Goal: Transaction & Acquisition: Book appointment/travel/reservation

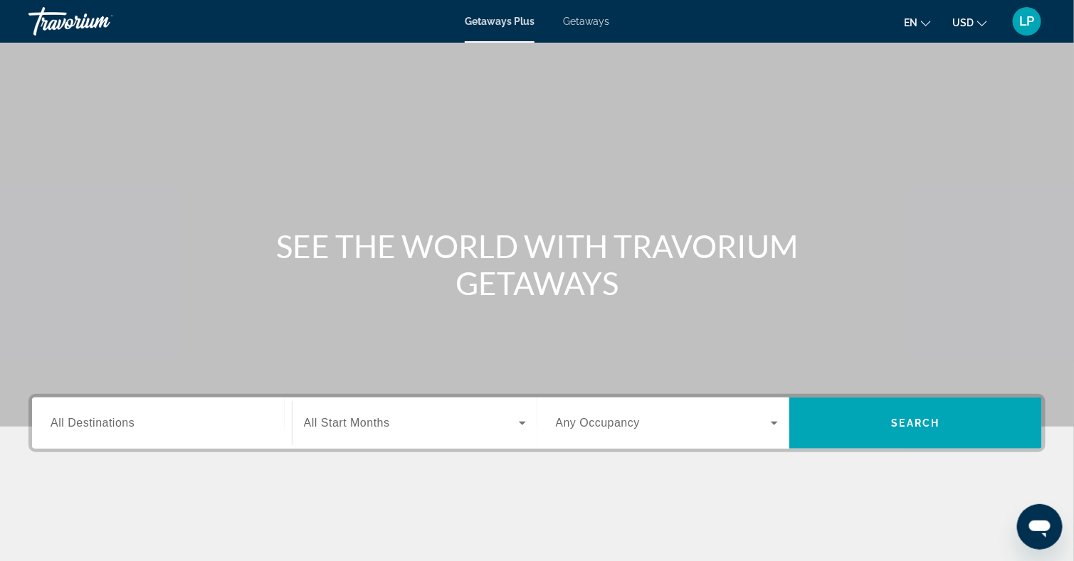
click at [142, 412] on div "Search widget" at bounding box center [162, 424] width 223 height 41
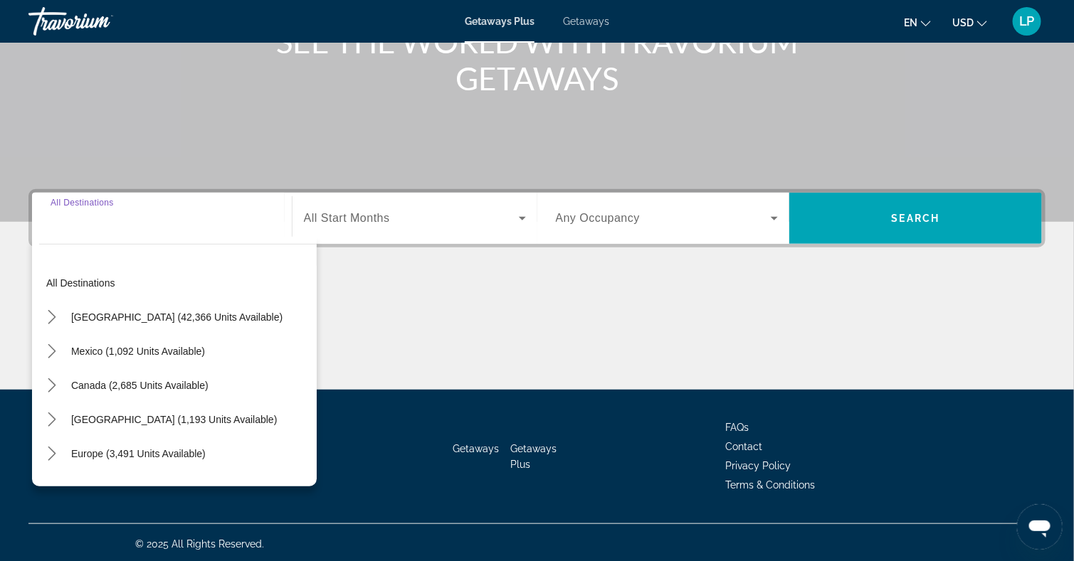
scroll to position [207, 0]
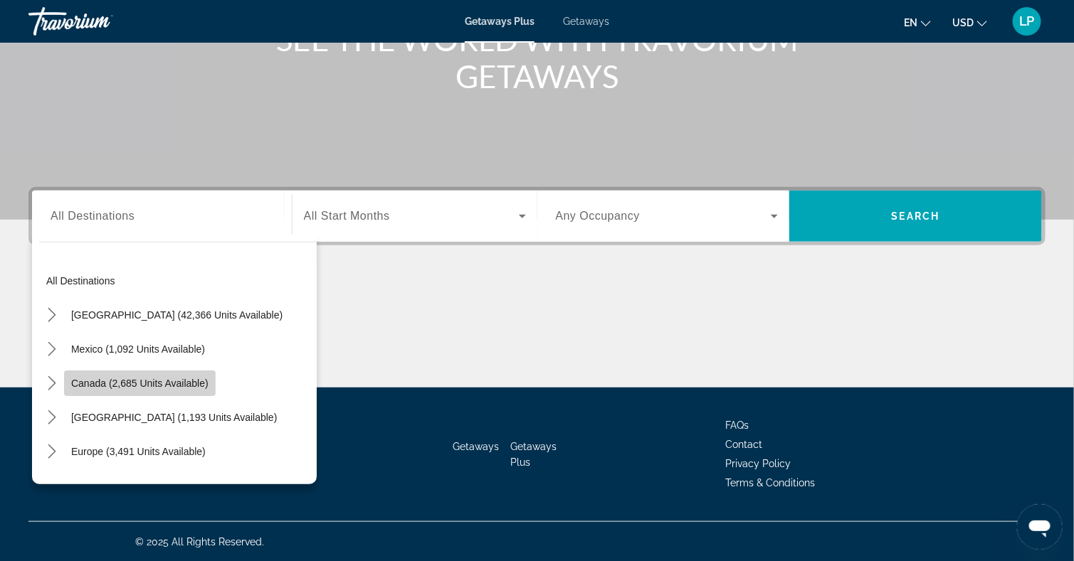
click at [145, 386] on span "Canada (2,685 units available)" at bounding box center [139, 383] width 137 height 11
type input "**********"
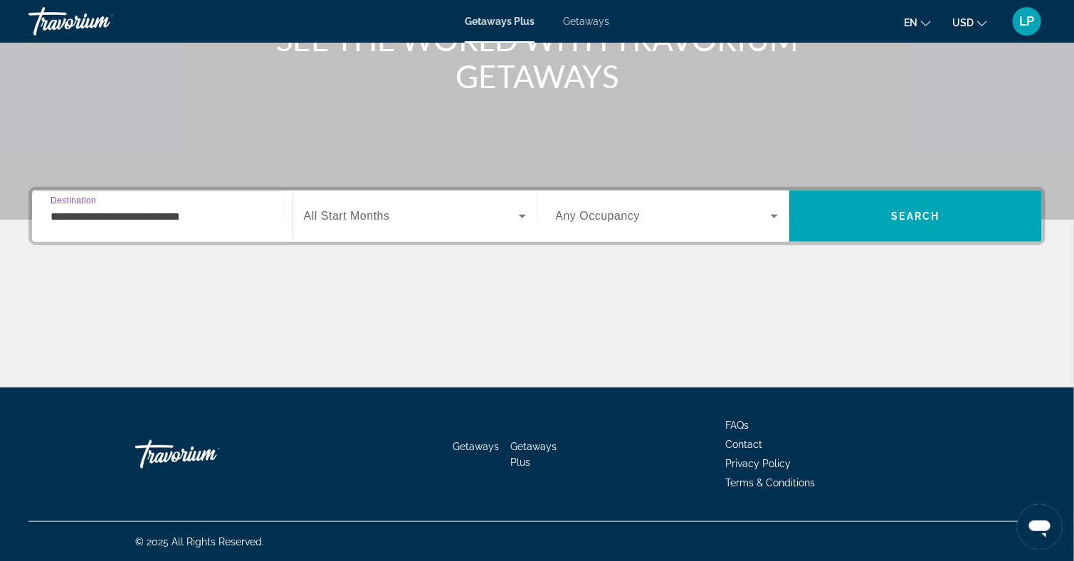
click at [352, 217] on span "All Start Months" at bounding box center [347, 216] width 86 height 12
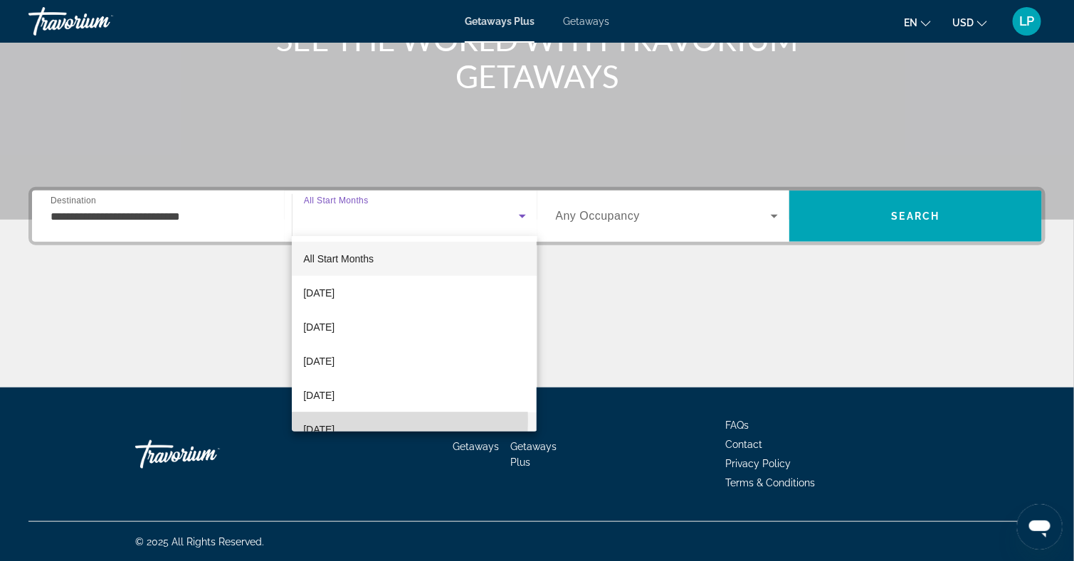
click at [322, 421] on span "[DATE]" at bounding box center [318, 429] width 31 height 17
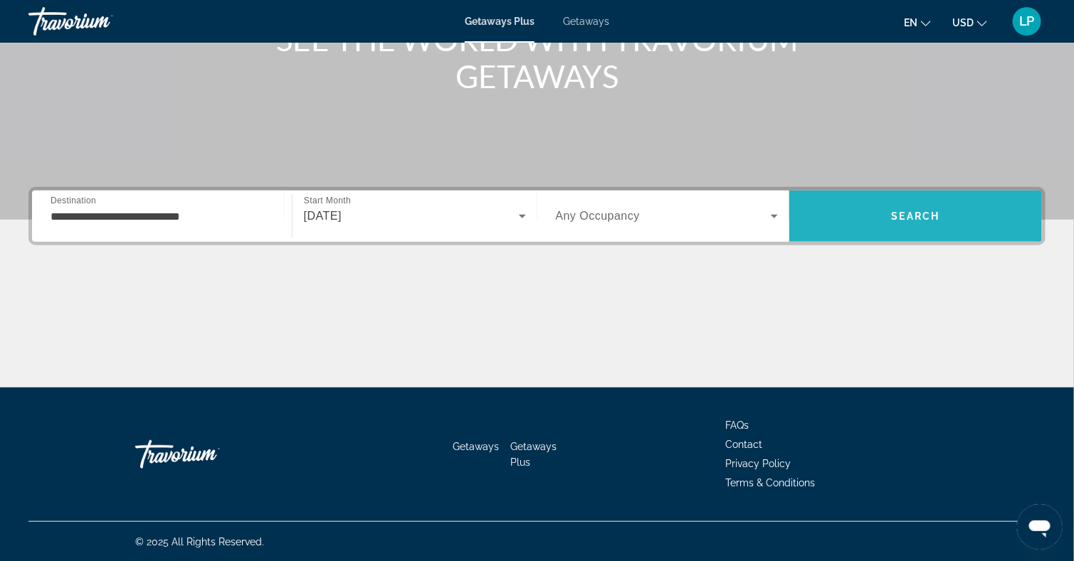
click at [866, 220] on span "Search" at bounding box center [915, 216] width 253 height 34
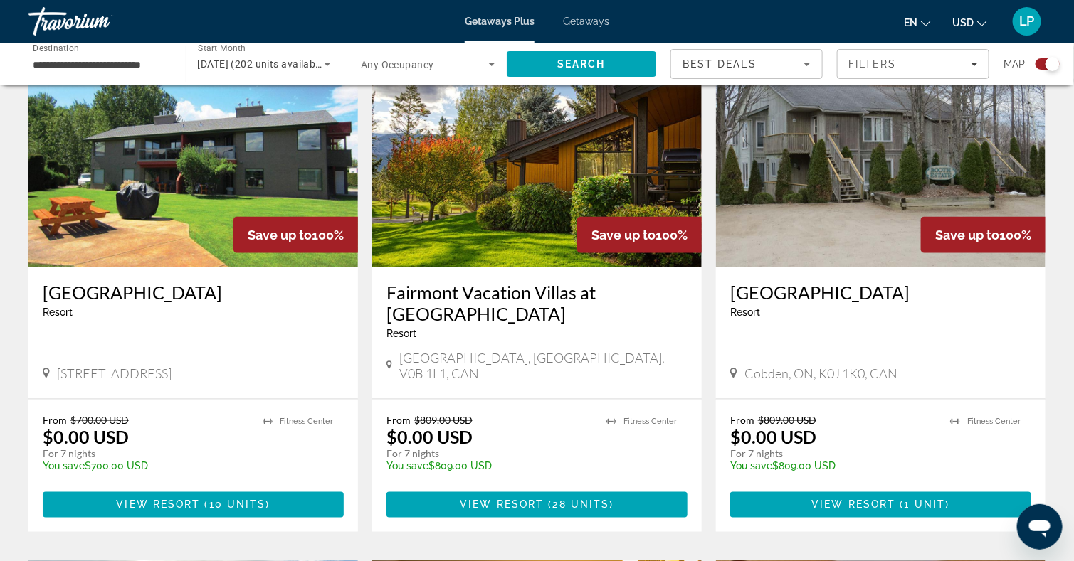
scroll to position [539, 0]
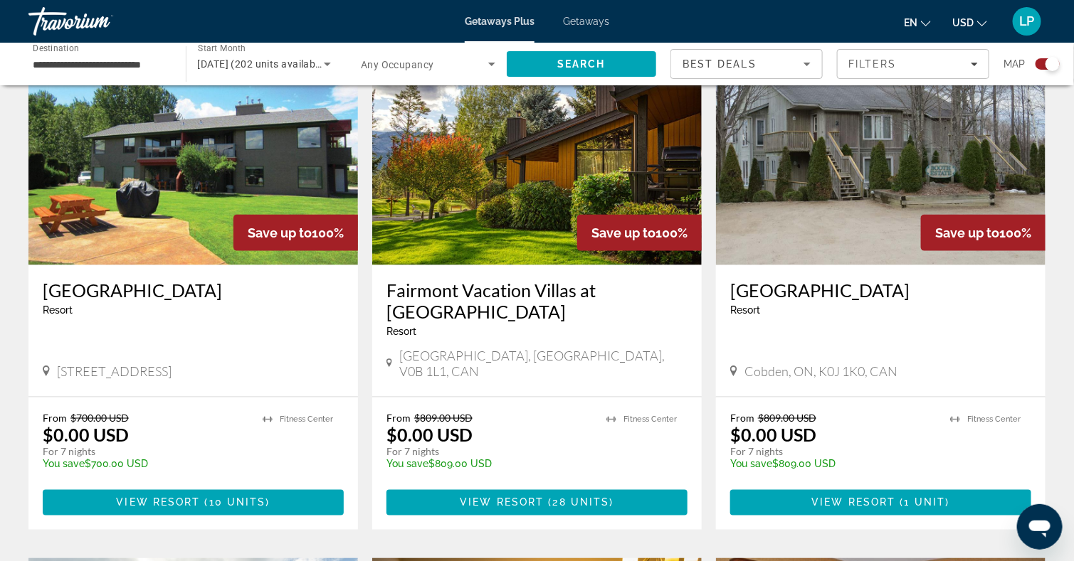
click at [517, 223] on img "Main content" at bounding box center [536, 152] width 329 height 228
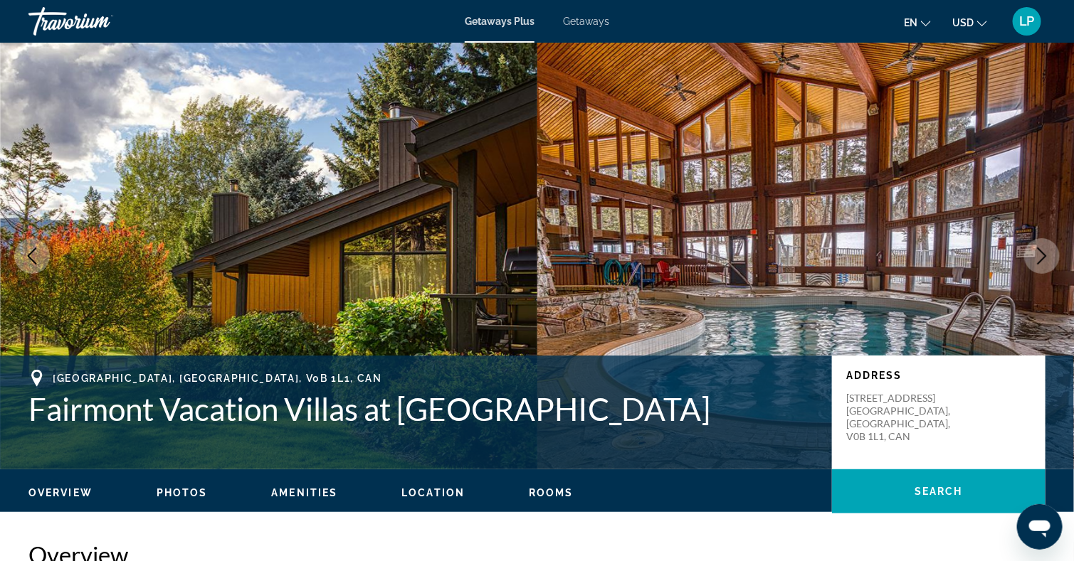
click at [1033, 250] on icon "Next image" at bounding box center [1041, 256] width 17 height 17
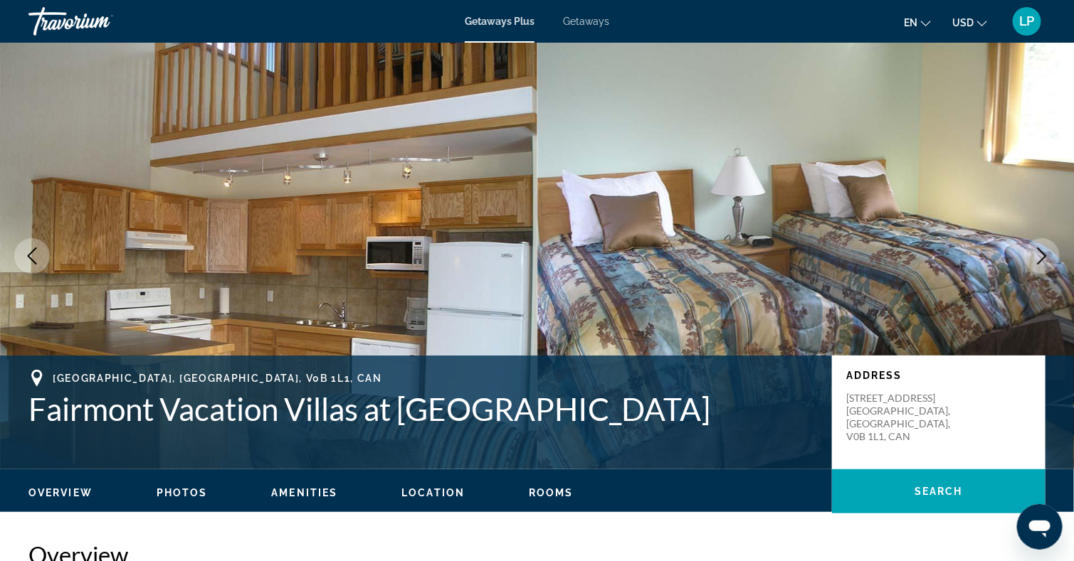
click at [1033, 250] on icon "Next image" at bounding box center [1041, 256] width 17 height 17
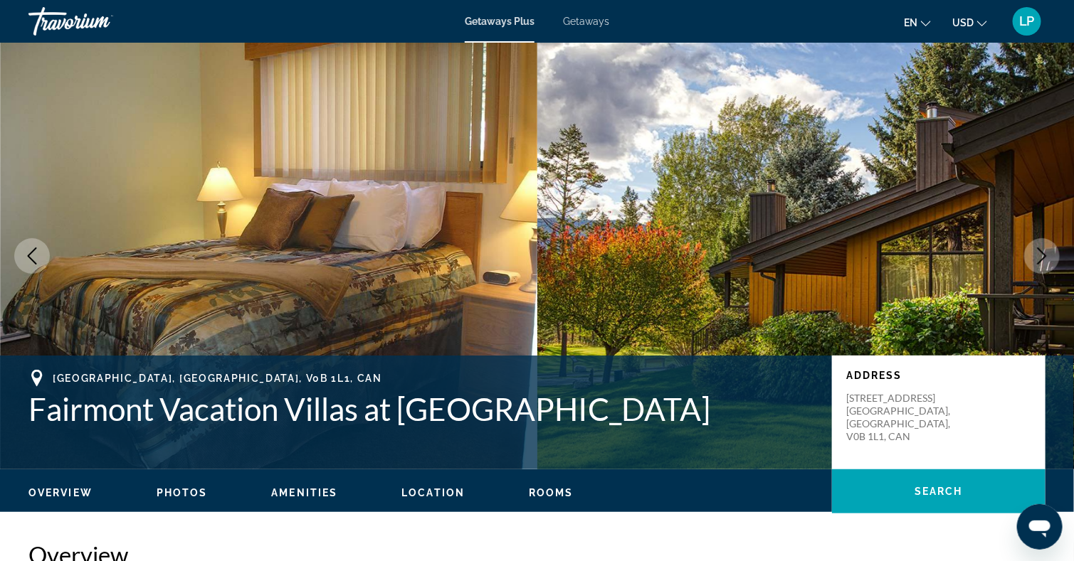
click at [1033, 250] on icon "Next image" at bounding box center [1041, 256] width 17 height 17
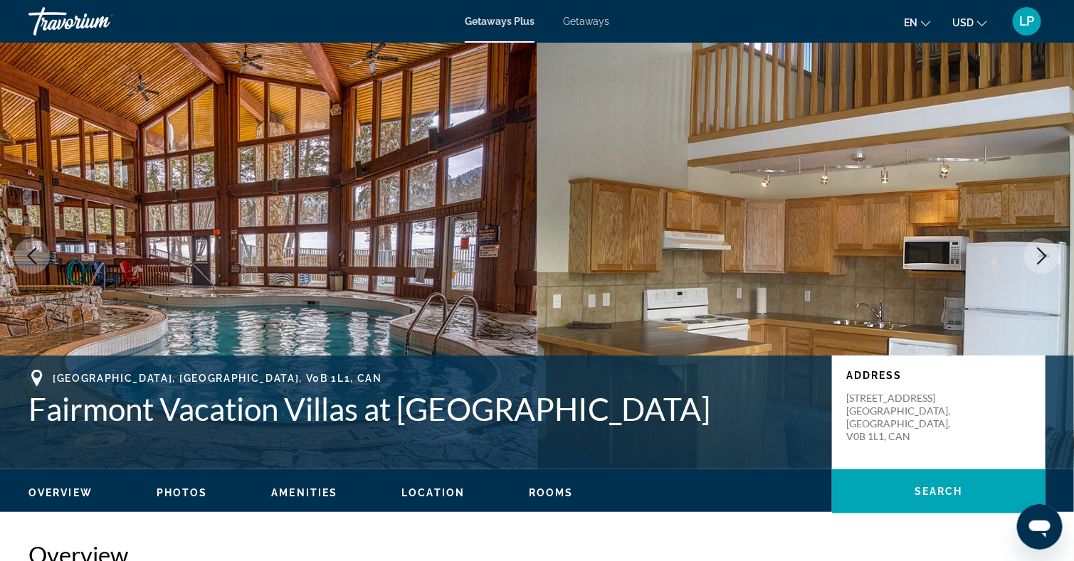
click at [1033, 250] on icon "Next image" at bounding box center [1041, 256] width 17 height 17
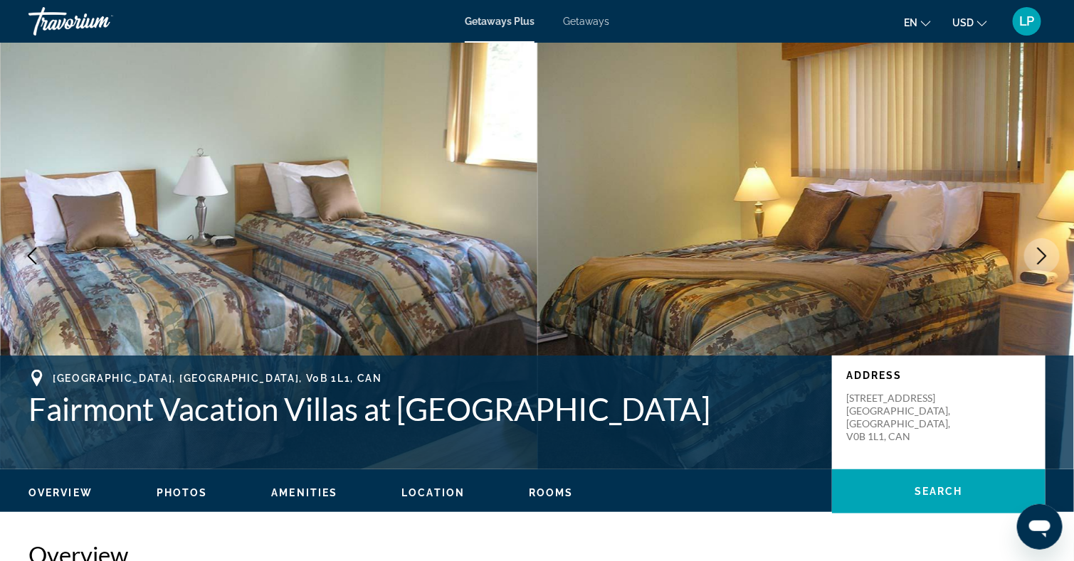
click at [1033, 250] on icon "Next image" at bounding box center [1041, 256] width 17 height 17
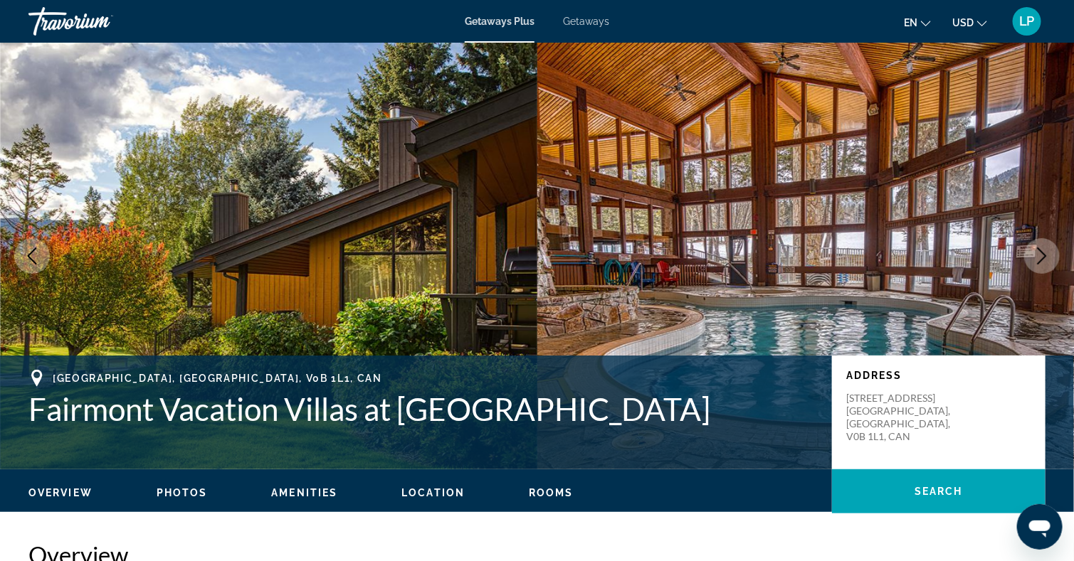
click at [1033, 250] on icon "Next image" at bounding box center [1041, 256] width 17 height 17
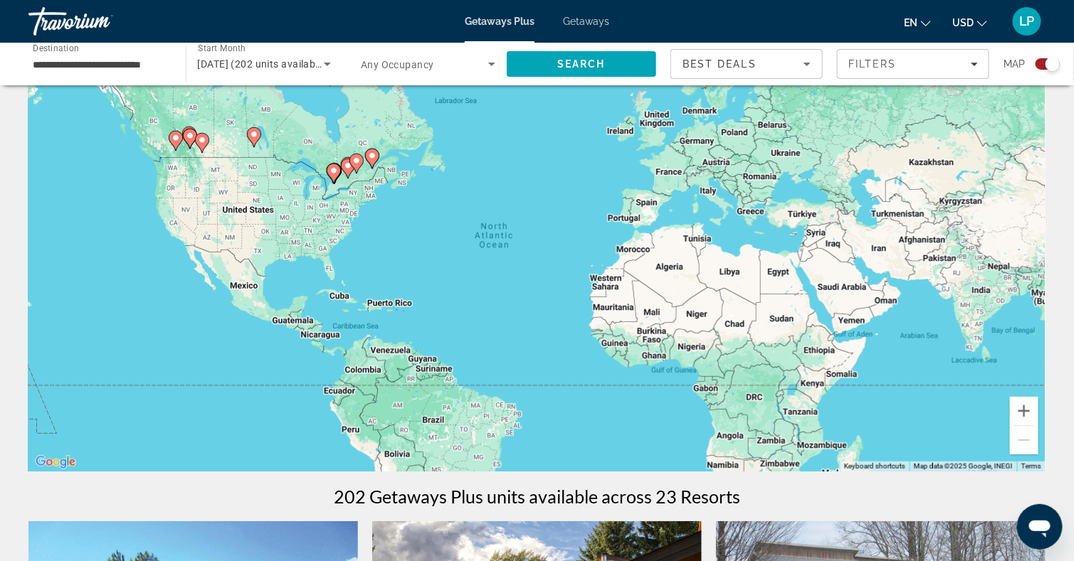
scroll to position [56, 0]
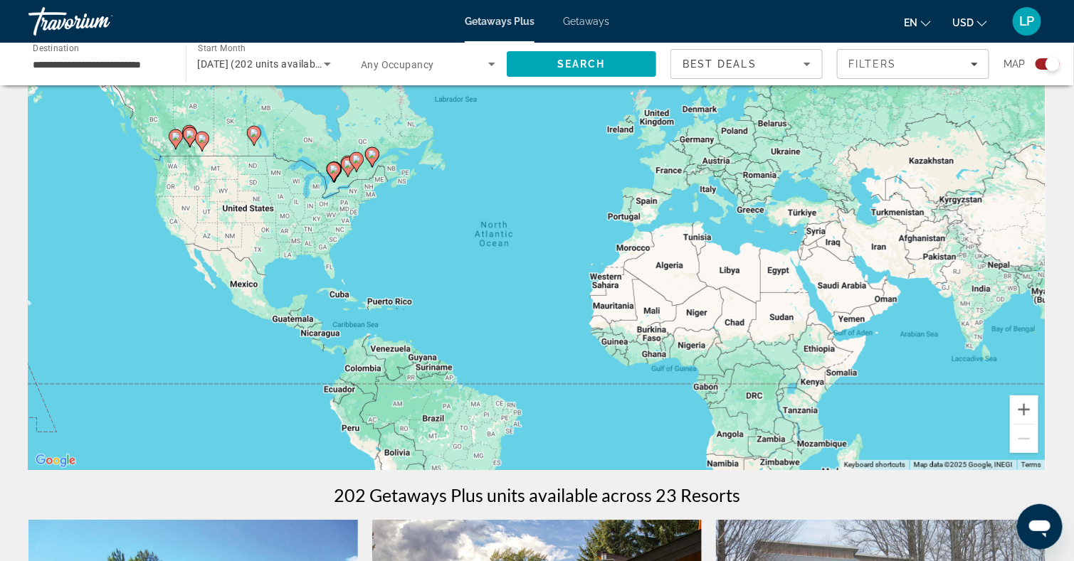
click at [172, 137] on image "Main content" at bounding box center [176, 136] width 9 height 9
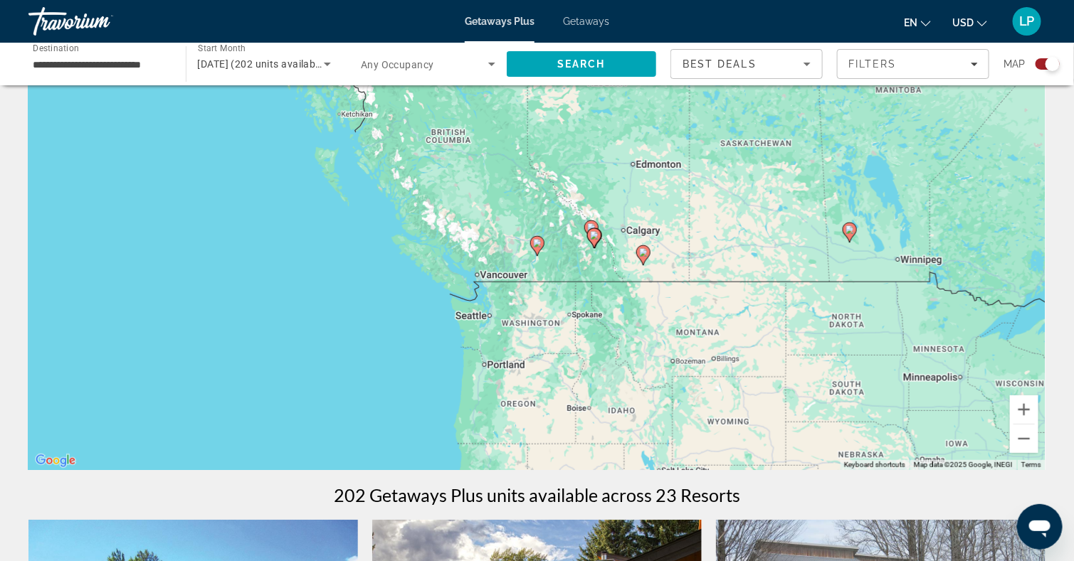
click at [539, 246] on image "Main content" at bounding box center [537, 243] width 9 height 9
type input "**********"
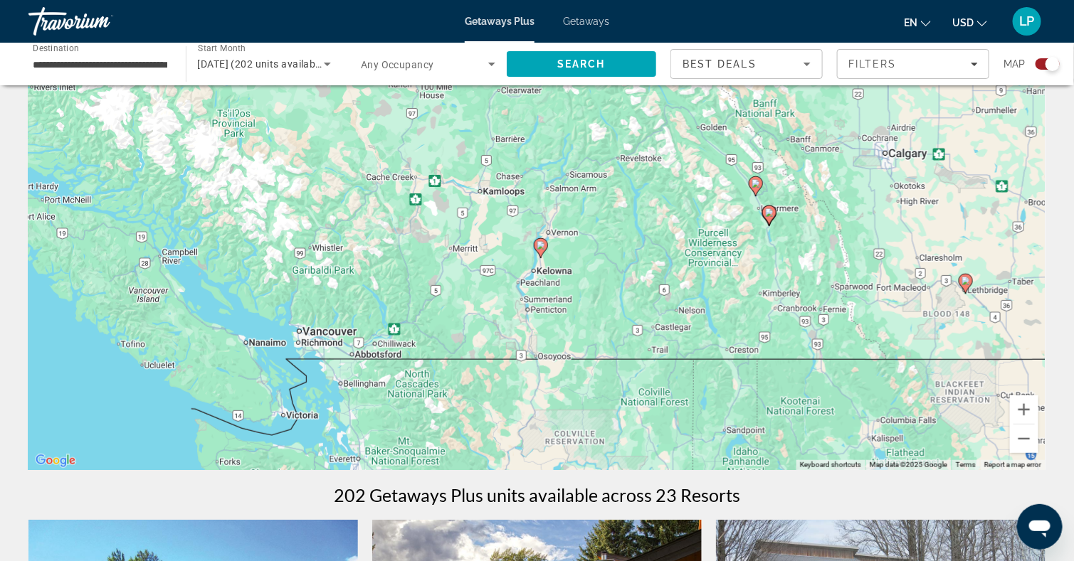
click at [544, 248] on image "Main content" at bounding box center [541, 245] width 9 height 9
drag, startPoint x: 285, startPoint y: 66, endPoint x: 278, endPoint y: 62, distance: 8.9
click at [278, 62] on span "[DATE] (202 units available)" at bounding box center [263, 63] width 130 height 11
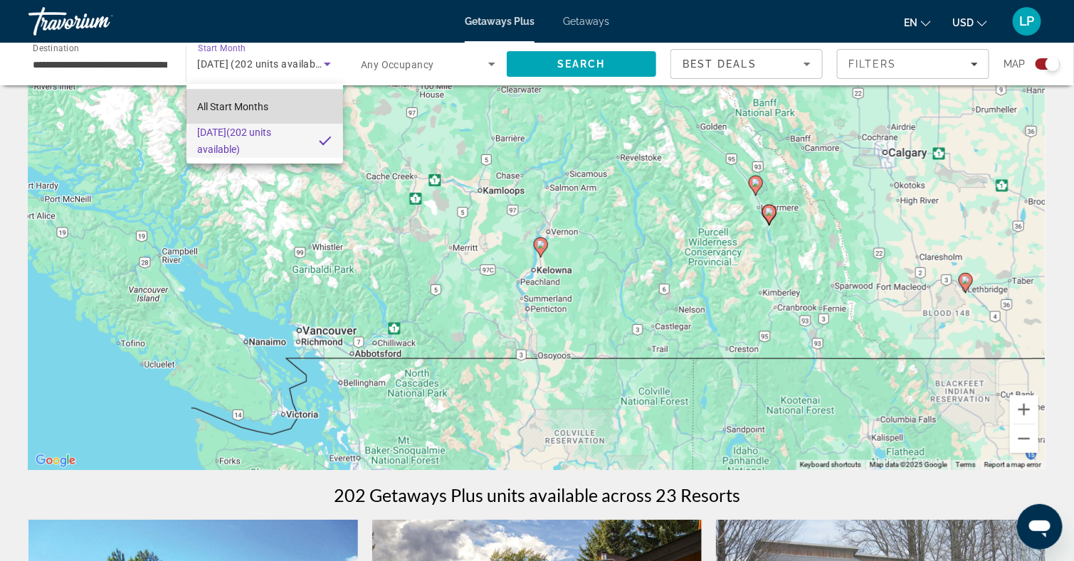
click at [255, 113] on span "All Start Months" at bounding box center [233, 106] width 71 height 17
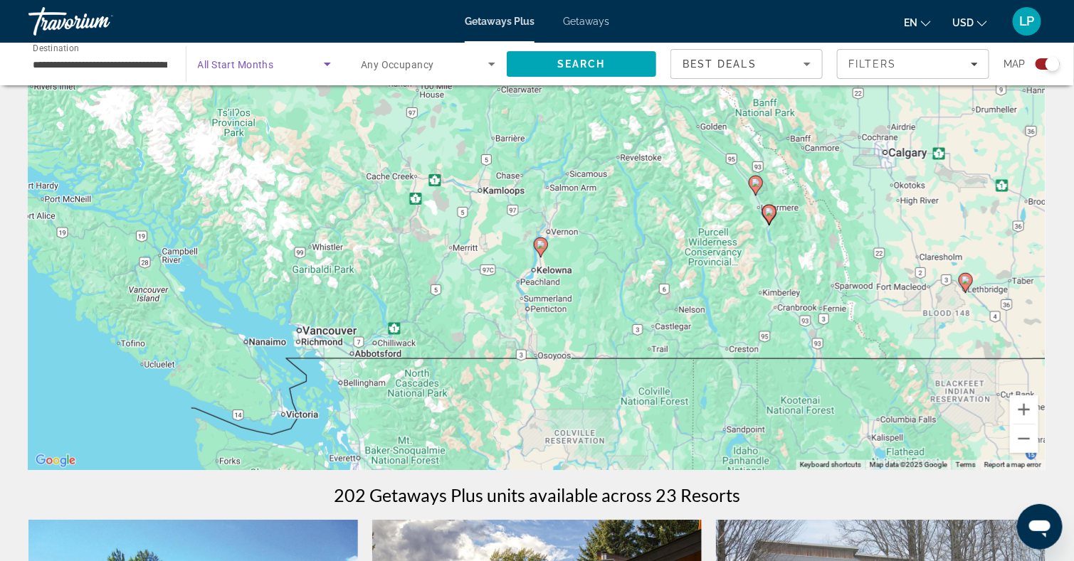
click at [268, 57] on span "Search widget" at bounding box center [261, 64] width 127 height 17
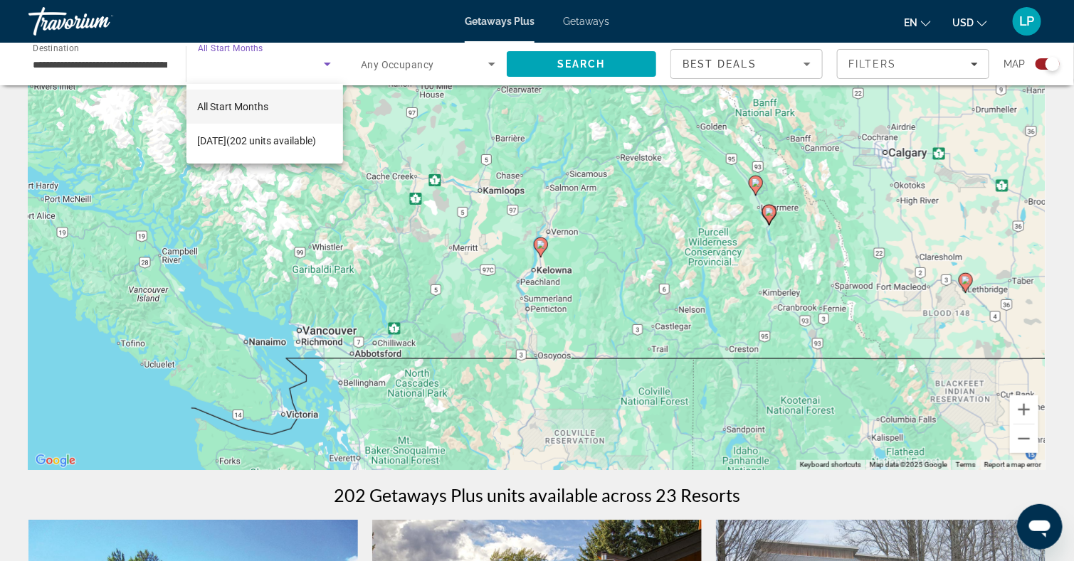
click at [268, 57] on div at bounding box center [537, 280] width 1074 height 561
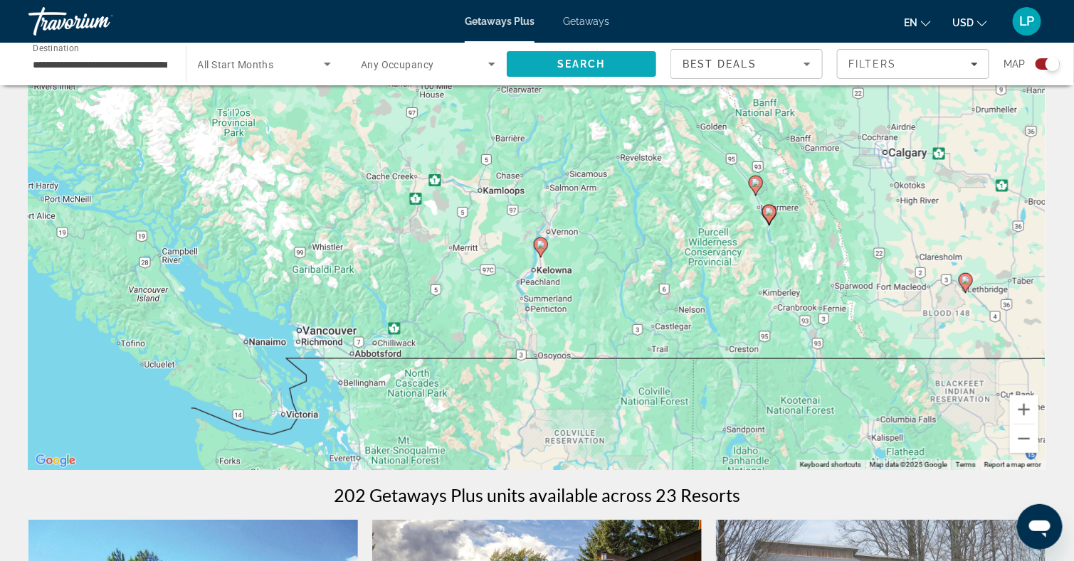
click at [556, 56] on span "Search" at bounding box center [582, 64] width 150 height 34
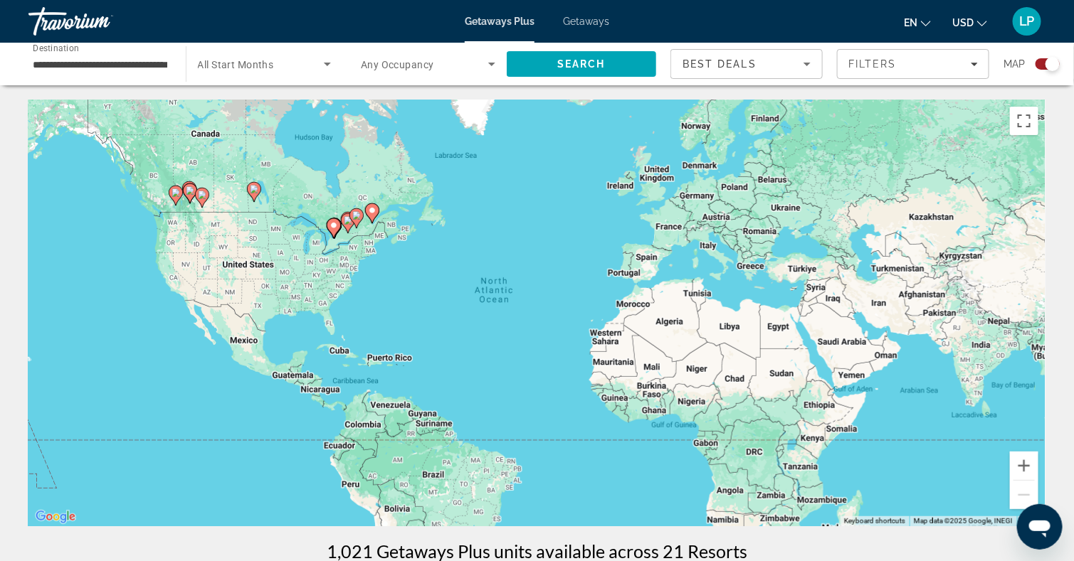
click at [174, 194] on image "Main content" at bounding box center [176, 193] width 9 height 9
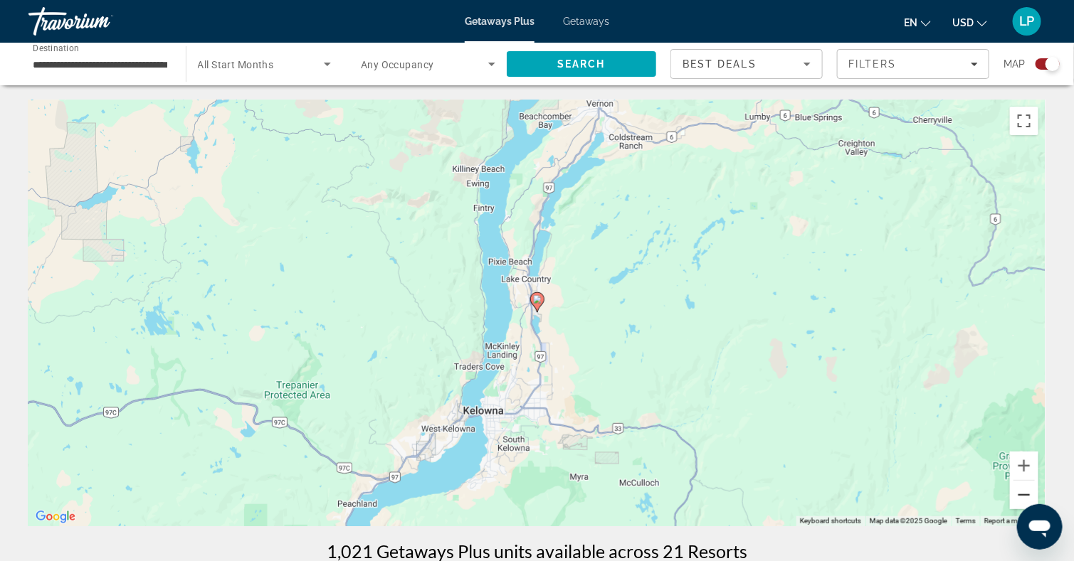
click at [1030, 495] on button "Zoom out" at bounding box center [1024, 495] width 28 height 28
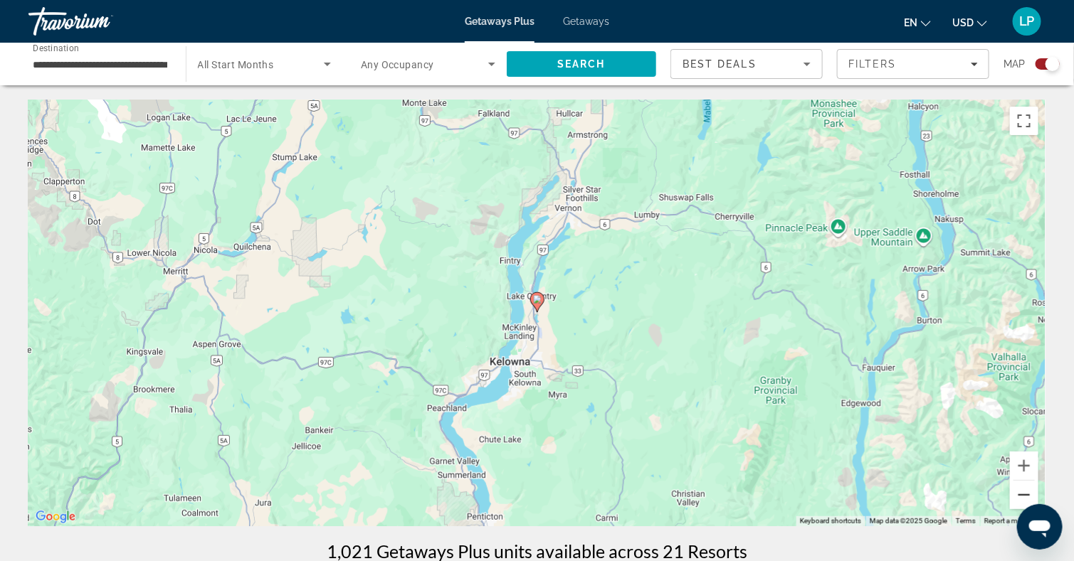
click at [1030, 495] on button "Zoom out" at bounding box center [1024, 495] width 28 height 28
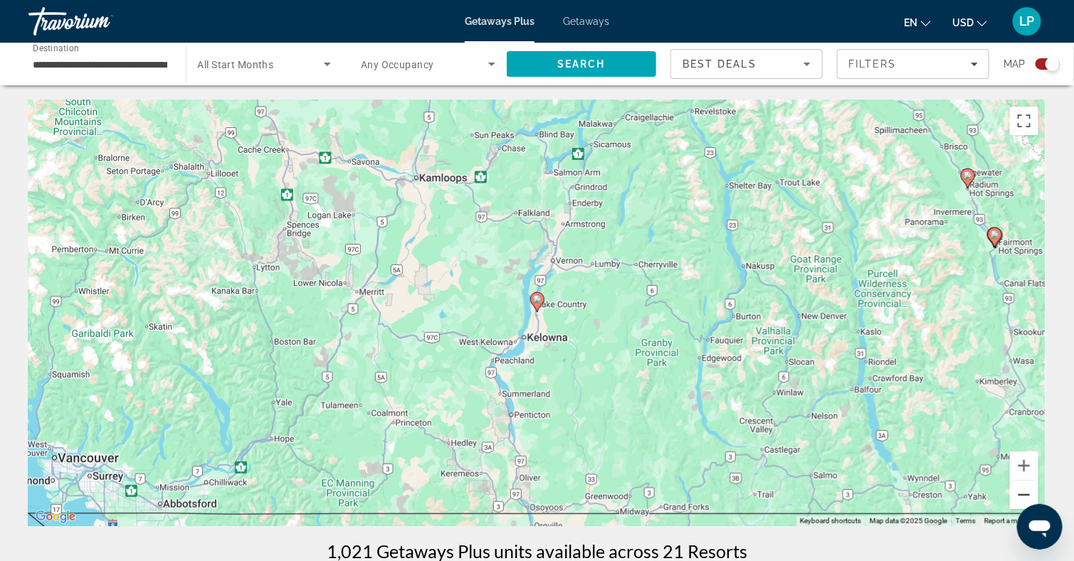
click at [1030, 495] on button "Zoom out" at bounding box center [1024, 495] width 28 height 28
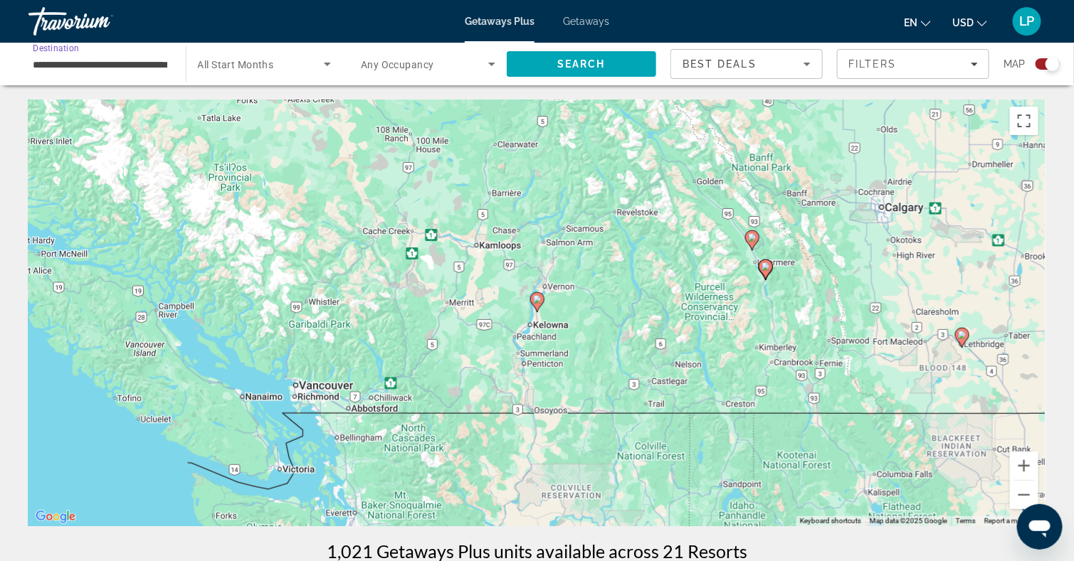
click at [97, 63] on input "**********" at bounding box center [100, 64] width 135 height 17
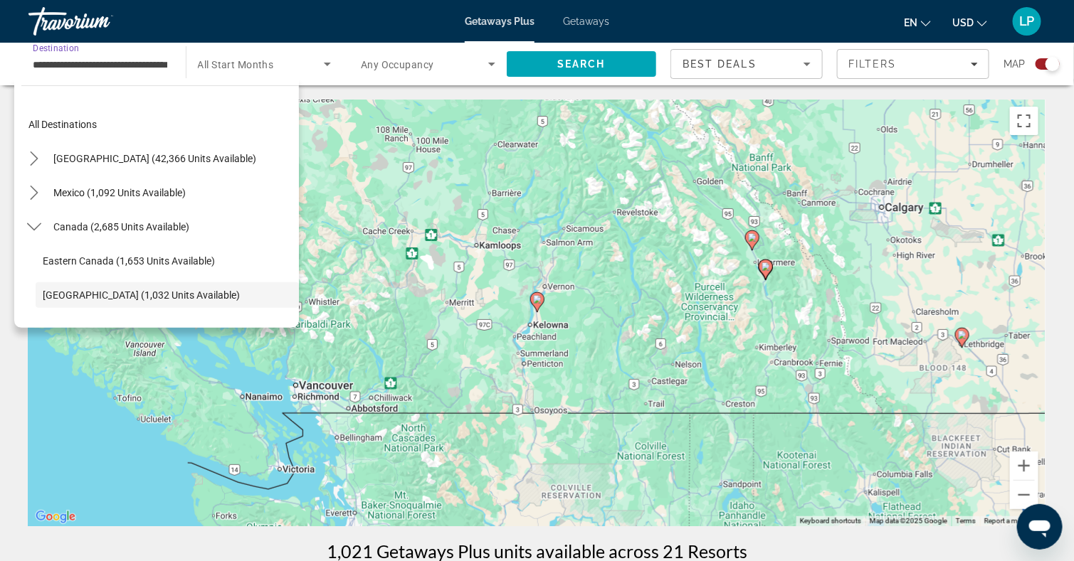
scroll to position [85, 0]
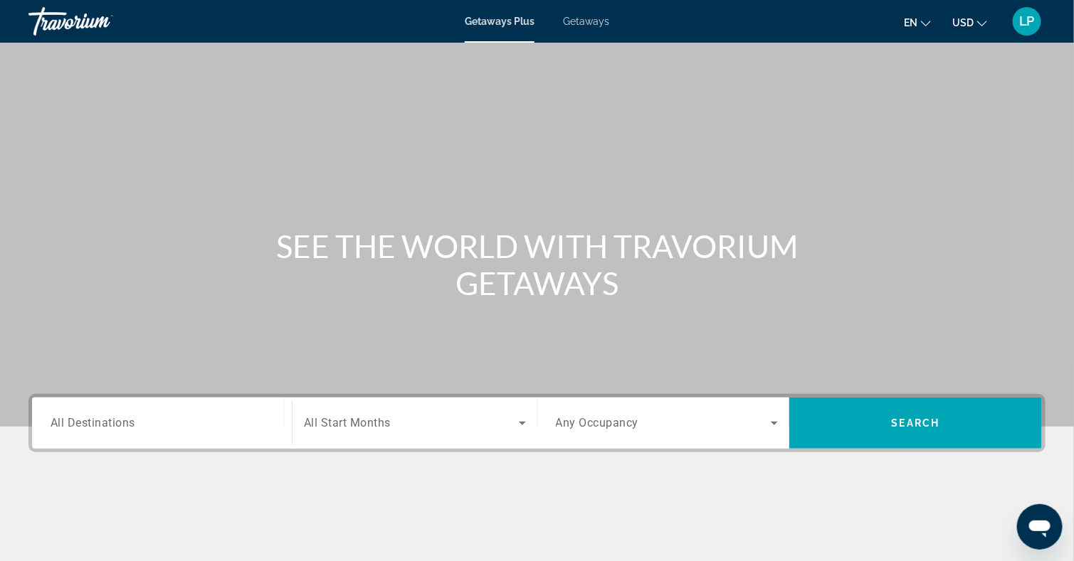
click at [135, 410] on div "Search widget" at bounding box center [162, 424] width 223 height 41
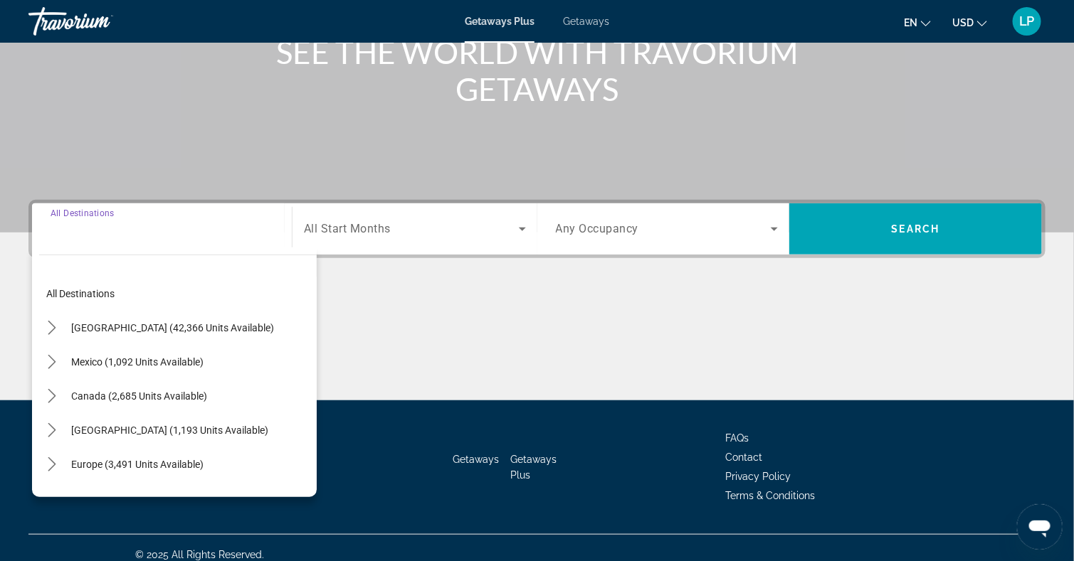
scroll to position [207, 0]
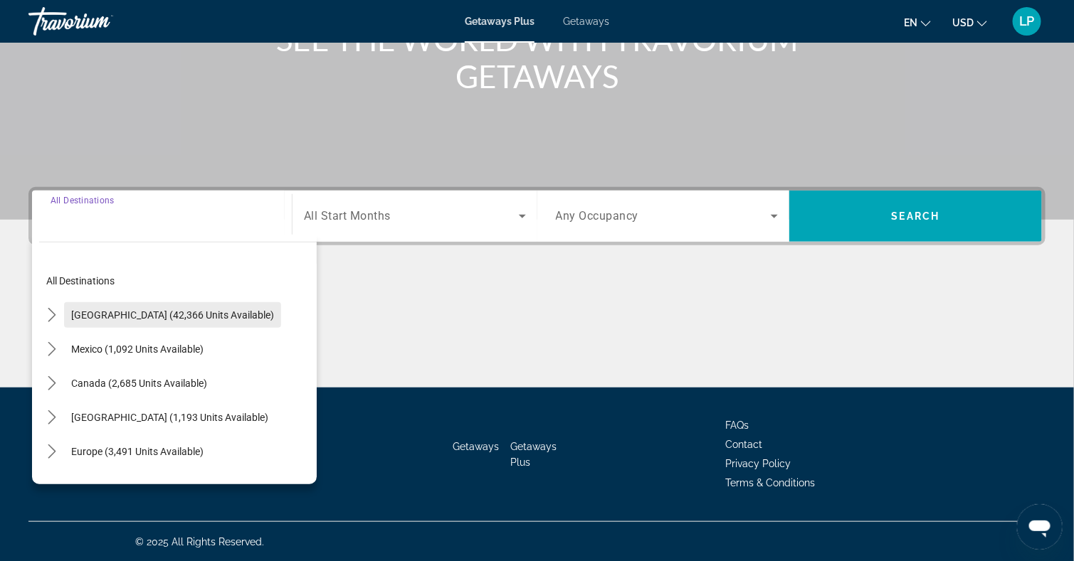
click at [125, 317] on span "[GEOGRAPHIC_DATA] (42,366 units available)" at bounding box center [172, 315] width 203 height 11
type input "**********"
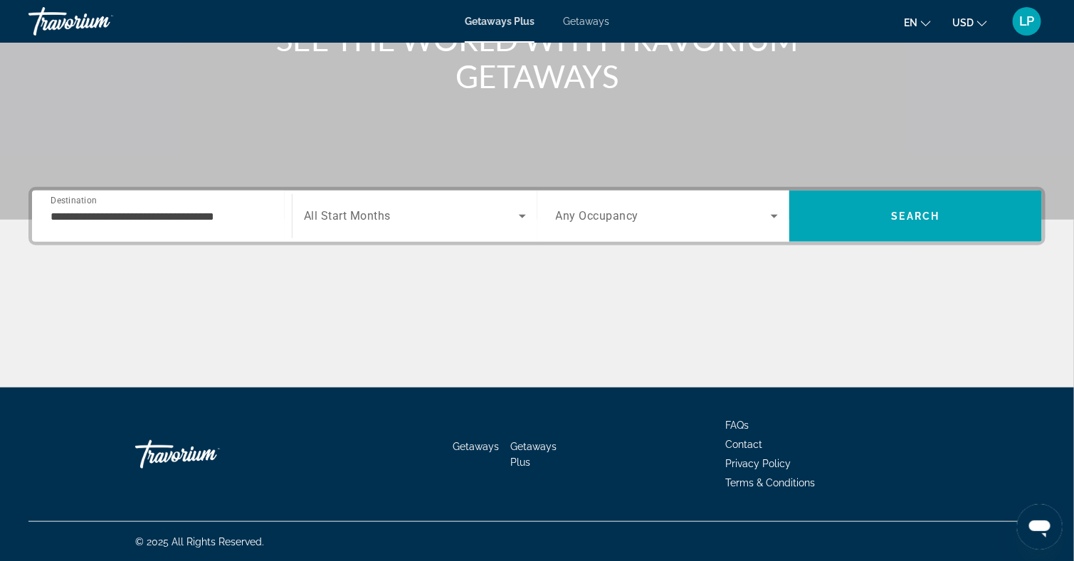
drag, startPoint x: 372, startPoint y: 231, endPoint x: 339, endPoint y: 199, distance: 45.8
click at [339, 199] on div "Search widget" at bounding box center [415, 216] width 222 height 40
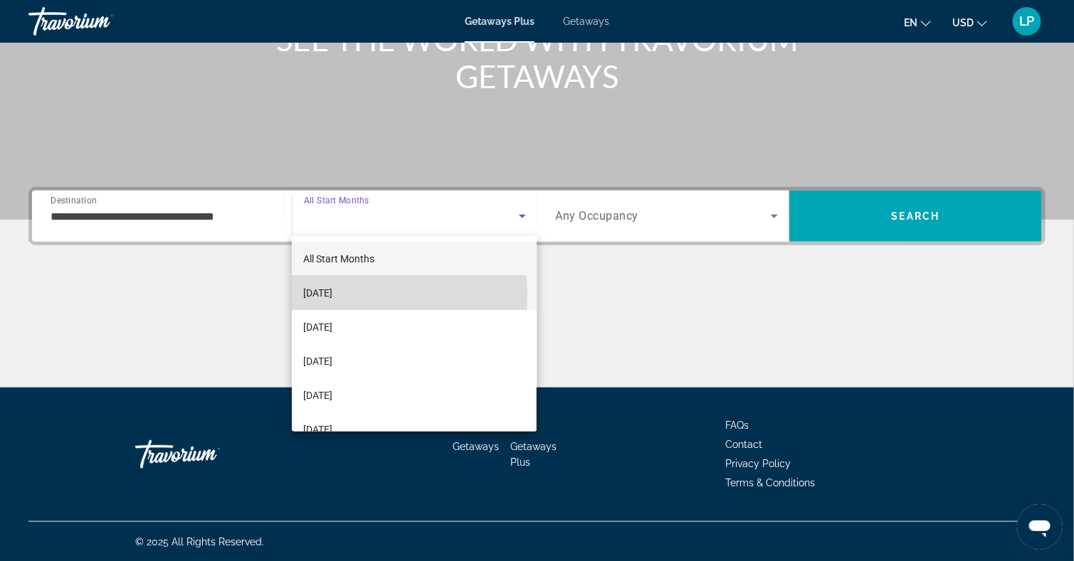
click at [329, 296] on span "[DATE]" at bounding box center [317, 293] width 29 height 17
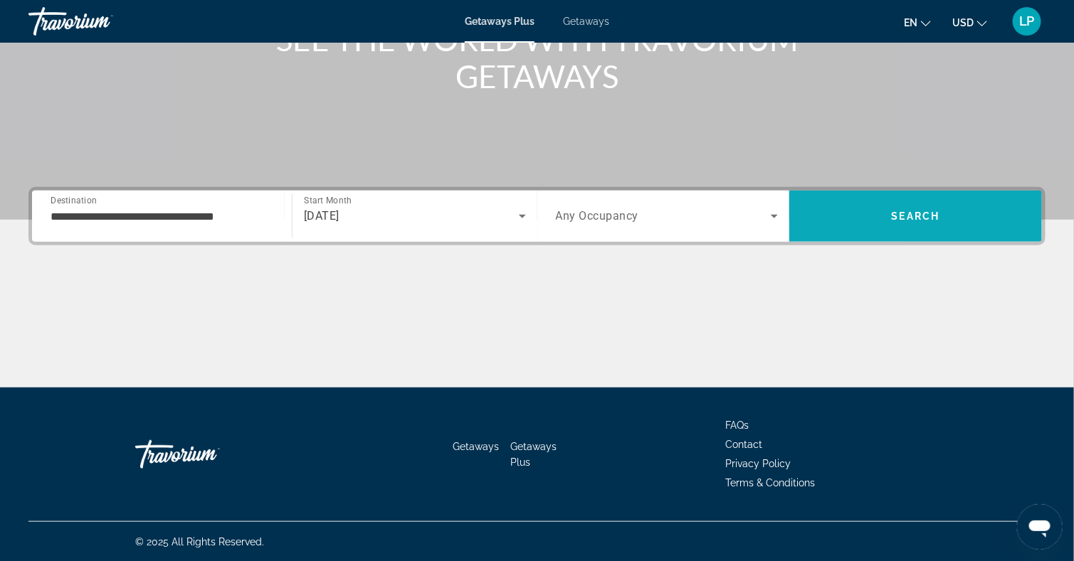
drag, startPoint x: 878, startPoint y: 208, endPoint x: 897, endPoint y: 214, distance: 19.6
click at [897, 214] on span "Search" at bounding box center [916, 216] width 48 height 11
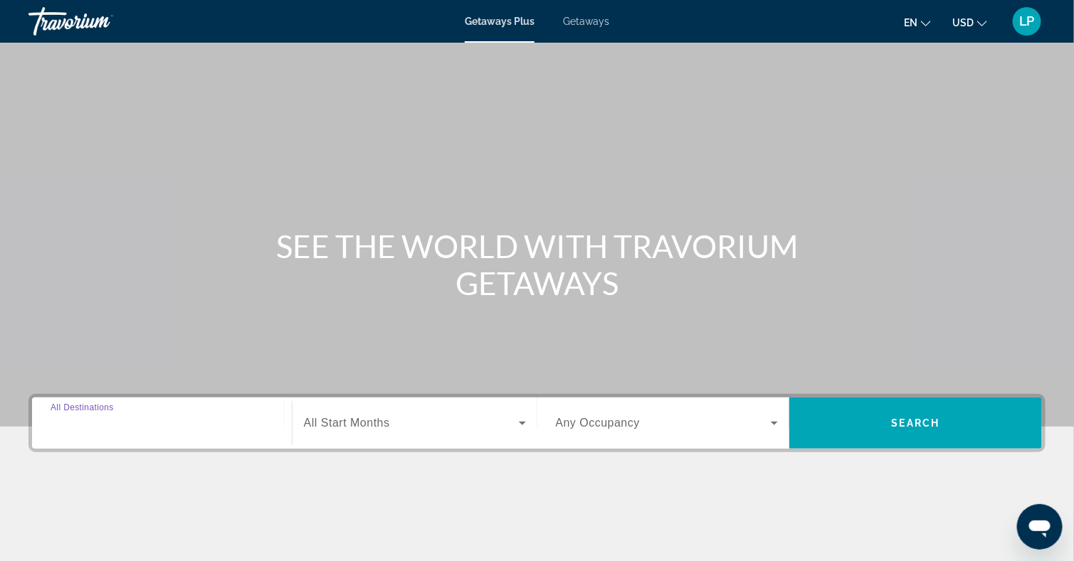
click at [75, 431] on input "Destination All Destinations" at bounding box center [162, 424] width 223 height 17
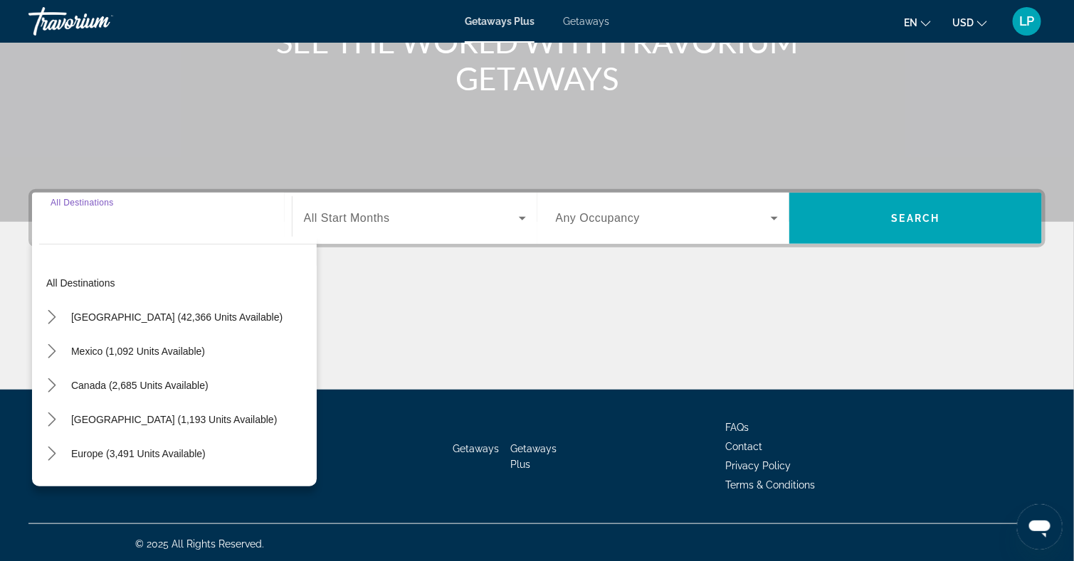
scroll to position [207, 0]
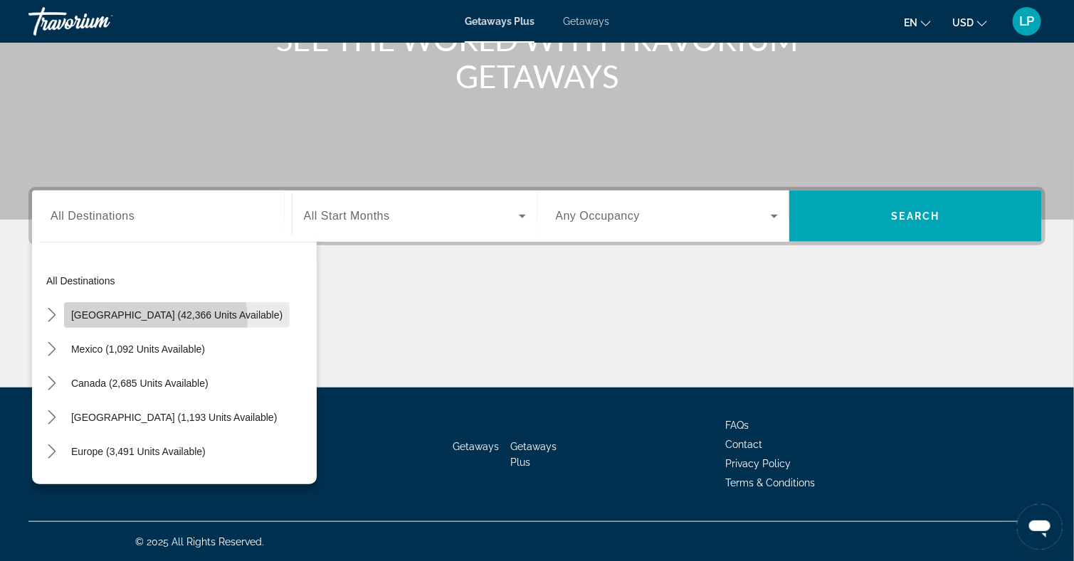
click at [143, 320] on span "[GEOGRAPHIC_DATA] (42,366 units available)" at bounding box center [176, 315] width 211 height 11
type input "**********"
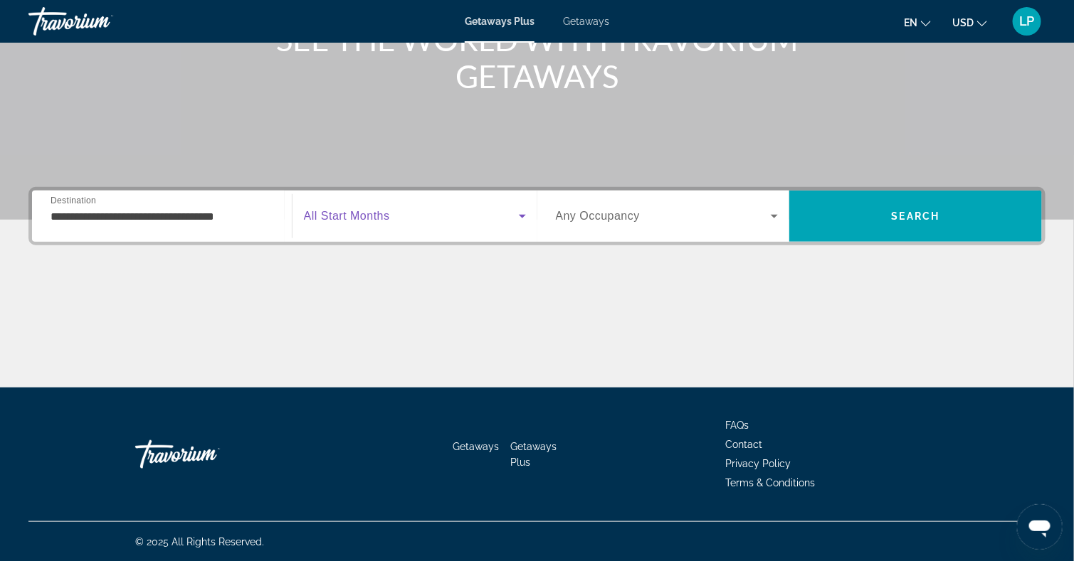
click at [426, 216] on span "Search widget" at bounding box center [411, 216] width 215 height 17
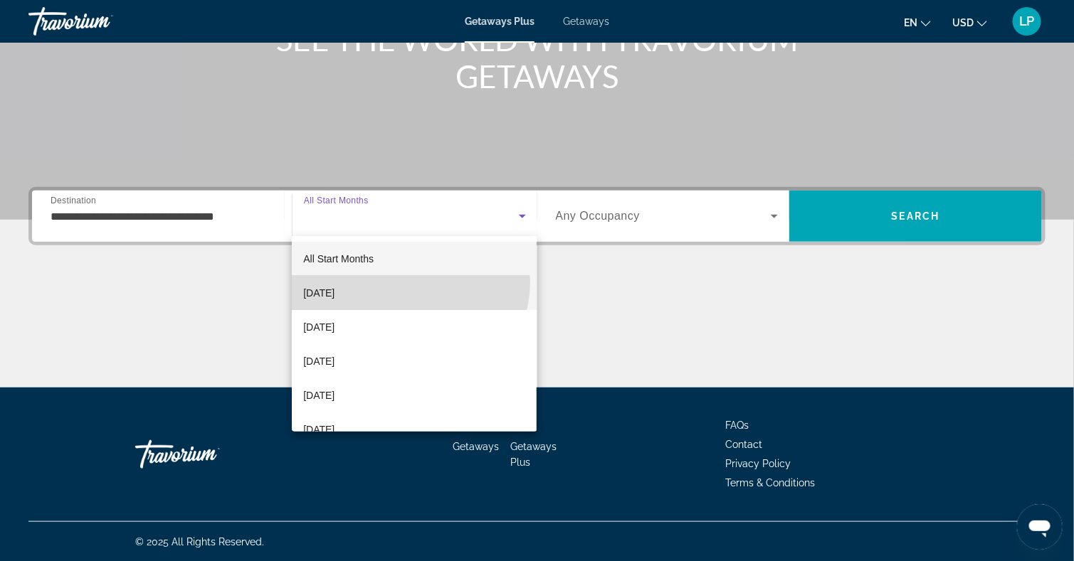
click at [408, 282] on mat-option "[DATE]" at bounding box center [414, 293] width 245 height 34
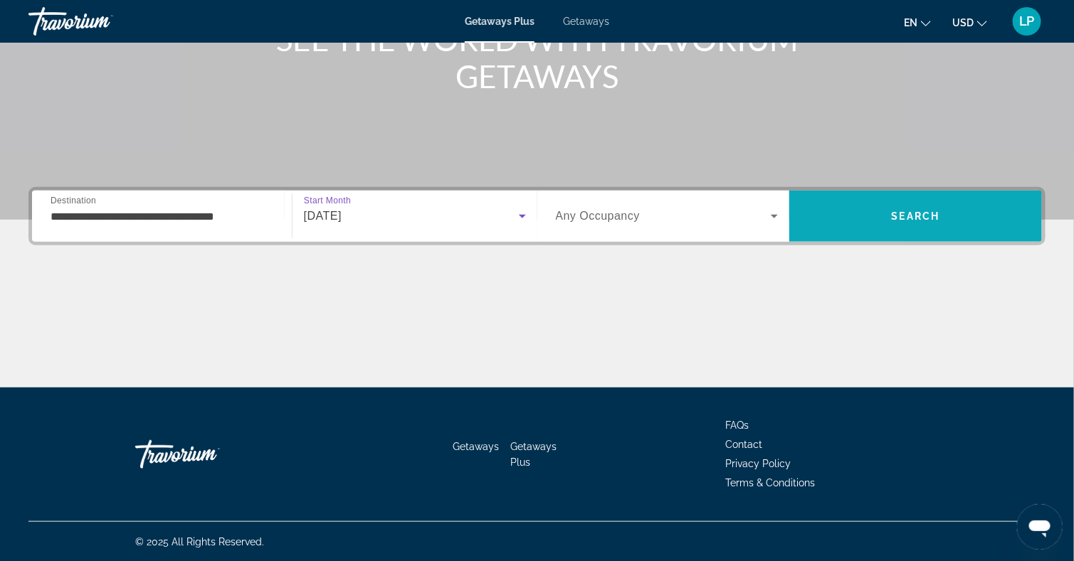
click at [949, 217] on span "Search" at bounding box center [915, 216] width 253 height 34
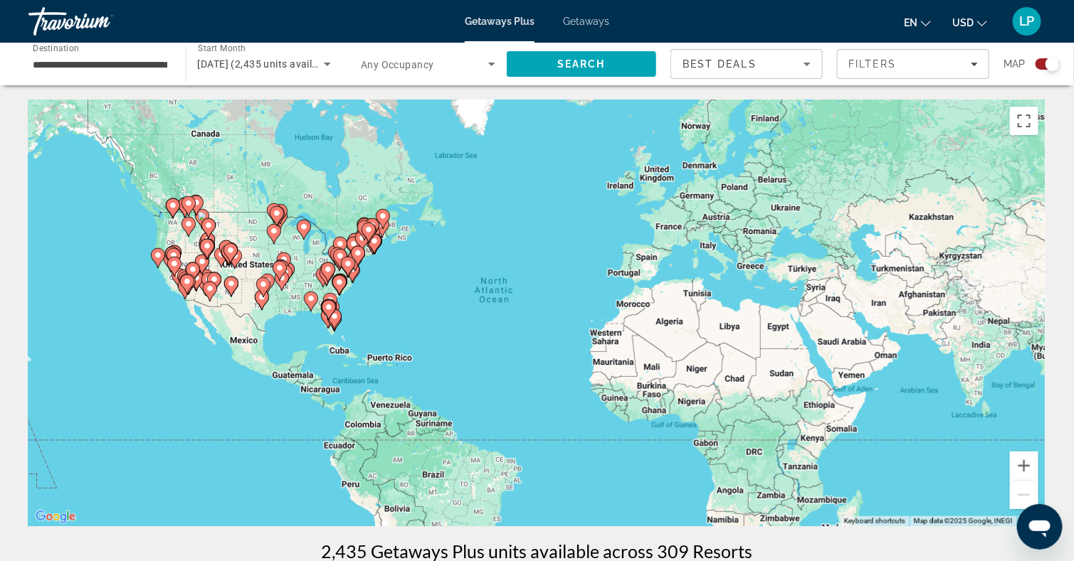
click at [172, 213] on icon "Main content" at bounding box center [172, 208] width 13 height 19
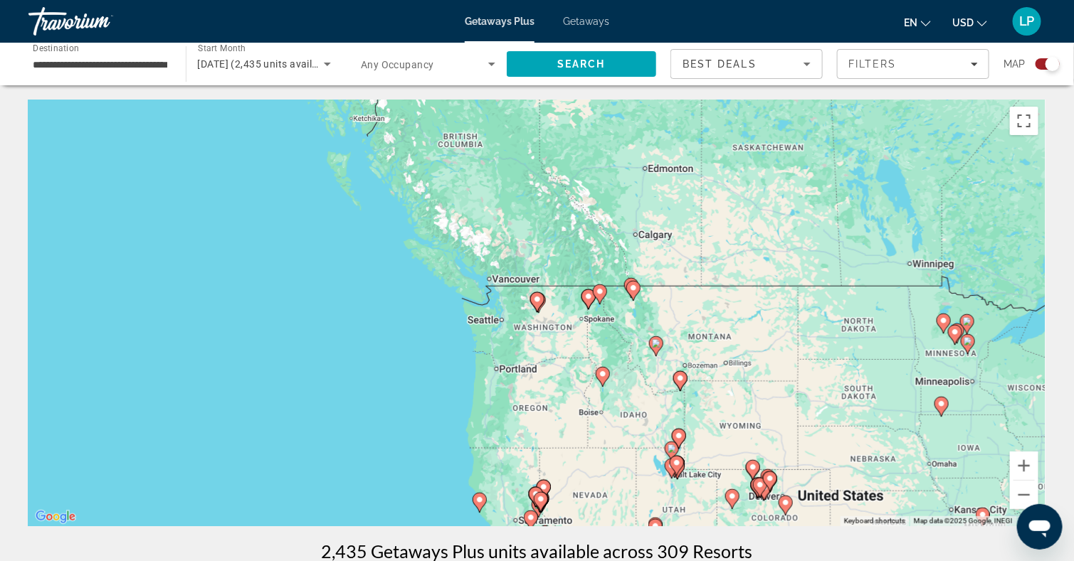
click at [539, 305] on icon "Main content" at bounding box center [536, 302] width 13 height 19
type input "**********"
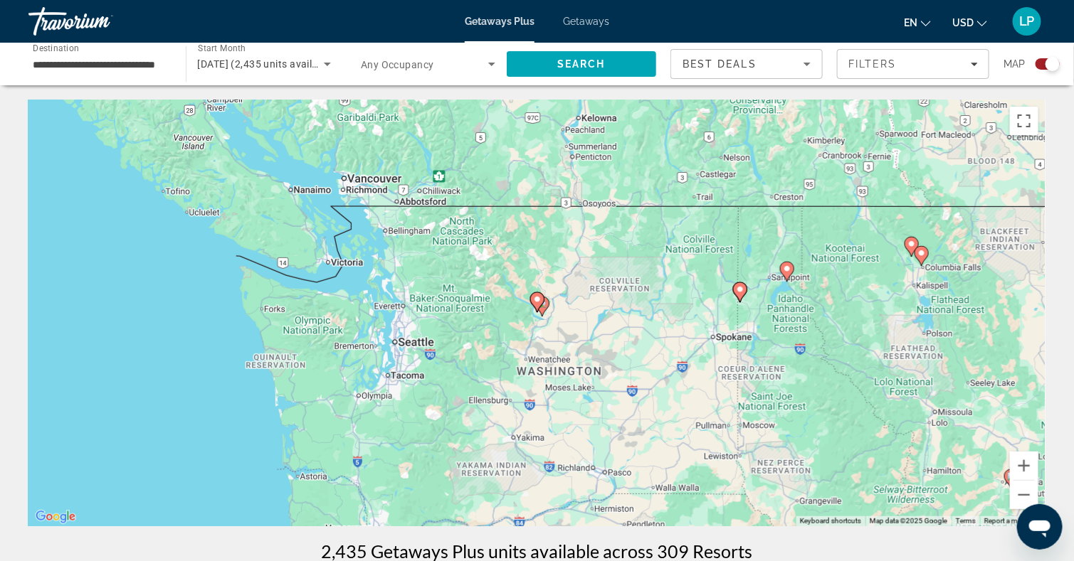
click at [539, 305] on icon "Main content" at bounding box center [536, 302] width 13 height 19
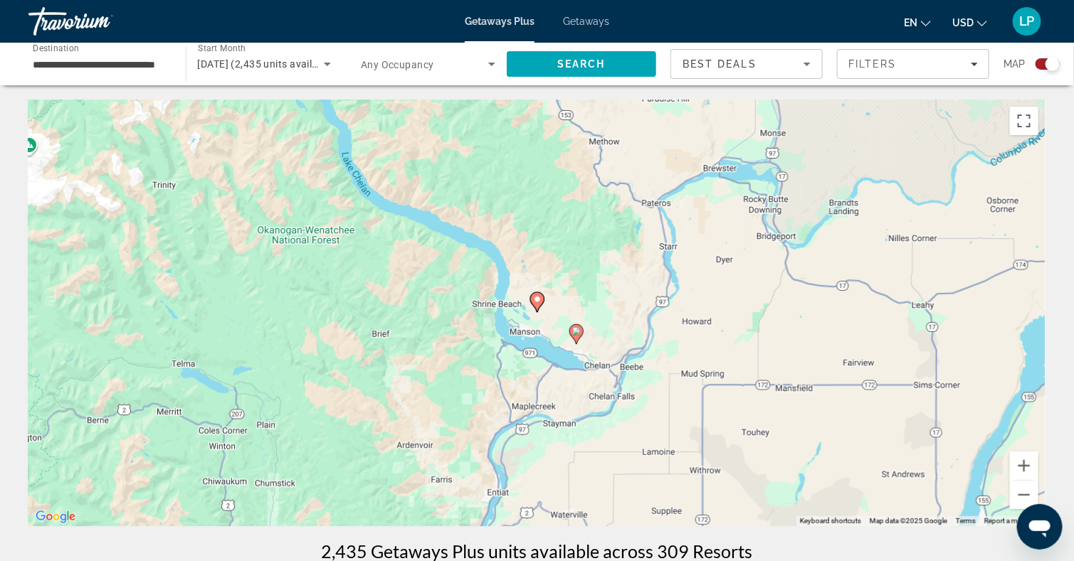
click at [579, 328] on image "Main content" at bounding box center [576, 331] width 9 height 9
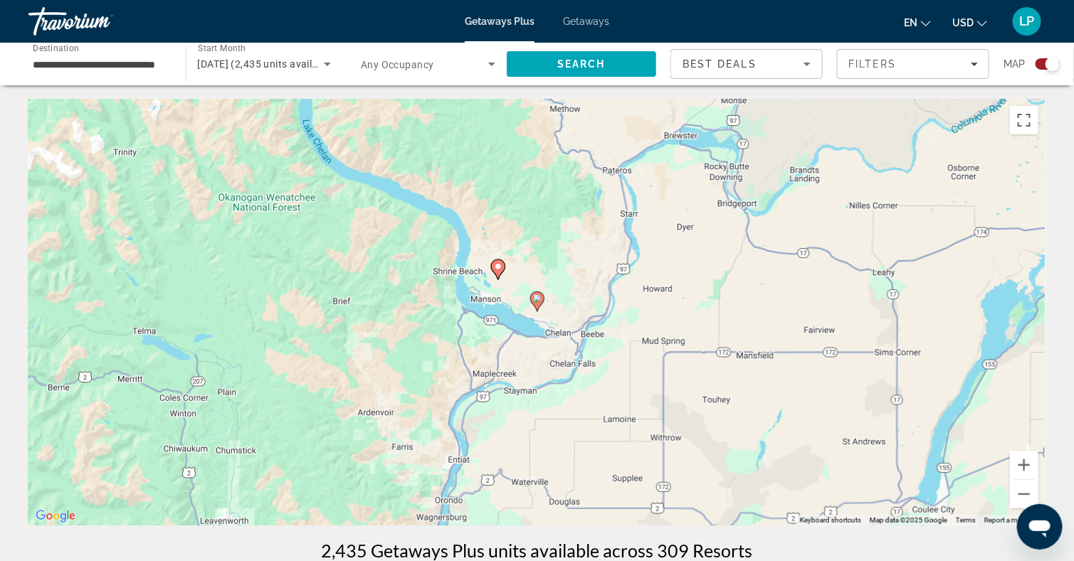
scroll to position [3, 0]
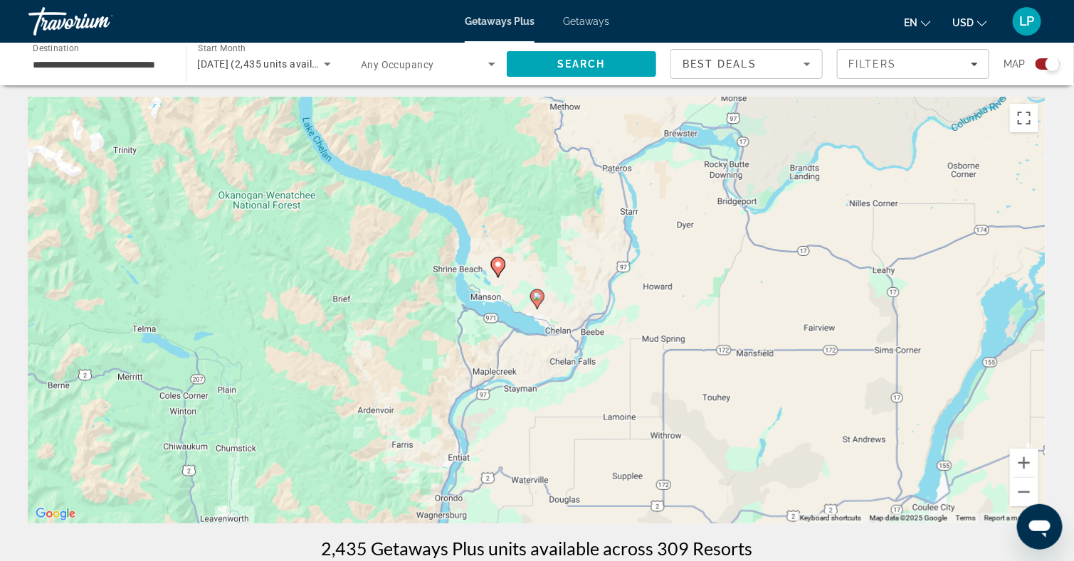
click at [539, 301] on icon "Main content" at bounding box center [536, 299] width 13 height 19
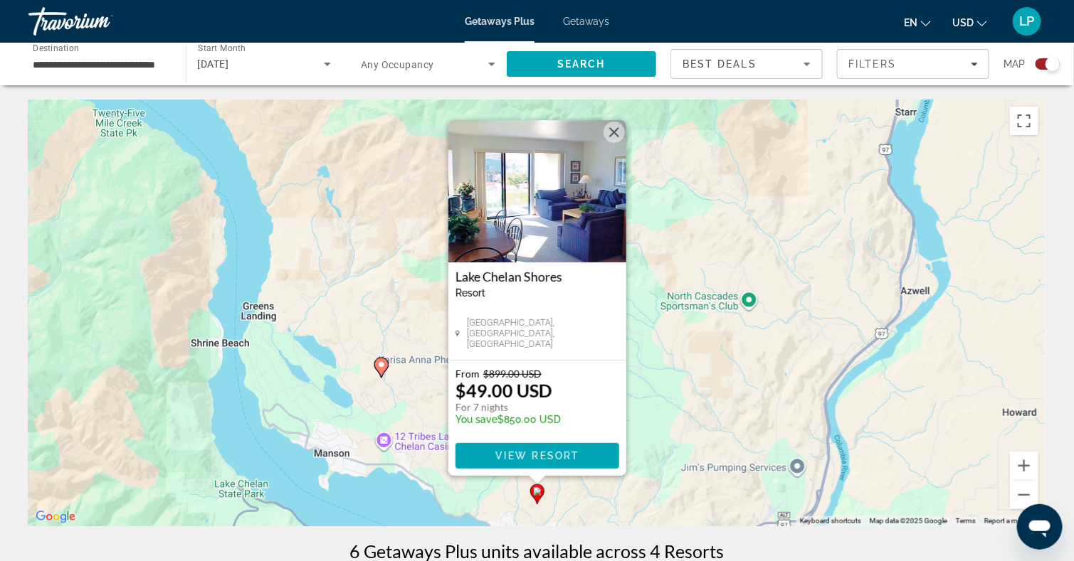
click at [521, 206] on img "Main content" at bounding box center [537, 191] width 178 height 142
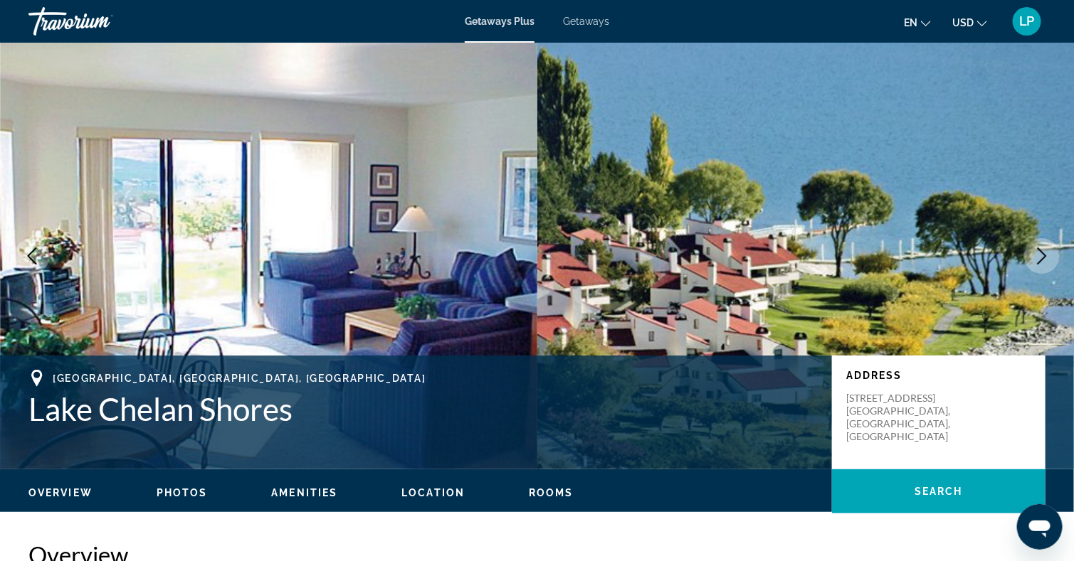
click at [1045, 258] on icon "Next image" at bounding box center [1041, 256] width 17 height 17
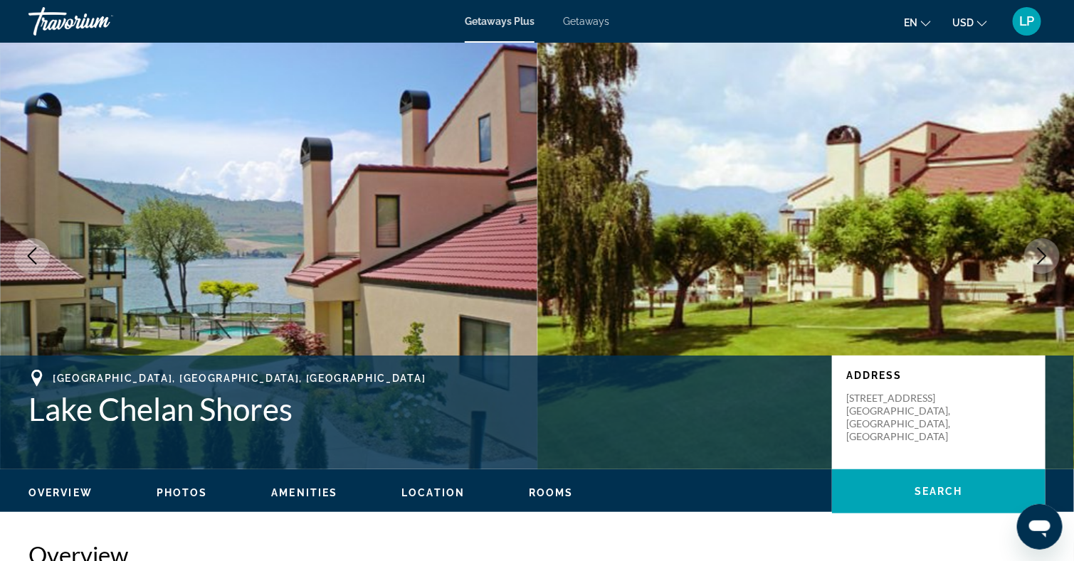
click at [1047, 254] on icon "Next image" at bounding box center [1041, 256] width 17 height 17
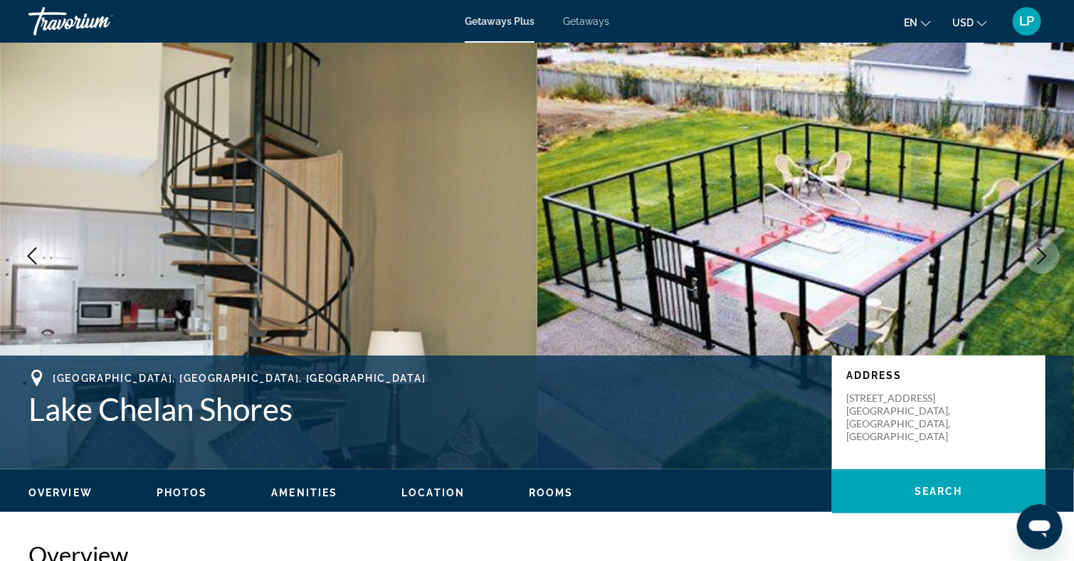
click at [1047, 254] on icon "Next image" at bounding box center [1041, 256] width 17 height 17
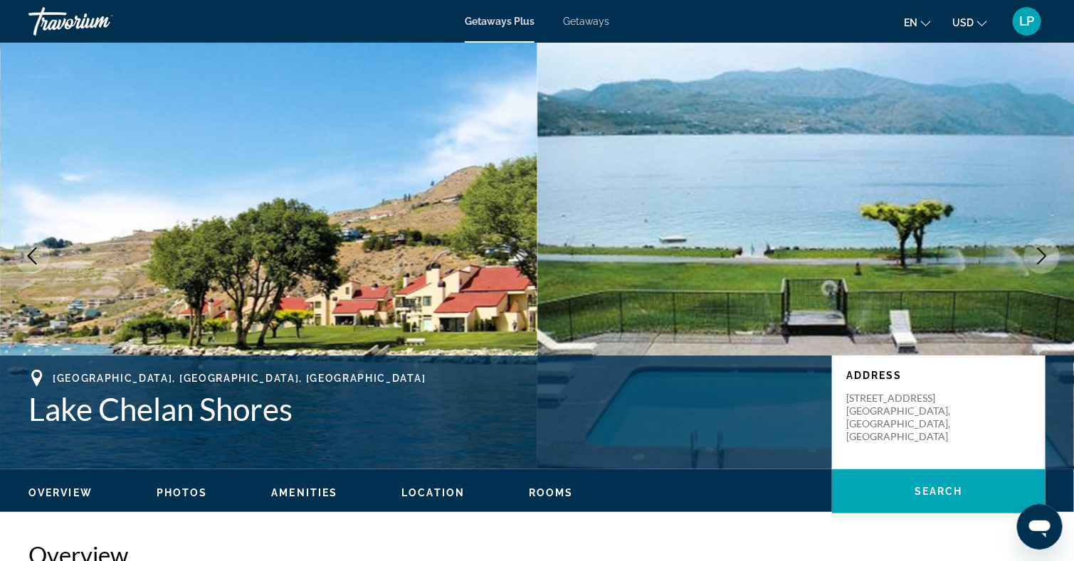
click at [1047, 254] on icon "Next image" at bounding box center [1041, 256] width 17 height 17
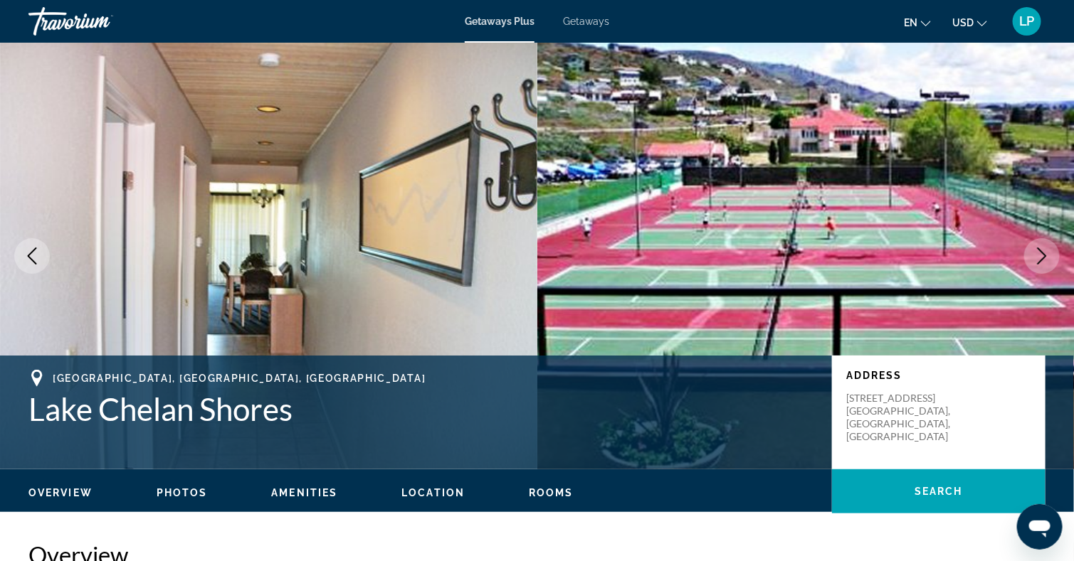
click at [1047, 254] on icon "Next image" at bounding box center [1041, 256] width 17 height 17
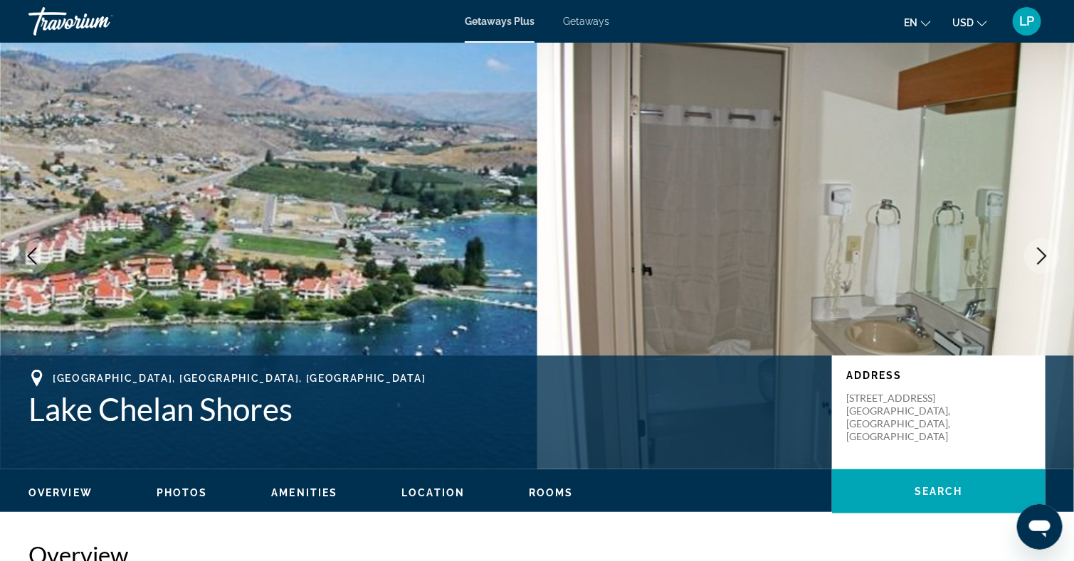
click at [1047, 254] on icon "Next image" at bounding box center [1041, 256] width 17 height 17
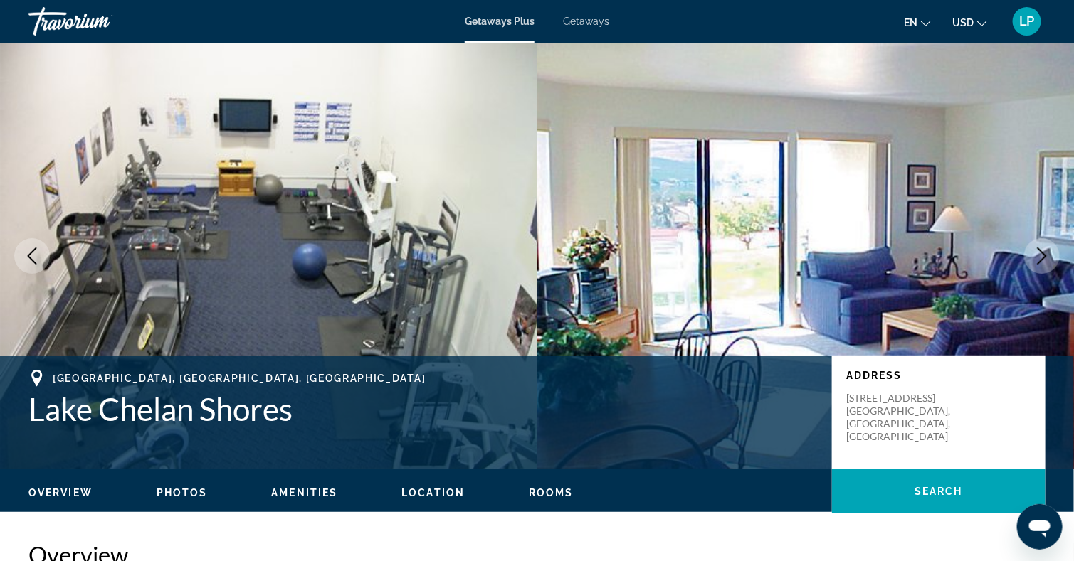
click at [1047, 254] on icon "Next image" at bounding box center [1041, 256] width 17 height 17
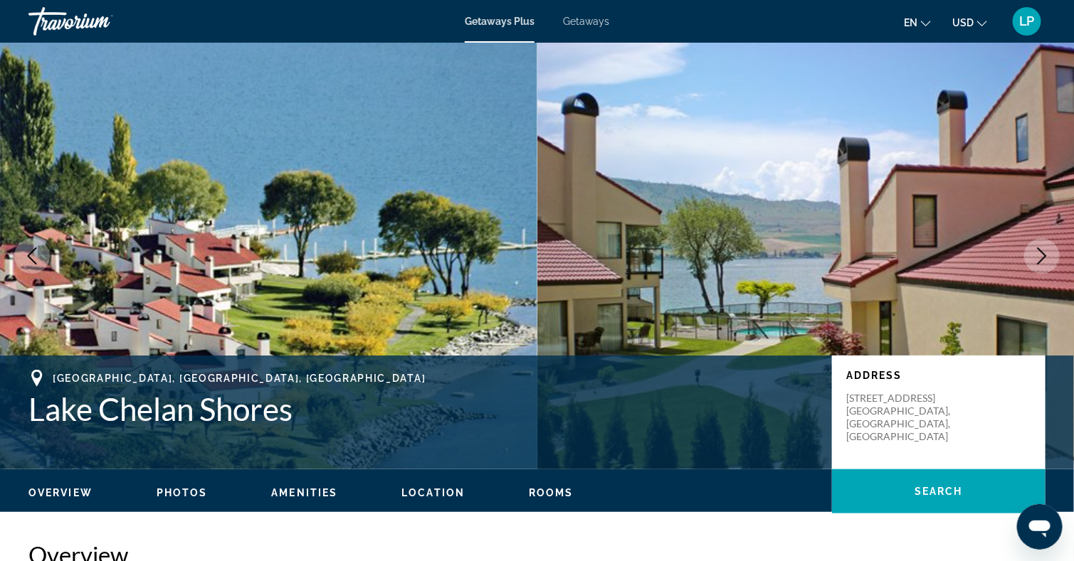
click at [1047, 254] on icon "Next image" at bounding box center [1041, 256] width 17 height 17
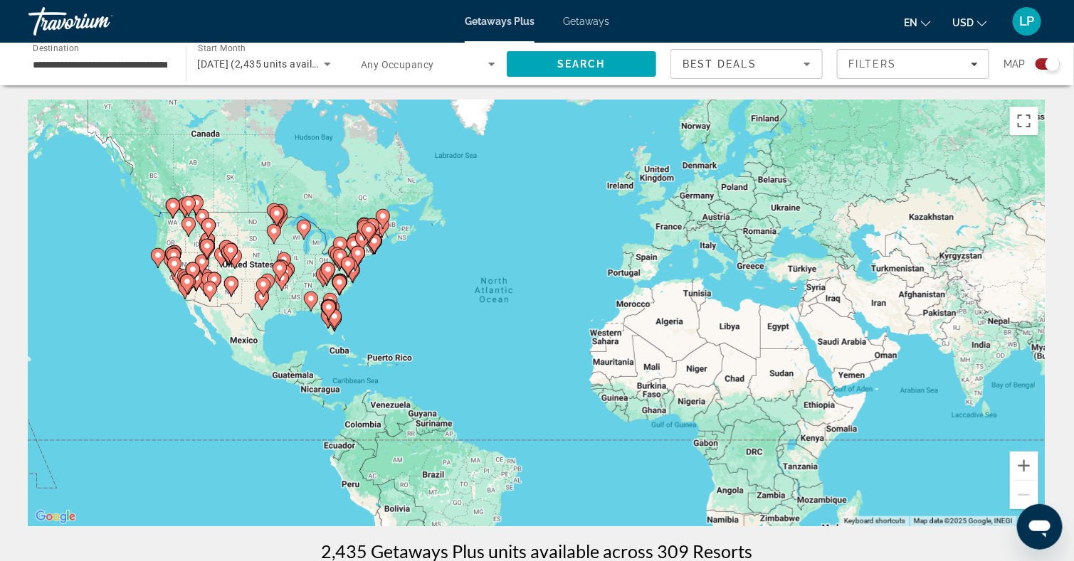
click at [169, 226] on div "To activate drag with keyboard, press Alt + Enter. Once in keyboard drag state,…" at bounding box center [536, 313] width 1017 height 427
click at [171, 210] on icon "Main content" at bounding box center [172, 208] width 13 height 19
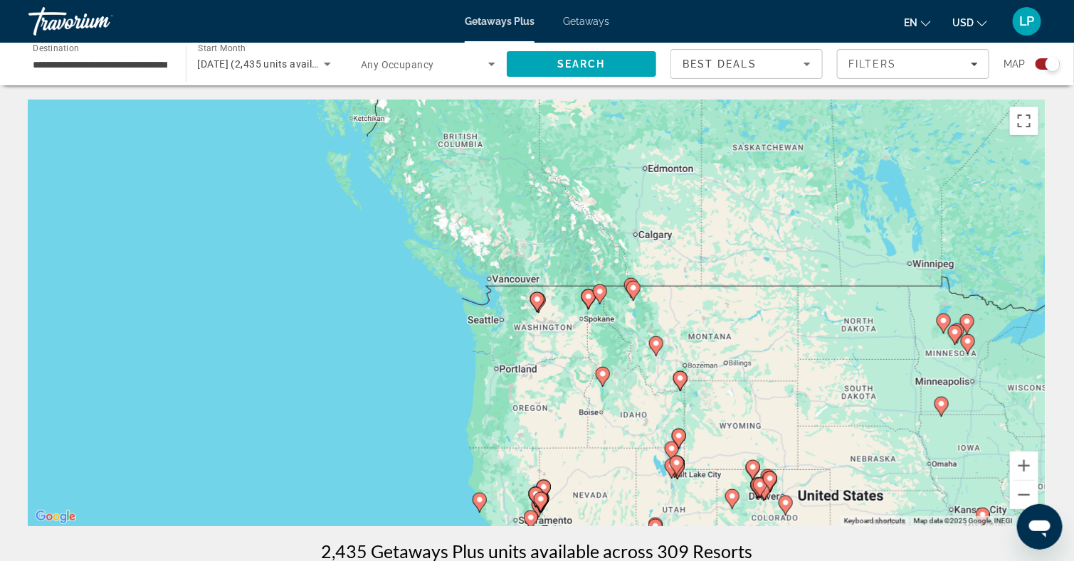
click at [593, 297] on gmp-advanced-marker "Main content" at bounding box center [600, 294] width 14 height 21
type input "**********"
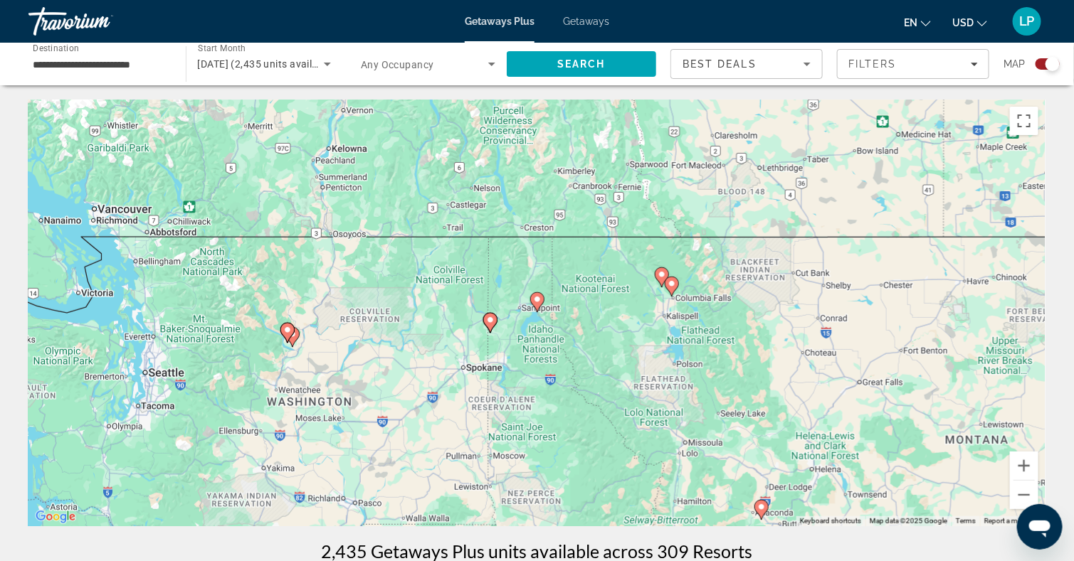
click at [491, 312] on gmp-advanced-marker "Main content" at bounding box center [490, 322] width 14 height 21
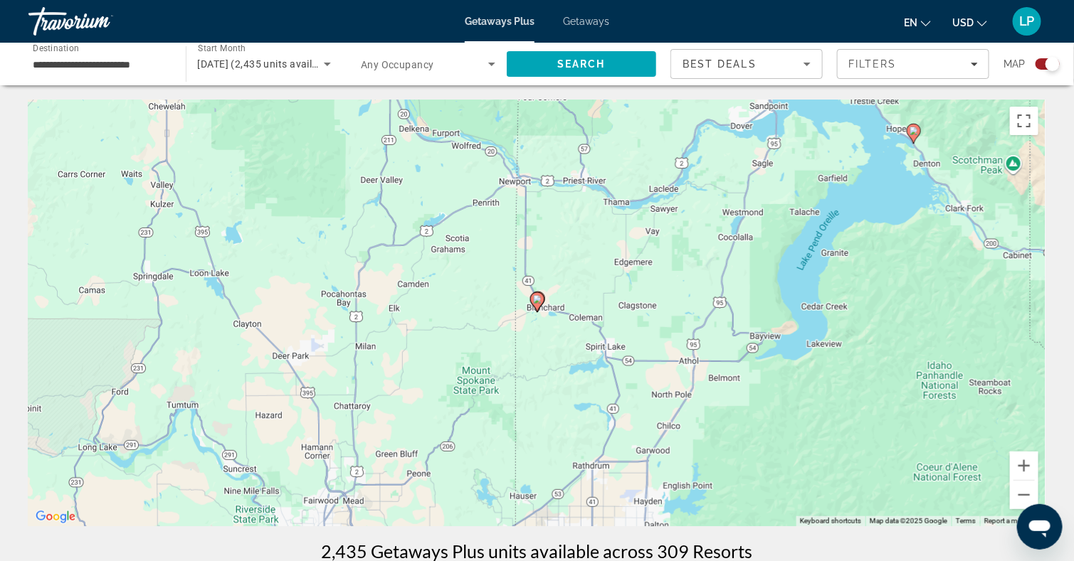
click at [542, 292] on gmp-advanced-marker "Main content" at bounding box center [537, 302] width 14 height 21
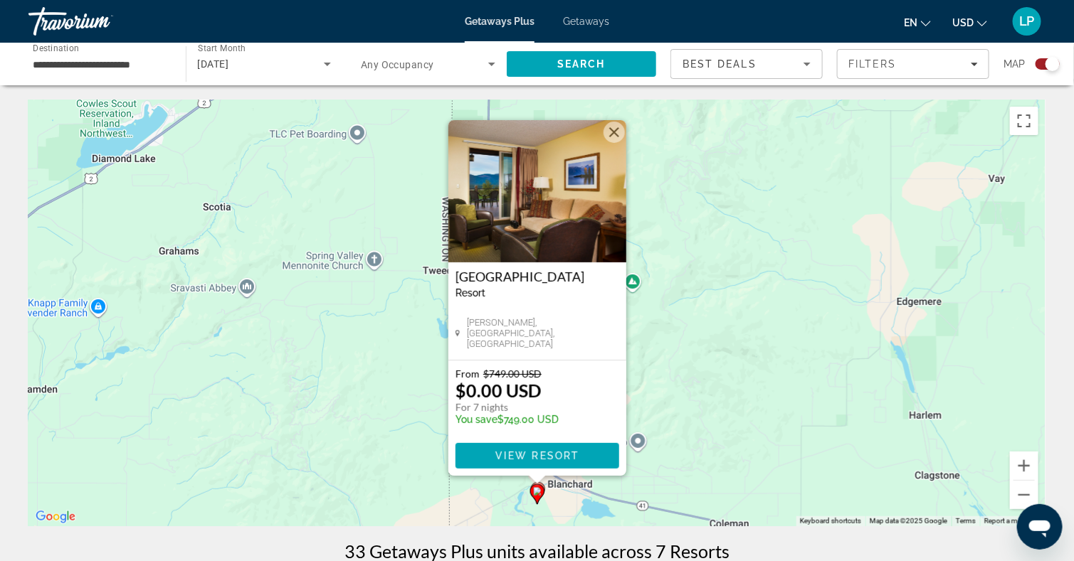
click at [532, 198] on img "Main content" at bounding box center [537, 191] width 178 height 142
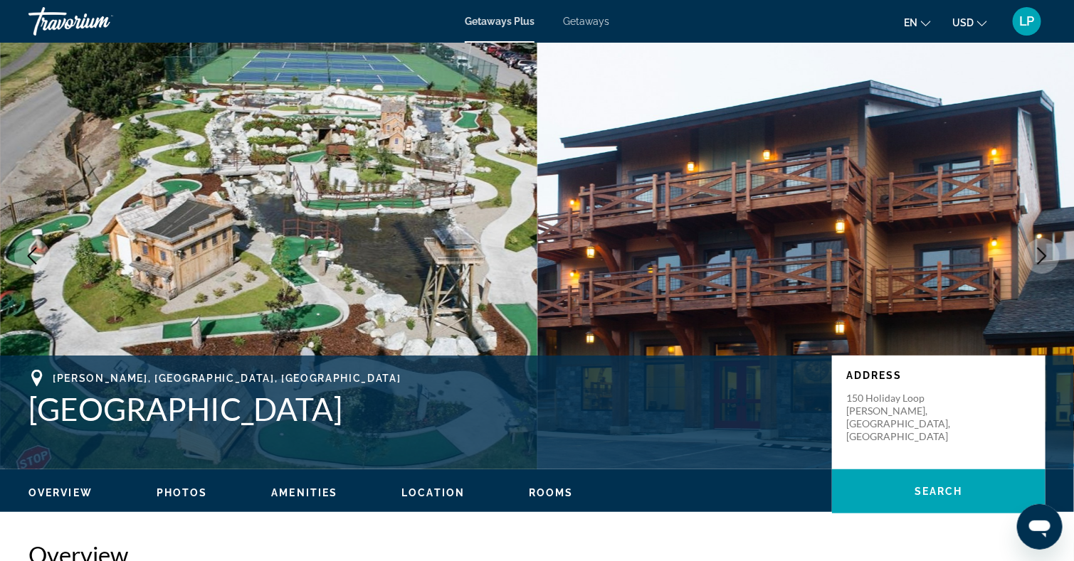
click at [1043, 249] on icon "Next image" at bounding box center [1041, 256] width 17 height 17
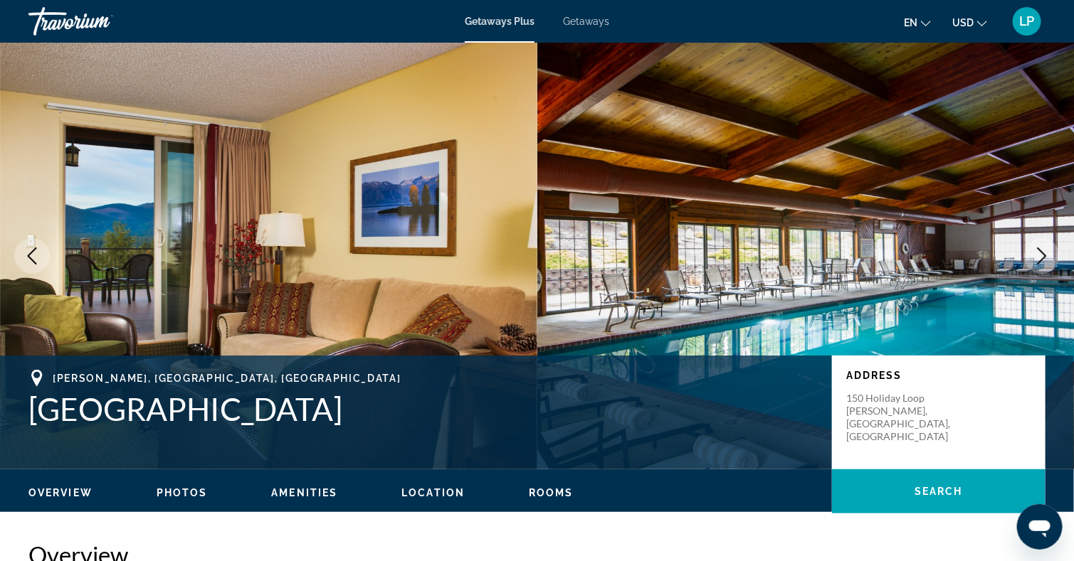
click at [1043, 249] on icon "Next image" at bounding box center [1041, 256] width 17 height 17
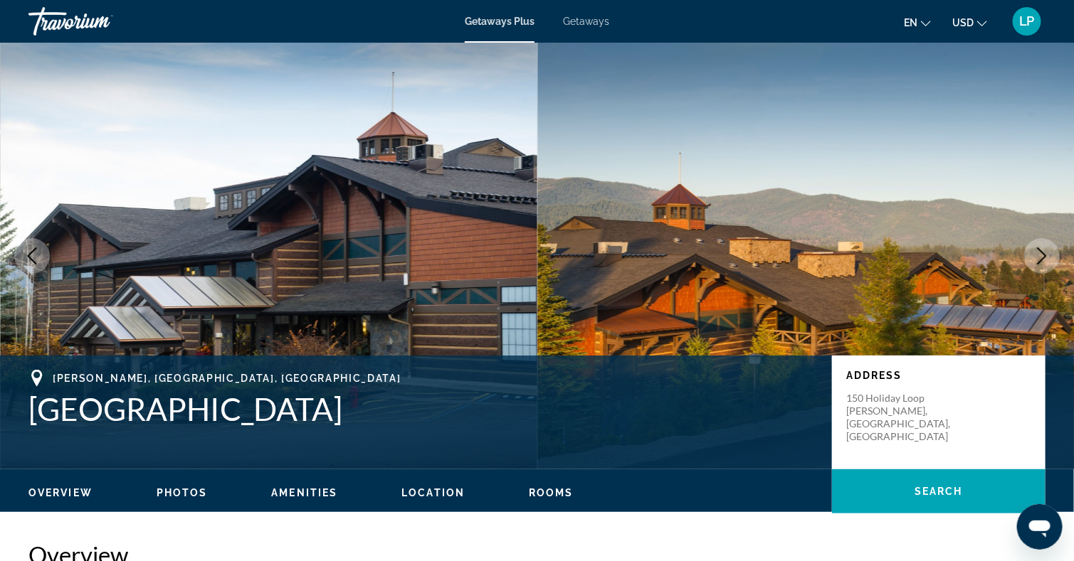
click at [1043, 249] on icon "Next image" at bounding box center [1041, 256] width 17 height 17
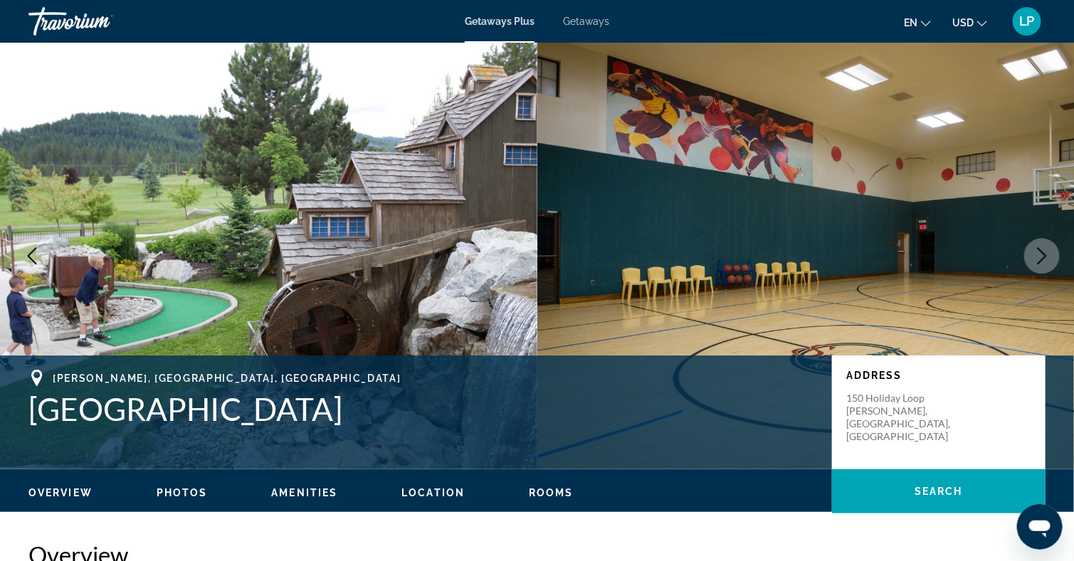
click at [1043, 249] on icon "Next image" at bounding box center [1041, 256] width 17 height 17
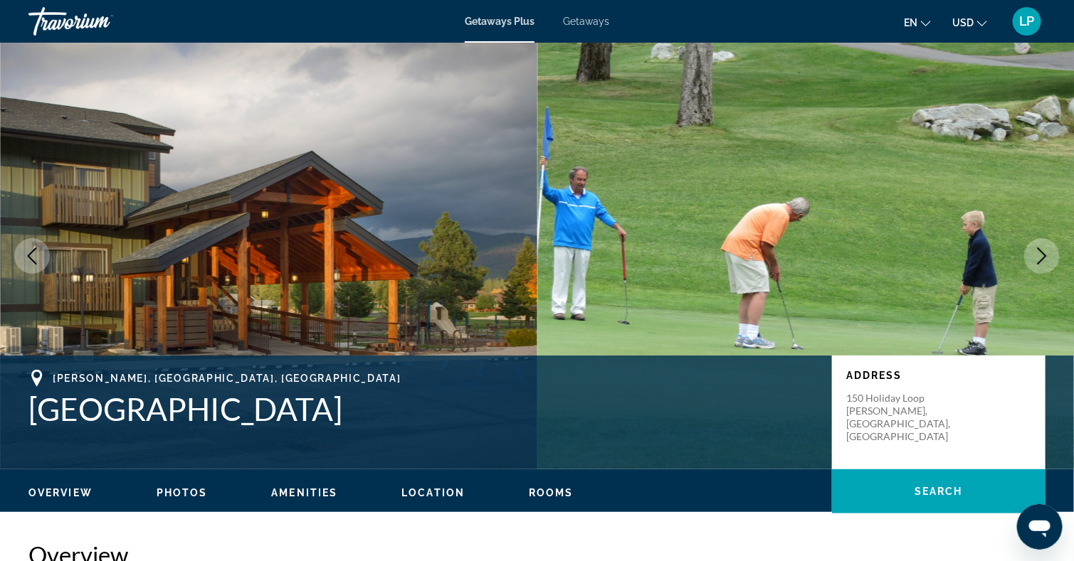
click at [1043, 249] on icon "Next image" at bounding box center [1041, 256] width 17 height 17
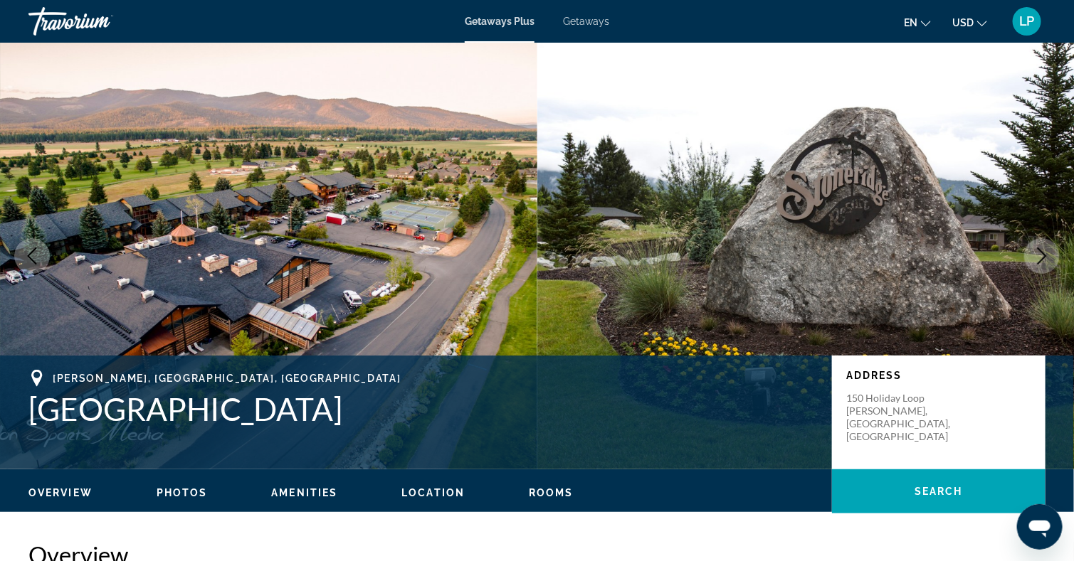
click at [1043, 249] on icon "Next image" at bounding box center [1041, 256] width 17 height 17
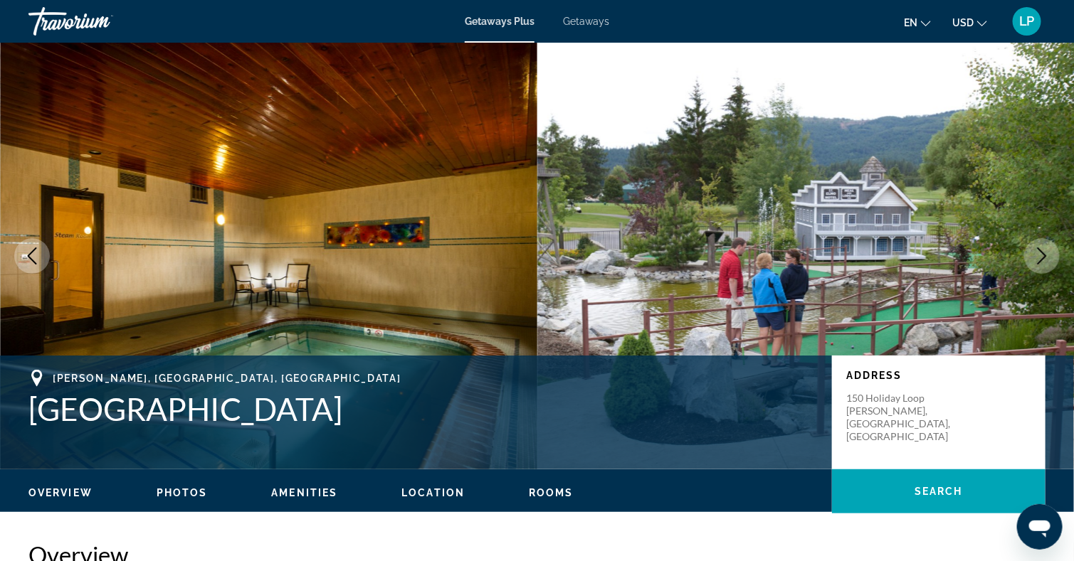
click at [1043, 249] on icon "Next image" at bounding box center [1041, 256] width 17 height 17
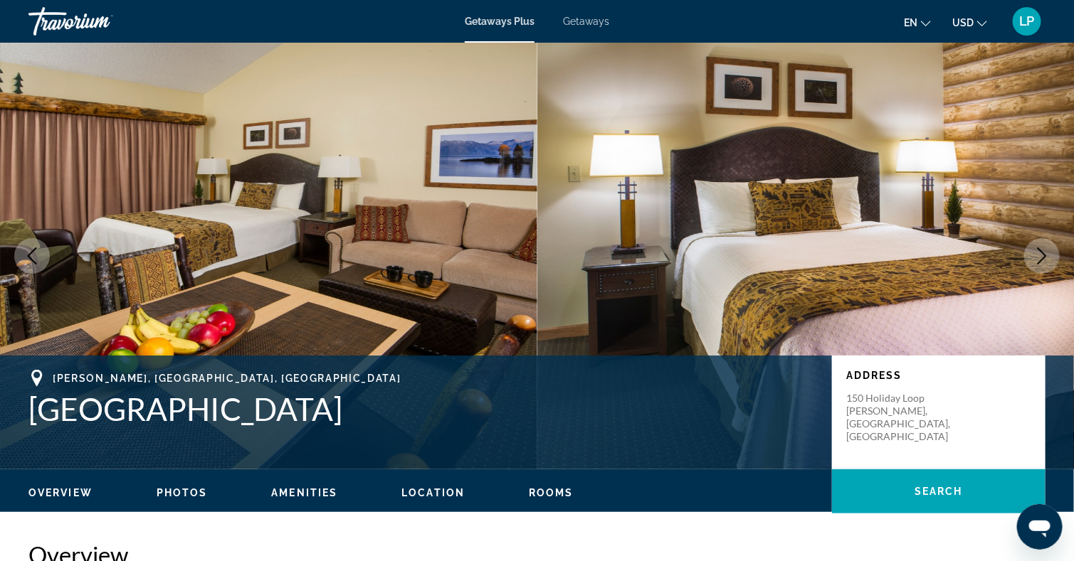
click at [1043, 249] on icon "Next image" at bounding box center [1041, 256] width 17 height 17
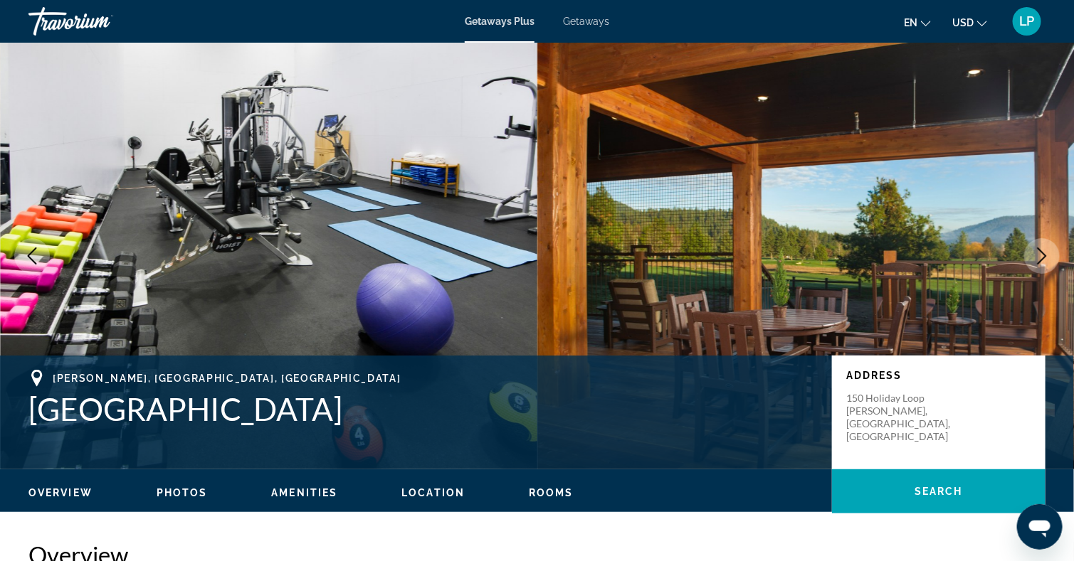
click at [1043, 249] on icon "Next image" at bounding box center [1041, 256] width 17 height 17
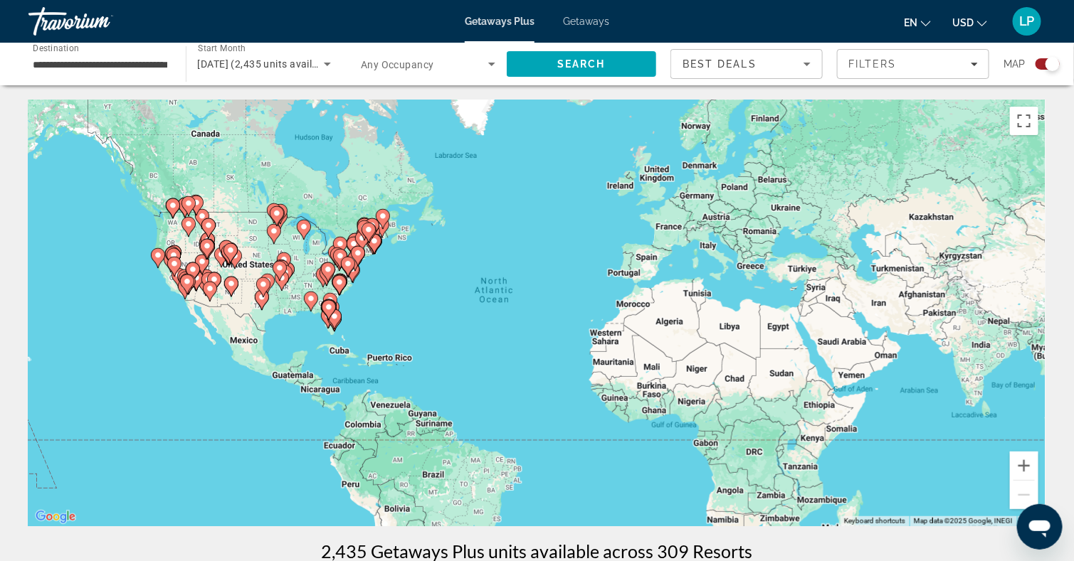
click at [172, 212] on icon "Main content" at bounding box center [172, 208] width 13 height 19
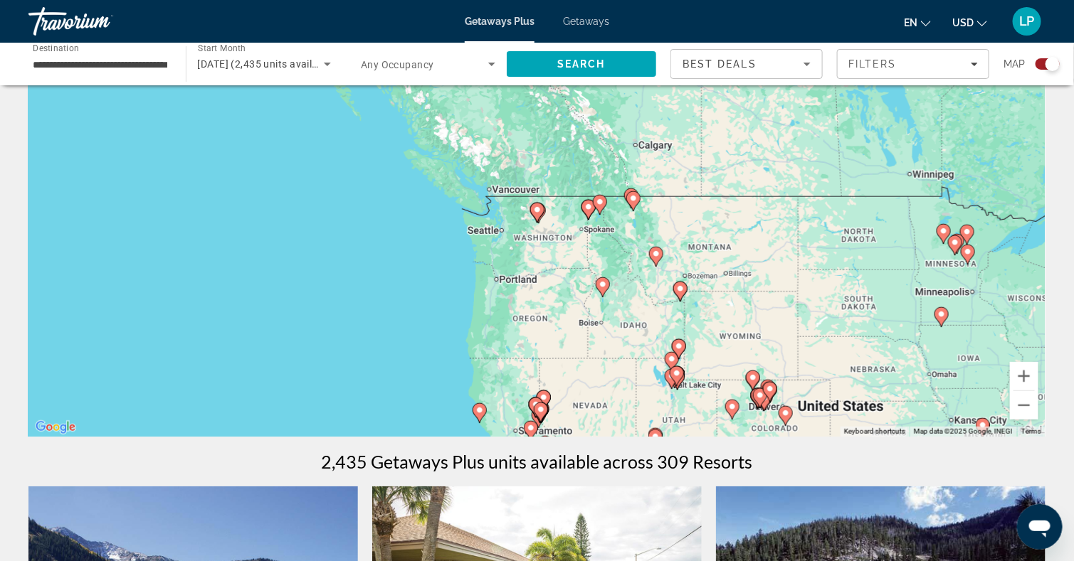
scroll to position [105, 0]
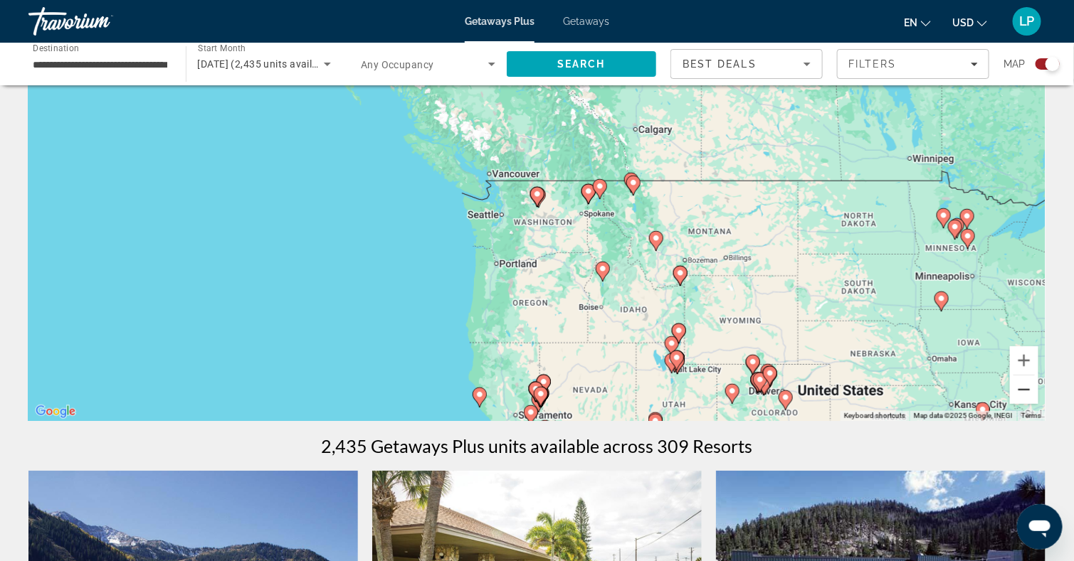
click at [1021, 390] on button "Zoom out" at bounding box center [1024, 390] width 28 height 28
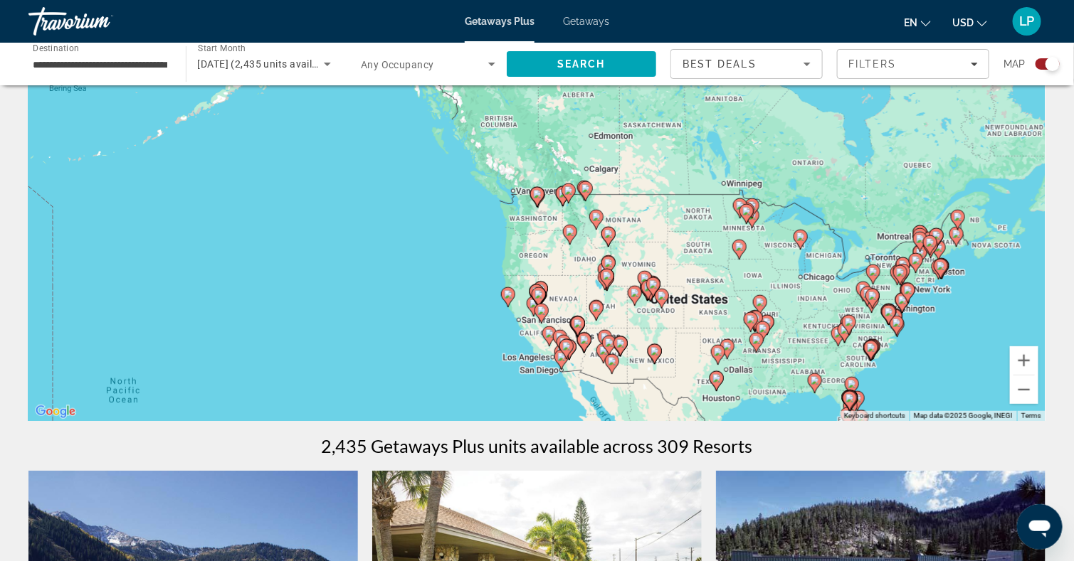
click at [554, 288] on div "To activate drag with keyboard, press Alt + Enter. Once in keyboard drag state,…" at bounding box center [536, 207] width 1017 height 427
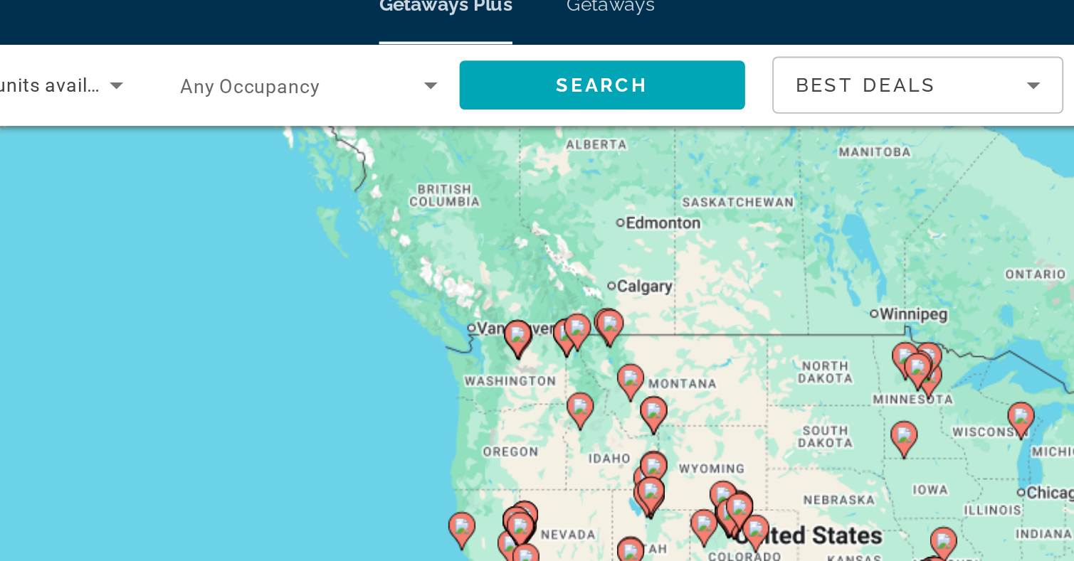
click at [547, 198] on div "To activate drag with keyboard, press Alt + Enter. Once in keyboard drag state,…" at bounding box center [536, 207] width 1017 height 427
click at [545, 199] on div "To activate drag with keyboard, press Alt + Enter. Once in keyboard drag state,…" at bounding box center [536, 207] width 1017 height 427
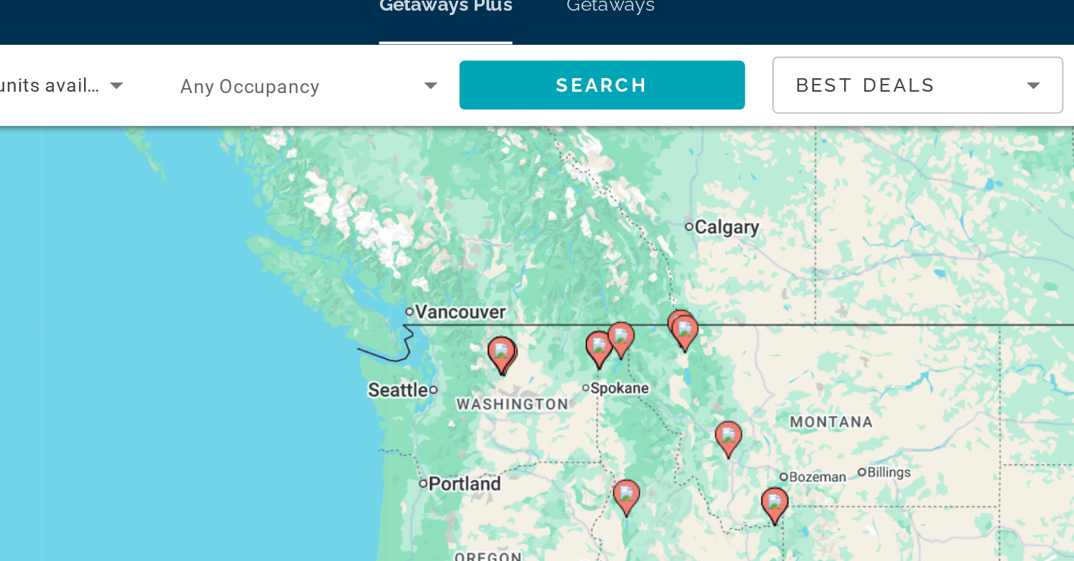
click at [545, 199] on div "To activate drag with keyboard, press Alt + Enter. Once in keyboard drag state,…" at bounding box center [536, 207] width 1017 height 427
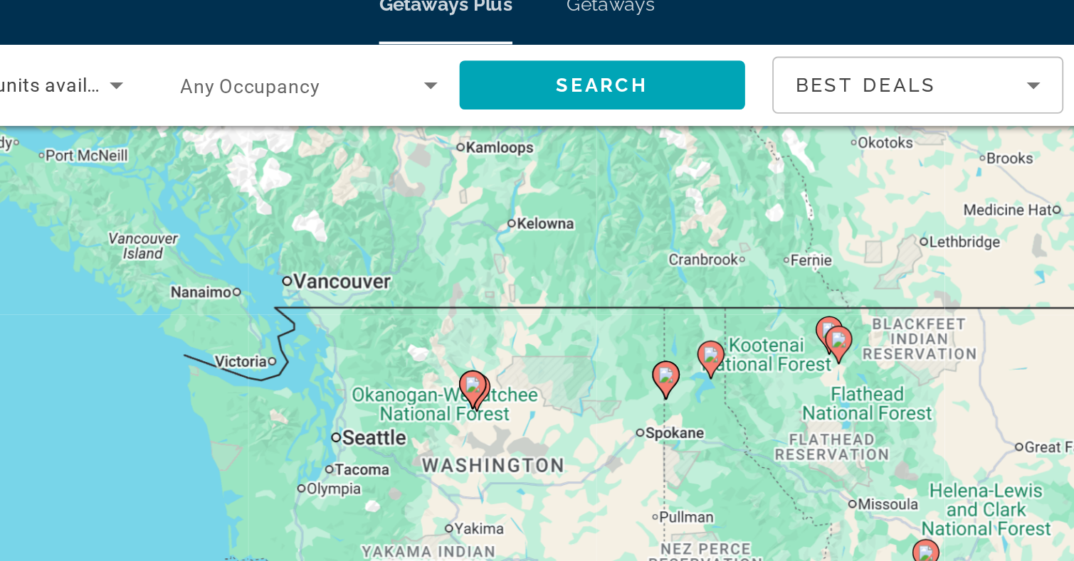
click at [529, 229] on div "To activate drag with keyboard, press Alt + Enter. Once in keyboard drag state,…" at bounding box center [536, 207] width 1017 height 427
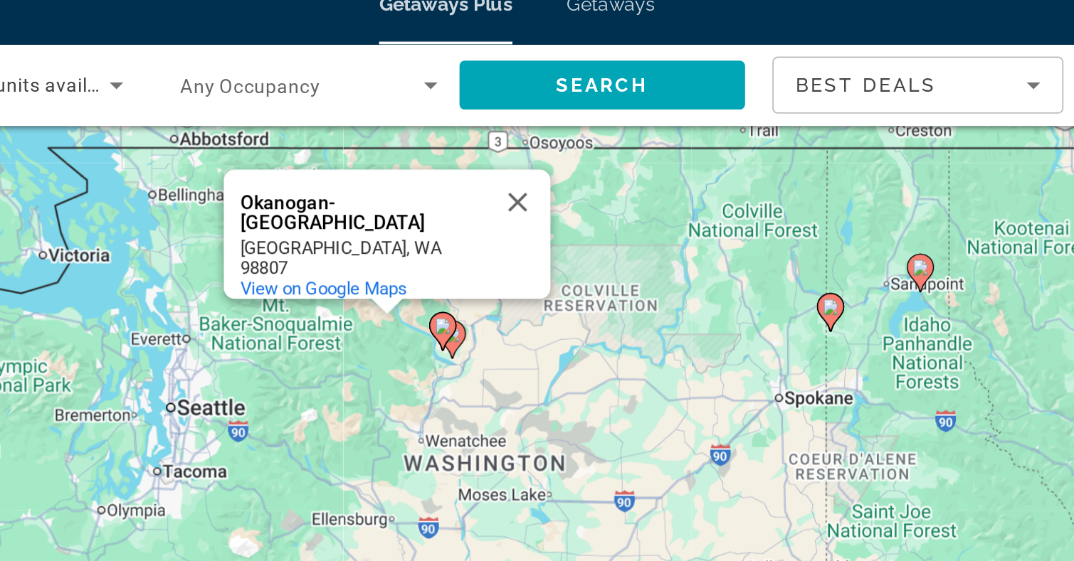
drag, startPoint x: 541, startPoint y: 269, endPoint x: 543, endPoint y: 232, distance: 37.1
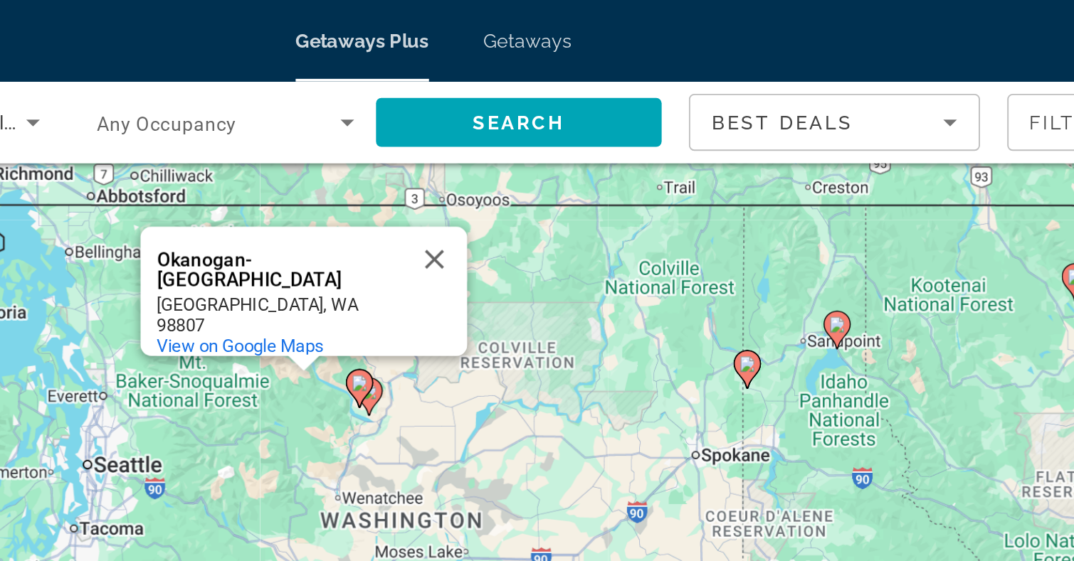
scroll to position [93, 0]
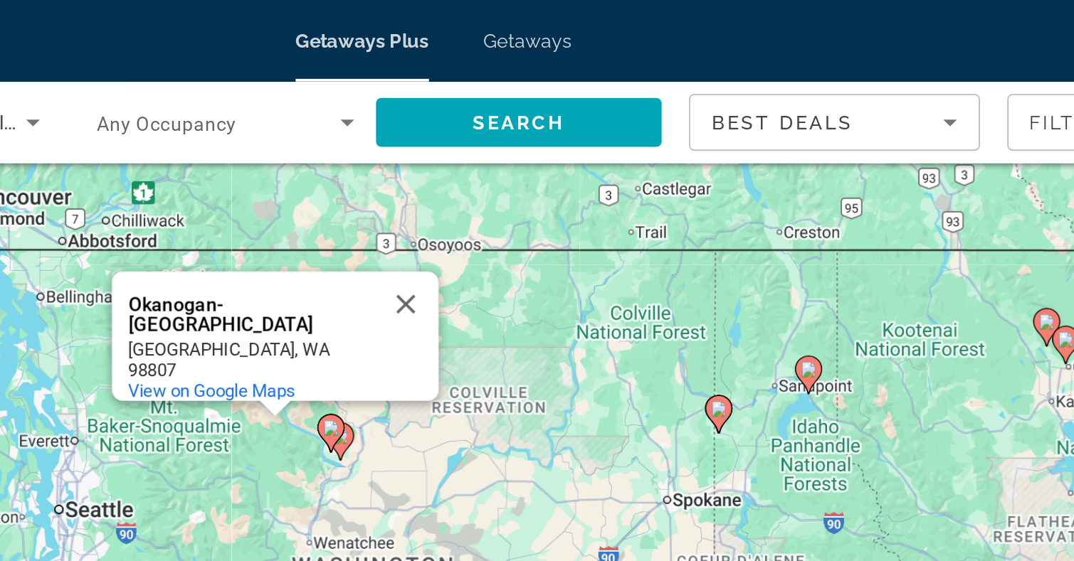
drag, startPoint x: 757, startPoint y: 175, endPoint x: 735, endPoint y: 192, distance: 27.9
click at [735, 192] on div "To activate drag with keyboard, press Alt + Enter. Once in keyboard drag state,…" at bounding box center [536, 220] width 1017 height 427
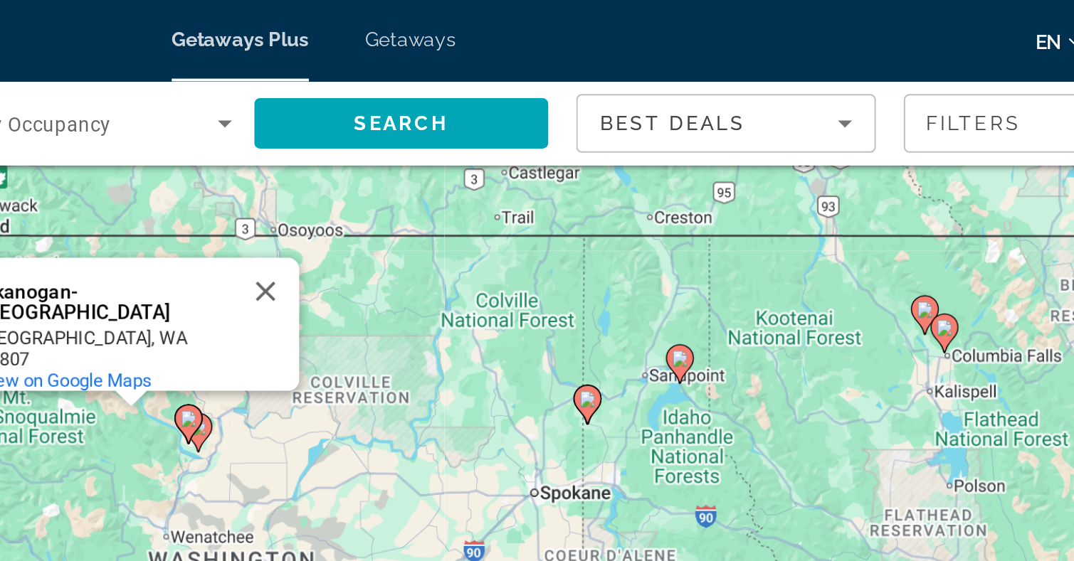
click at [735, 213] on div "To activate drag with keyboard, press Alt + Enter. Once in keyboard drag state,…" at bounding box center [536, 220] width 1017 height 427
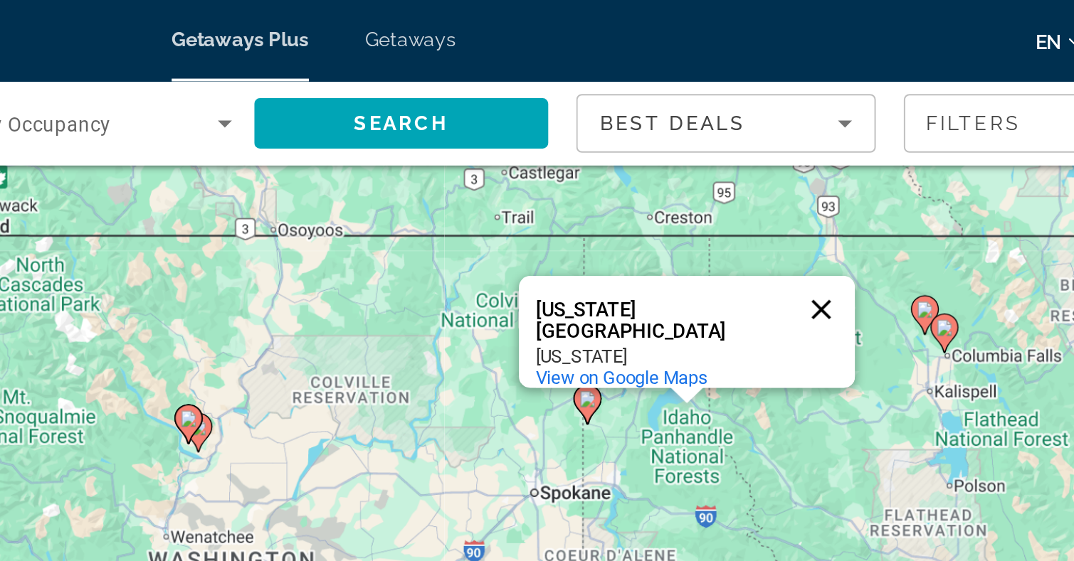
click at [794, 146] on button "Close" at bounding box center [795, 159] width 34 height 34
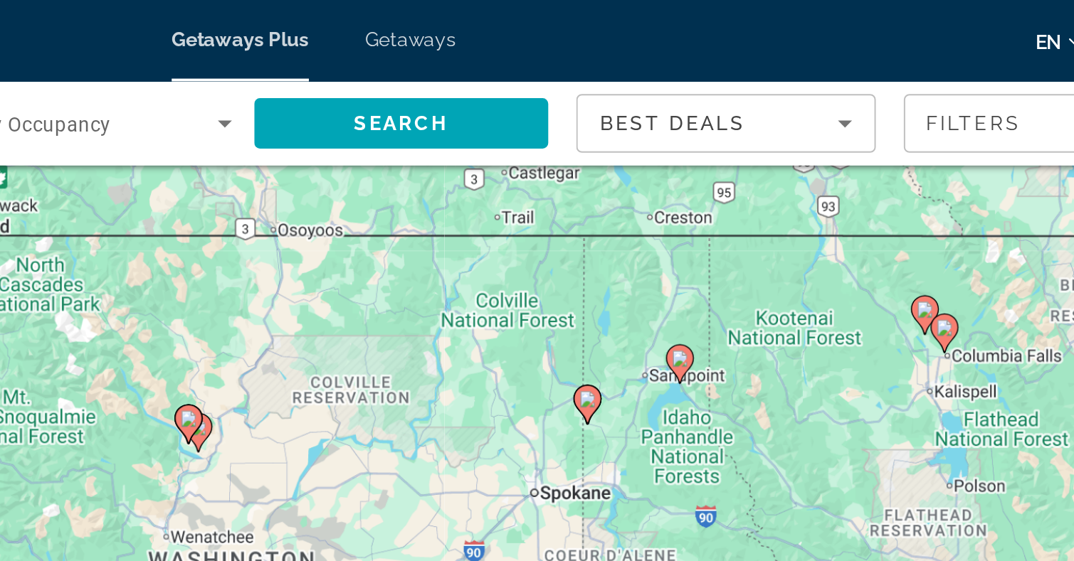
click at [722, 181] on image "Main content" at bounding box center [723, 183] width 9 height 9
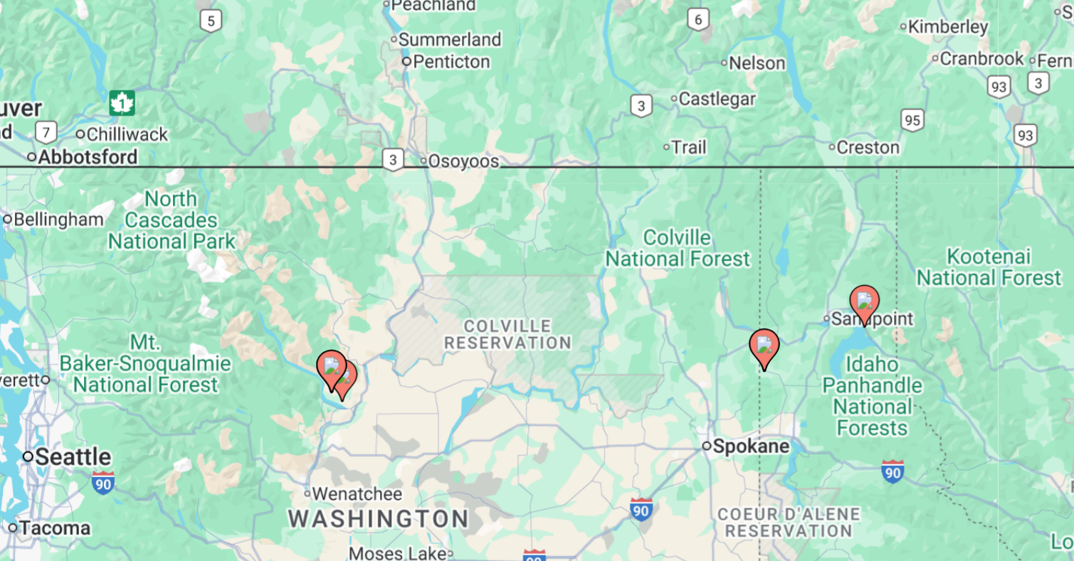
scroll to position [21, 0]
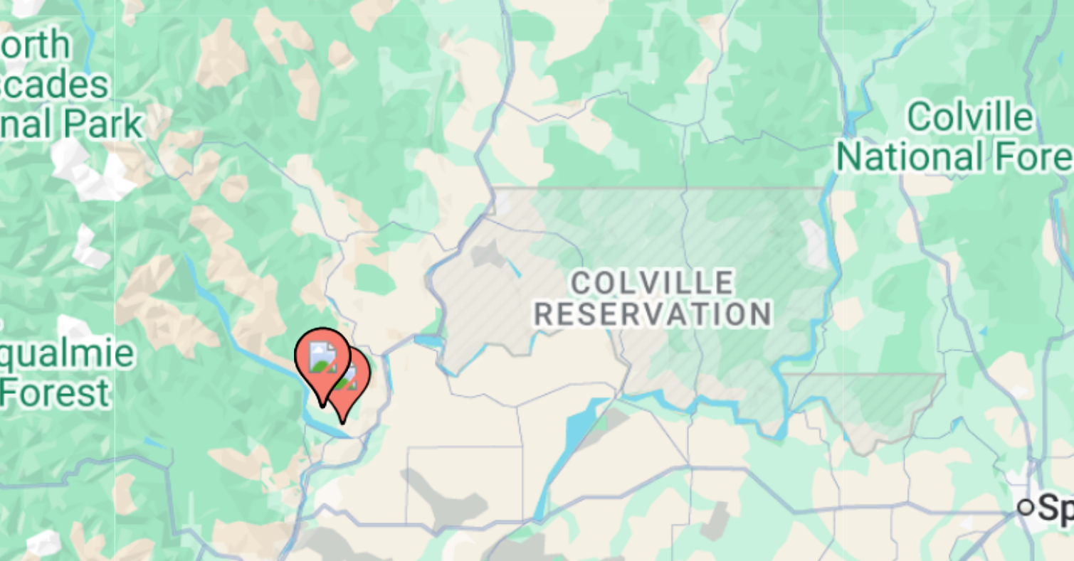
click at [288, 314] on icon "Main content" at bounding box center [286, 312] width 13 height 19
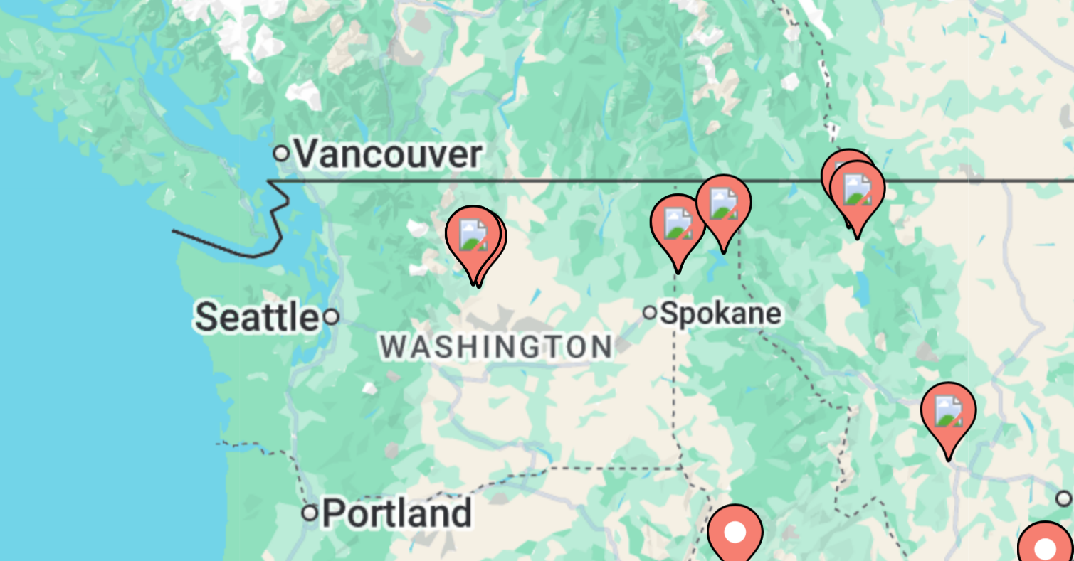
click at [554, 290] on div "To navigate, press the arrow keys. To activate drag with keyboard, press Alt + …" at bounding box center [536, 292] width 1017 height 427
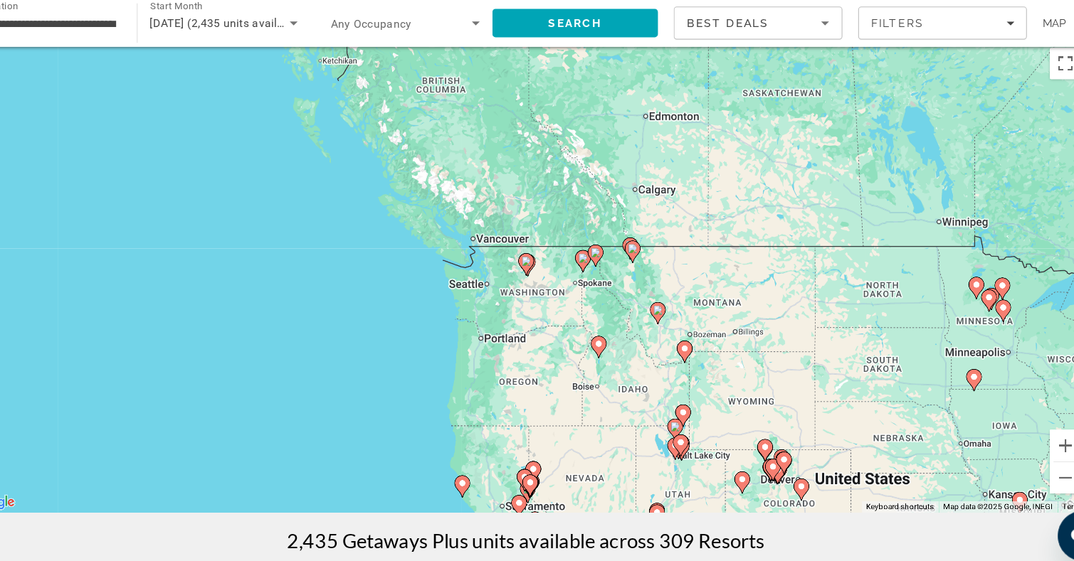
click at [537, 283] on icon "Main content" at bounding box center [536, 282] width 13 height 19
type input "**********"
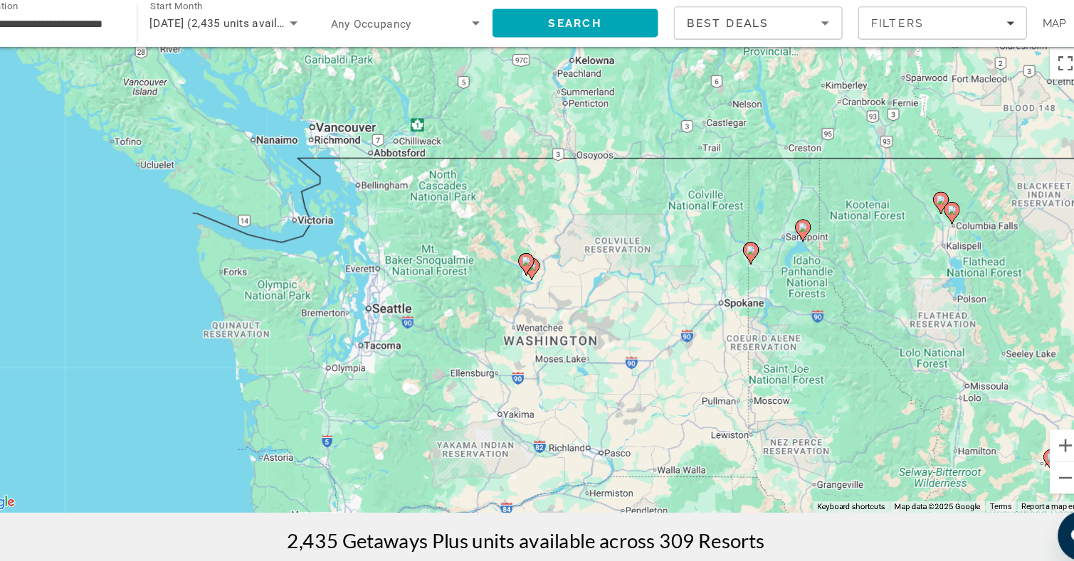
click at [537, 283] on icon "Main content" at bounding box center [536, 282] width 13 height 19
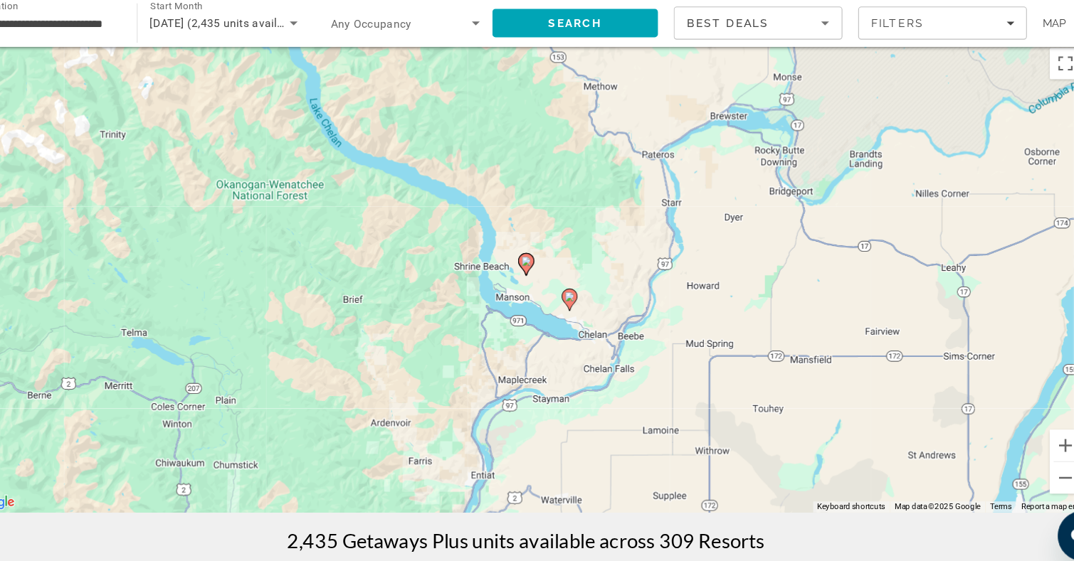
click at [538, 285] on icon "Main content" at bounding box center [536, 282] width 13 height 19
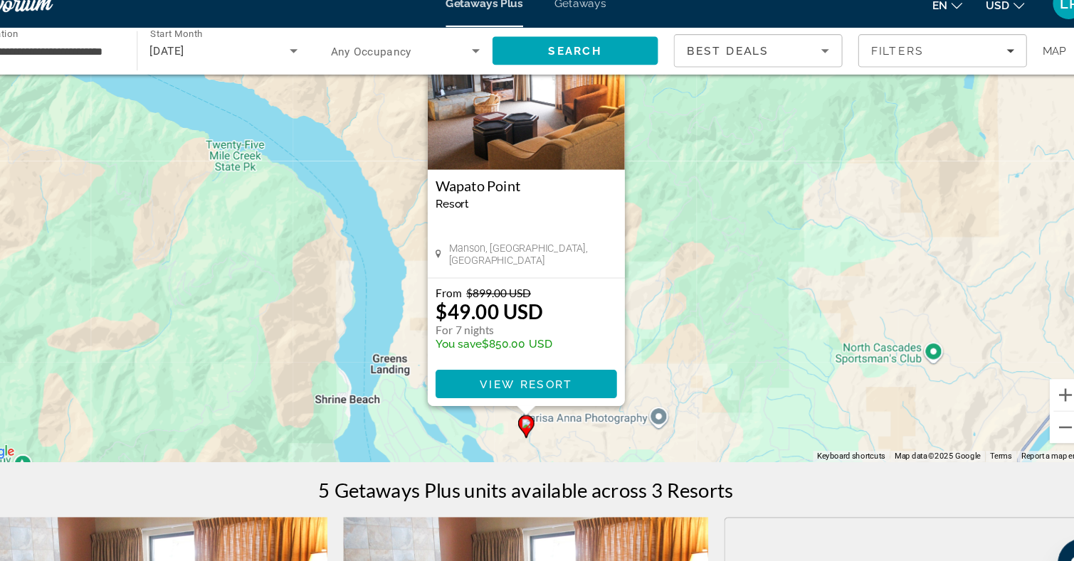
scroll to position [91, 0]
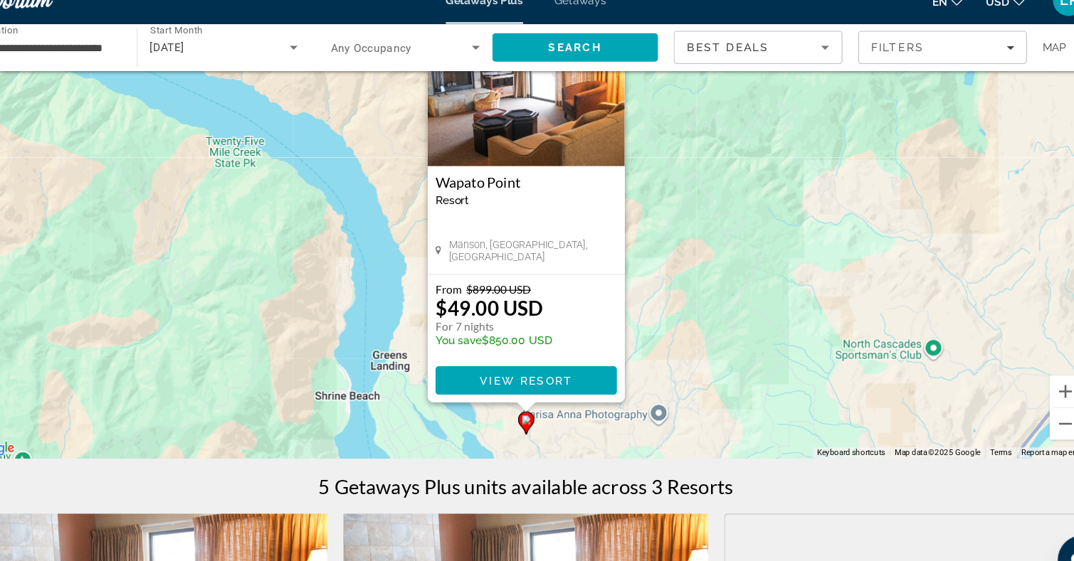
click at [654, 399] on div "To activate drag with keyboard, press Alt + Enter. Once in keyboard drag state,…" at bounding box center [536, 222] width 1017 height 427
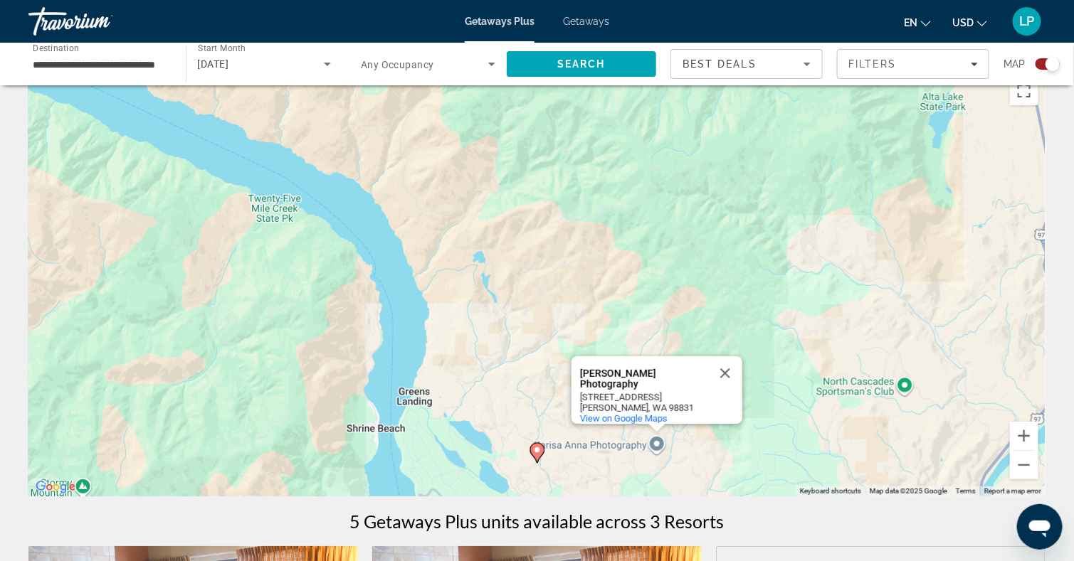
scroll to position [25, 0]
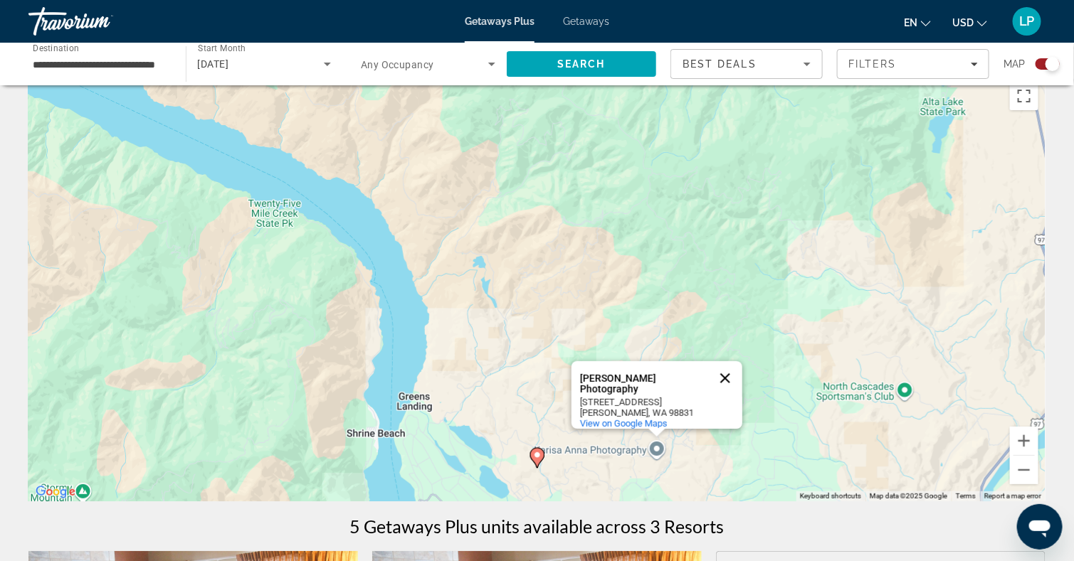
click at [721, 371] on button "Close" at bounding box center [725, 379] width 34 height 34
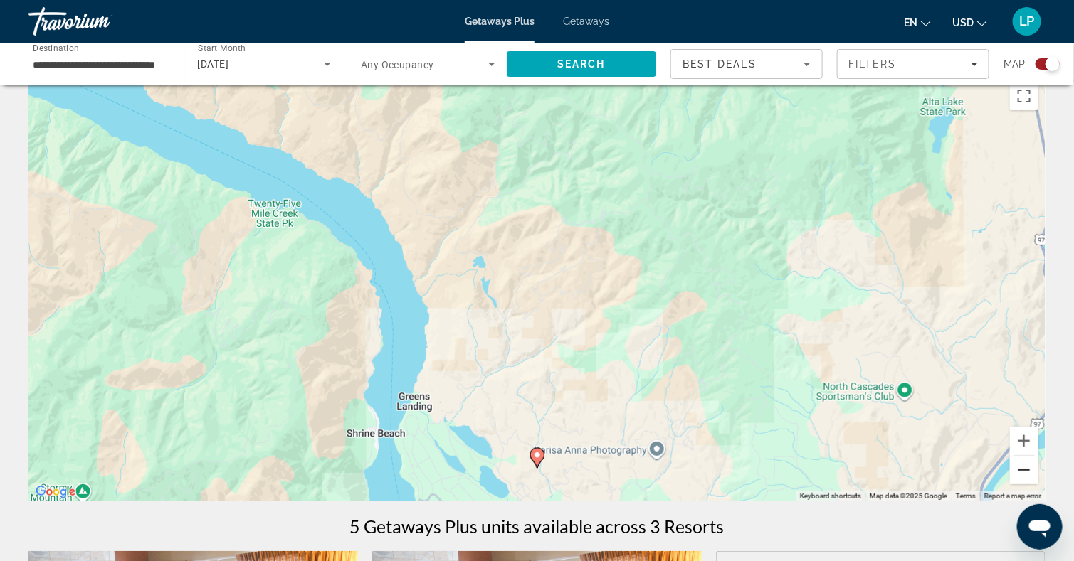
click at [1025, 469] on button "Zoom out" at bounding box center [1024, 470] width 28 height 28
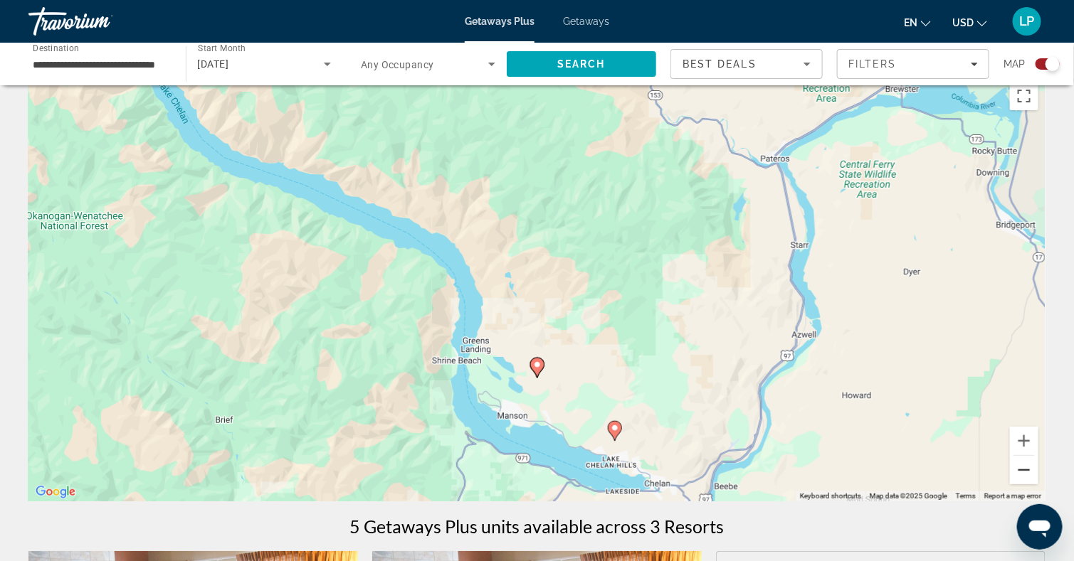
click at [1025, 469] on button "Zoom out" at bounding box center [1024, 470] width 28 height 28
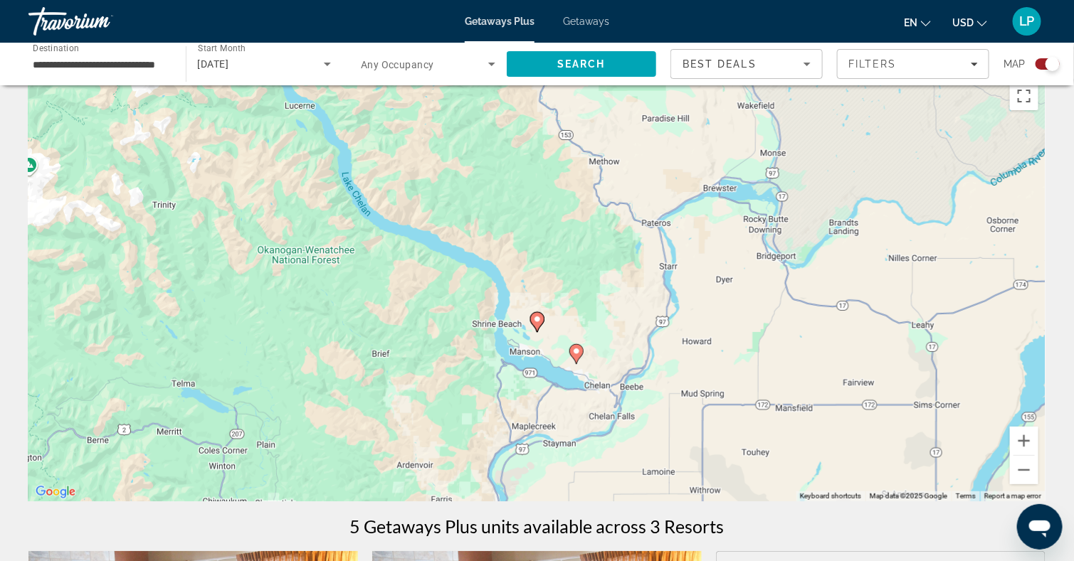
click at [580, 352] on image "Main content" at bounding box center [576, 351] width 9 height 9
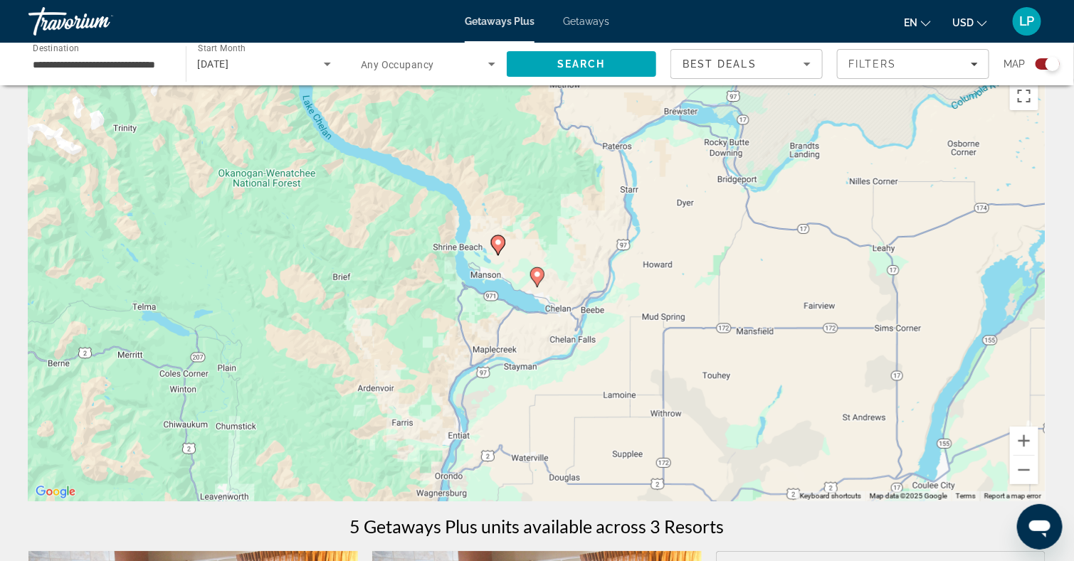
click at [537, 279] on icon "Main content" at bounding box center [536, 277] width 13 height 19
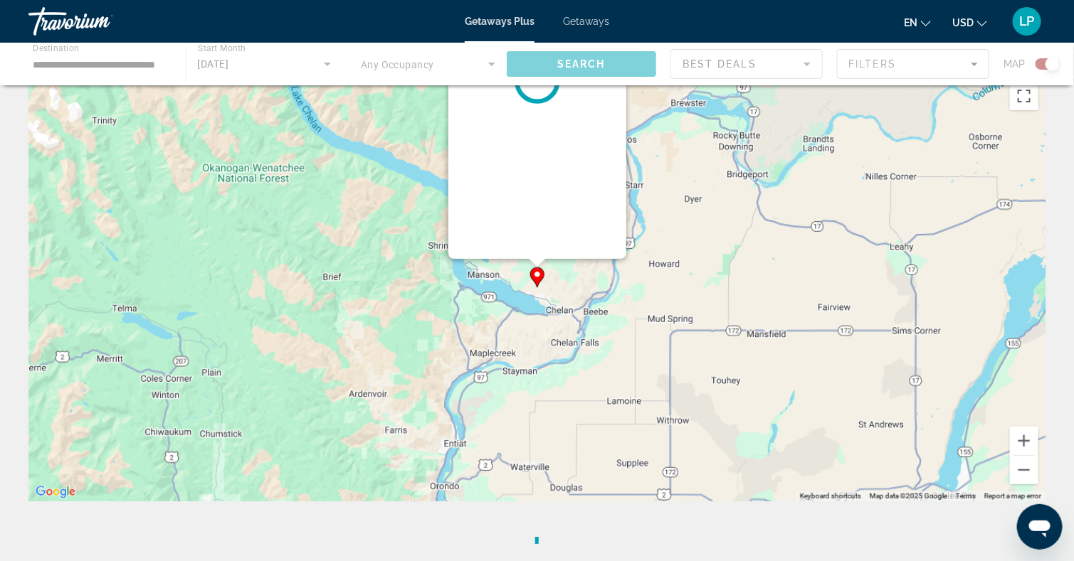
scroll to position [0, 0]
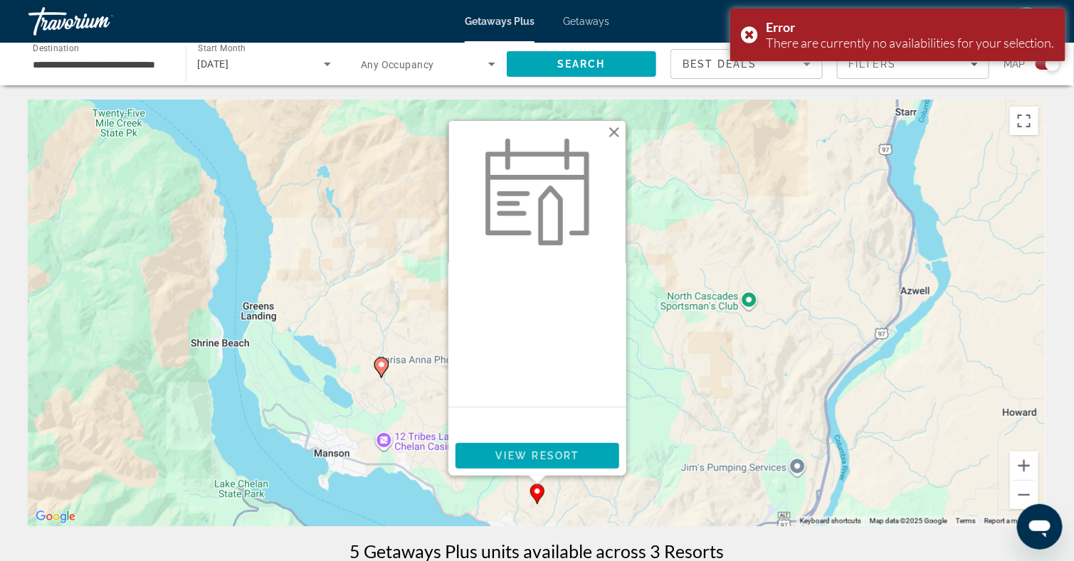
click at [613, 135] on button "Close" at bounding box center [613, 132] width 21 height 21
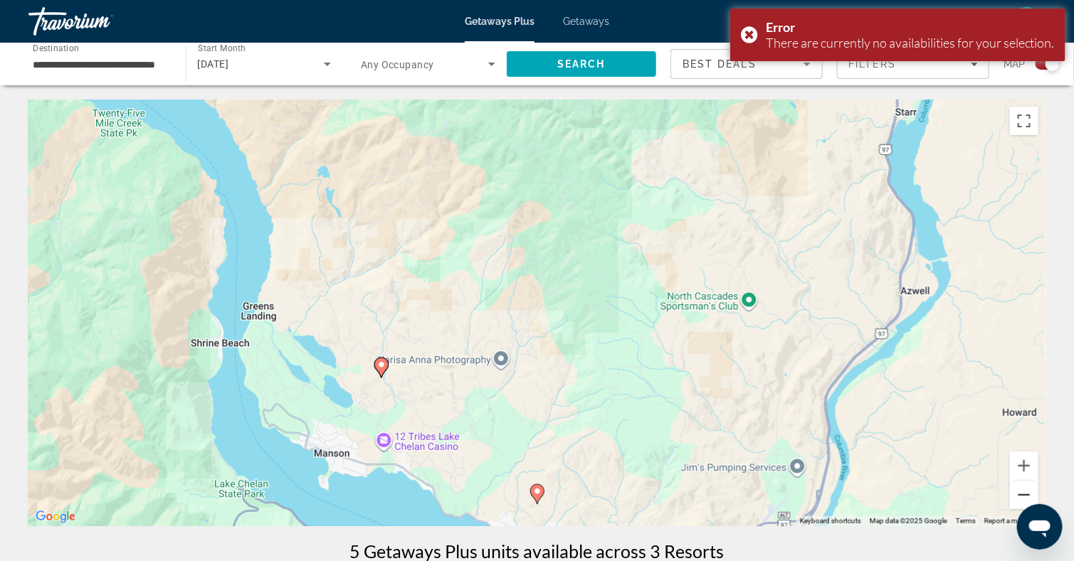
click at [1021, 485] on button "Zoom out" at bounding box center [1024, 495] width 28 height 28
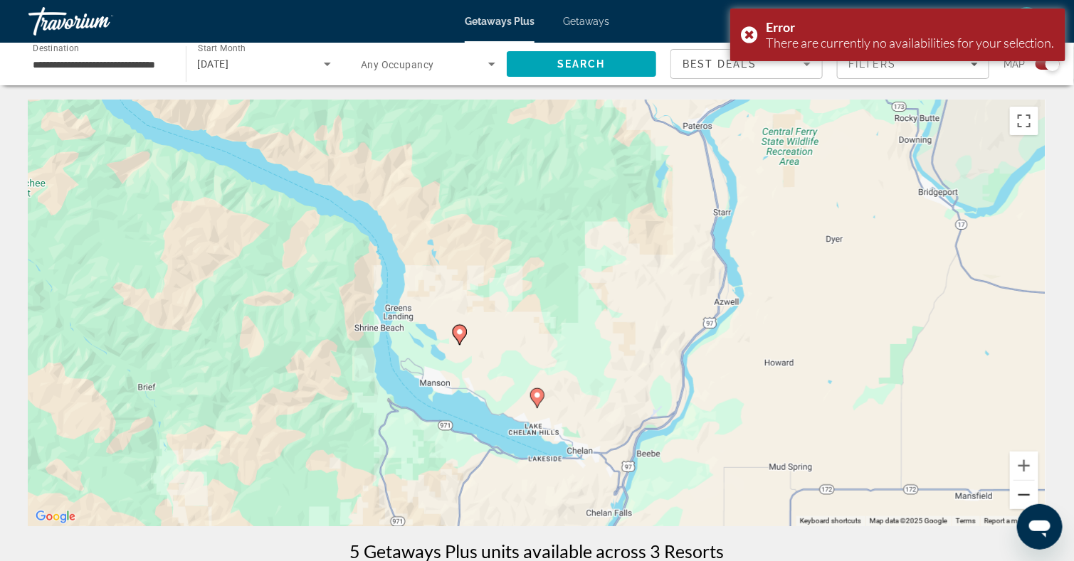
click at [1021, 485] on button "Zoom out" at bounding box center [1024, 495] width 28 height 28
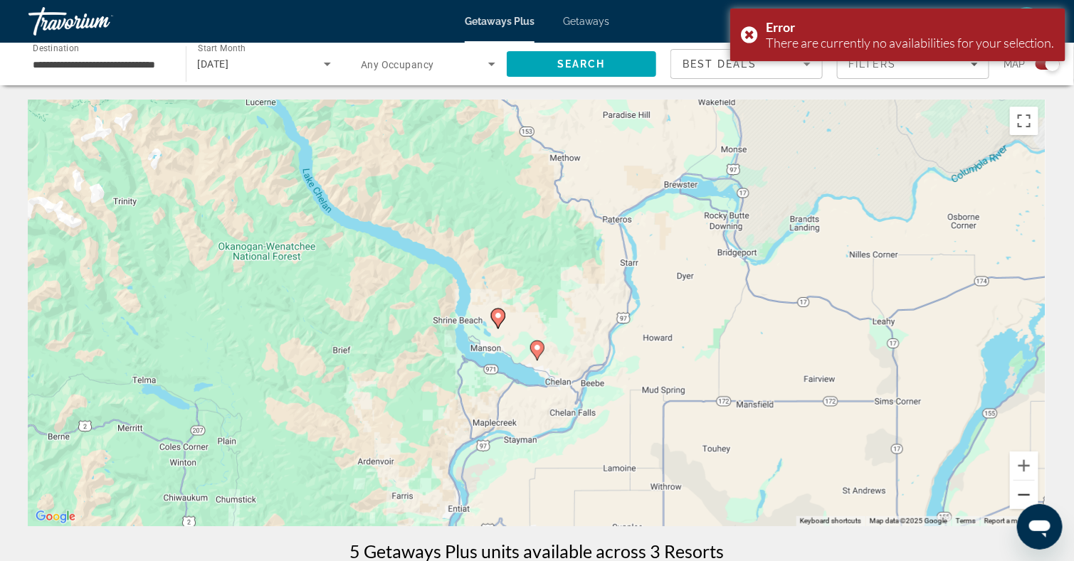
click at [1020, 485] on button "Zoom out" at bounding box center [1024, 495] width 28 height 28
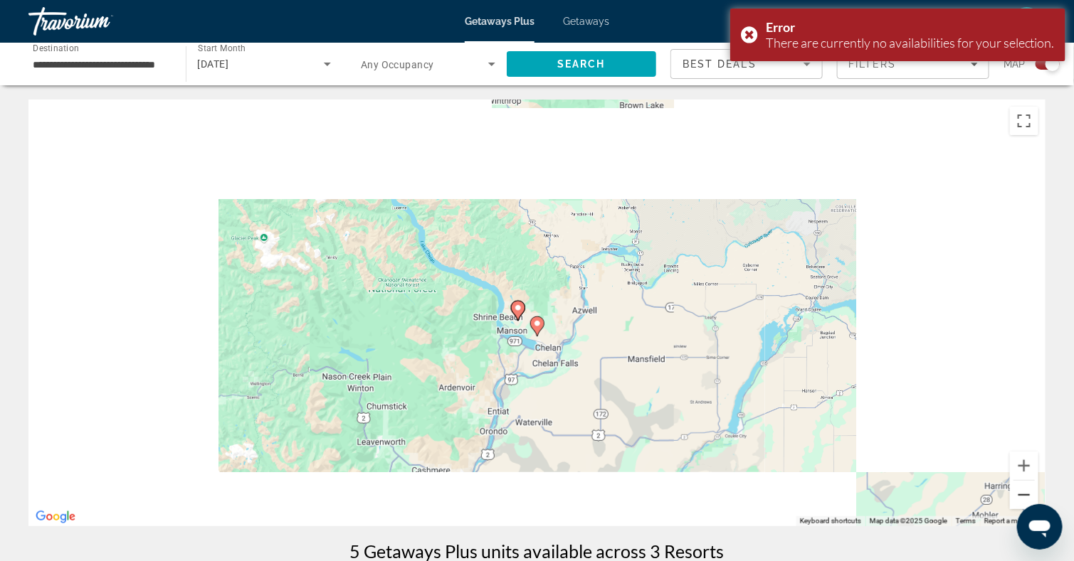
click at [1020, 485] on button "Zoom out" at bounding box center [1024, 495] width 28 height 28
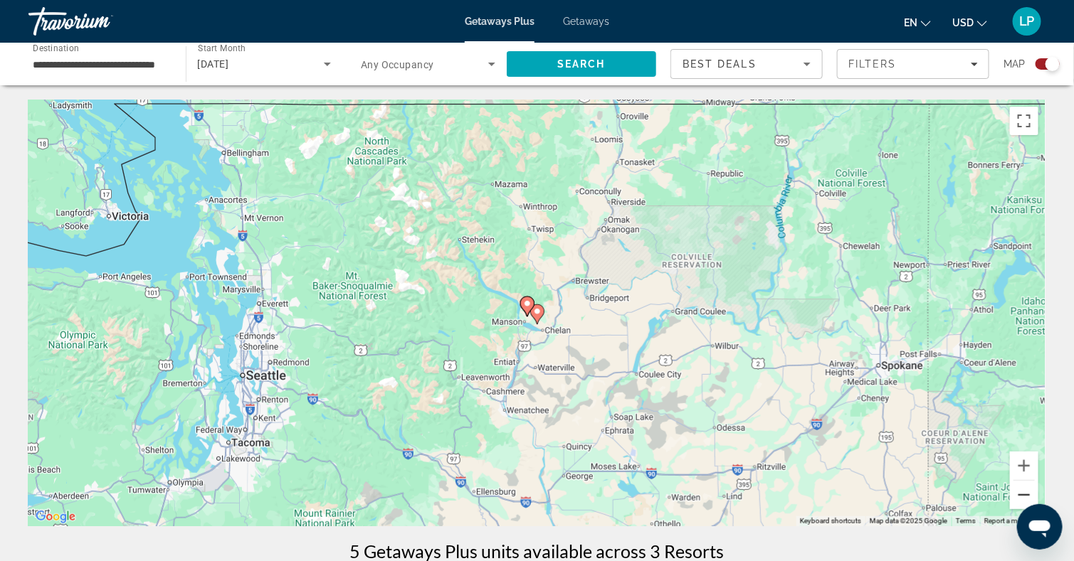
click at [1020, 485] on button "Zoom out" at bounding box center [1024, 495] width 28 height 28
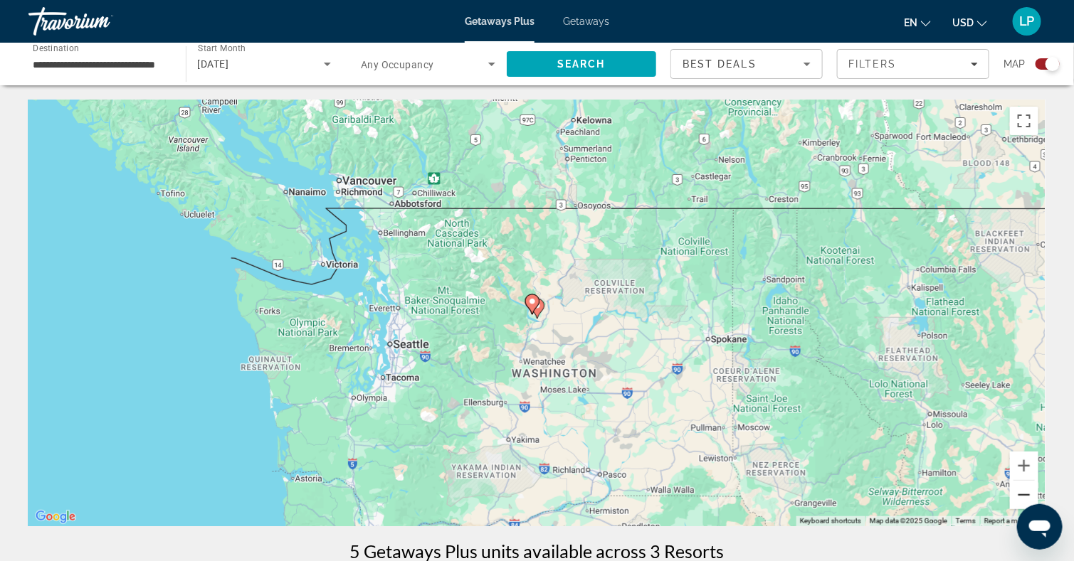
click at [1020, 485] on button "Zoom out" at bounding box center [1024, 495] width 28 height 28
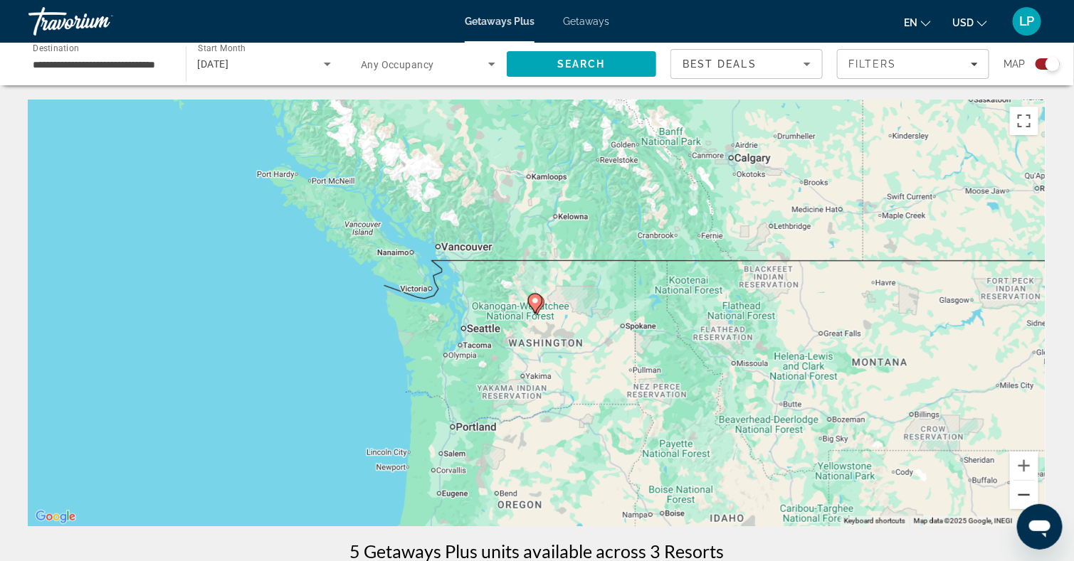
click at [1020, 485] on button "Zoom out" at bounding box center [1024, 495] width 28 height 28
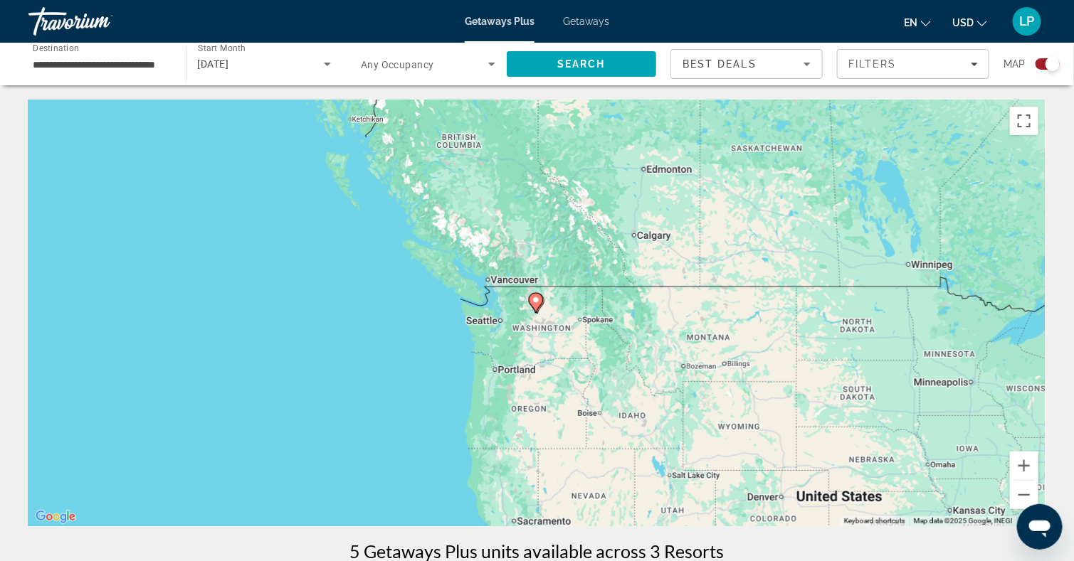
click at [759, 384] on div "To activate drag with keyboard, press Alt + Enter. Once in keyboard drag state,…" at bounding box center [536, 313] width 1017 height 427
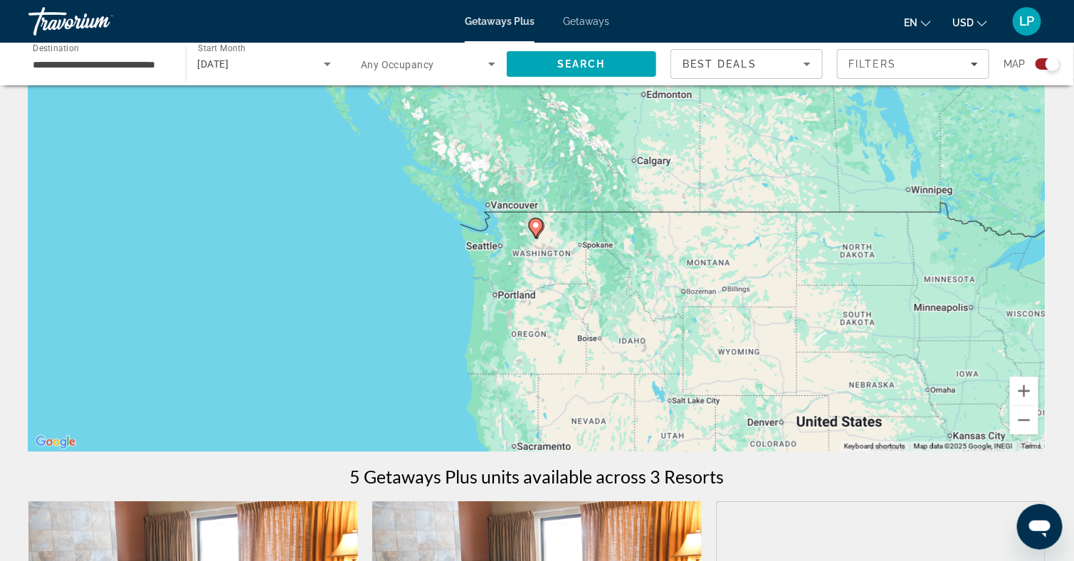
scroll to position [94, 0]
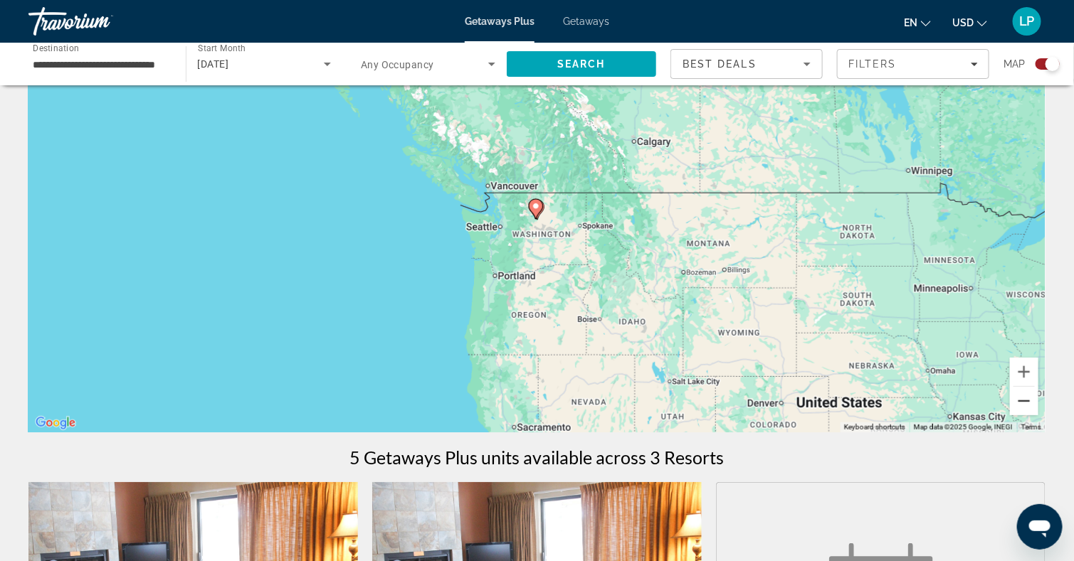
click at [1025, 401] on button "Zoom out" at bounding box center [1024, 401] width 28 height 28
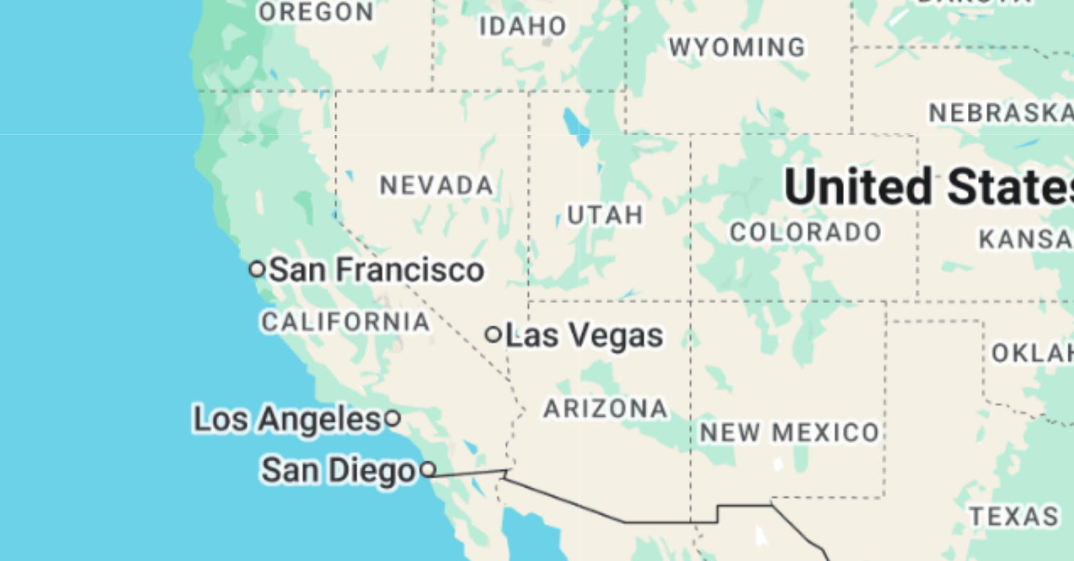
drag, startPoint x: 600, startPoint y: 329, endPoint x: 547, endPoint y: 285, distance: 68.7
click at [547, 285] on div "To activate drag with keyboard, press Alt + Enter. Once in keyboard drag state,…" at bounding box center [536, 219] width 1017 height 427
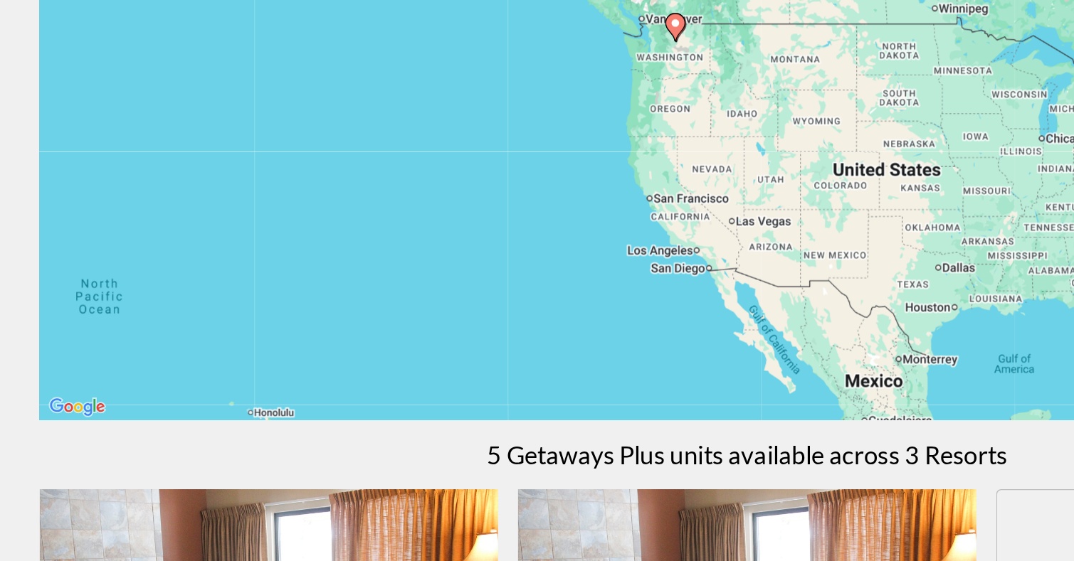
scroll to position [97, 0]
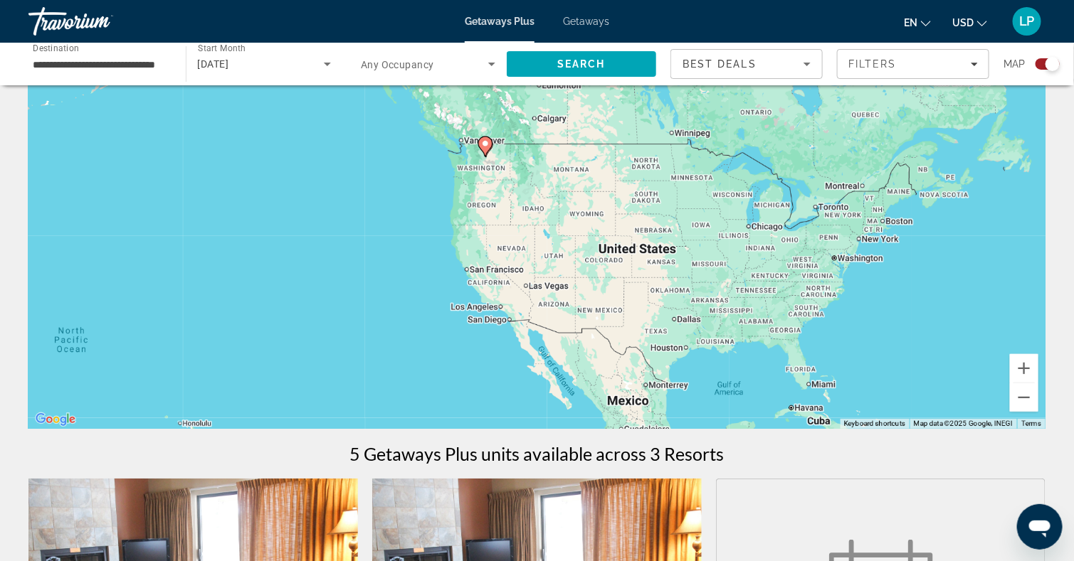
click at [127, 56] on input "**********" at bounding box center [100, 64] width 135 height 17
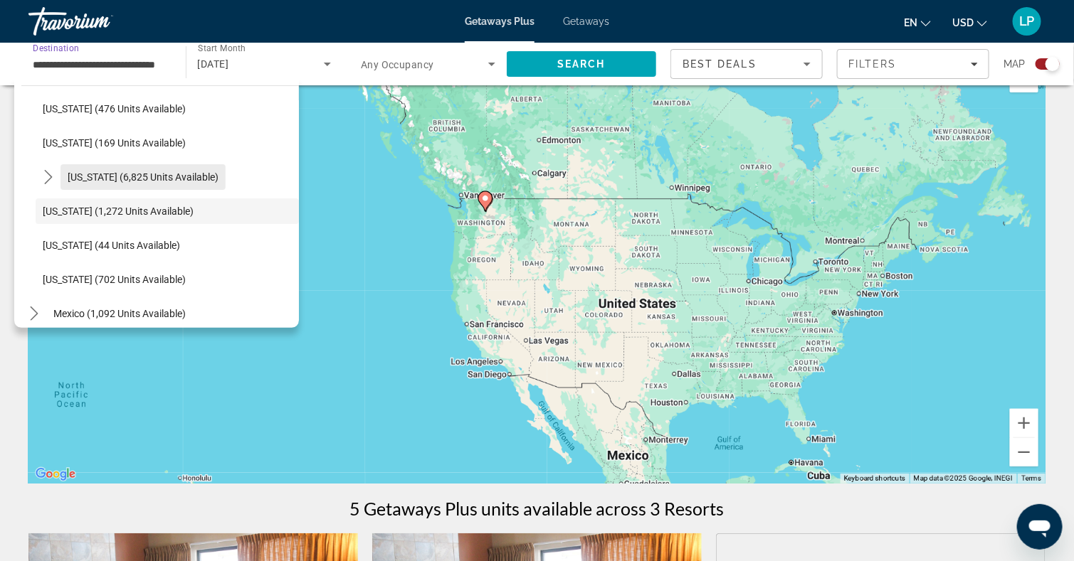
scroll to position [41, 0]
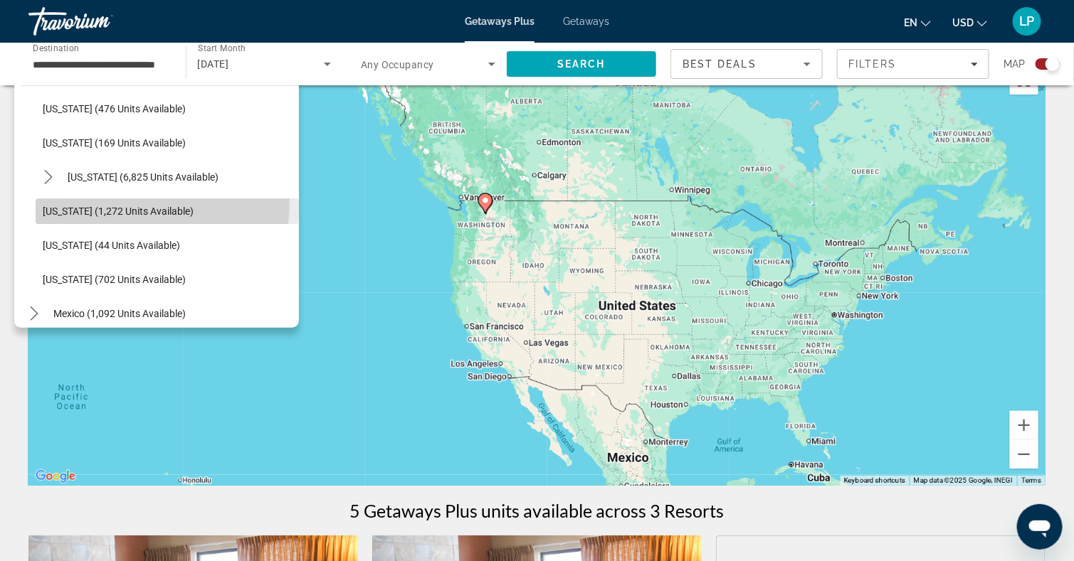
click at [85, 199] on span "Select destination: Washington (1,272 units available)" at bounding box center [167, 211] width 263 height 34
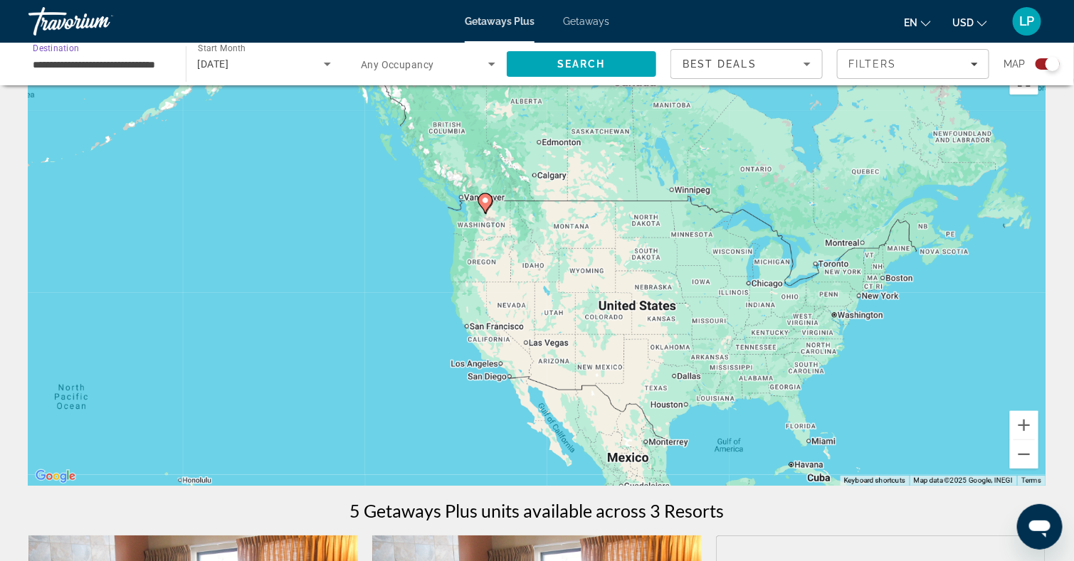
click at [485, 212] on icon "Main content" at bounding box center [485, 204] width 14 height 20
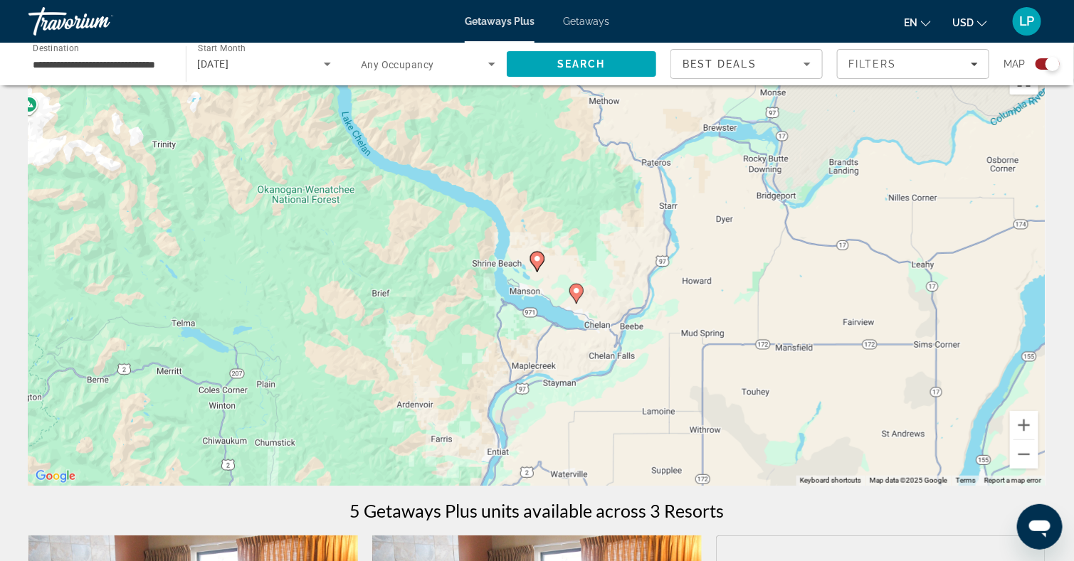
click at [91, 62] on input "**********" at bounding box center [100, 64] width 135 height 17
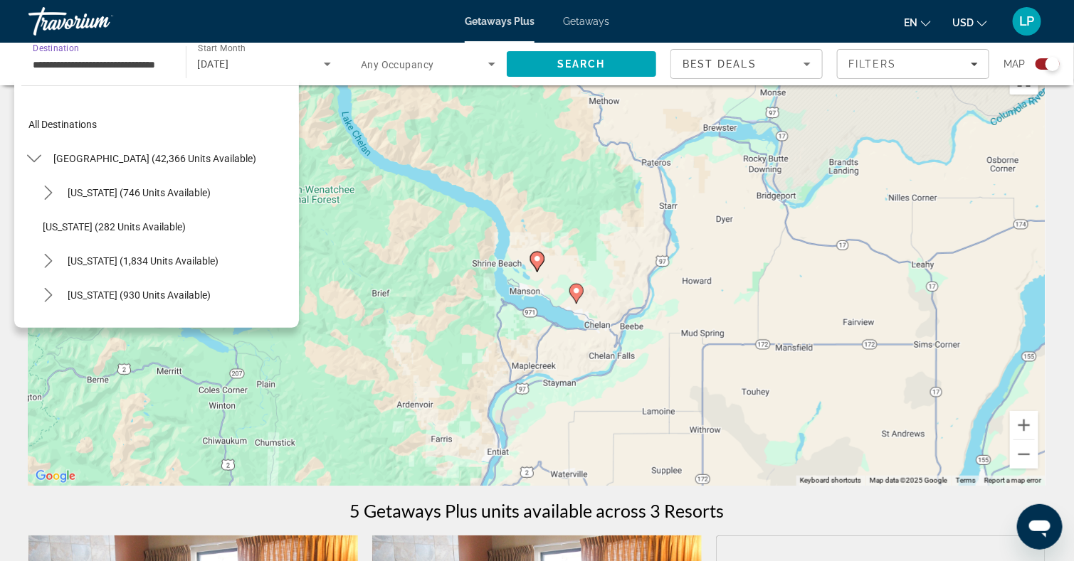
scroll to position [1245, 0]
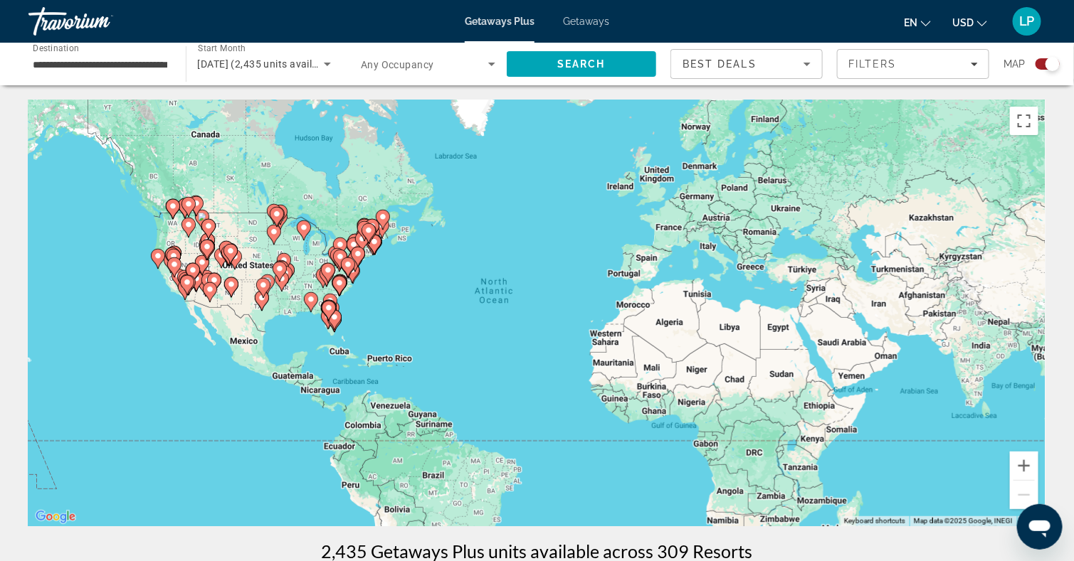
click at [158, 252] on image "Main content" at bounding box center [158, 256] width 9 height 9
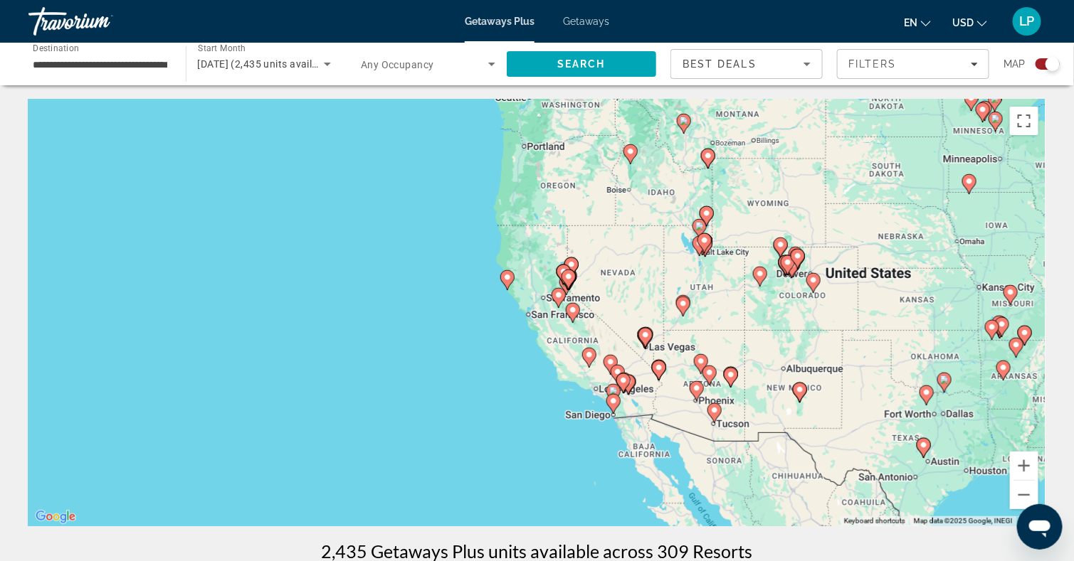
drag, startPoint x: 571, startPoint y: 284, endPoint x: 539, endPoint y: 258, distance: 41.5
click at [539, 258] on div "To activate drag with keyboard, press Alt + Enter. Once in keyboard drag state,…" at bounding box center [536, 313] width 1017 height 427
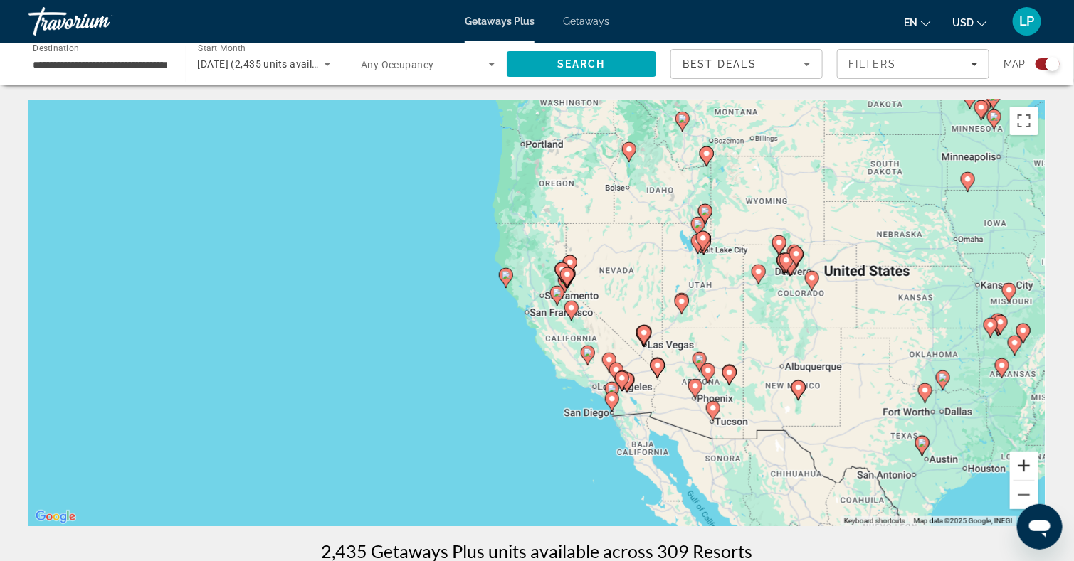
click at [1026, 457] on button "Zoom in" at bounding box center [1024, 466] width 28 height 28
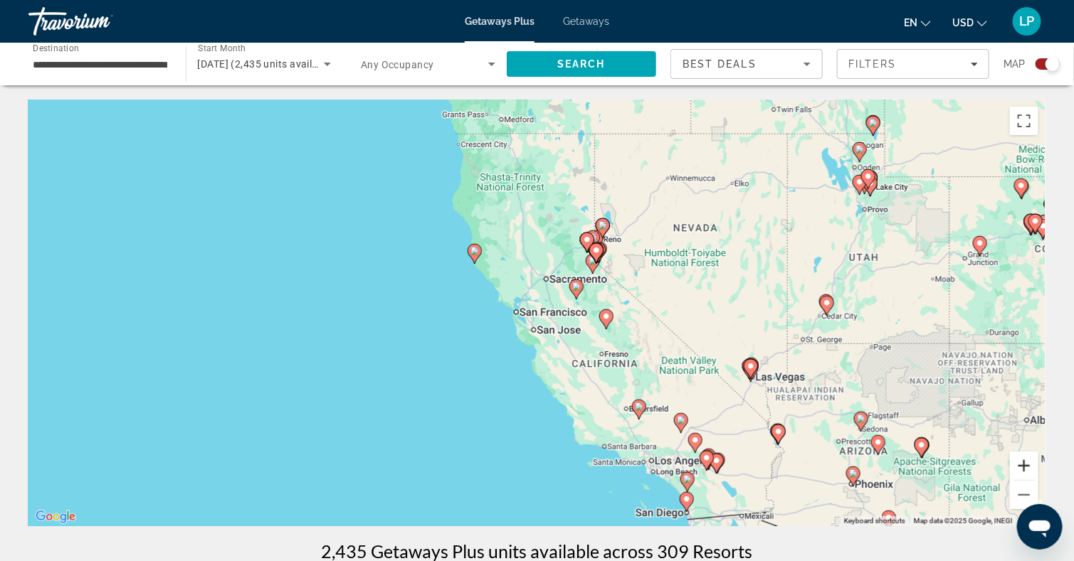
click at [1026, 457] on button "Zoom in" at bounding box center [1024, 466] width 28 height 28
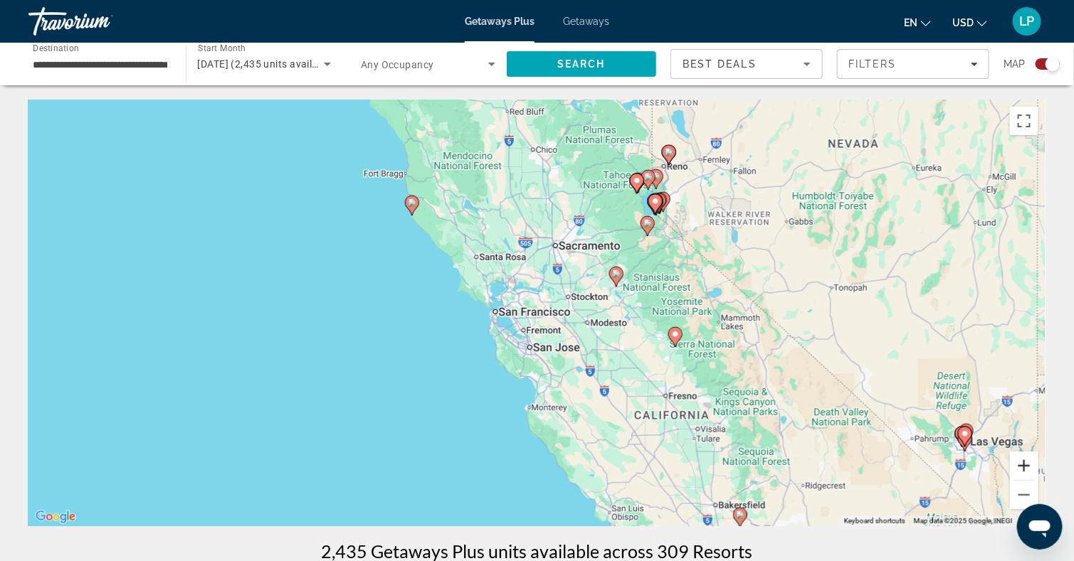
click at [1026, 457] on button "Zoom in" at bounding box center [1024, 466] width 28 height 28
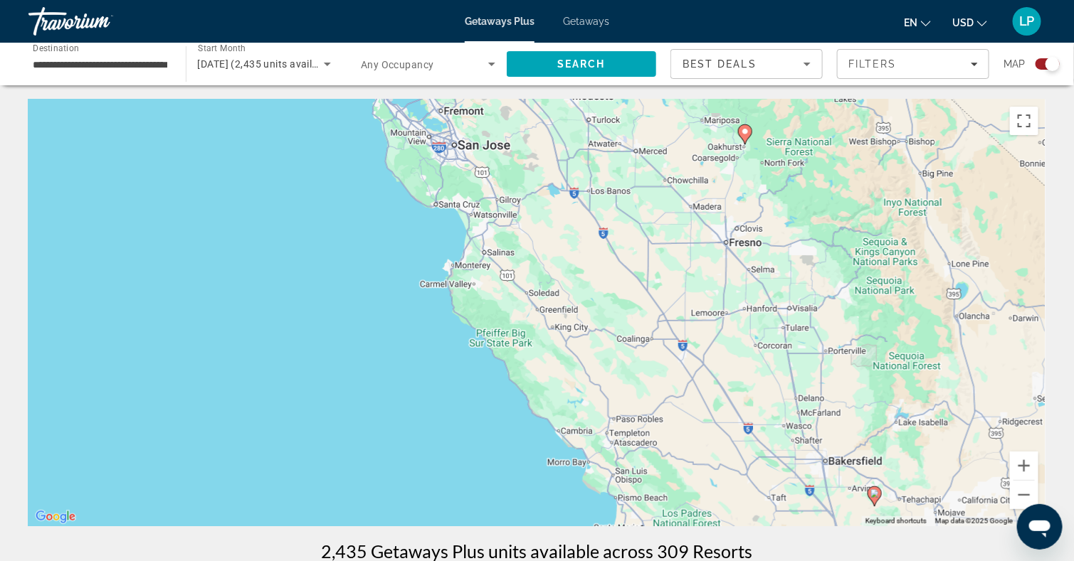
drag, startPoint x: 699, startPoint y: 408, endPoint x: 623, endPoint y: 166, distance: 253.4
click at [623, 166] on div "To activate drag with keyboard, press Alt + Enter. Once in keyboard drag state,…" at bounding box center [536, 313] width 1017 height 427
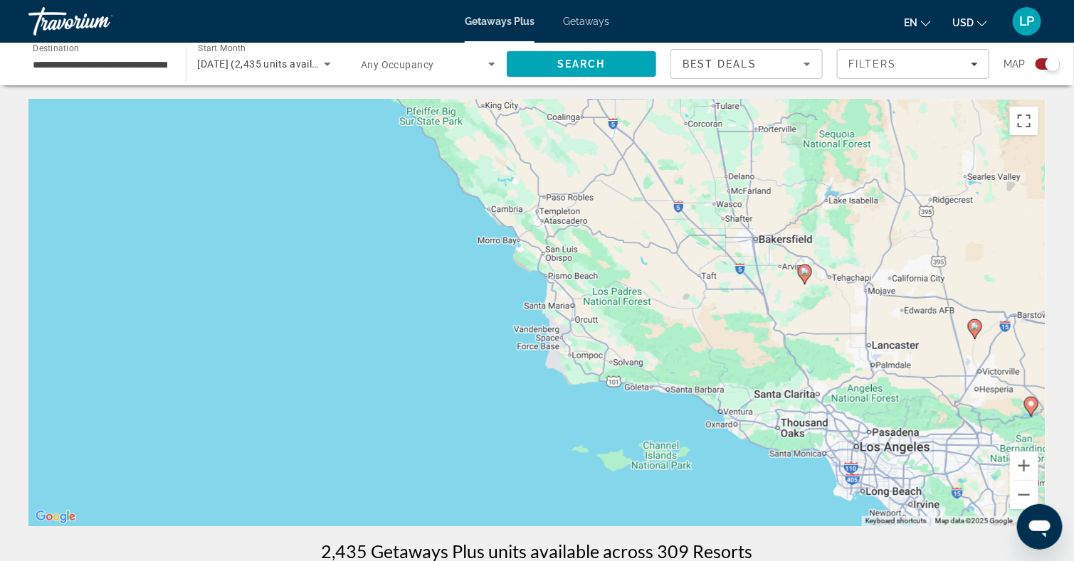
drag, startPoint x: 606, startPoint y: 344, endPoint x: 548, endPoint y: 127, distance: 224.1
click at [548, 127] on div "To activate drag with keyboard, press Alt + Enter. Once in keyboard drag state,…" at bounding box center [536, 313] width 1017 height 427
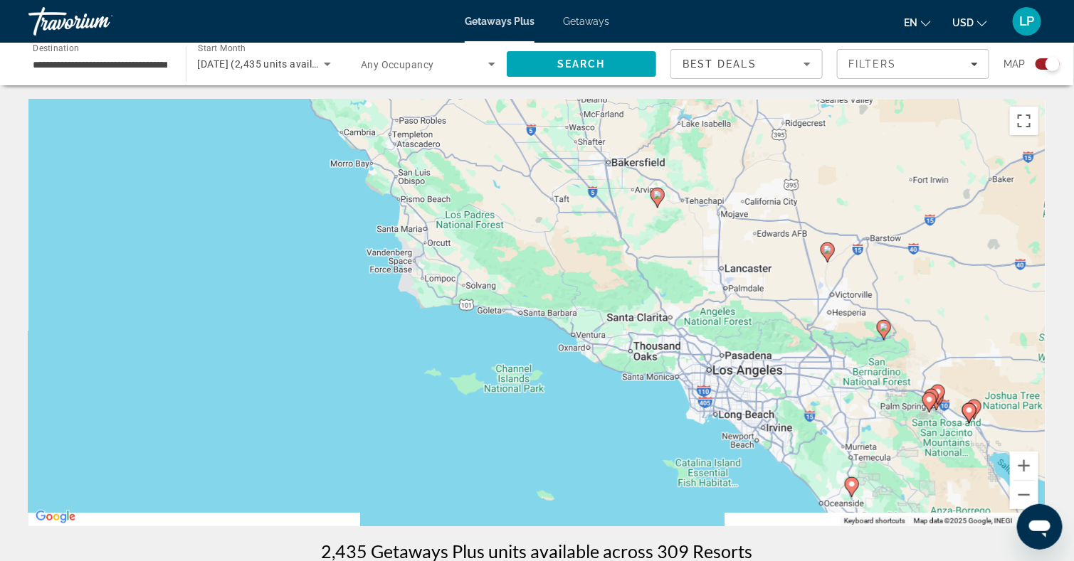
drag, startPoint x: 710, startPoint y: 240, endPoint x: 515, endPoint y: 151, distance: 215.0
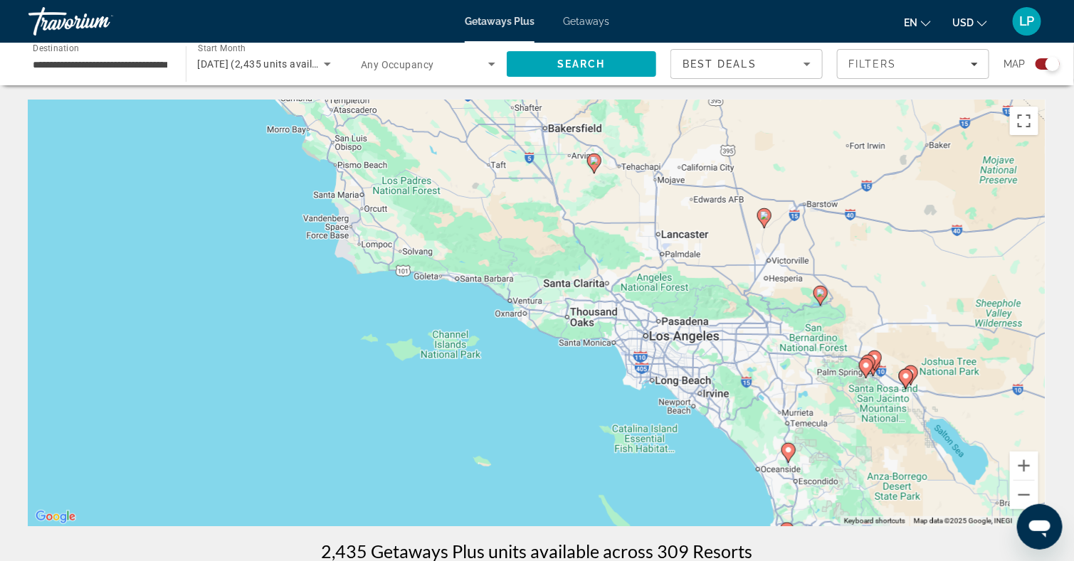
click at [791, 452] on image "Main content" at bounding box center [788, 450] width 9 height 9
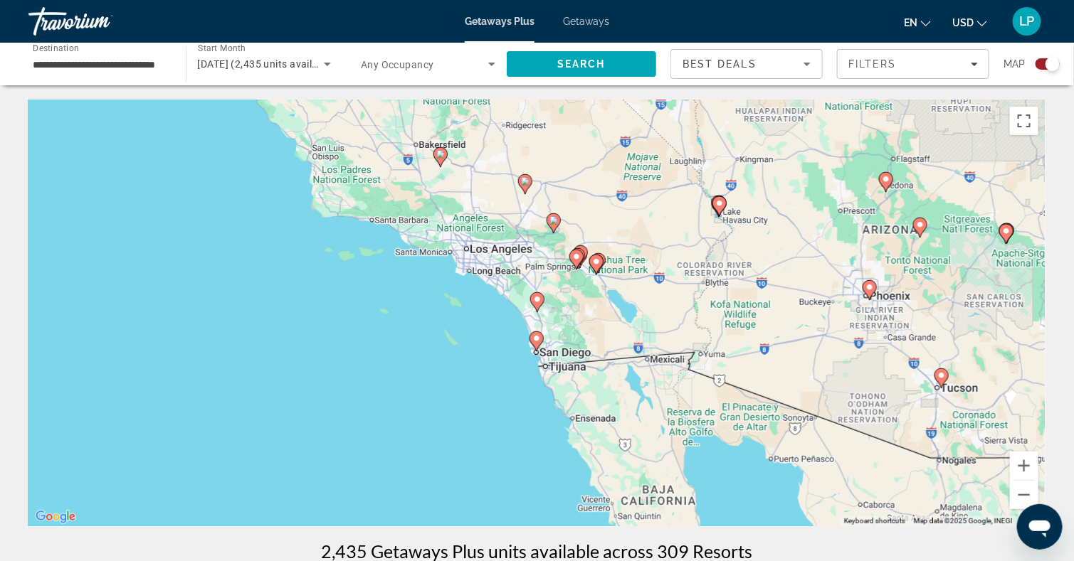
click at [537, 304] on icon "Main content" at bounding box center [536, 302] width 13 height 19
type input "**********"
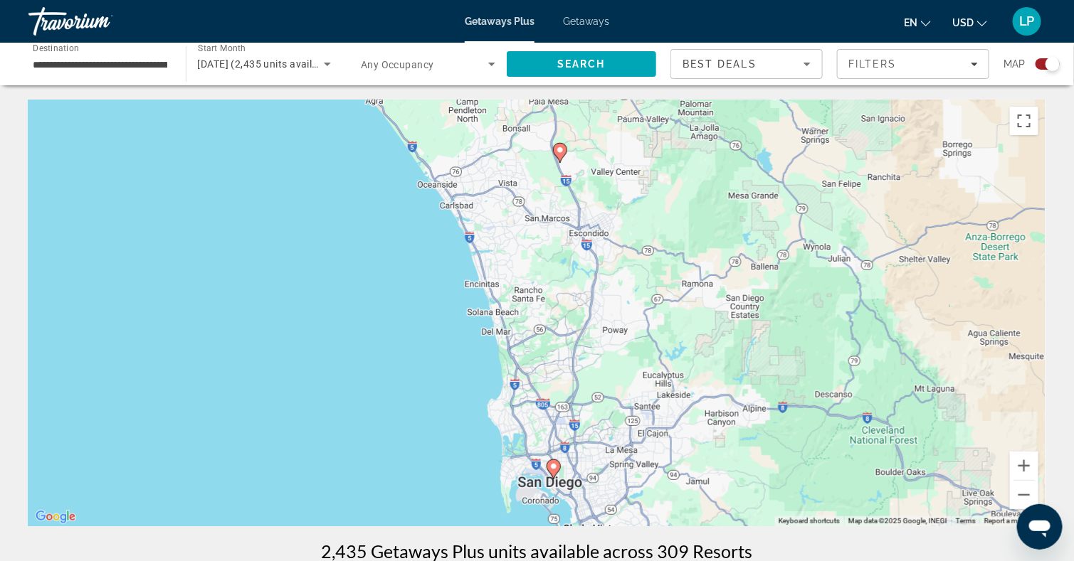
drag, startPoint x: 524, startPoint y: 411, endPoint x: 537, endPoint y: 247, distance: 164.2
click at [537, 247] on div "To activate drag with keyboard, press Alt + Enter. Once in keyboard drag state,…" at bounding box center [536, 313] width 1017 height 427
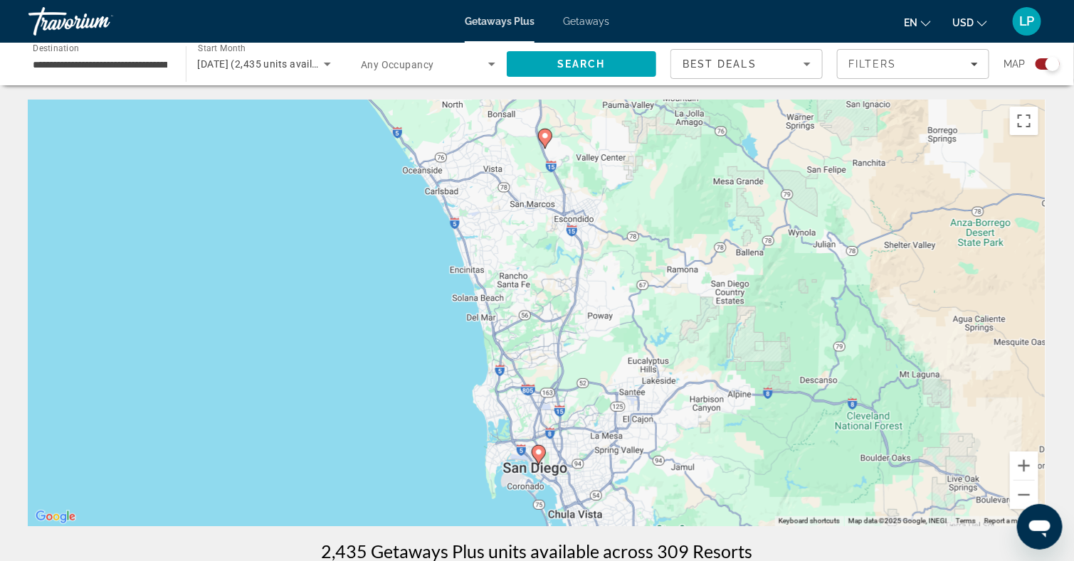
click at [548, 136] on image "Main content" at bounding box center [545, 136] width 9 height 9
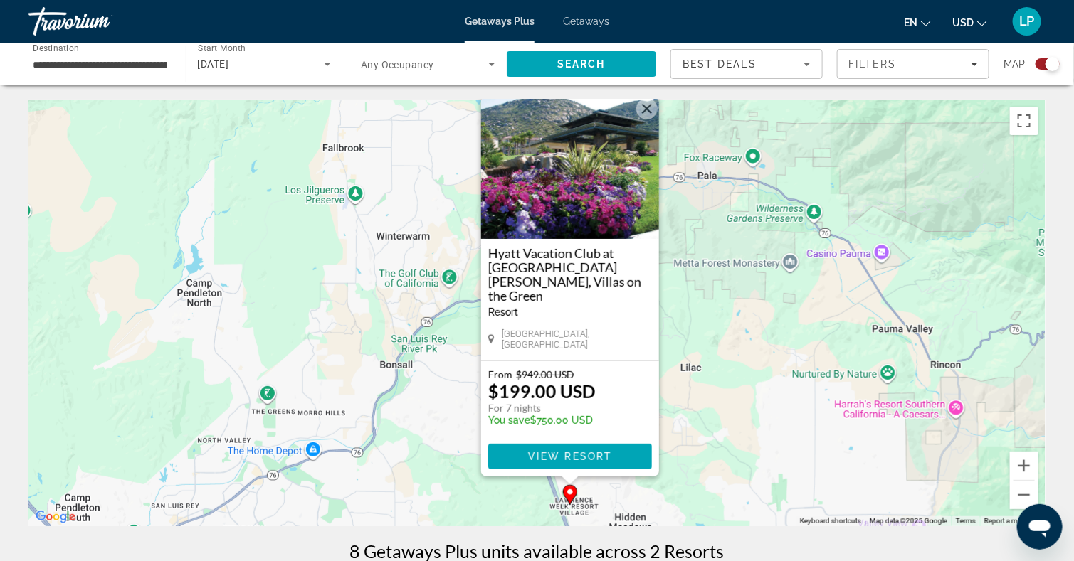
click at [571, 159] on img "Main content" at bounding box center [570, 168] width 178 height 142
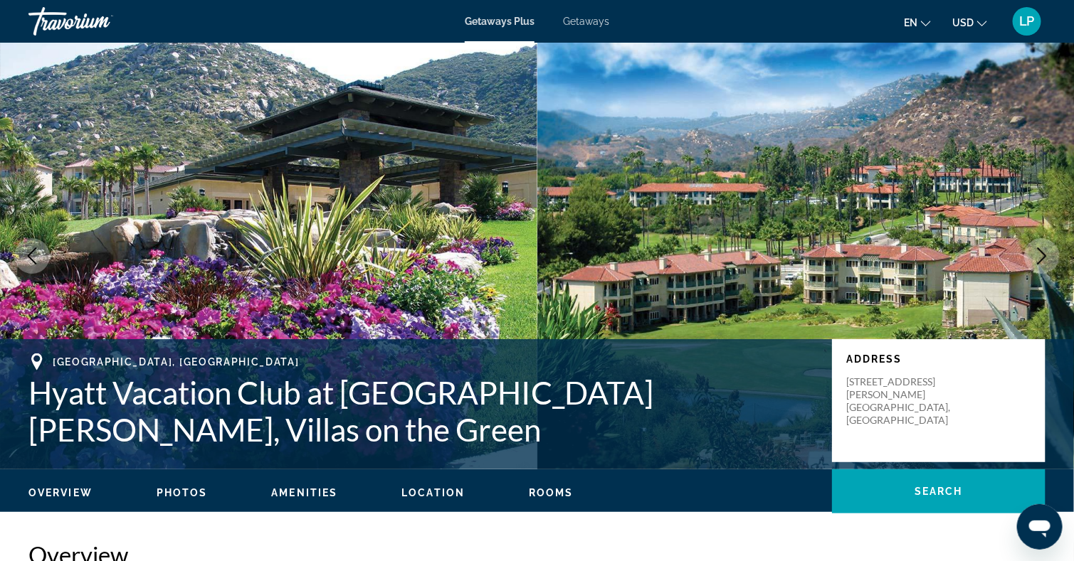
click at [1043, 250] on icon "Next image" at bounding box center [1041, 256] width 17 height 17
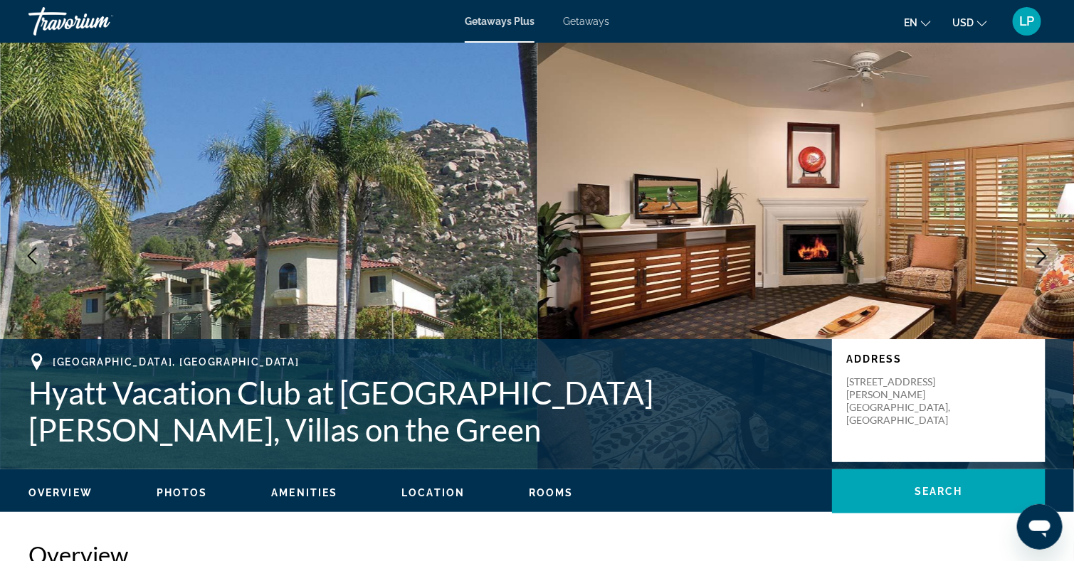
click at [1048, 248] on icon "Next image" at bounding box center [1041, 256] width 17 height 17
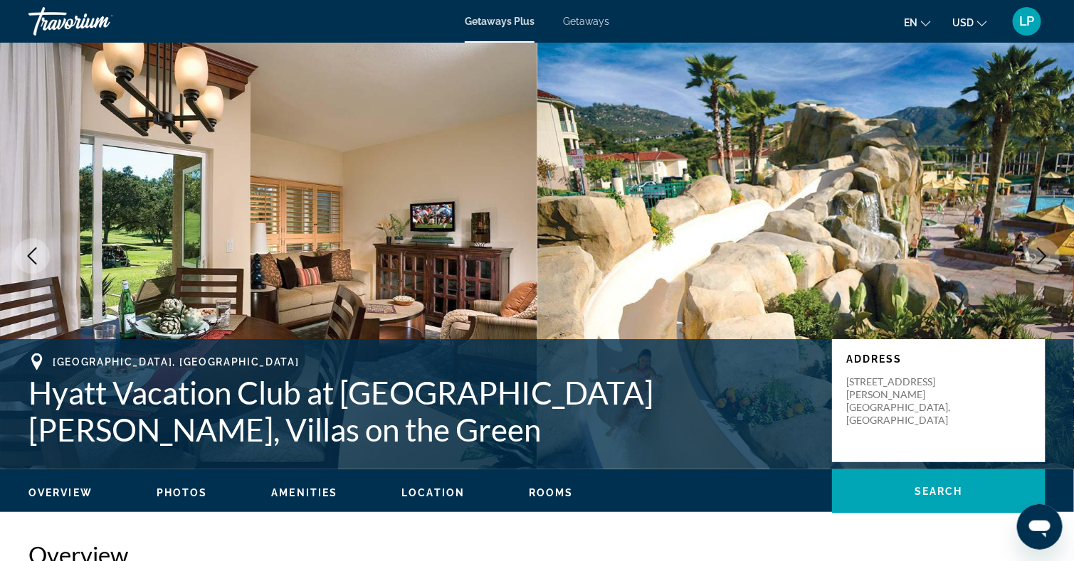
click at [1035, 243] on button "Next image" at bounding box center [1042, 256] width 36 height 36
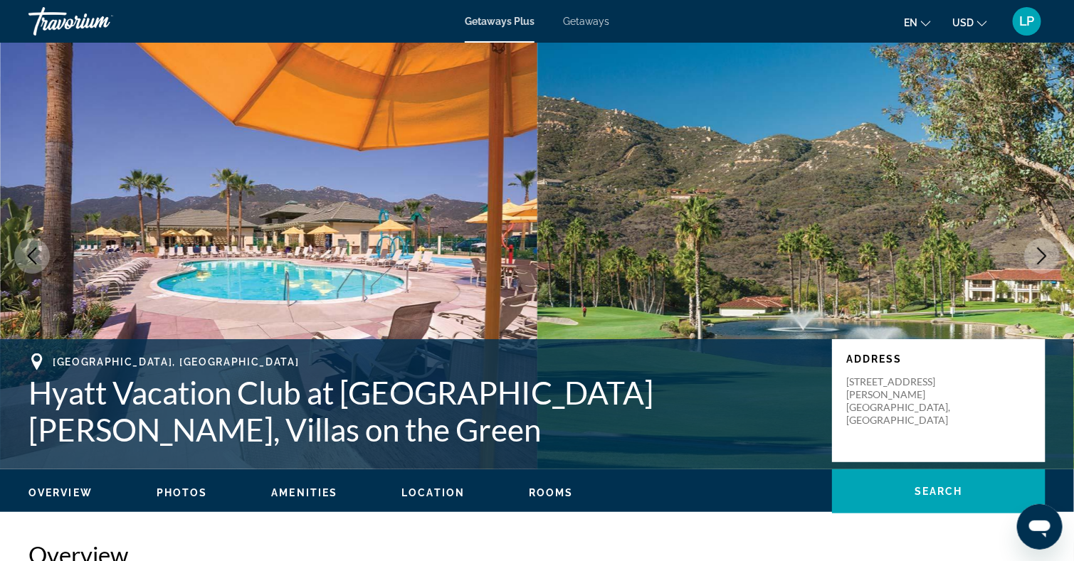
click at [1035, 243] on button "Next image" at bounding box center [1042, 256] width 36 height 36
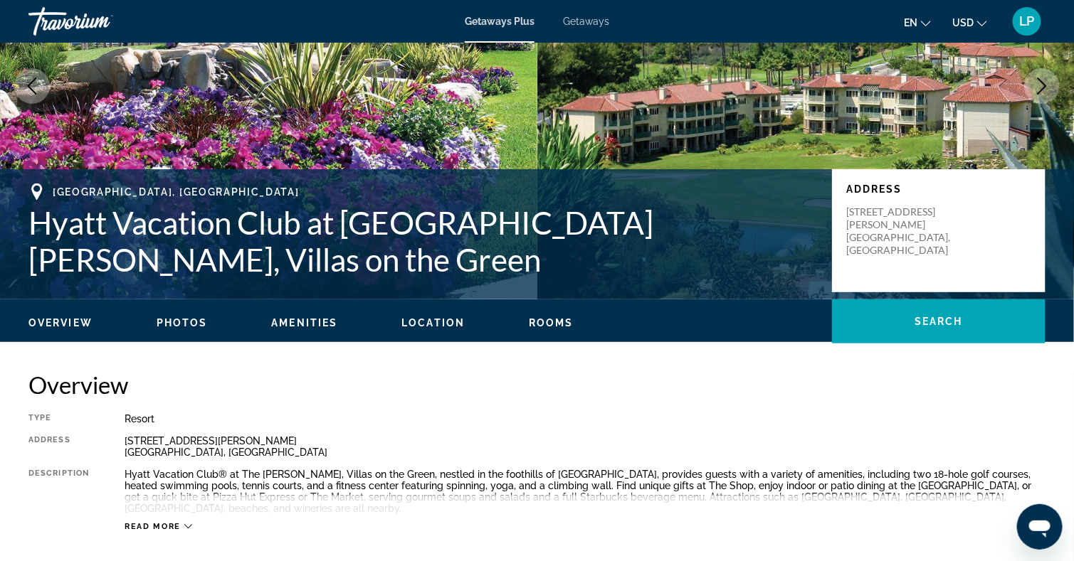
scroll to position [199, 0]
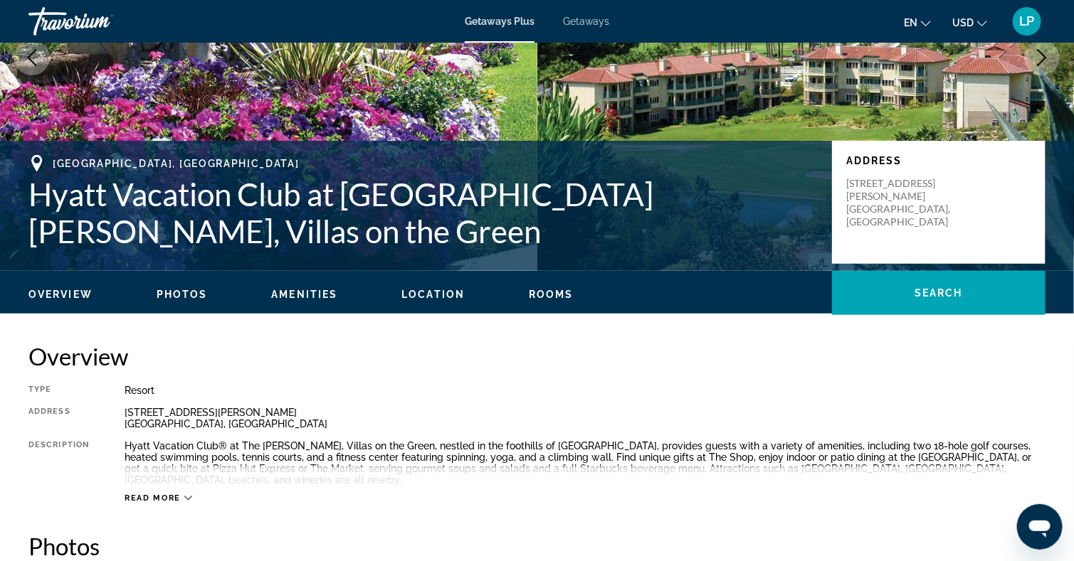
click at [174, 478] on div "Read more" at bounding box center [585, 484] width 921 height 39
click at [167, 494] on span "Read more" at bounding box center [153, 498] width 56 height 9
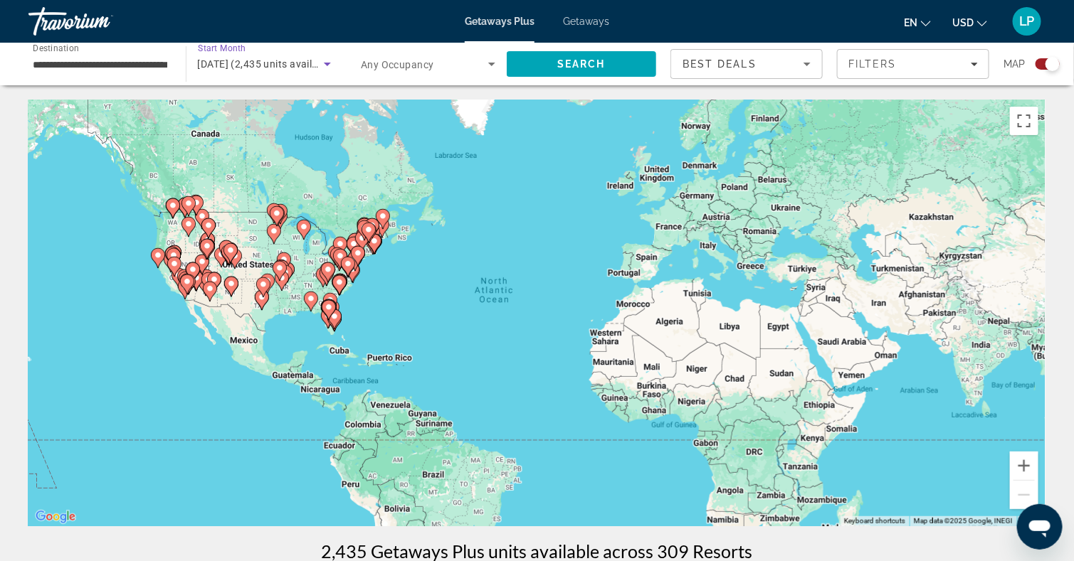
click at [255, 66] on span "[DATE] (2,435 units available)" at bounding box center [267, 63] width 138 height 11
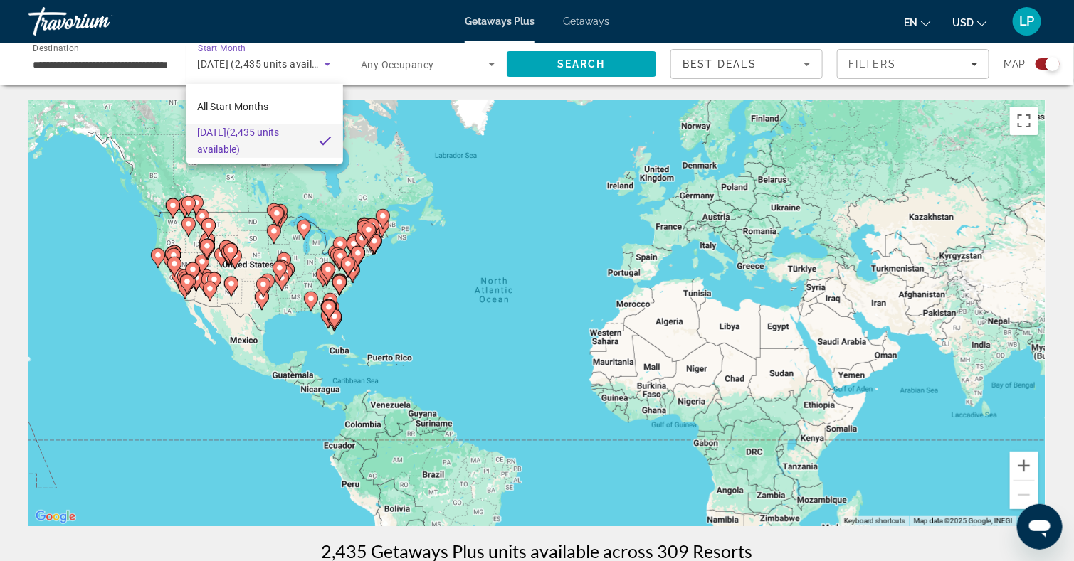
scroll to position [1, 0]
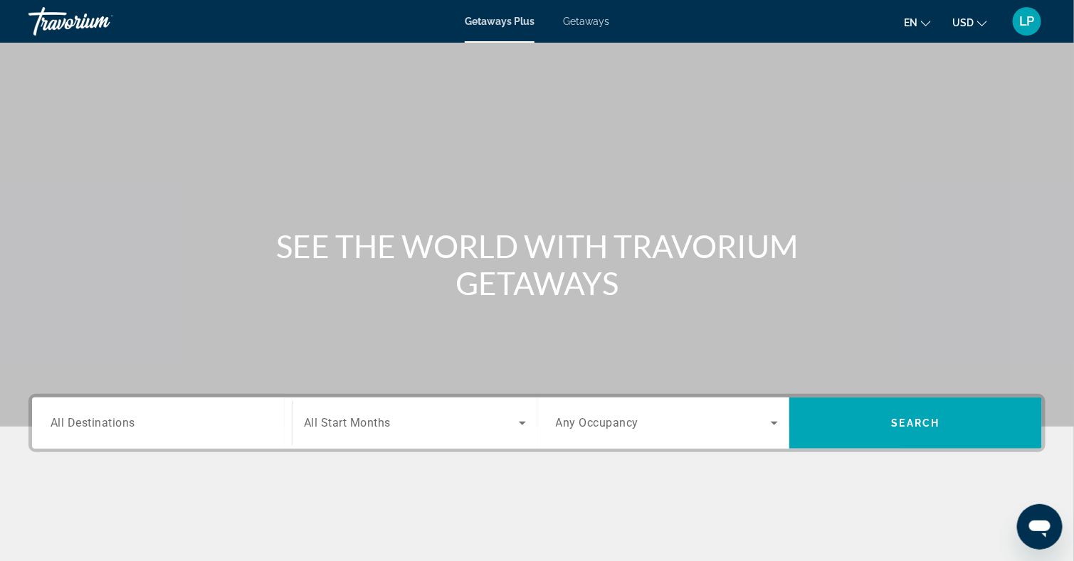
click at [100, 416] on input "Destination All Destinations" at bounding box center [162, 424] width 223 height 17
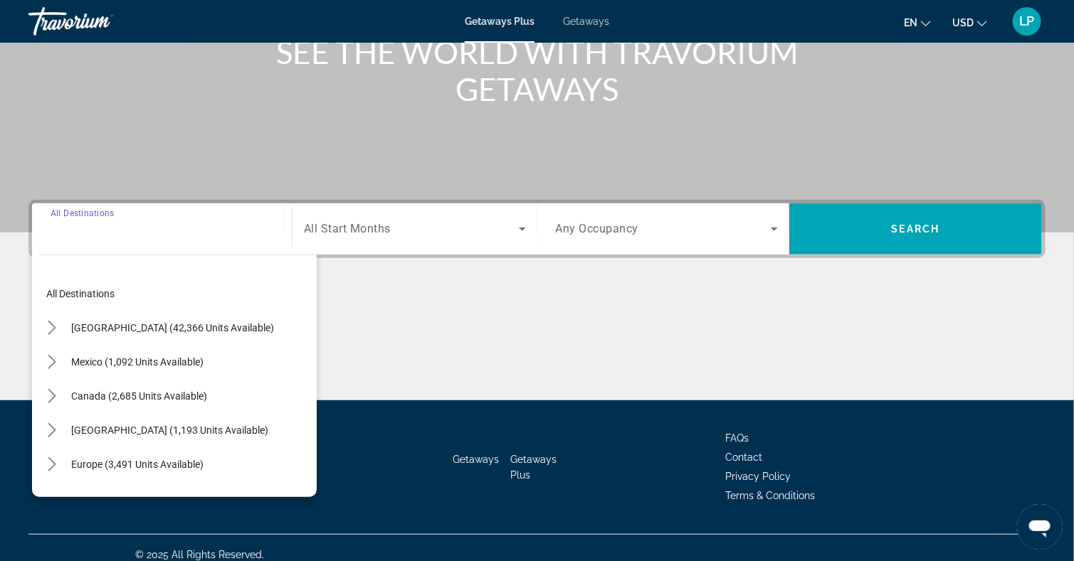
scroll to position [207, 0]
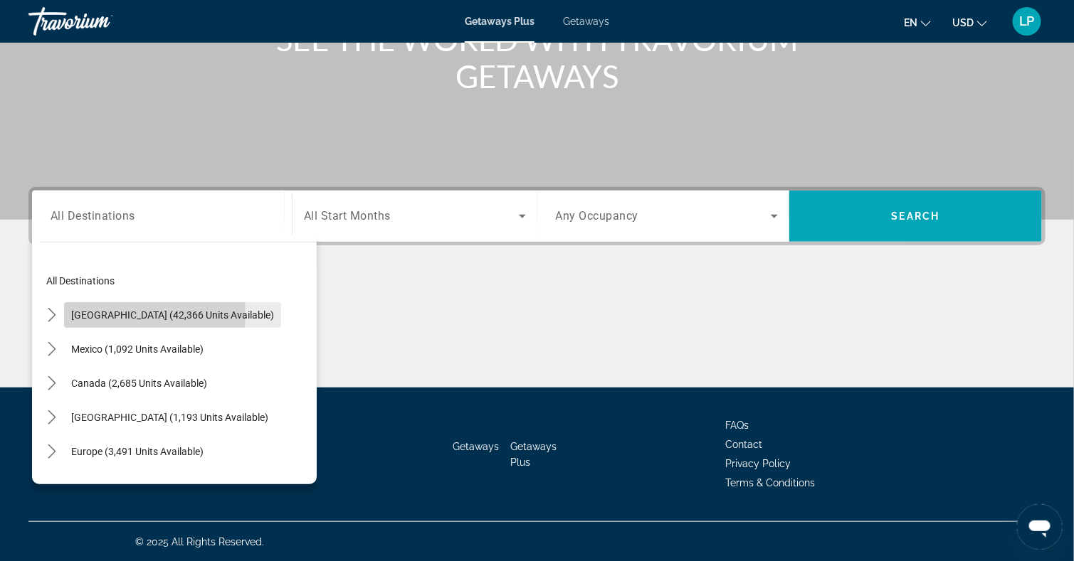
click at [130, 315] on span "[GEOGRAPHIC_DATA] (42,366 units available)" at bounding box center [172, 315] width 203 height 11
type input "**********"
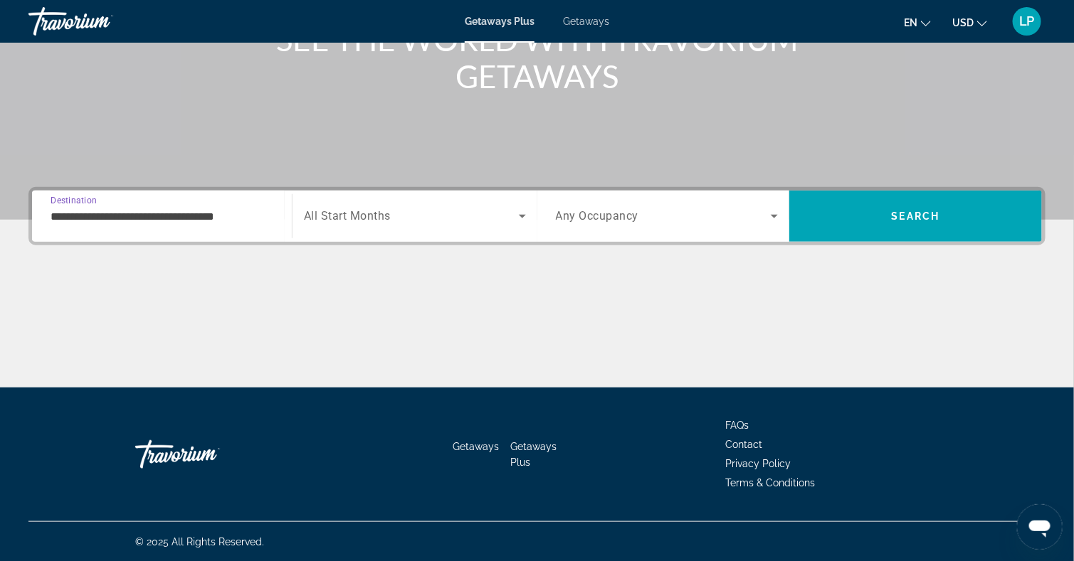
click at [370, 224] on span "Search widget" at bounding box center [411, 216] width 215 height 17
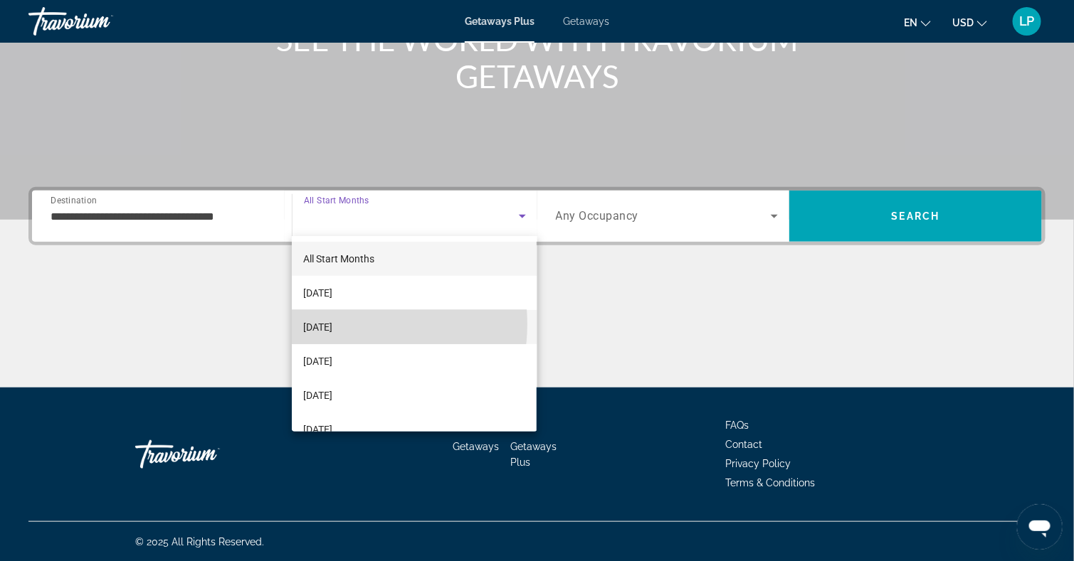
click at [332, 325] on span "[DATE]" at bounding box center [317, 327] width 29 height 17
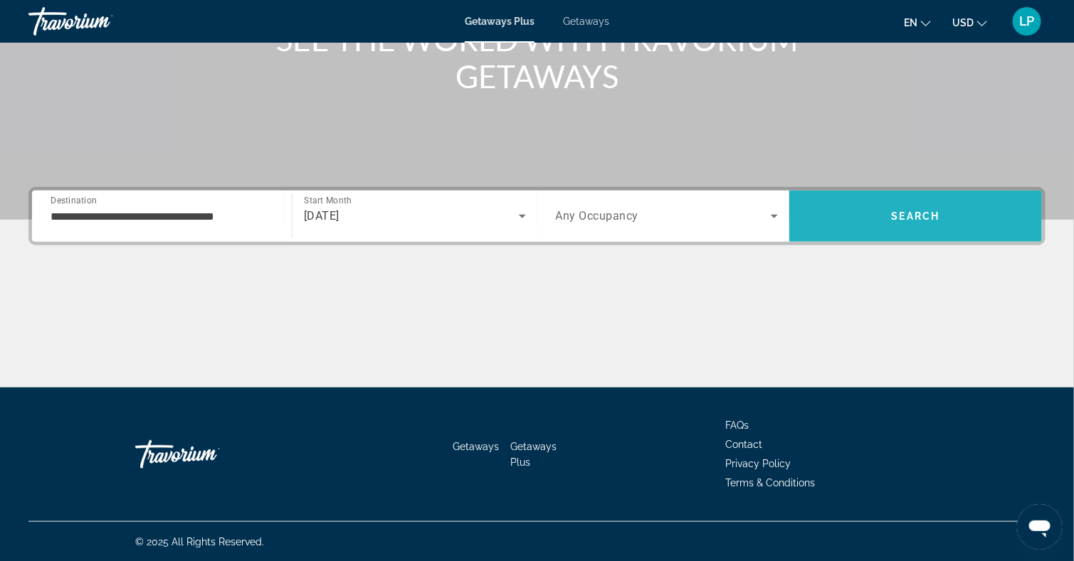
click at [848, 219] on span "Search" at bounding box center [915, 216] width 253 height 34
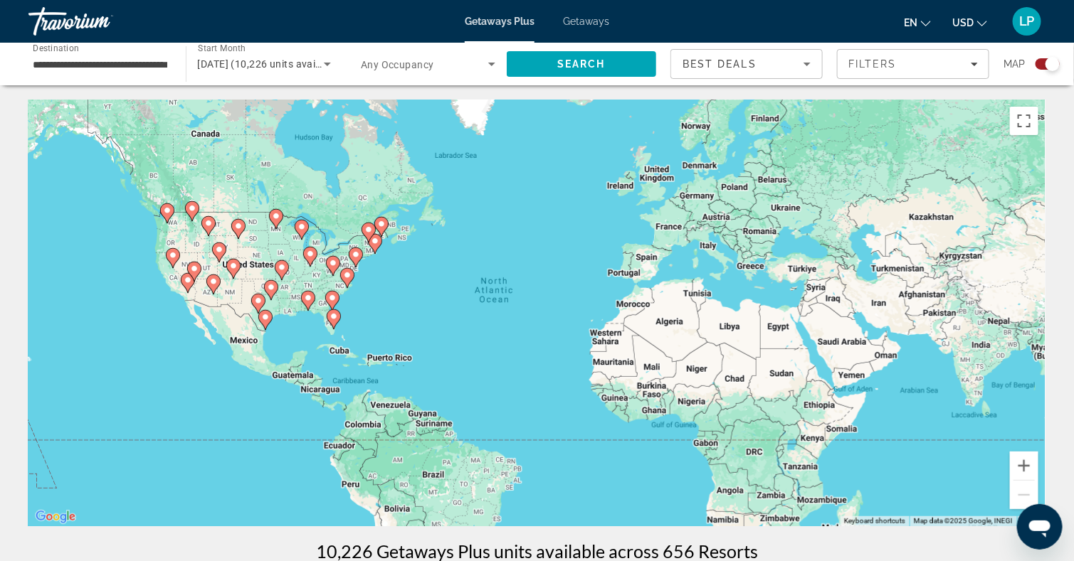
click at [167, 217] on icon "Main content" at bounding box center [166, 213] width 13 height 19
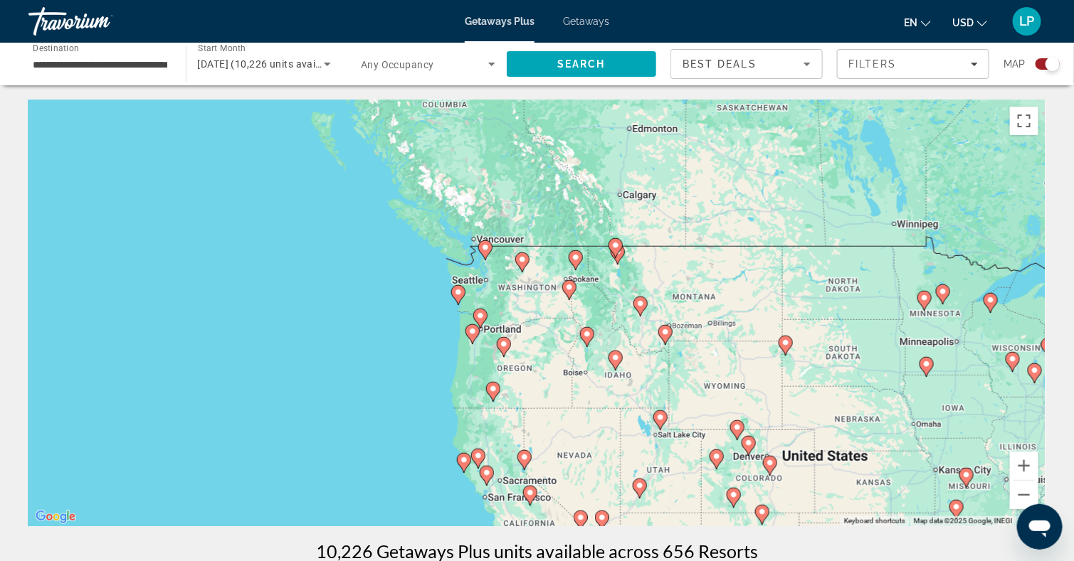
drag, startPoint x: 600, startPoint y: 391, endPoint x: 544, endPoint y: 326, distance: 86.3
click at [544, 326] on div "To activate drag with keyboard, press Alt + Enter. Once in keyboard drag state,…" at bounding box center [536, 313] width 1017 height 427
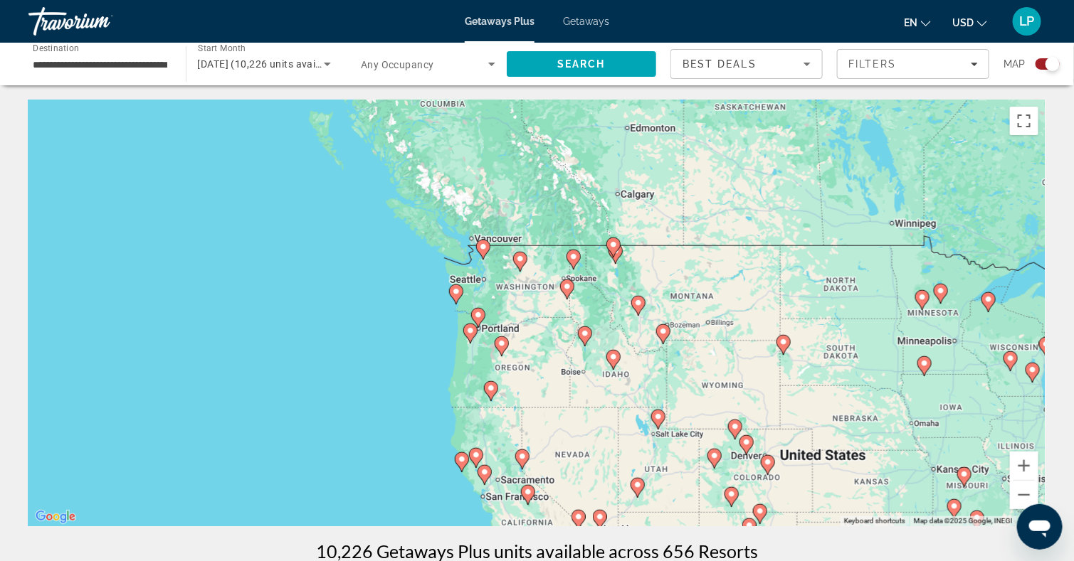
click at [487, 241] on icon "Main content" at bounding box center [483, 250] width 14 height 20
type input "**********"
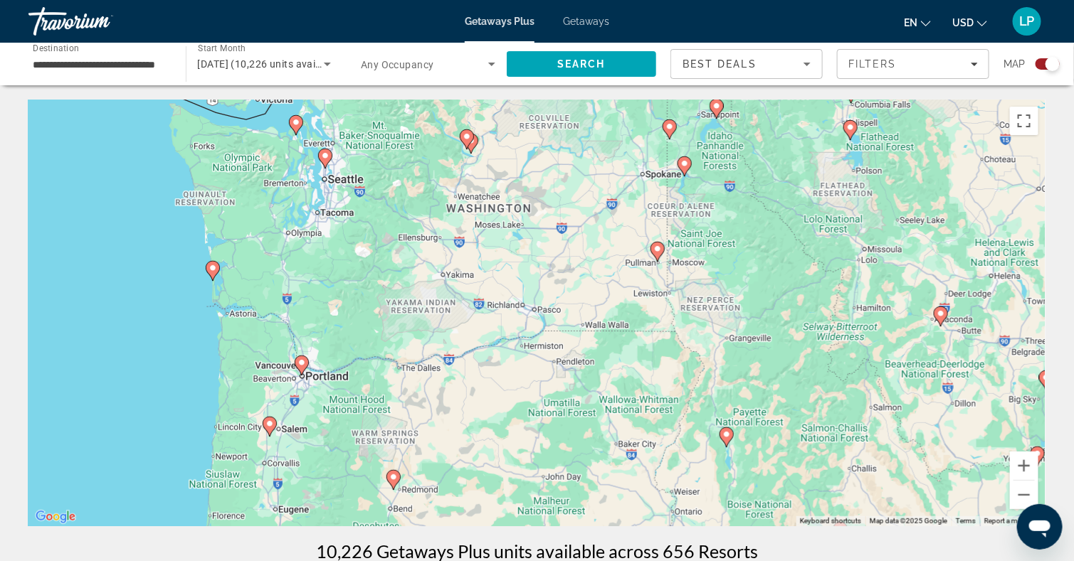
click at [215, 270] on image "Main content" at bounding box center [213, 268] width 9 height 9
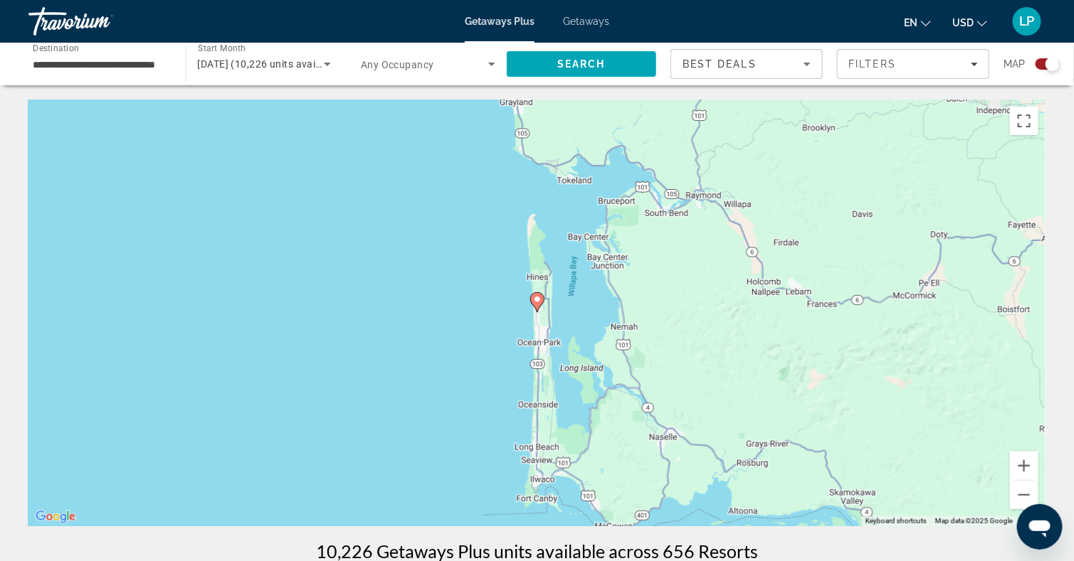
click at [533, 301] on image "Main content" at bounding box center [537, 299] width 9 height 9
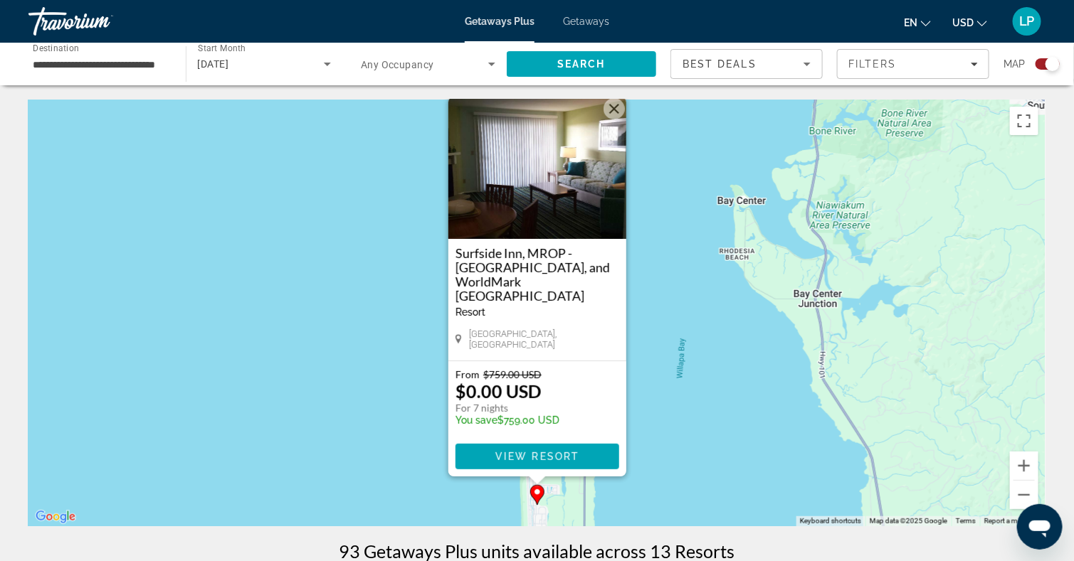
click at [539, 210] on img "Main content" at bounding box center [537, 168] width 178 height 142
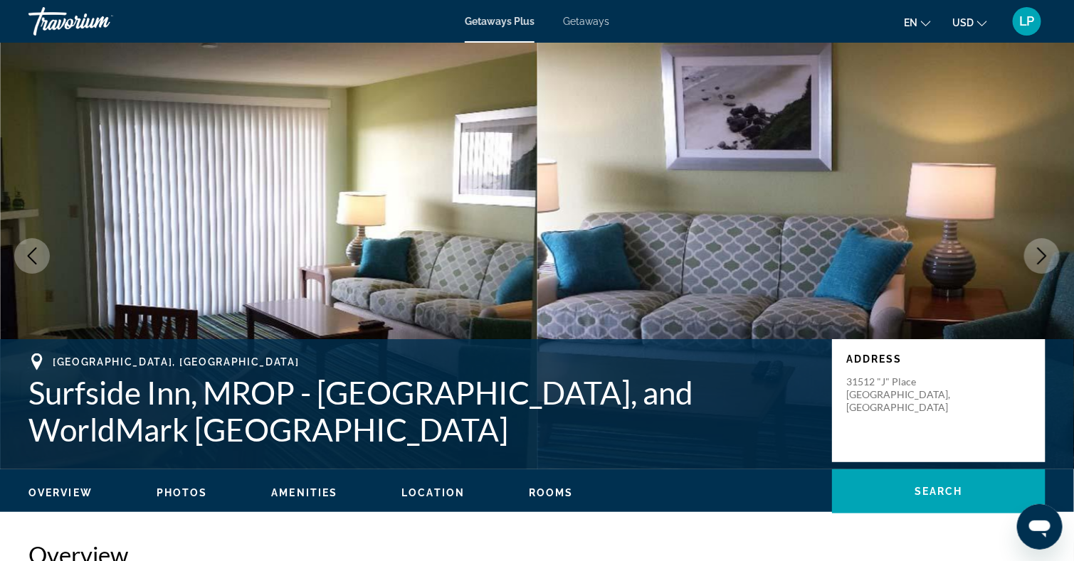
click at [1036, 250] on icon "Next image" at bounding box center [1041, 256] width 17 height 17
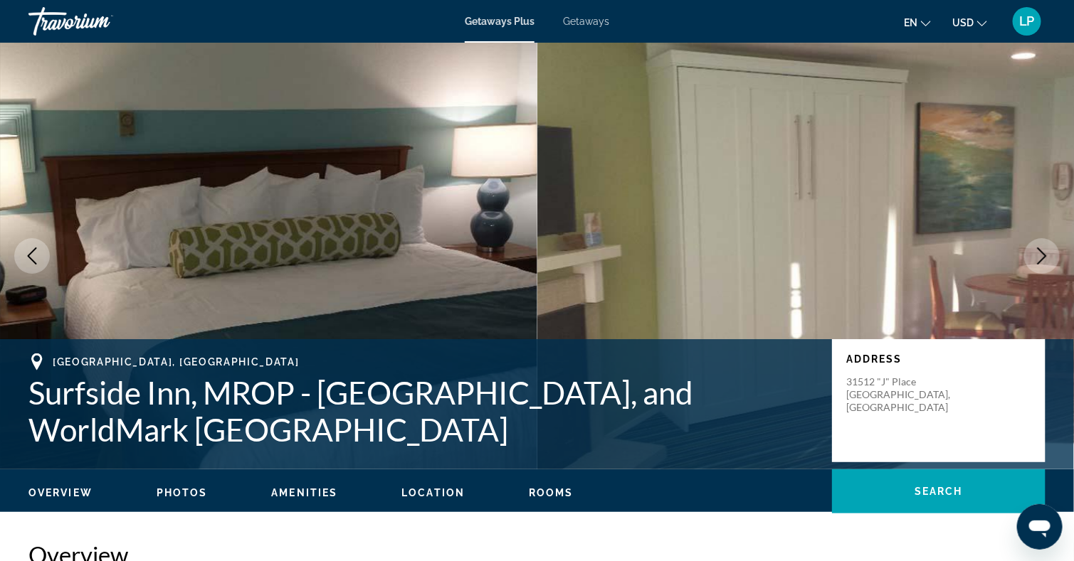
click at [1036, 250] on icon "Next image" at bounding box center [1041, 256] width 17 height 17
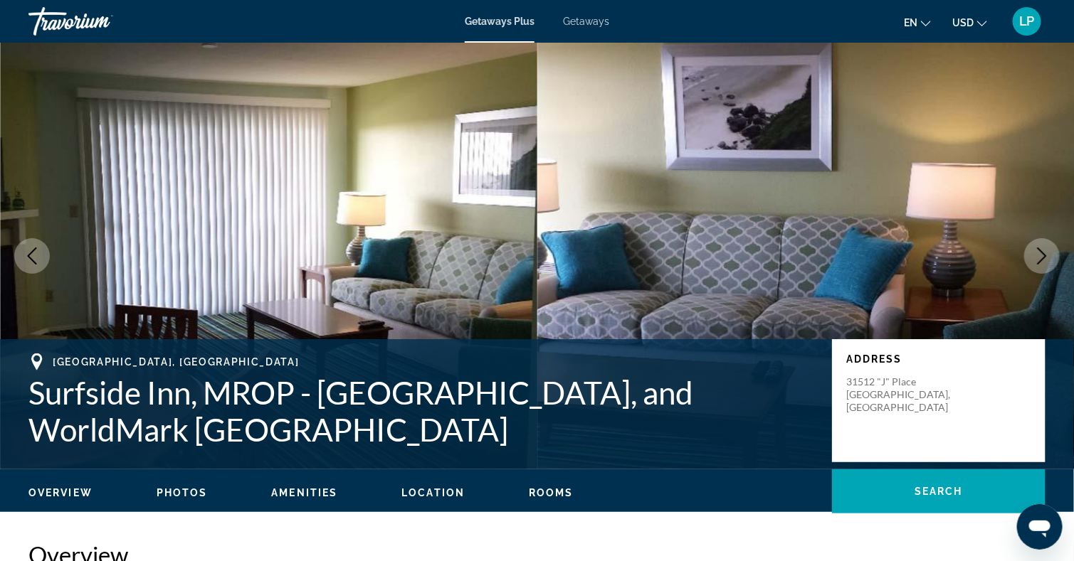
click at [1036, 250] on icon "Next image" at bounding box center [1041, 256] width 17 height 17
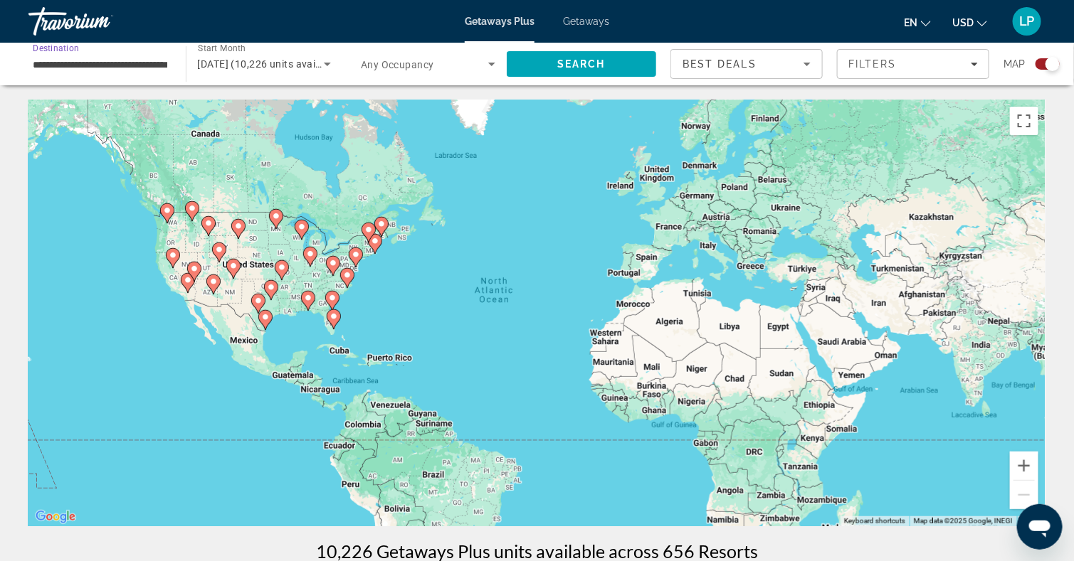
click at [72, 59] on input "**********" at bounding box center [100, 64] width 135 height 17
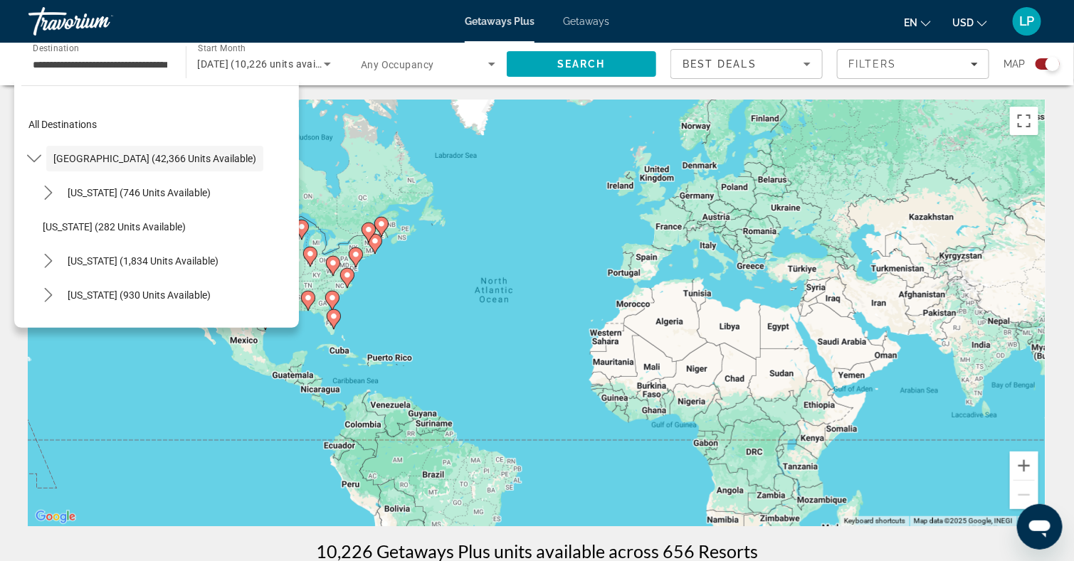
click at [358, 135] on div "To activate drag with keyboard, press Alt + Enter. Once in keyboard drag state,…" at bounding box center [536, 313] width 1017 height 427
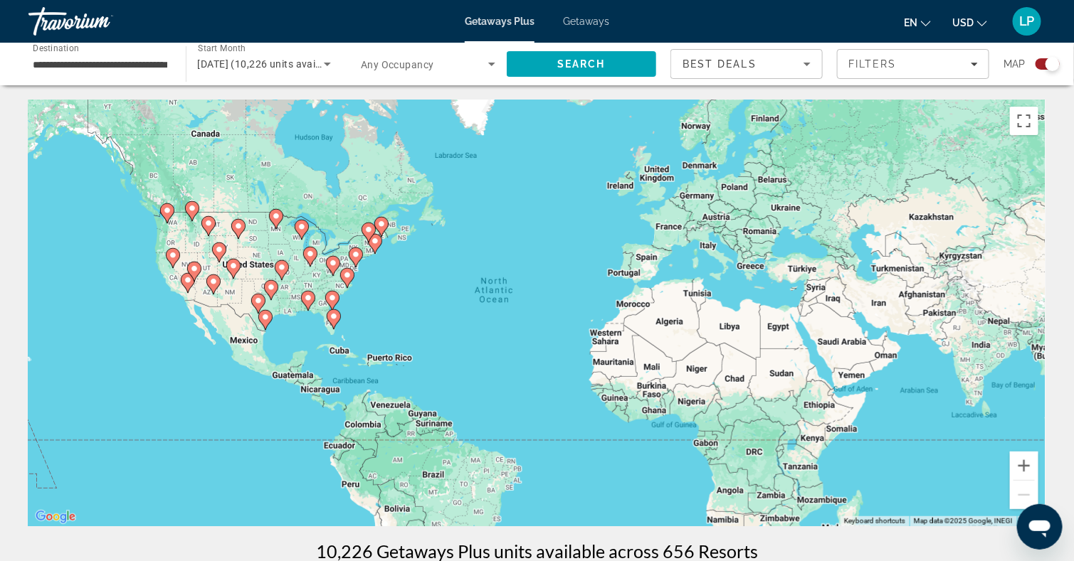
click at [167, 218] on icon "Main content" at bounding box center [166, 213] width 13 height 19
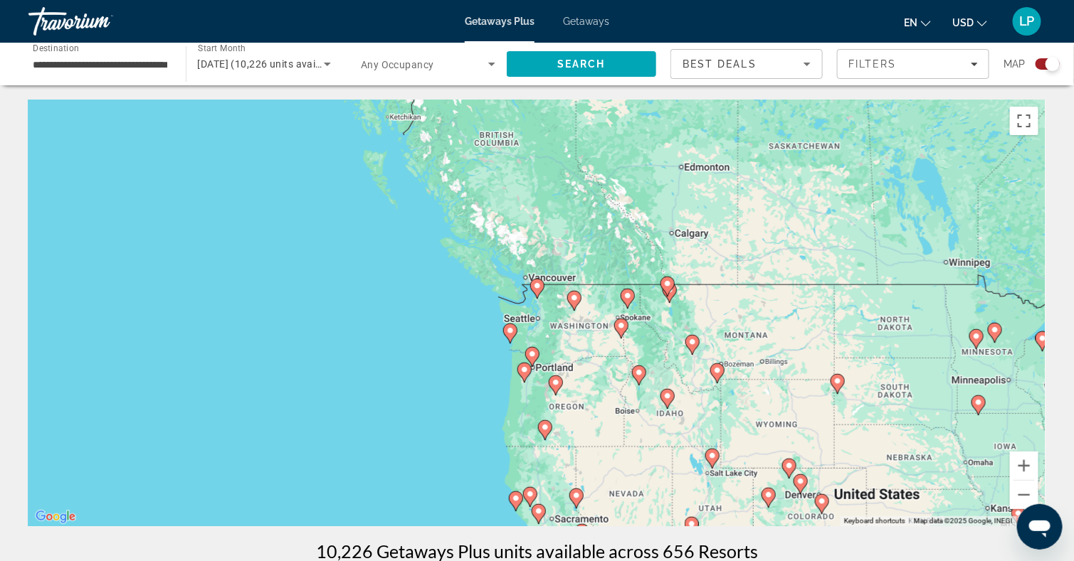
drag, startPoint x: 577, startPoint y: 386, endPoint x: 579, endPoint y: 352, distance: 33.5
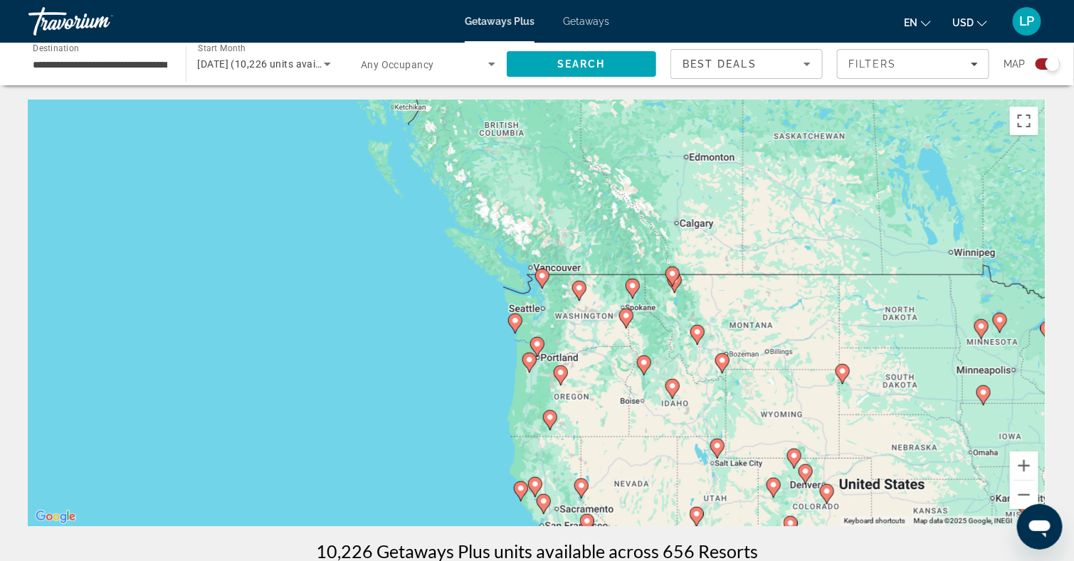
click at [586, 331] on div "To activate drag with keyboard, press Alt + Enter. Once in keyboard drag state,…" at bounding box center [536, 313] width 1017 height 427
click at [557, 293] on div "To activate drag with keyboard, press Alt + Enter. Once in keyboard drag state,…" at bounding box center [536, 313] width 1017 height 427
click at [519, 328] on gmp-advanced-marker "Main content" at bounding box center [515, 323] width 14 height 21
type input "**********"
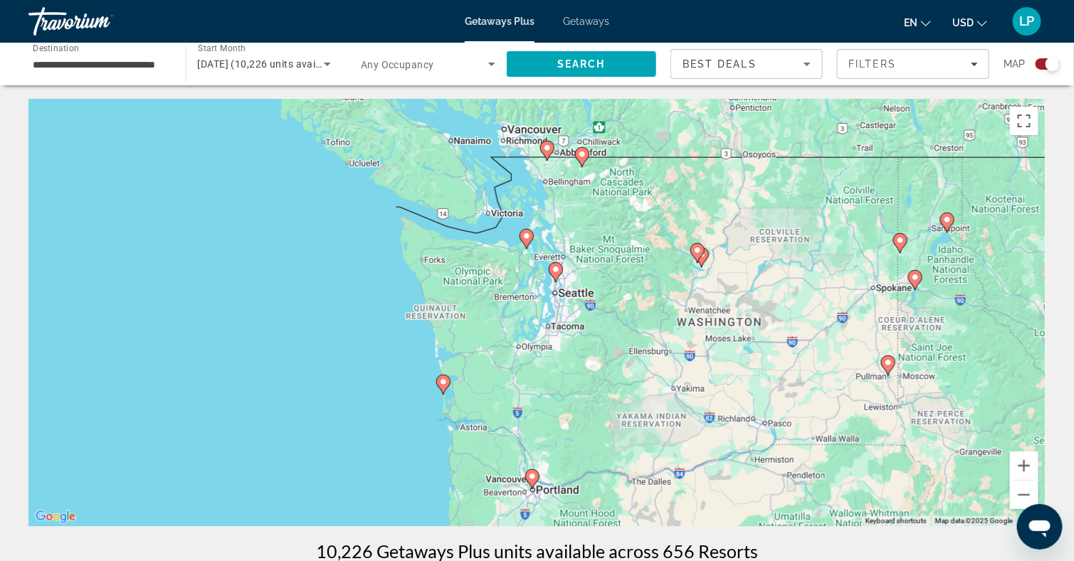
drag, startPoint x: 631, startPoint y: 323, endPoint x: 528, endPoint y: 413, distance: 136.7
click at [528, 413] on div "To activate drag with keyboard, press Alt + Enter. Once in keyboard drag state,…" at bounding box center [536, 313] width 1017 height 427
click at [532, 230] on gmp-advanced-marker "Main content" at bounding box center [526, 238] width 14 height 21
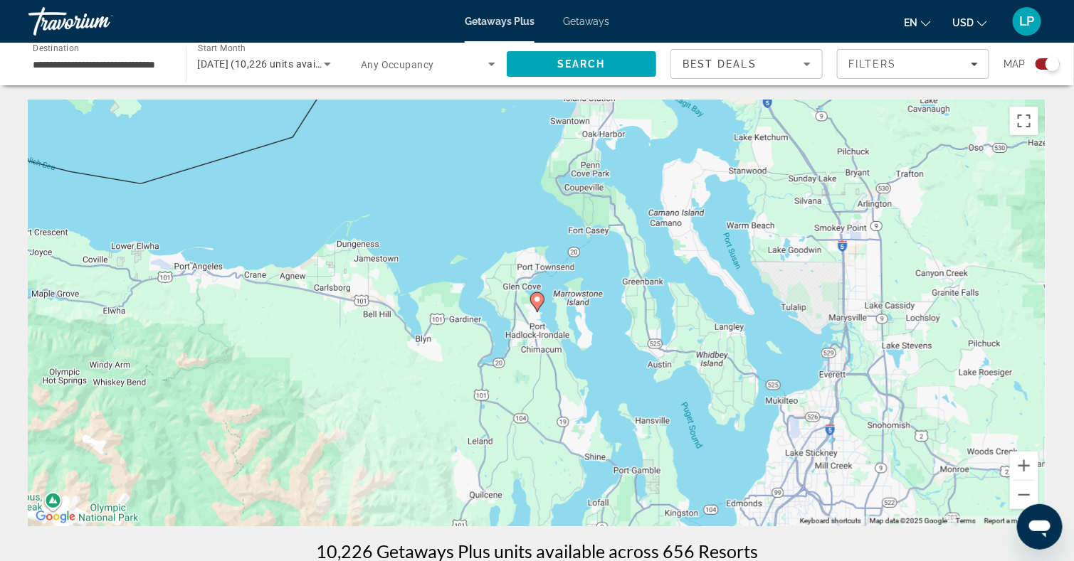
click at [537, 300] on image "Main content" at bounding box center [537, 299] width 9 height 9
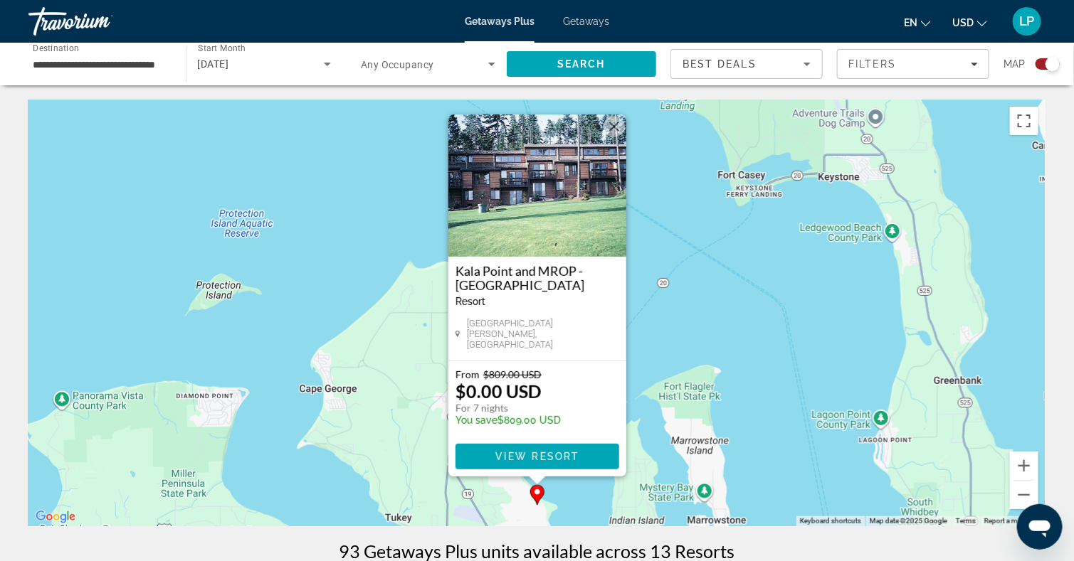
click at [559, 209] on img "Main content" at bounding box center [537, 186] width 178 height 142
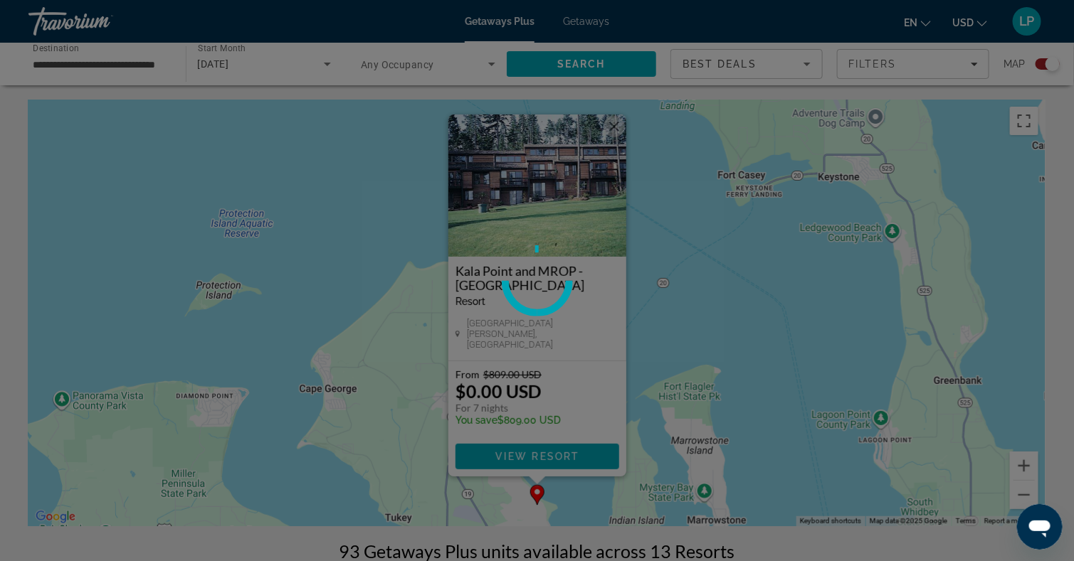
click at [545, 444] on div at bounding box center [537, 280] width 1074 height 561
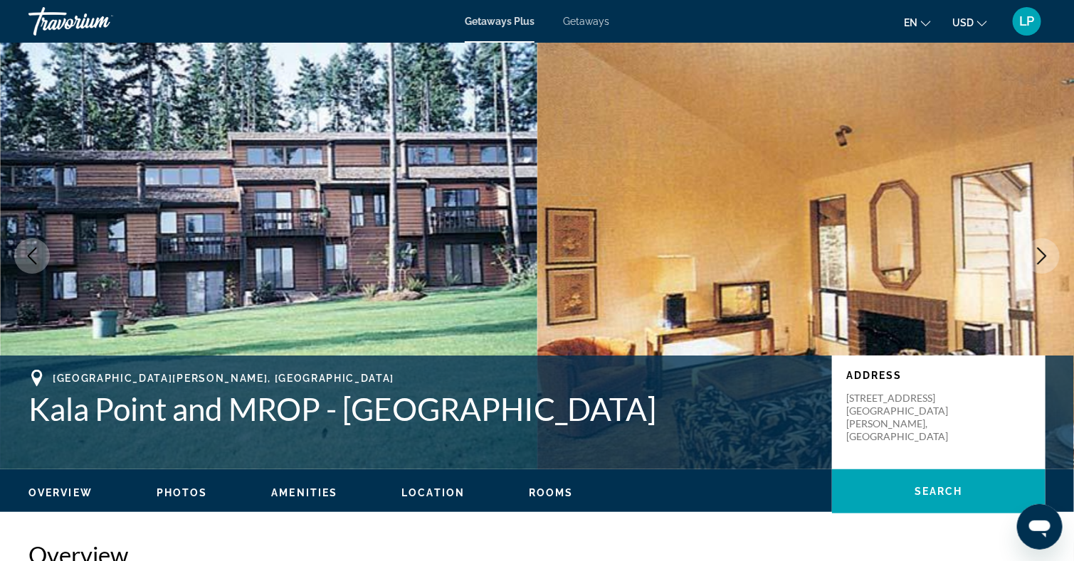
click at [515, 445] on div "Port Townsend, WA, 983689544, USA Kala Point and MROP - Kala Point Address 20 V…" at bounding box center [537, 412] width 1074 height 85
click at [1032, 254] on button "Next image" at bounding box center [1042, 256] width 36 height 36
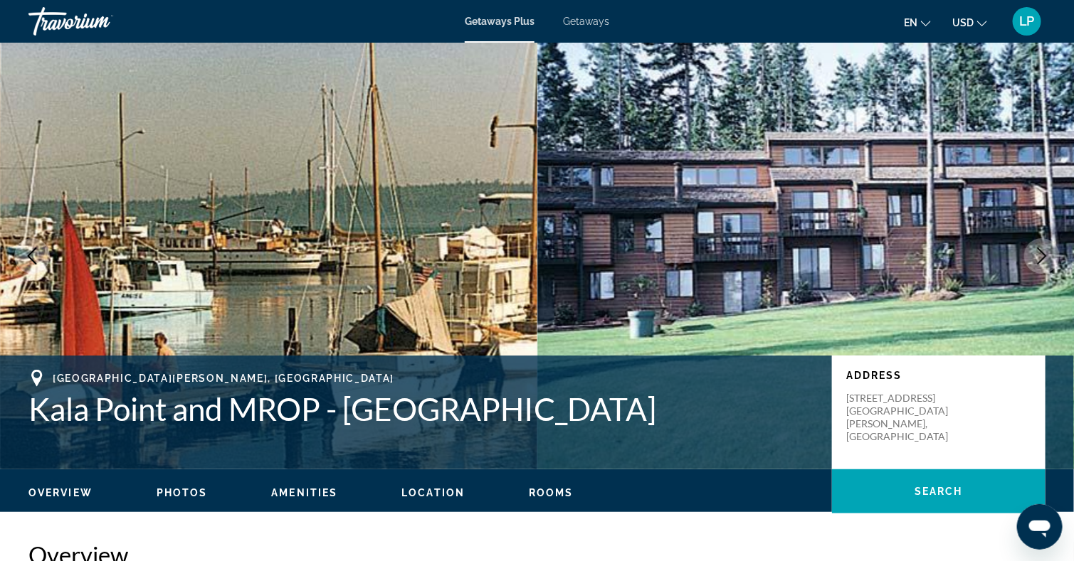
click at [1032, 254] on button "Next image" at bounding box center [1042, 256] width 36 height 36
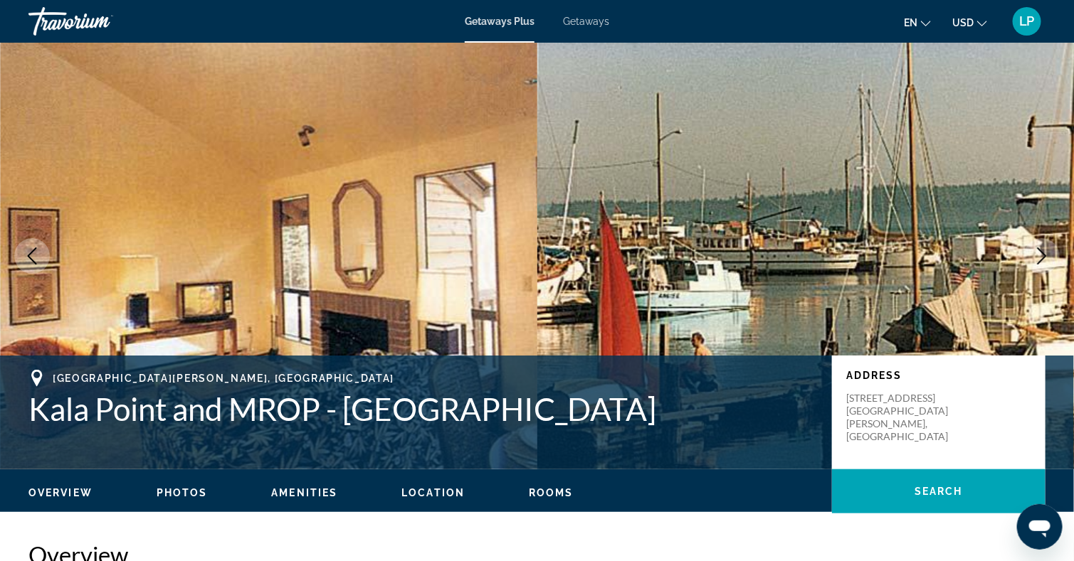
click at [1037, 255] on icon "Next image" at bounding box center [1041, 256] width 17 height 17
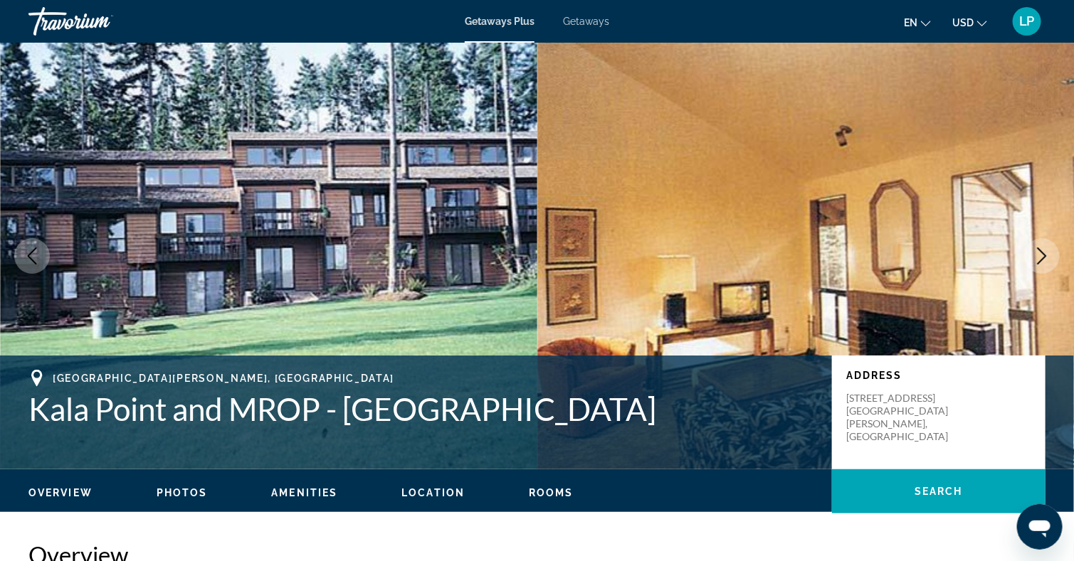
click at [1037, 255] on icon "Next image" at bounding box center [1041, 256] width 17 height 17
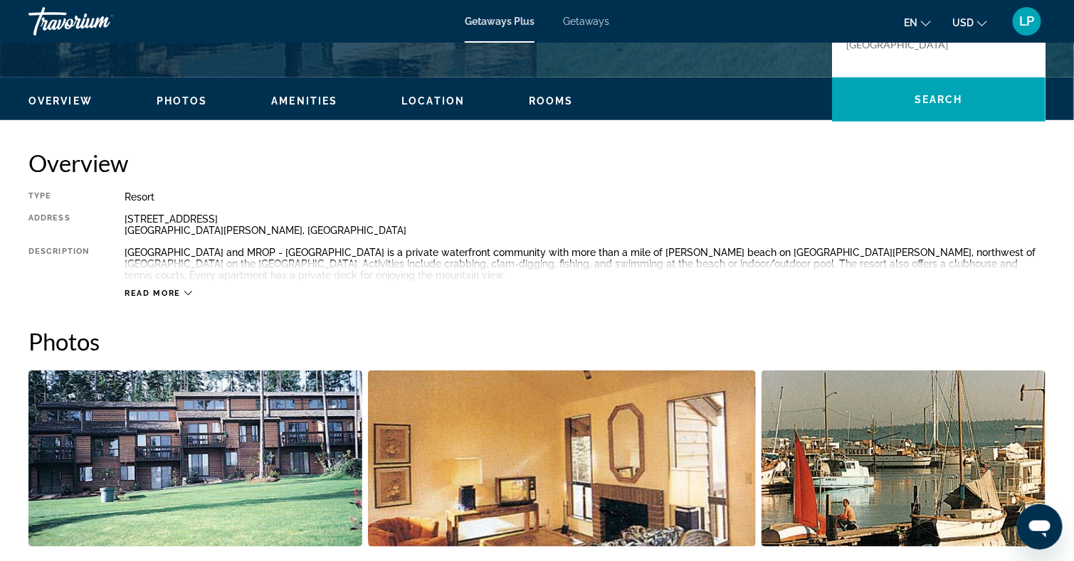
scroll to position [397, 0]
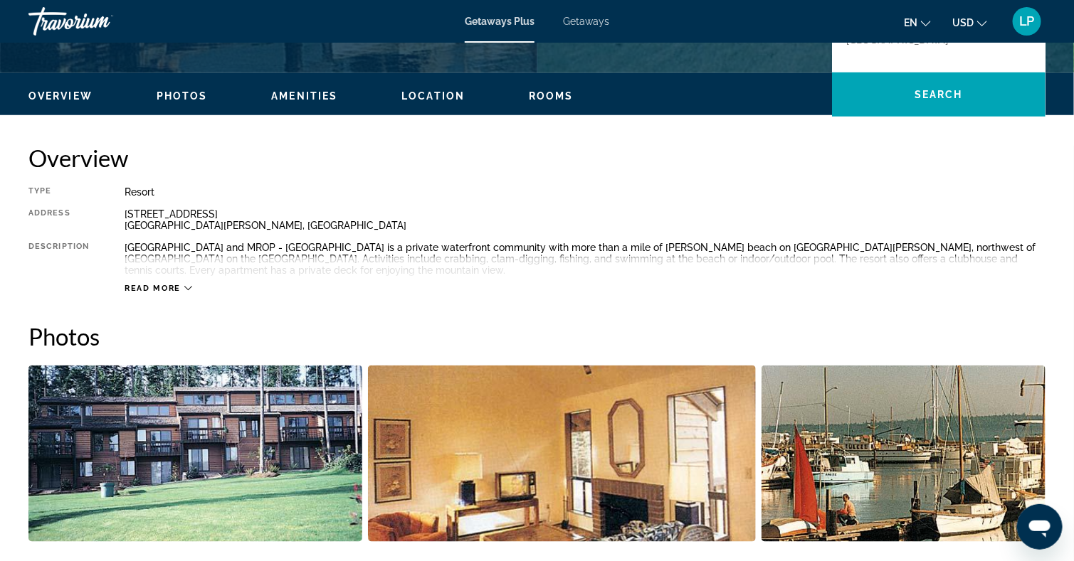
click at [139, 285] on span "Read more" at bounding box center [153, 288] width 56 height 9
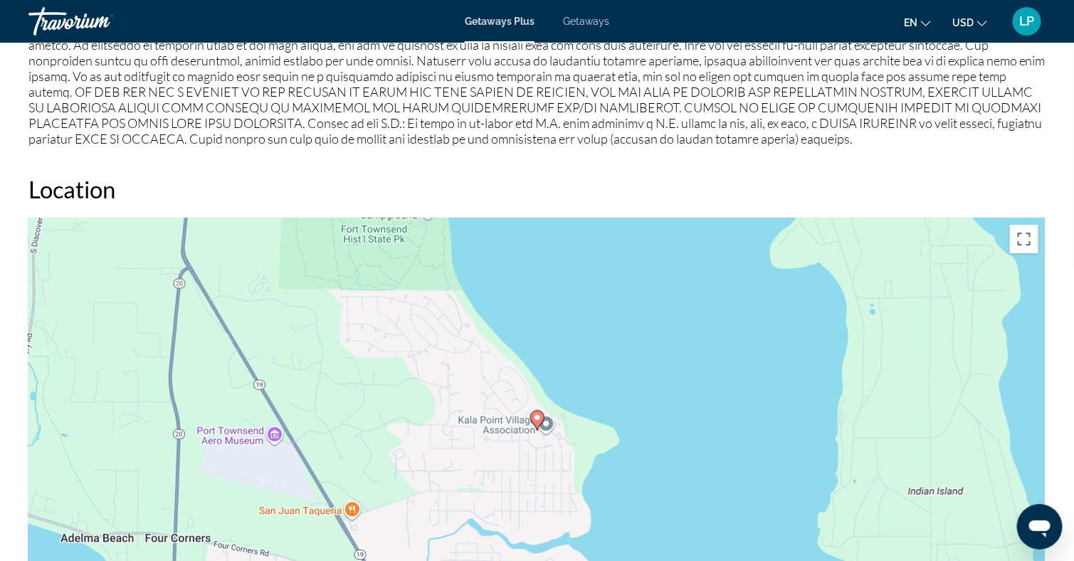
scroll to position [1362, 0]
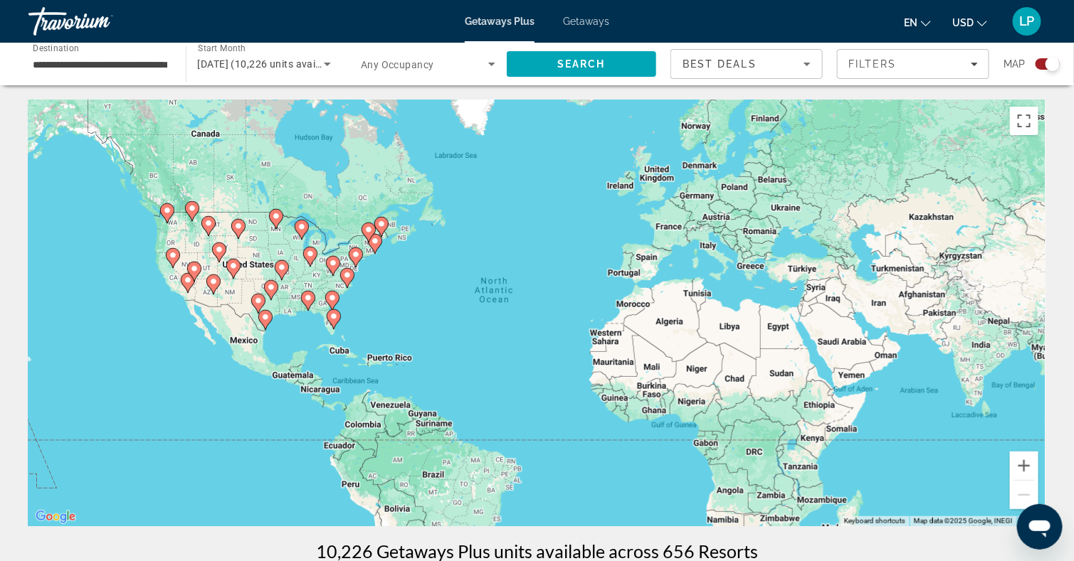
click at [105, 70] on input "**********" at bounding box center [100, 64] width 135 height 17
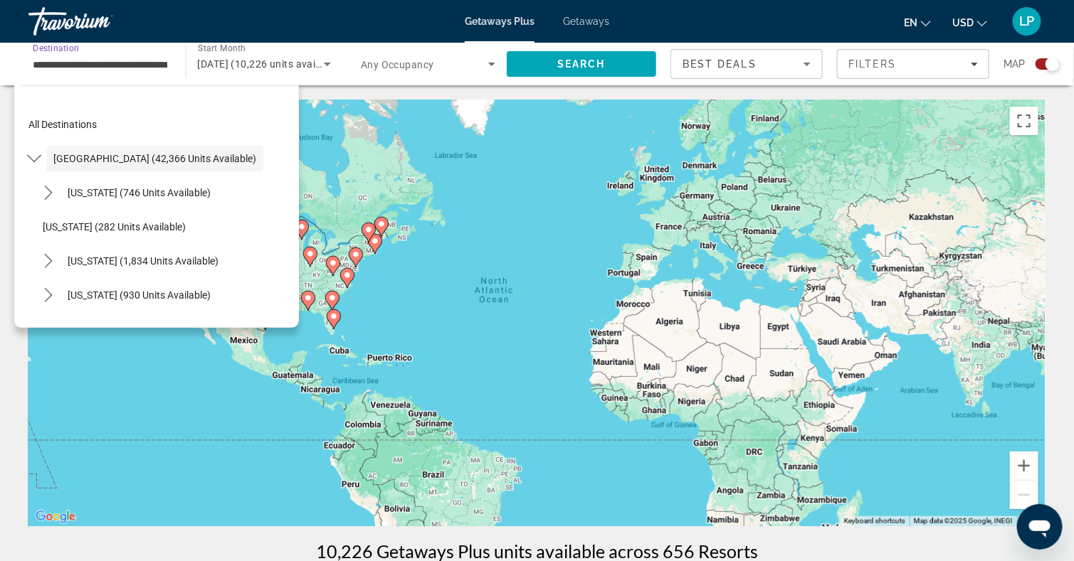
click at [100, 161] on span "[GEOGRAPHIC_DATA] (42,366 units available)" at bounding box center [154, 158] width 203 height 11
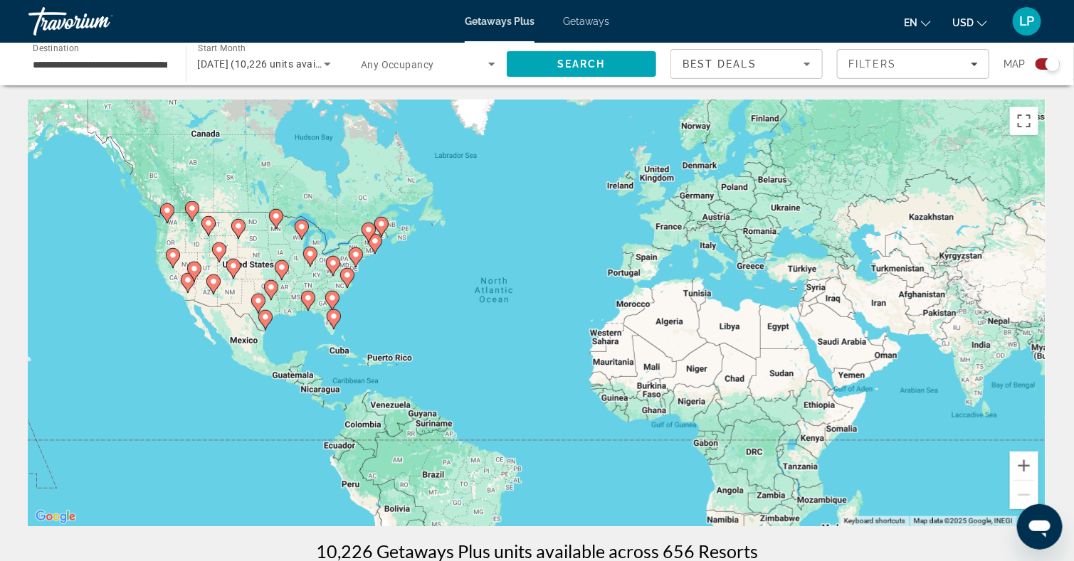
click at [174, 215] on gmp-advanced-marker "Main content" at bounding box center [167, 213] width 14 height 21
type input "**********"
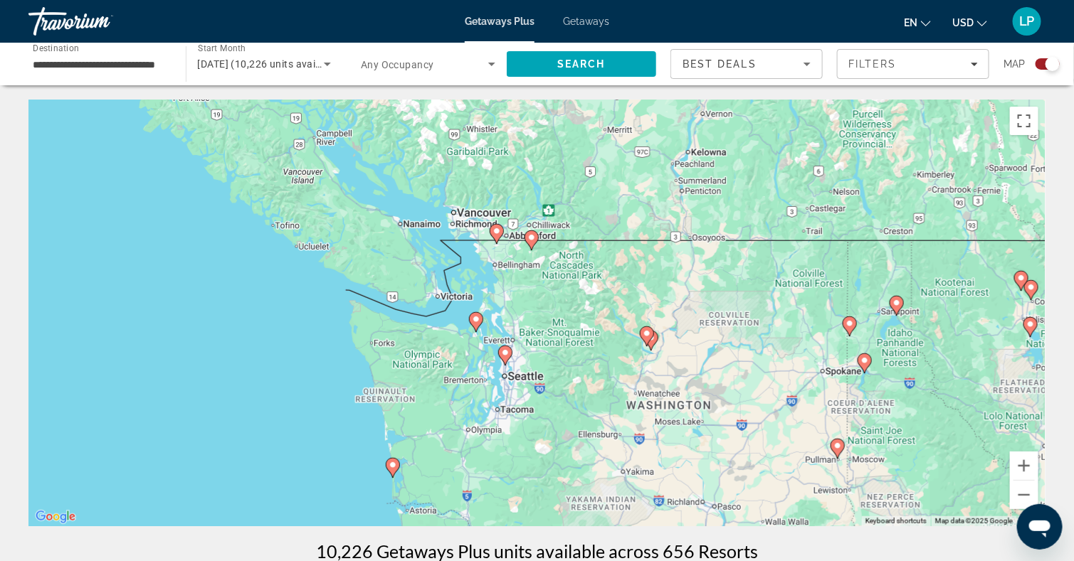
drag, startPoint x: 582, startPoint y: 375, endPoint x: 539, endPoint y: 304, distance: 83.4
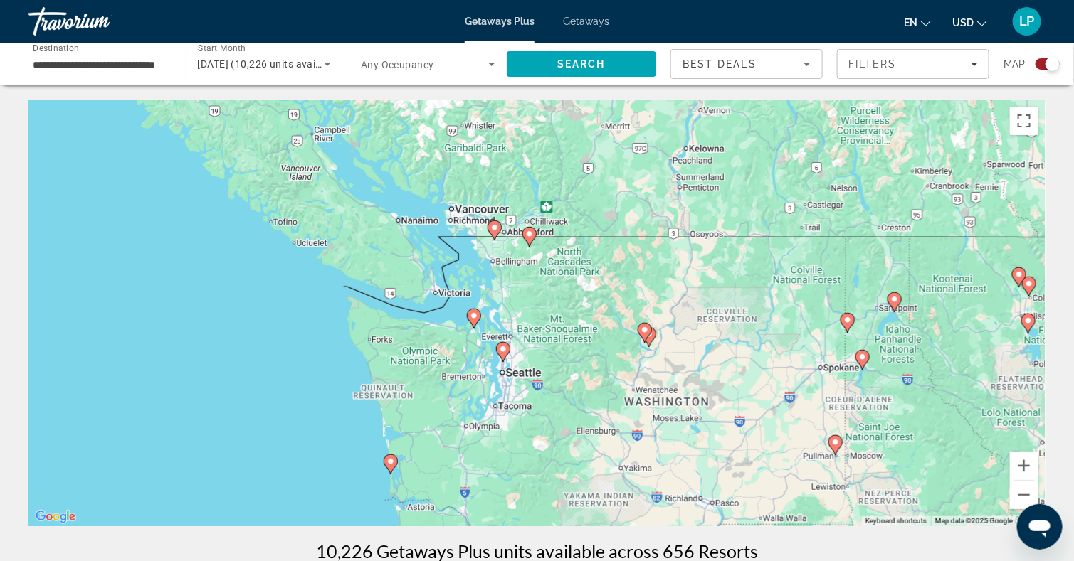
click at [502, 354] on icon "Main content" at bounding box center [502, 352] width 13 height 19
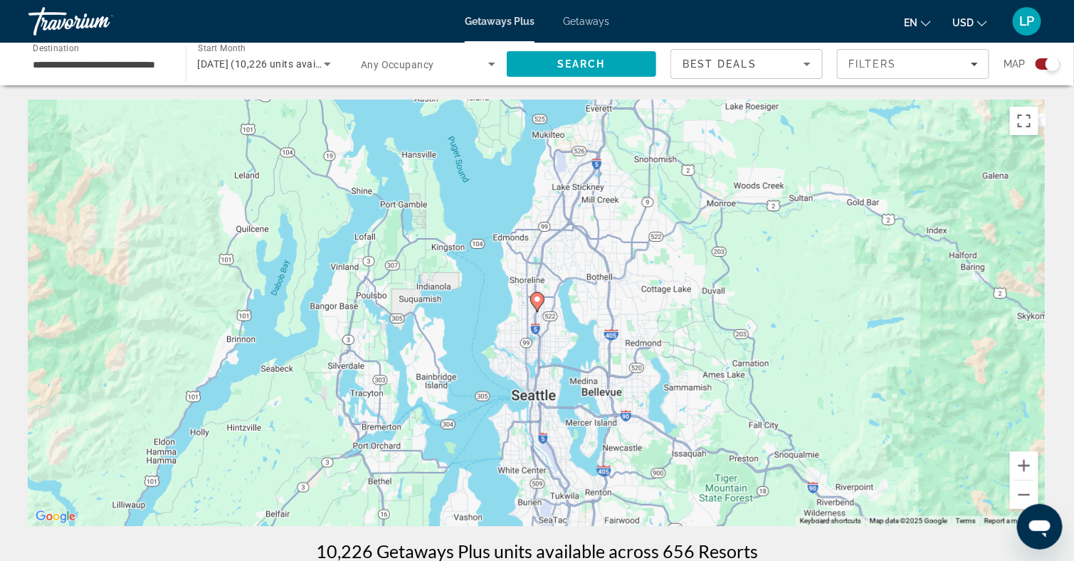
click at [539, 301] on image "Main content" at bounding box center [537, 299] width 9 height 9
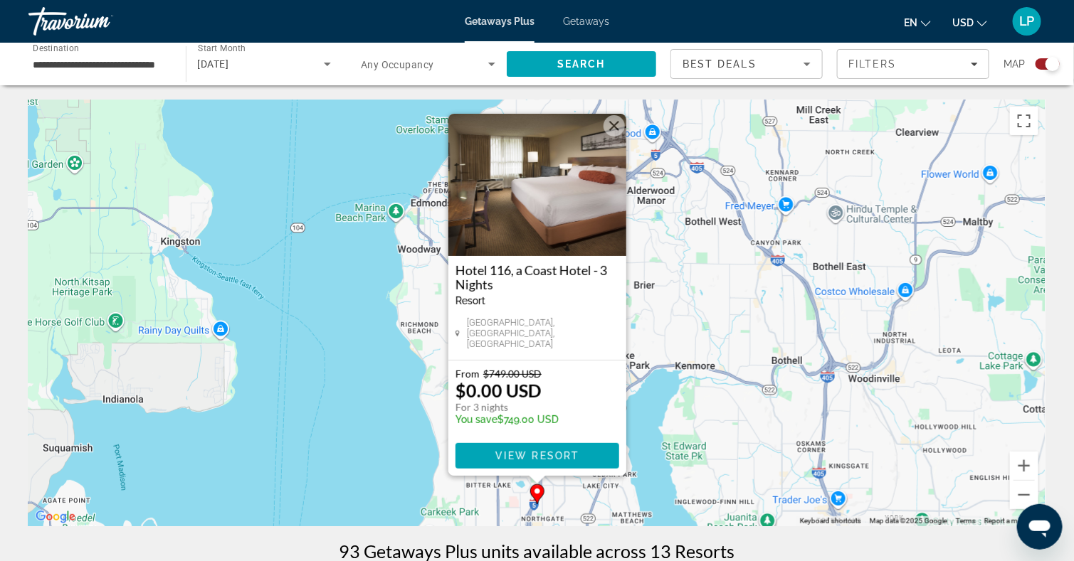
click at [521, 212] on img "Main content" at bounding box center [537, 185] width 178 height 142
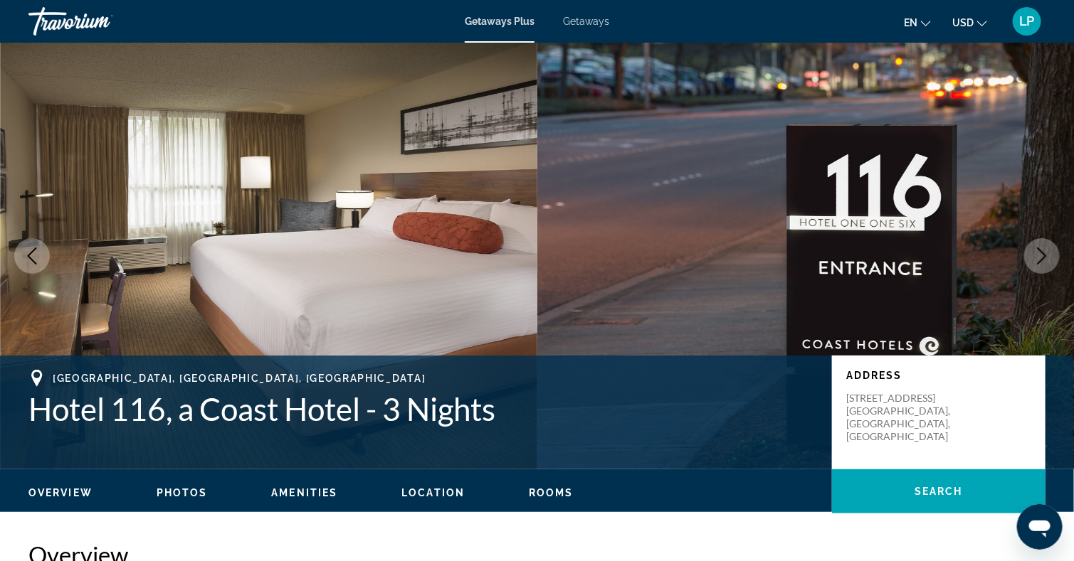
click at [1033, 258] on button "Next image" at bounding box center [1042, 256] width 36 height 36
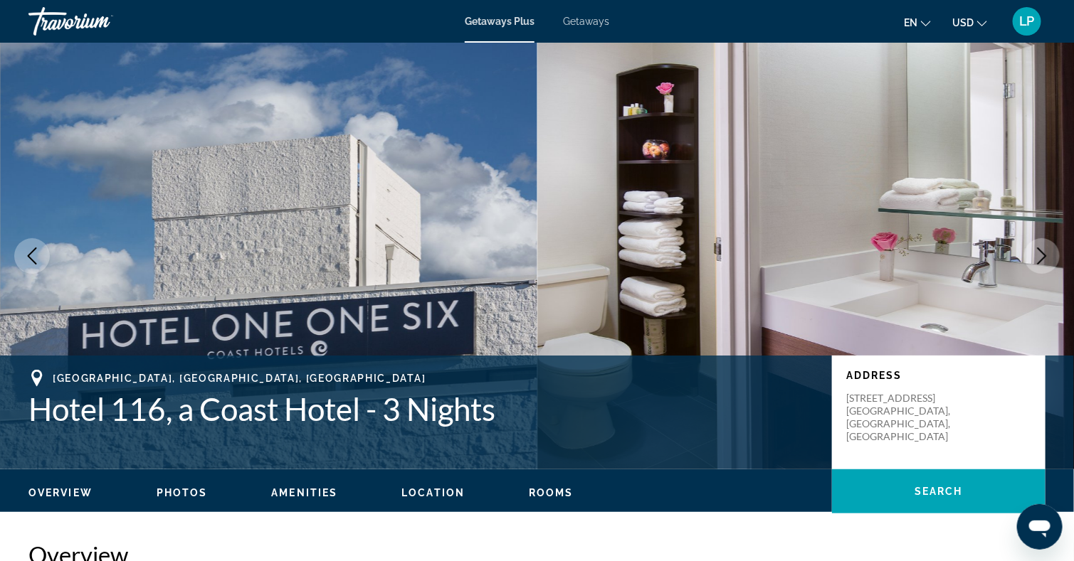
click at [1033, 258] on button "Next image" at bounding box center [1042, 256] width 36 height 36
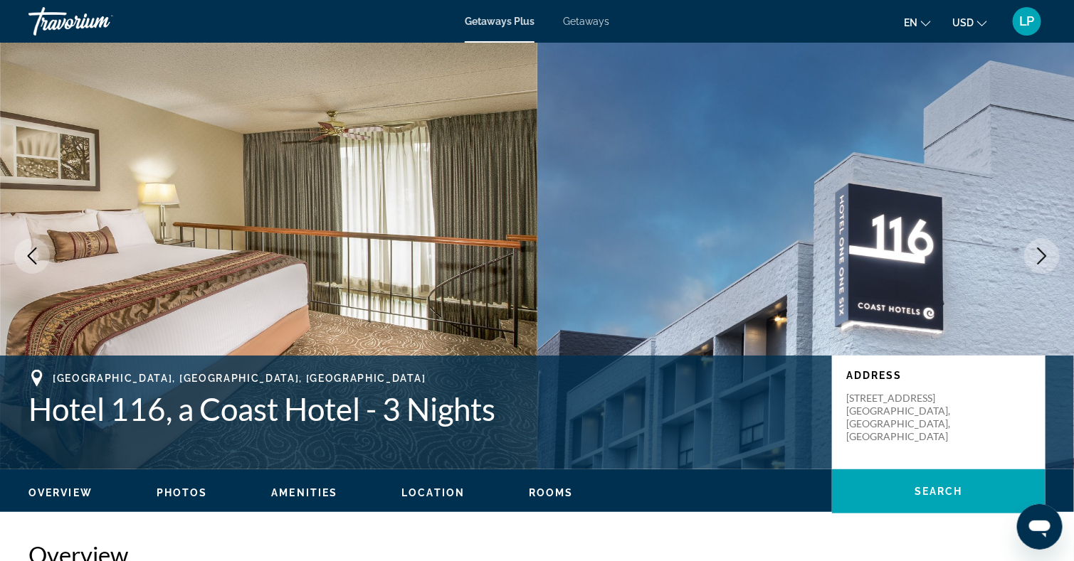
click at [1033, 258] on button "Next image" at bounding box center [1042, 256] width 36 height 36
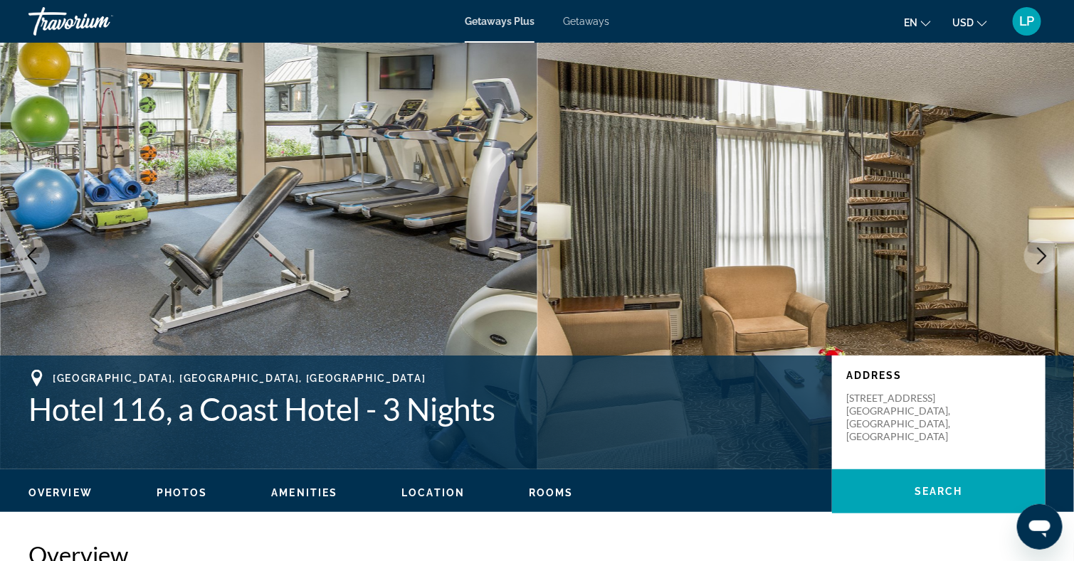
click at [1033, 258] on button "Next image" at bounding box center [1042, 256] width 36 height 36
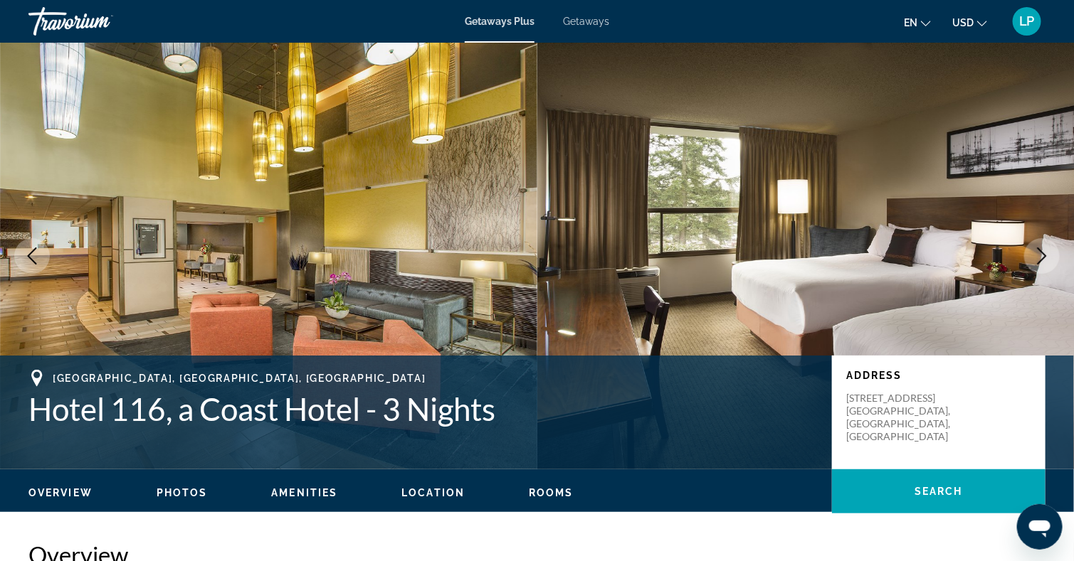
click at [1033, 258] on button "Next image" at bounding box center [1042, 256] width 36 height 36
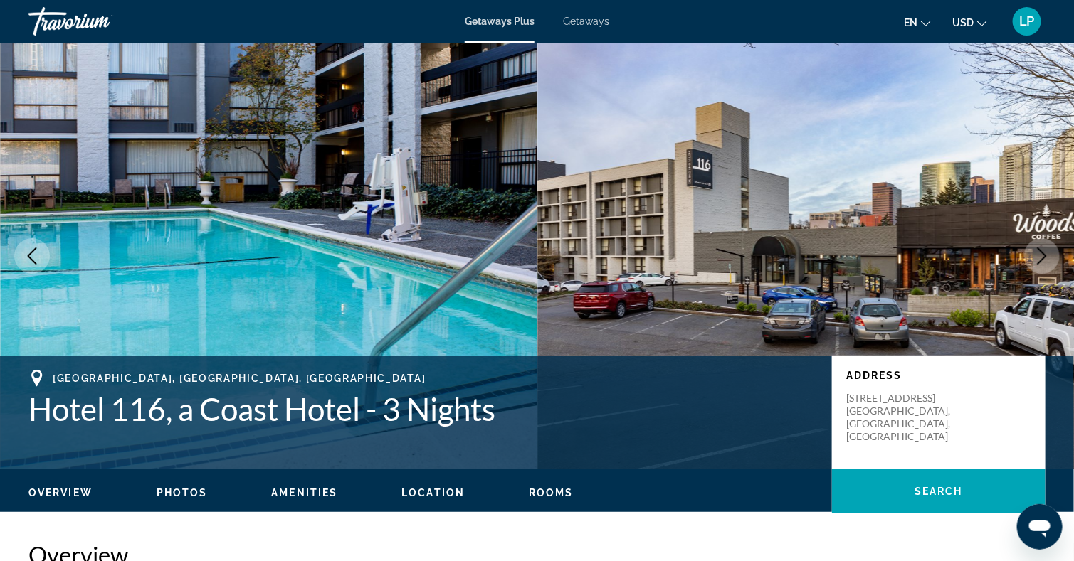
click at [1033, 258] on button "Next image" at bounding box center [1042, 256] width 36 height 36
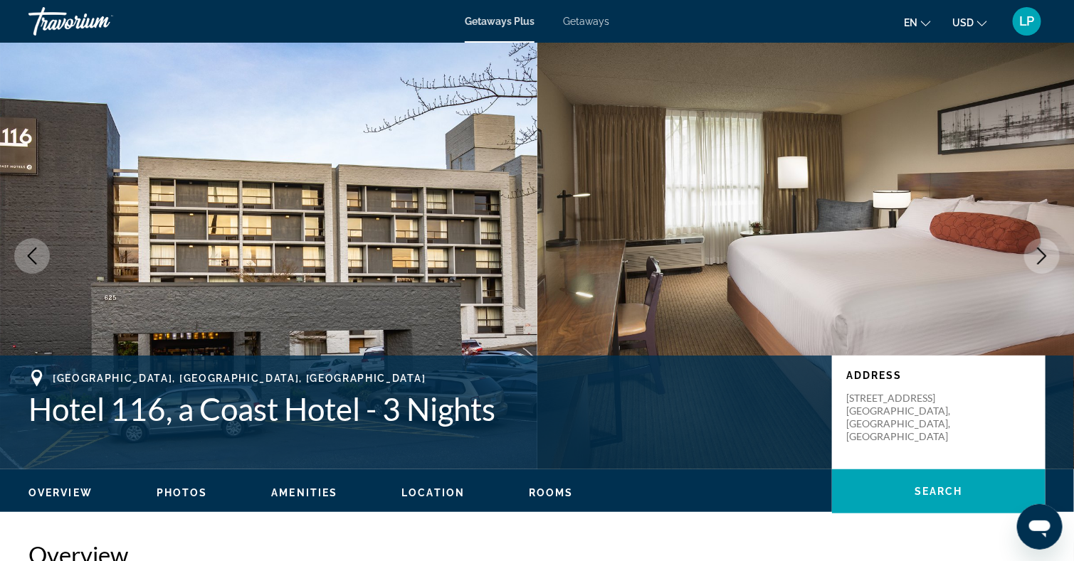
click at [1033, 258] on button "Next image" at bounding box center [1042, 256] width 36 height 36
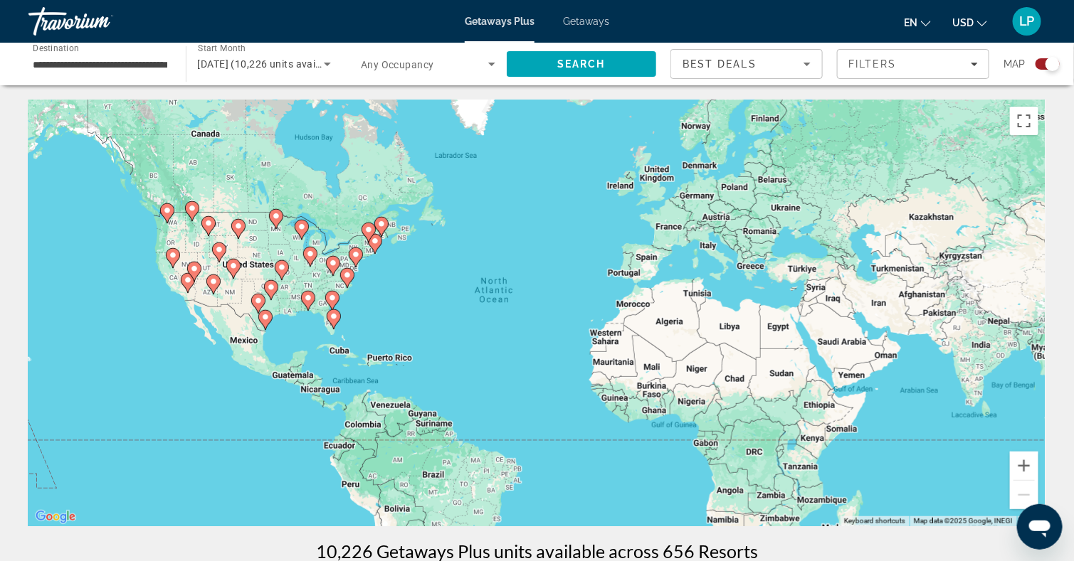
click at [171, 225] on div "To activate drag with keyboard, press Alt + Enter. Once in keyboard drag state,…" at bounding box center [536, 313] width 1017 height 427
click at [169, 216] on icon "Main content" at bounding box center [166, 213] width 13 height 19
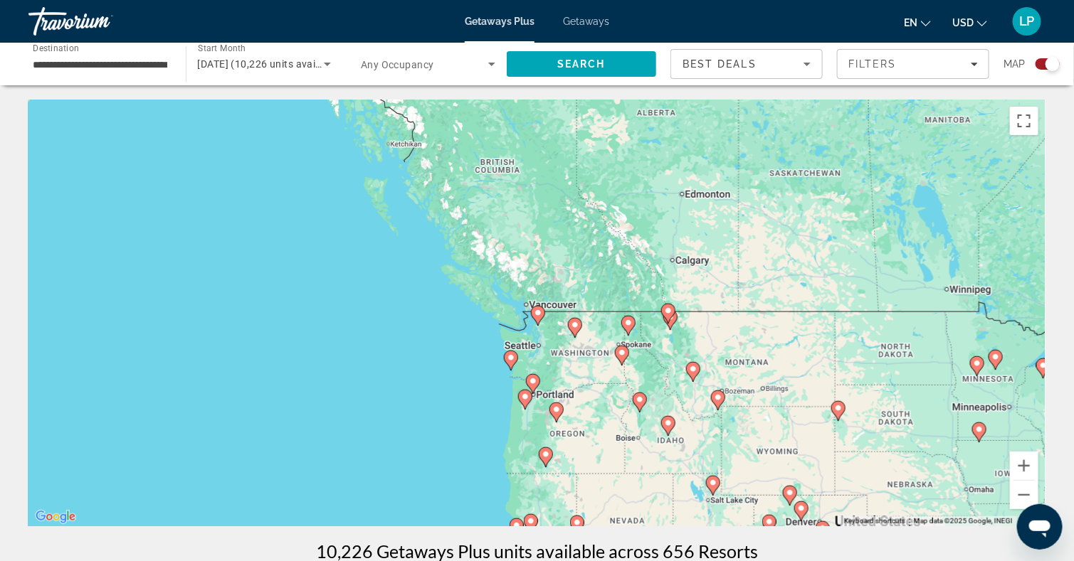
click at [569, 372] on div "To activate drag with keyboard, press Alt + Enter. Once in keyboard drag state,…" at bounding box center [536, 313] width 1017 height 427
click at [579, 329] on icon "Main content" at bounding box center [574, 328] width 13 height 19
type input "**********"
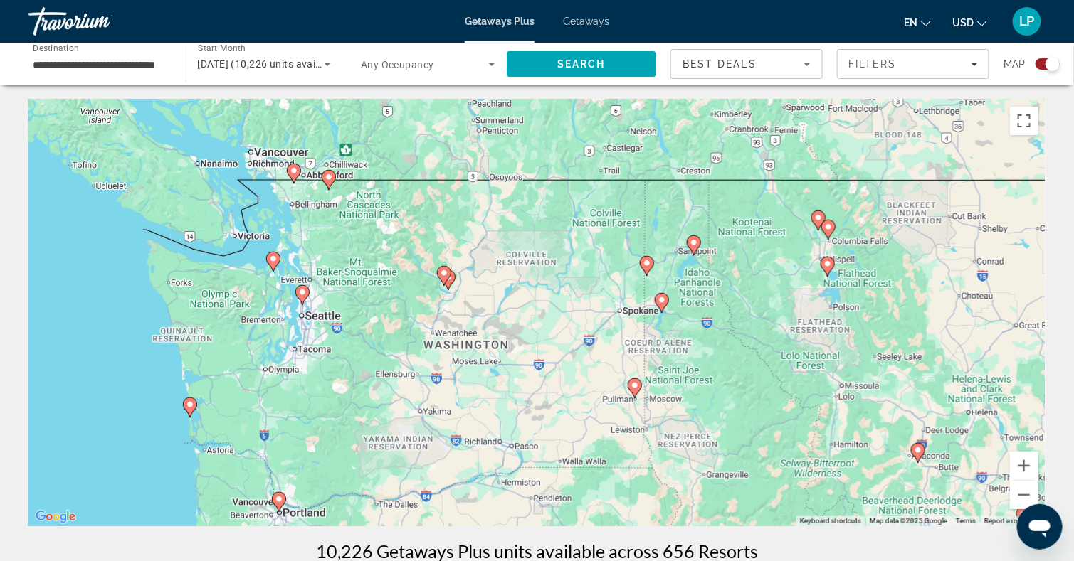
drag, startPoint x: 579, startPoint y: 329, endPoint x: 490, endPoint y: 310, distance: 90.3
click at [490, 310] on div "To activate drag with keyboard, press Alt + Enter. Once in keyboard drag state,…" at bounding box center [536, 313] width 1017 height 427
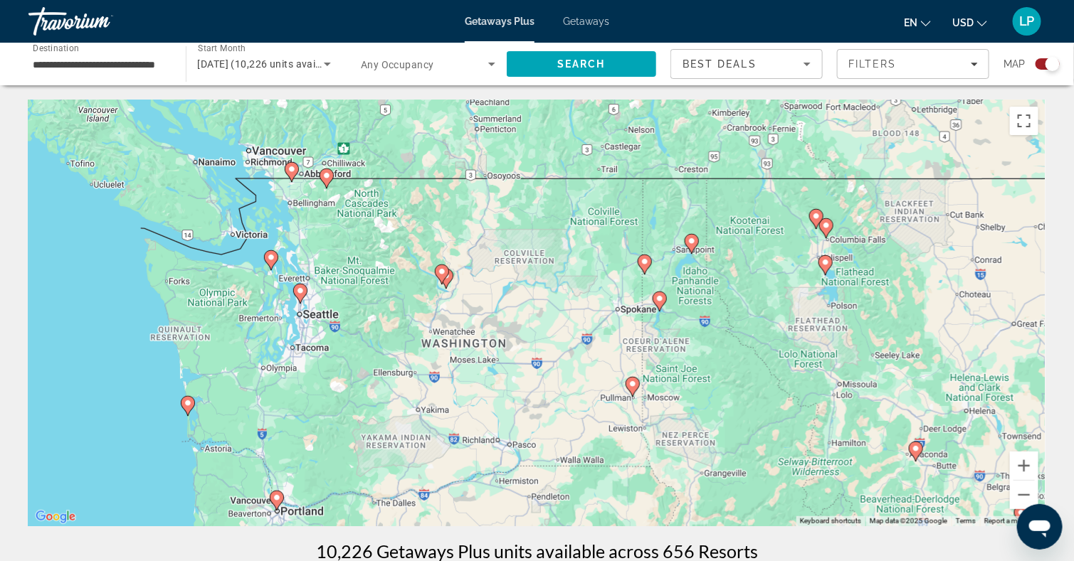
click at [444, 275] on icon "Main content" at bounding box center [441, 274] width 13 height 19
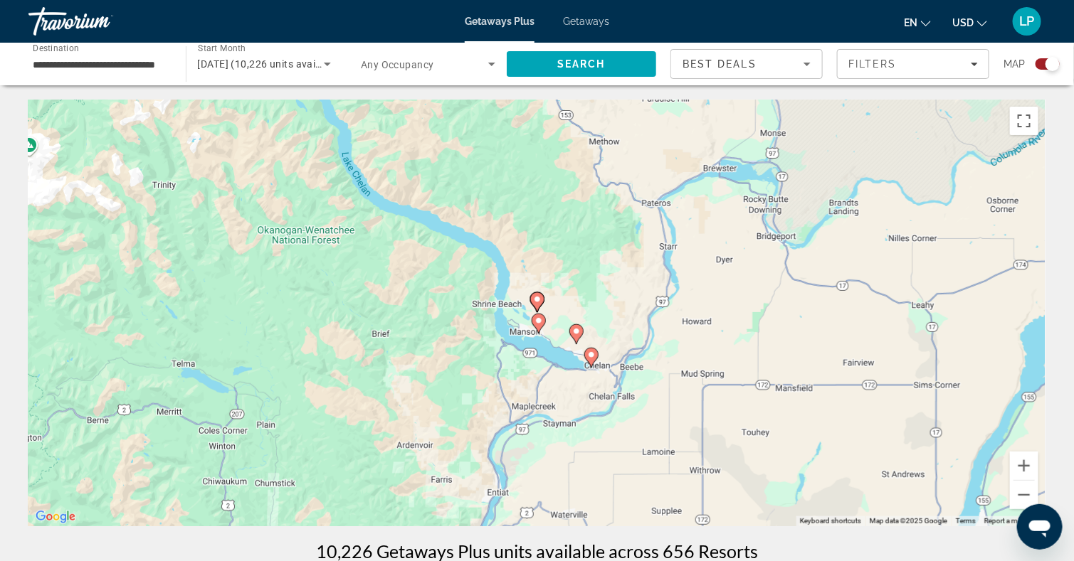
click at [590, 352] on image "Main content" at bounding box center [591, 355] width 9 height 9
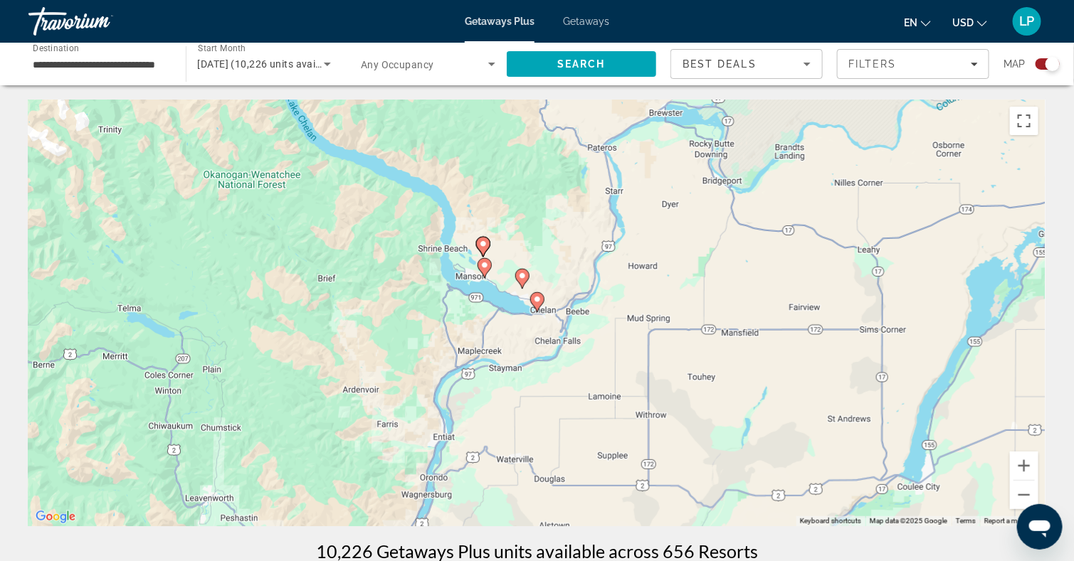
click at [537, 300] on image "Main content" at bounding box center [537, 299] width 9 height 9
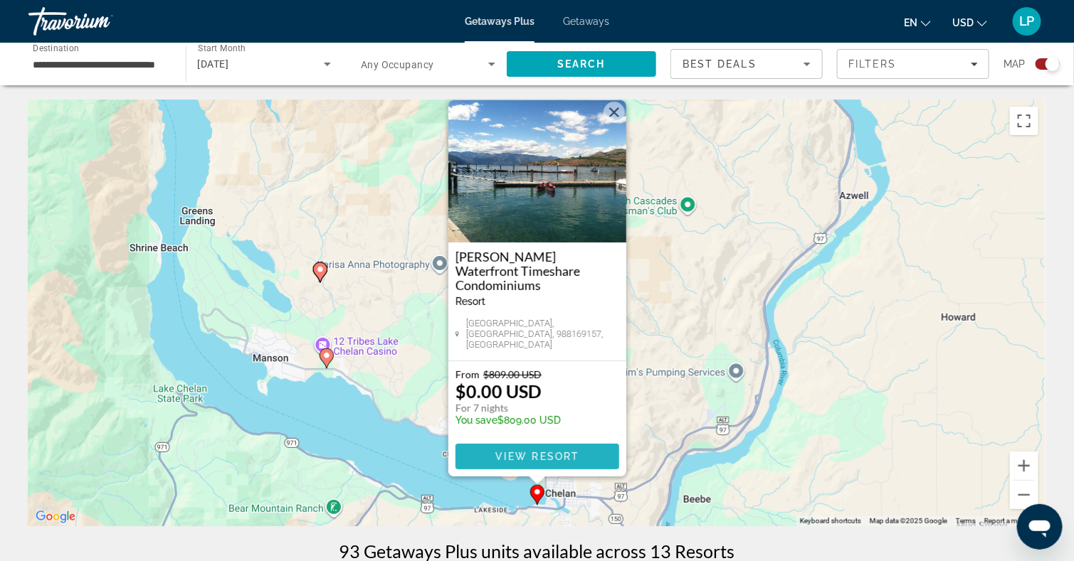
click at [564, 448] on span "Main content" at bounding box center [537, 457] width 164 height 34
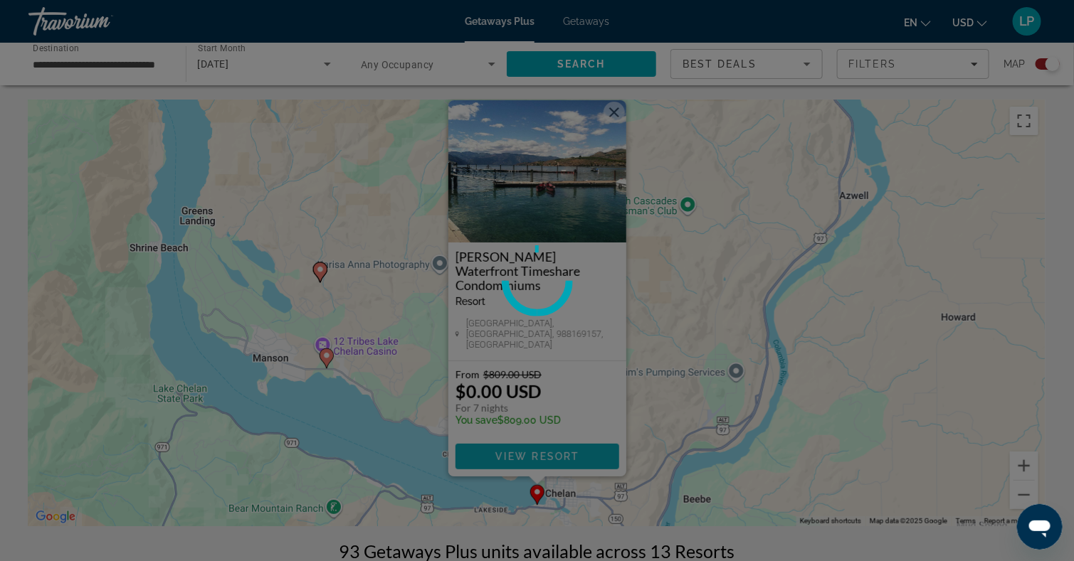
click at [564, 448] on div at bounding box center [537, 280] width 1074 height 561
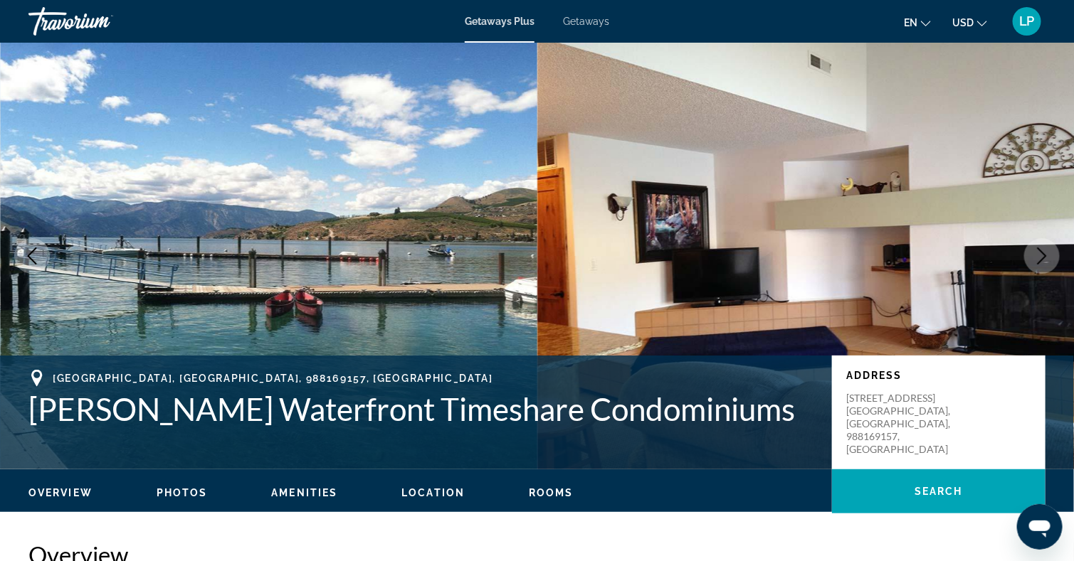
click at [1039, 256] on icon "Next image" at bounding box center [1041, 256] width 17 height 17
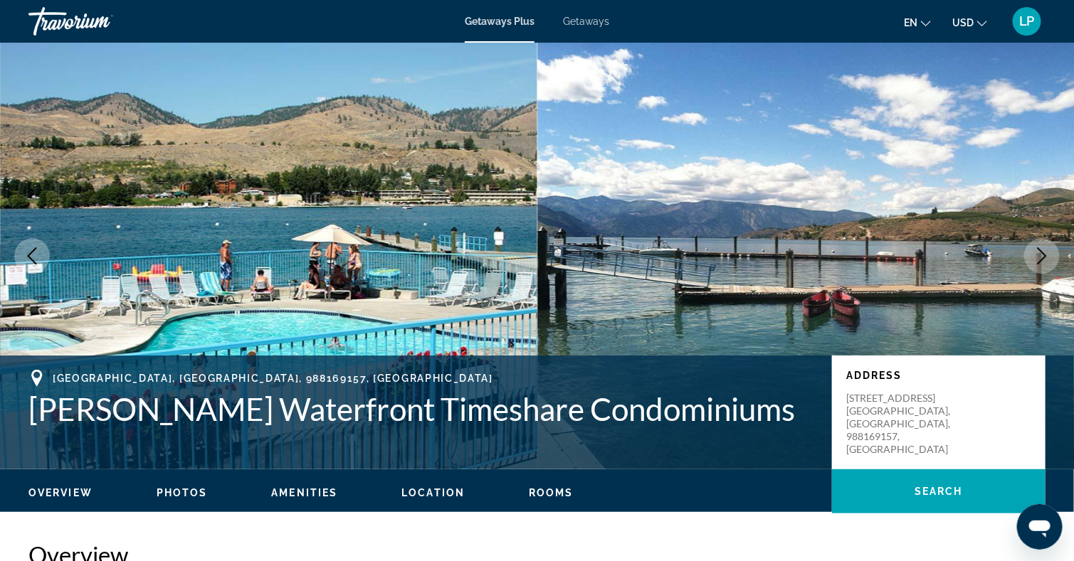
click at [1039, 256] on icon "Next image" at bounding box center [1041, 256] width 17 height 17
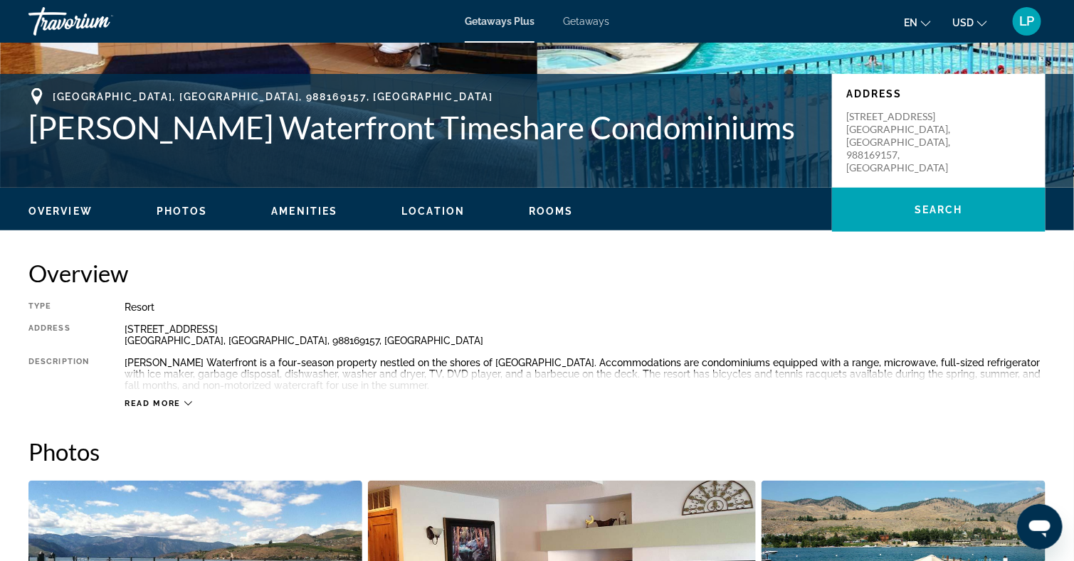
scroll to position [312, 0]
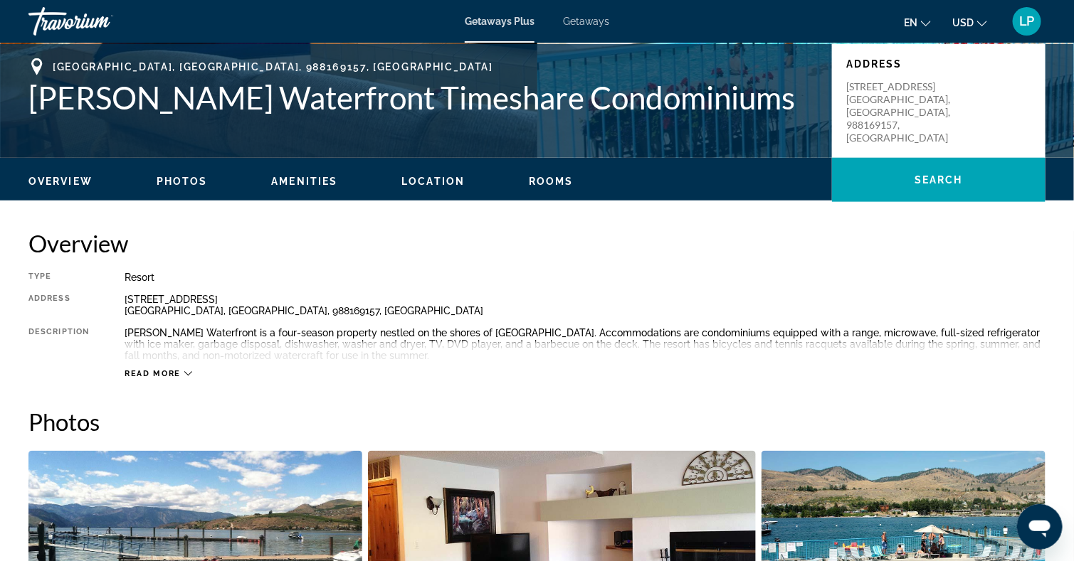
click at [184, 370] on icon "Main content" at bounding box center [188, 374] width 8 height 8
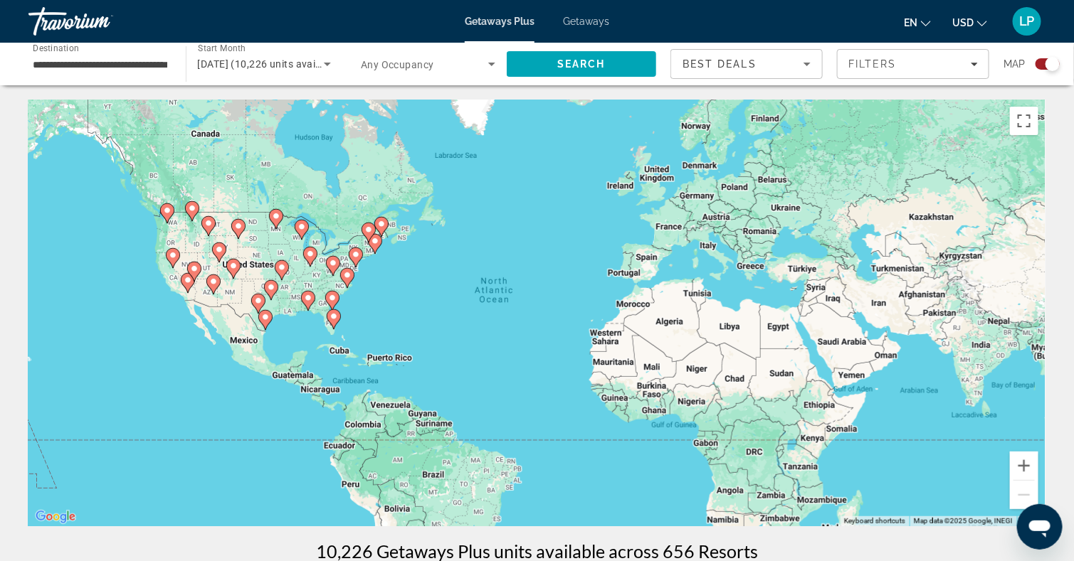
click at [172, 214] on icon "Main content" at bounding box center [166, 213] width 13 height 19
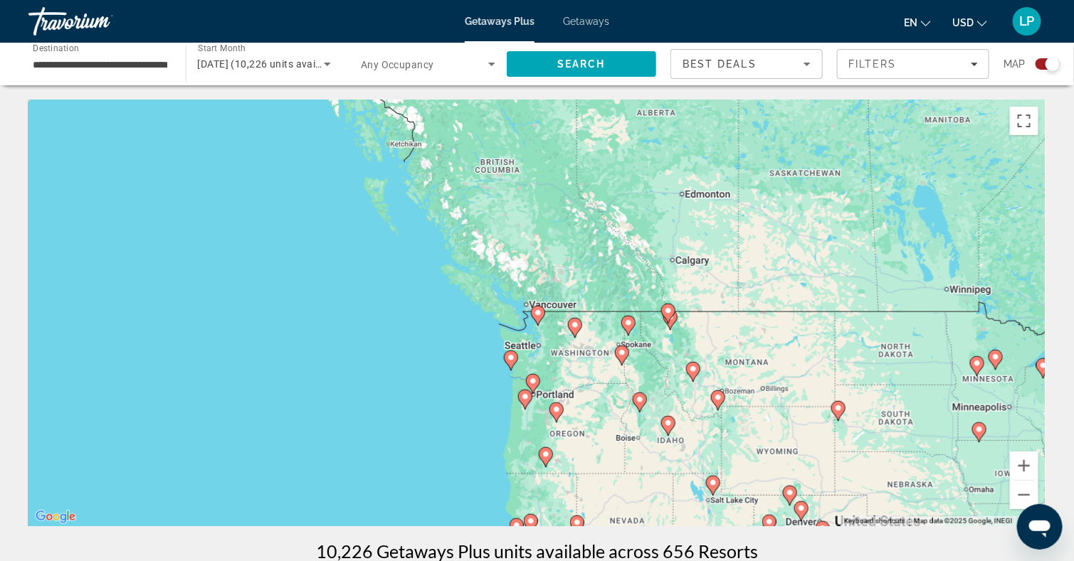
click at [571, 328] on image "Main content" at bounding box center [575, 325] width 9 height 9
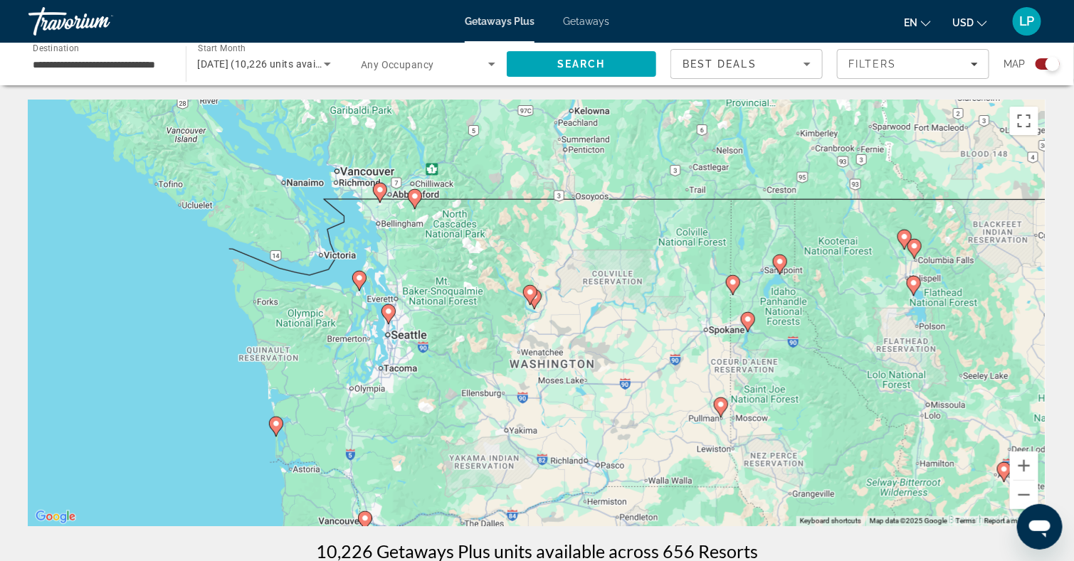
click at [534, 292] on icon "Main content" at bounding box center [529, 295] width 13 height 19
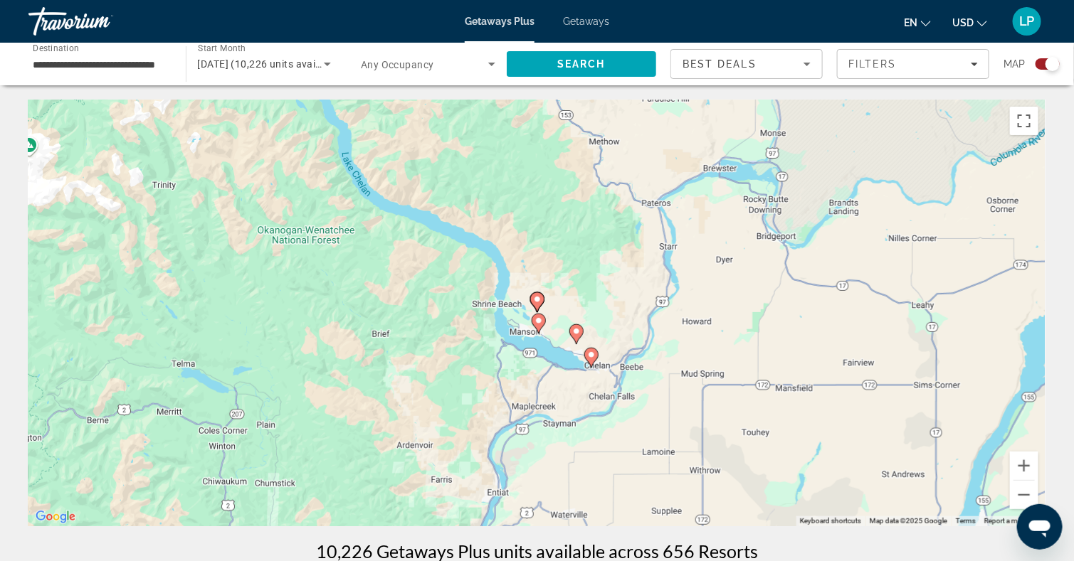
click at [539, 317] on image "Main content" at bounding box center [538, 321] width 9 height 9
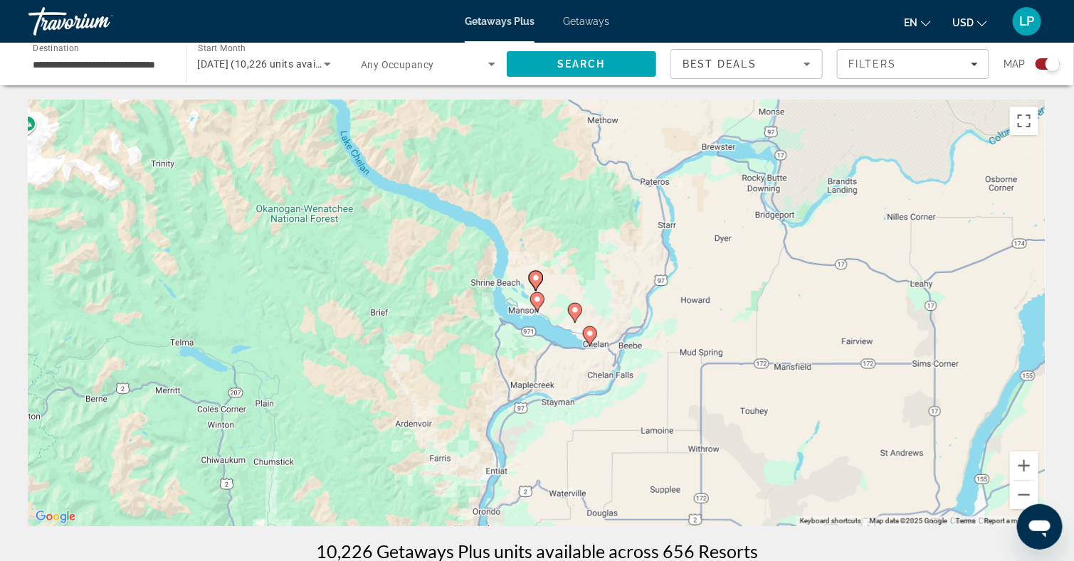
click at [536, 305] on icon "Main content" at bounding box center [536, 302] width 13 height 19
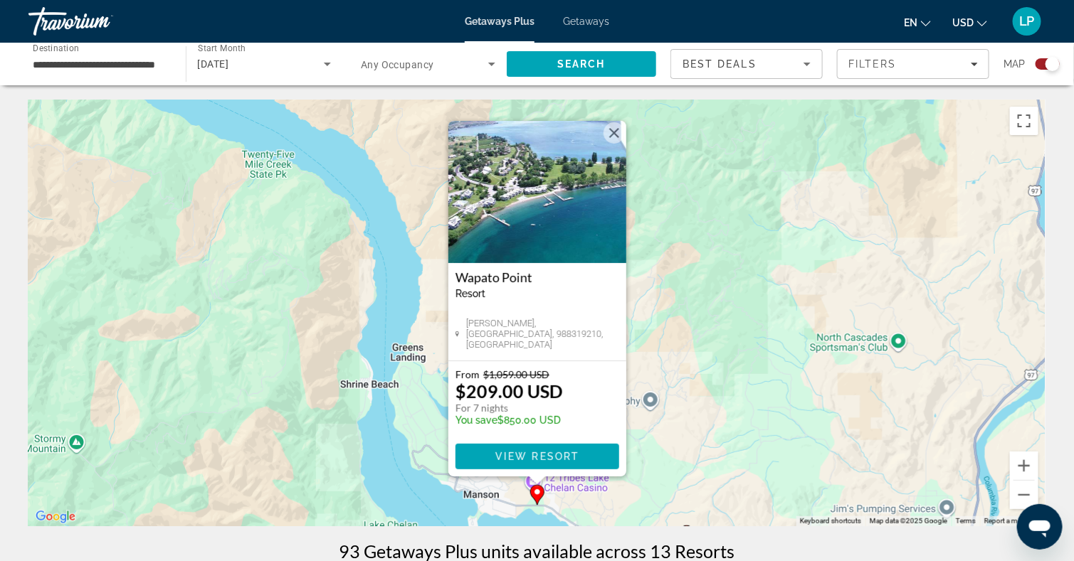
click at [614, 126] on button "Close" at bounding box center [613, 132] width 21 height 21
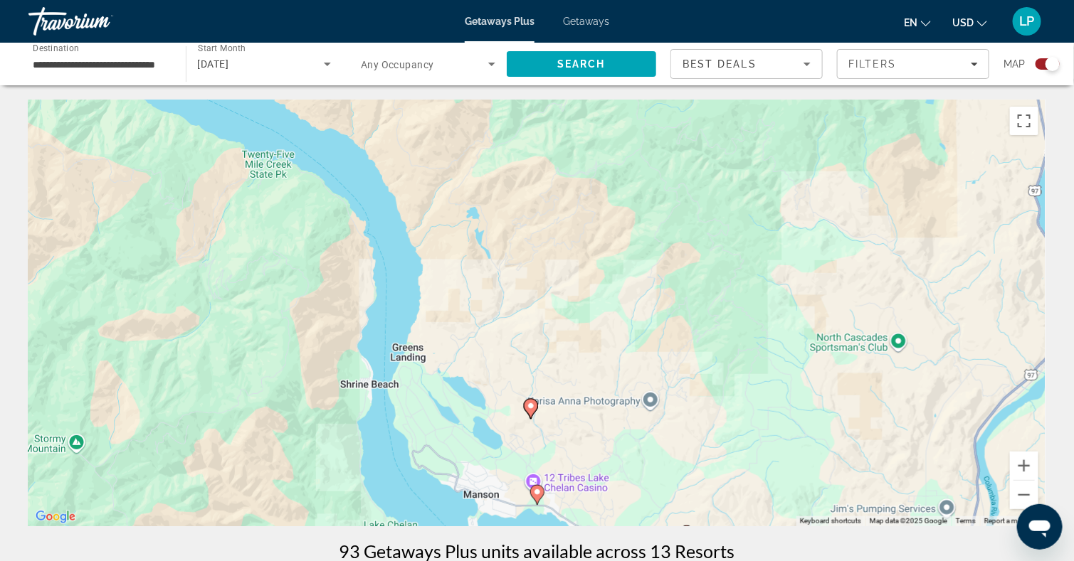
click at [532, 409] on image "Main content" at bounding box center [531, 406] width 9 height 9
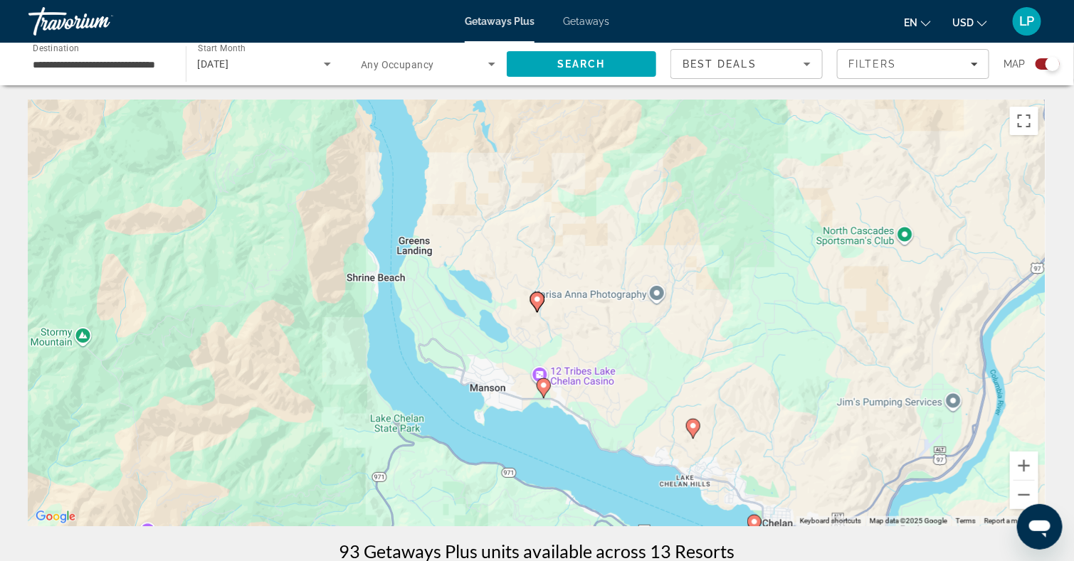
click at [535, 297] on image "Main content" at bounding box center [537, 299] width 9 height 9
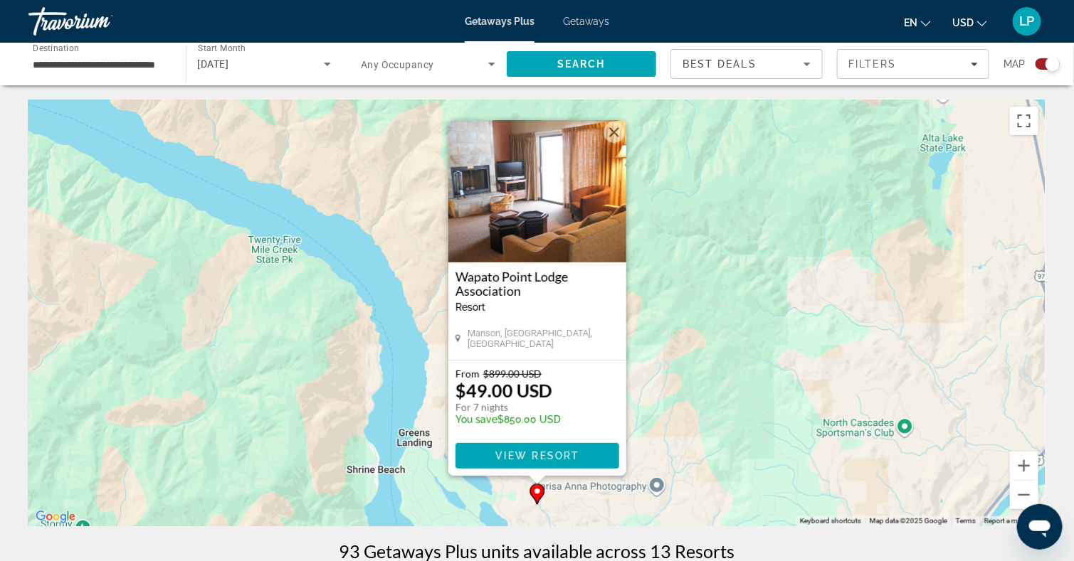
click at [617, 132] on button "Close" at bounding box center [613, 132] width 21 height 21
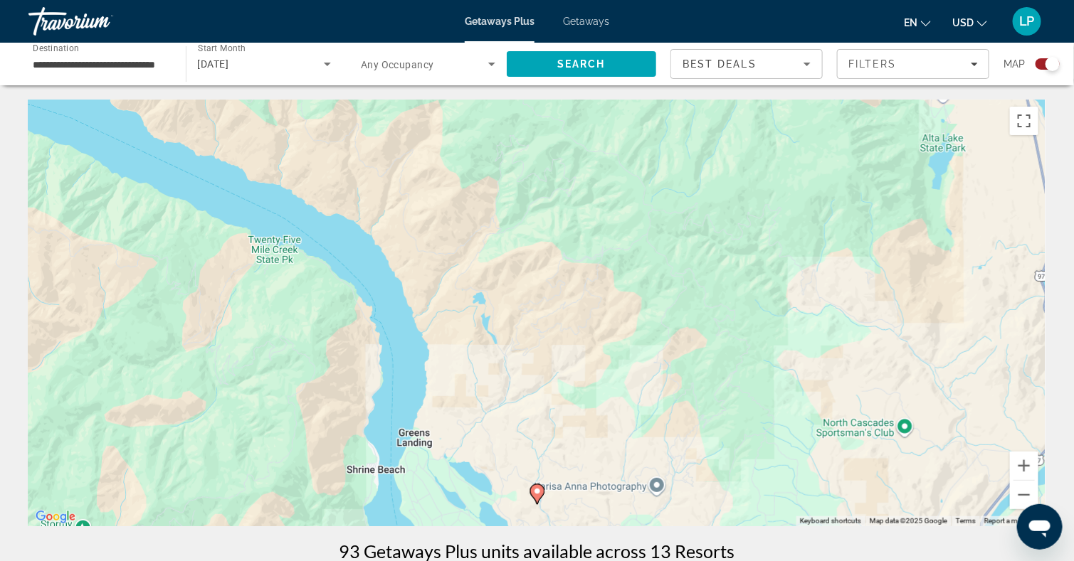
click at [605, 243] on div "To navigate, press the arrow keys. To activate drag with keyboard, press Alt + …" at bounding box center [536, 313] width 1017 height 427
drag, startPoint x: 585, startPoint y: 275, endPoint x: 503, endPoint y: 386, distance: 137.3
click at [503, 386] on div "To navigate, press the arrow keys. To activate drag with keyboard, press Alt + …" at bounding box center [536, 313] width 1017 height 427
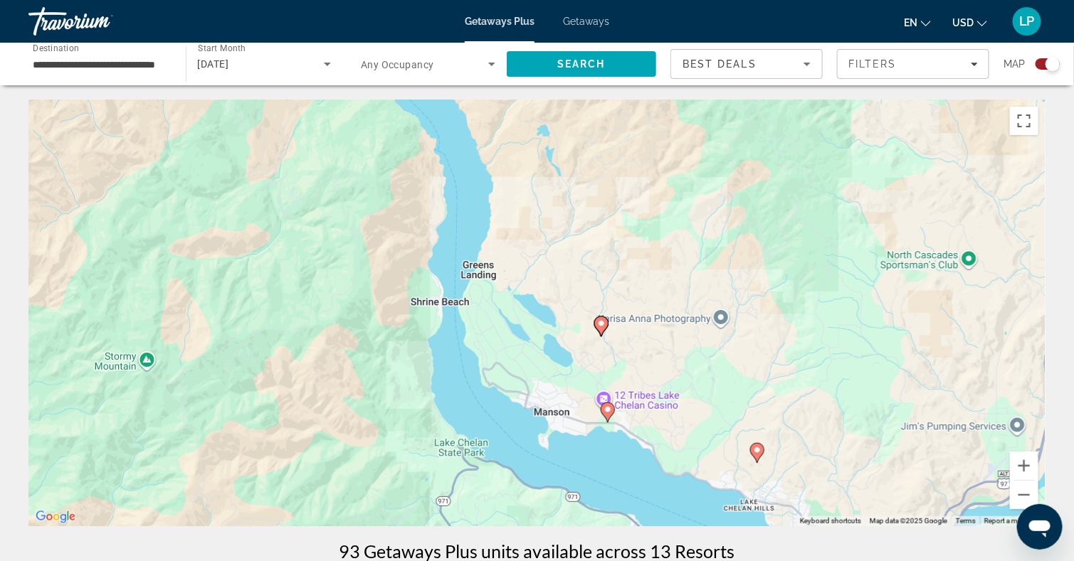
drag, startPoint x: 503, startPoint y: 386, endPoint x: 573, endPoint y: 172, distance: 224.6
click at [573, 172] on div "To navigate, press the arrow keys. To activate drag with keyboard, press Alt + …" at bounding box center [536, 313] width 1017 height 427
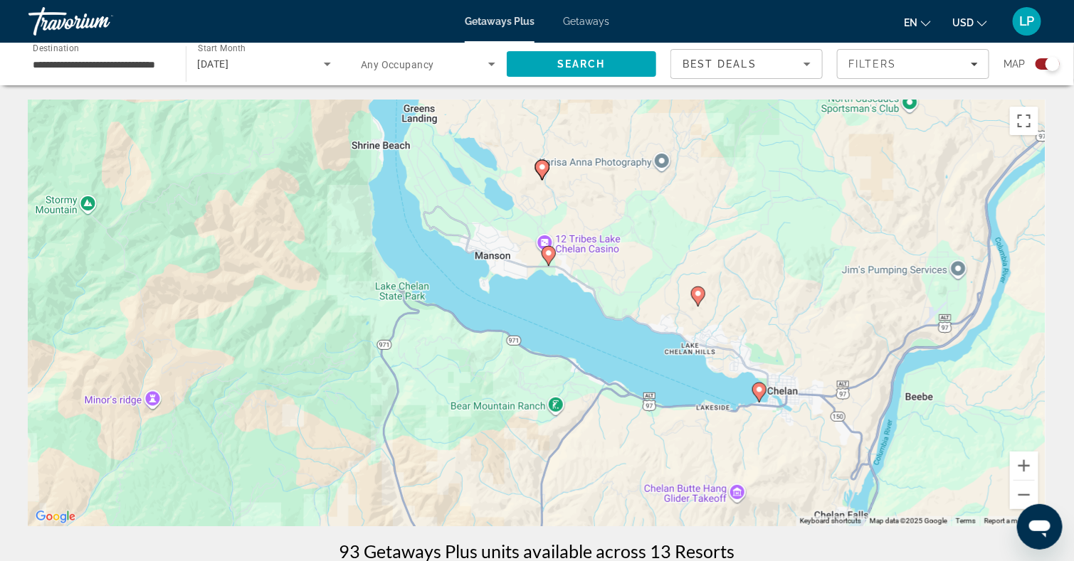
drag, startPoint x: 805, startPoint y: 417, endPoint x: 738, endPoint y: 302, distance: 133.3
click at [1020, 497] on button "Zoom out" at bounding box center [1024, 495] width 28 height 28
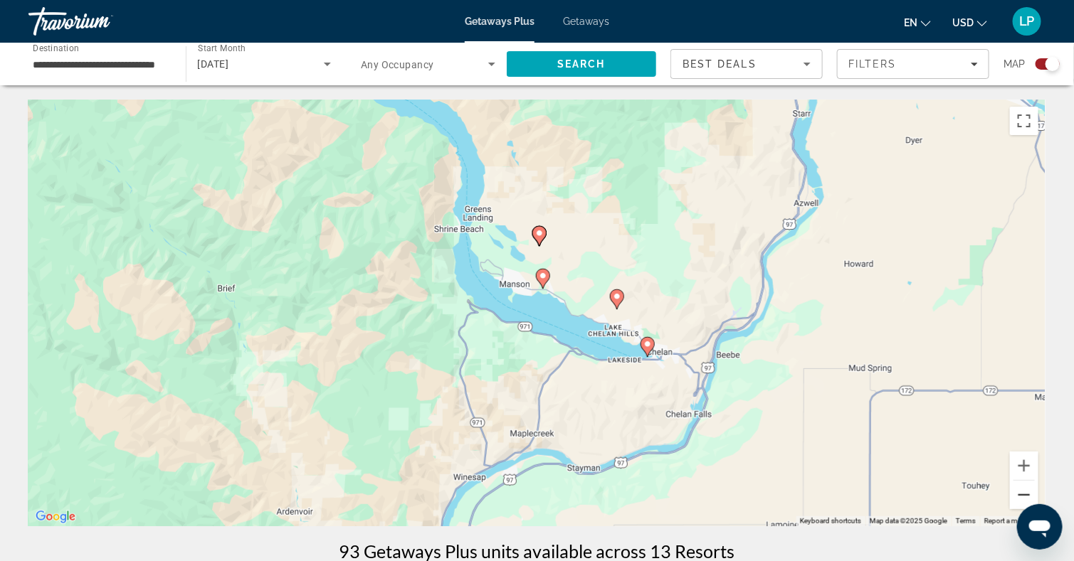
click at [1020, 497] on button "Zoom out" at bounding box center [1024, 495] width 28 height 28
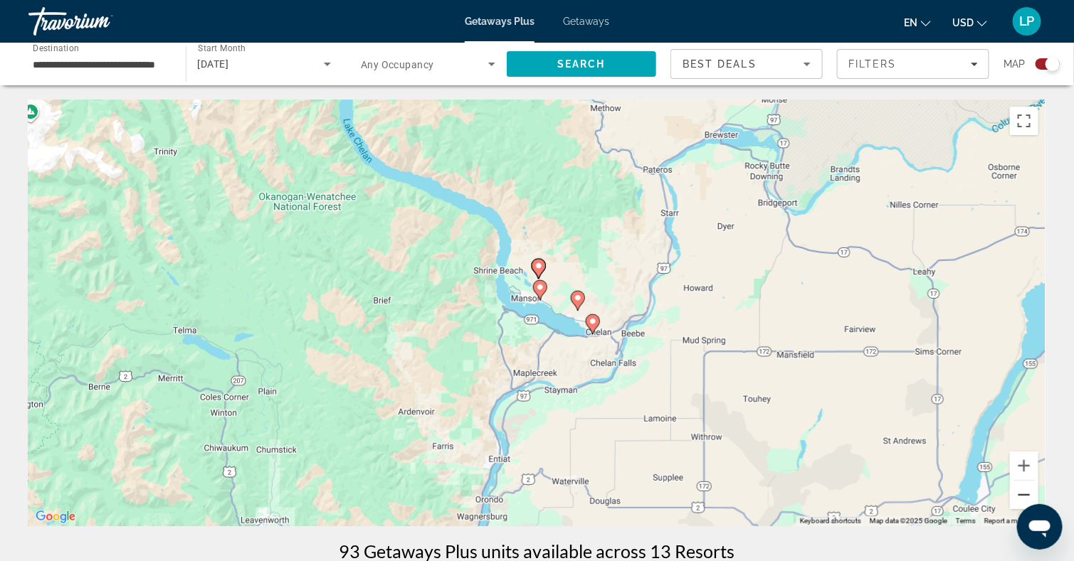
click at [1020, 497] on button "Zoom out" at bounding box center [1024, 495] width 28 height 28
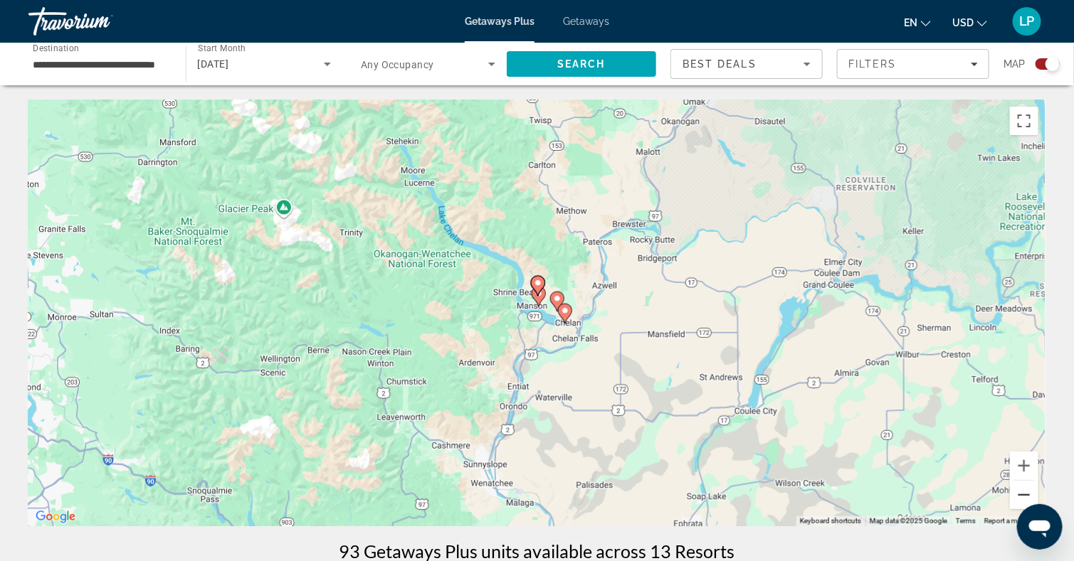
click at [1020, 497] on button "Zoom out" at bounding box center [1024, 495] width 28 height 28
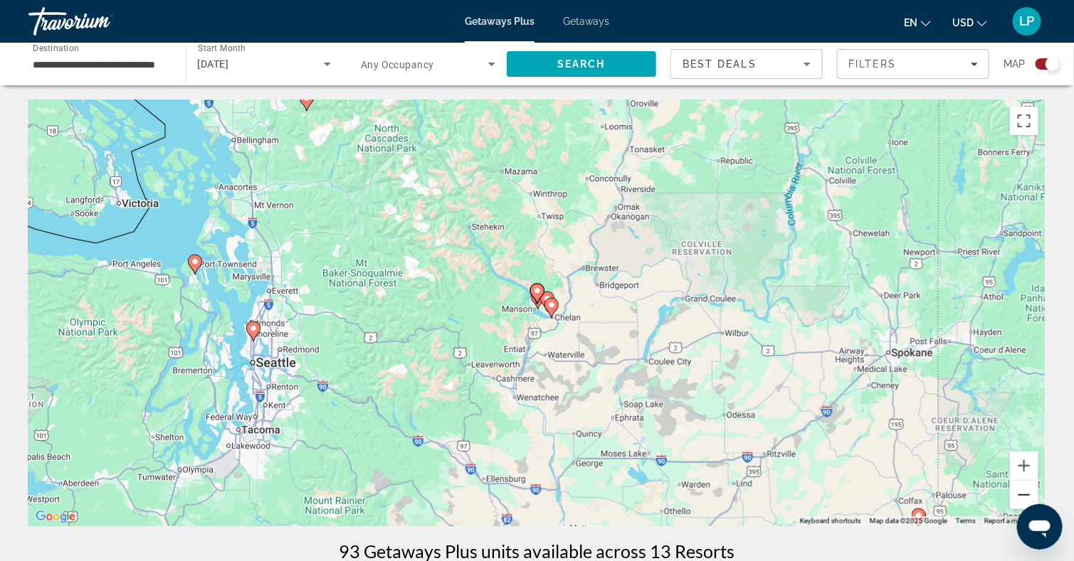
click at [1020, 497] on button "Zoom out" at bounding box center [1024, 495] width 28 height 28
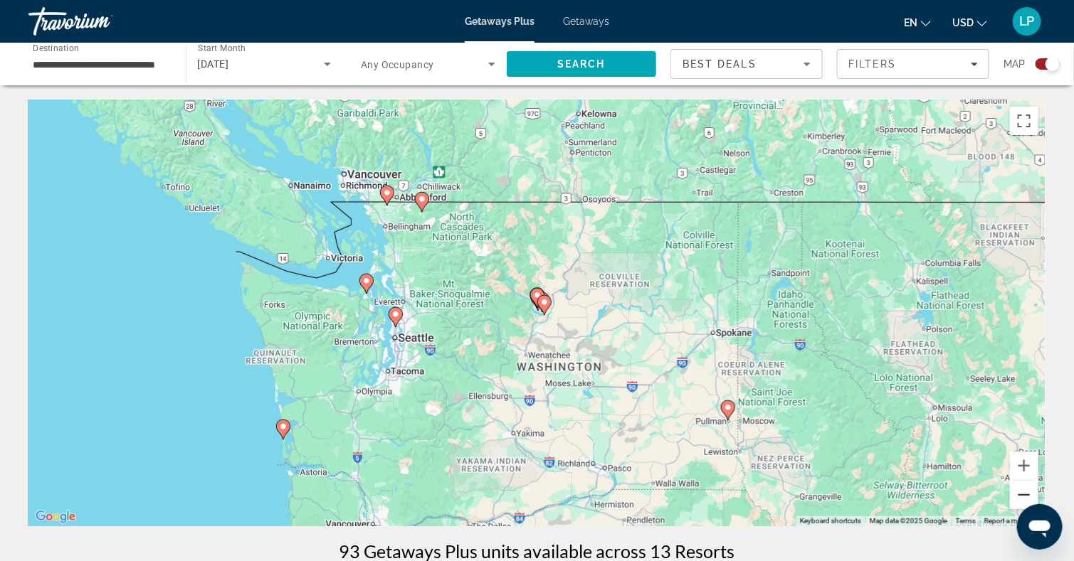
click at [1020, 497] on button "Zoom out" at bounding box center [1024, 495] width 28 height 28
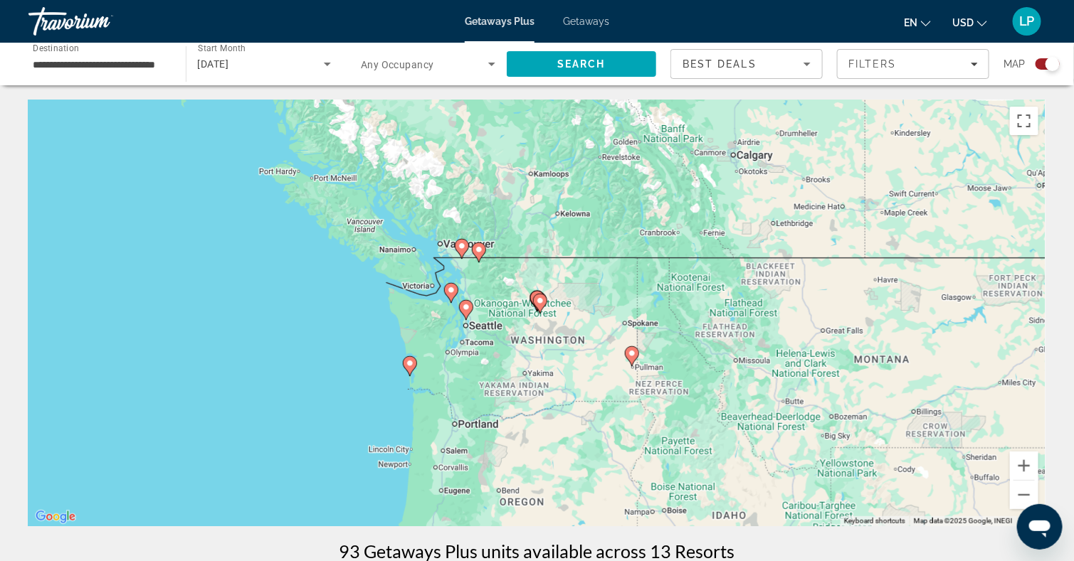
click at [460, 428] on div "To navigate, press the arrow keys. To activate drag with keyboard, press Alt + …" at bounding box center [536, 313] width 1017 height 427
click at [132, 61] on input "**********" at bounding box center [100, 64] width 135 height 17
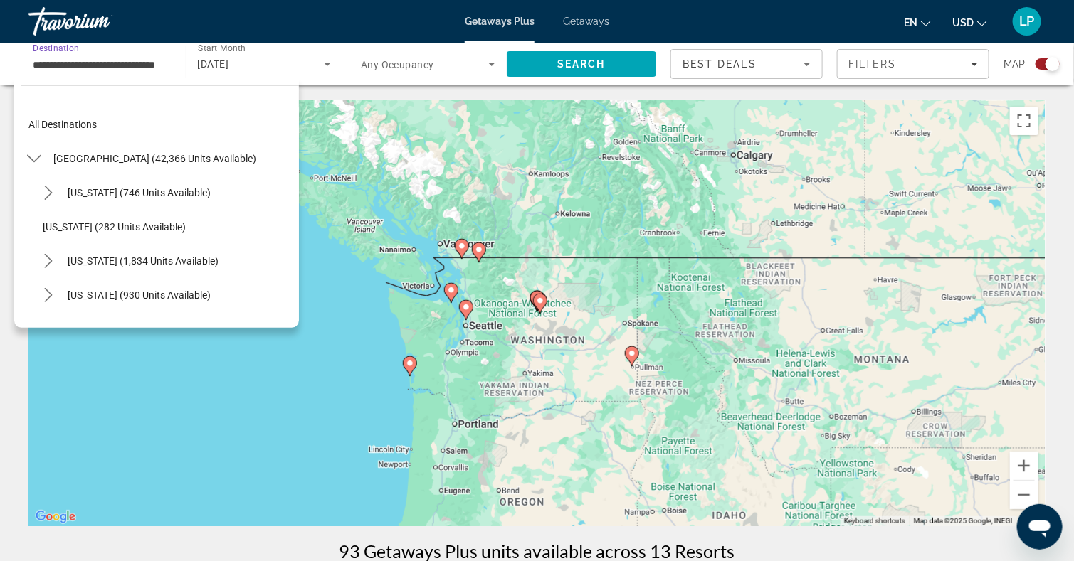
scroll to position [1245, 0]
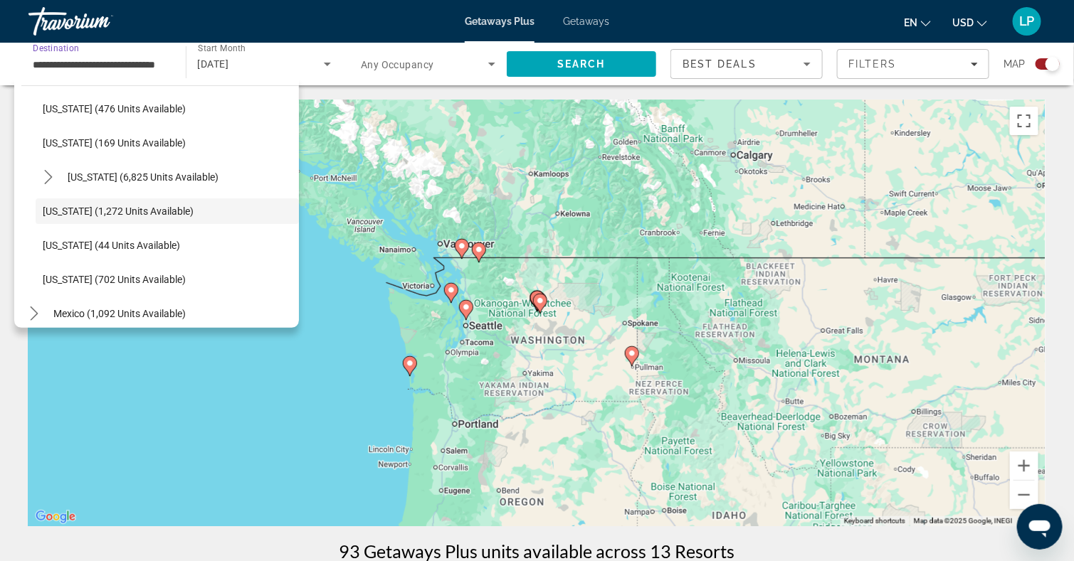
click at [104, 70] on input "**********" at bounding box center [100, 64] width 135 height 17
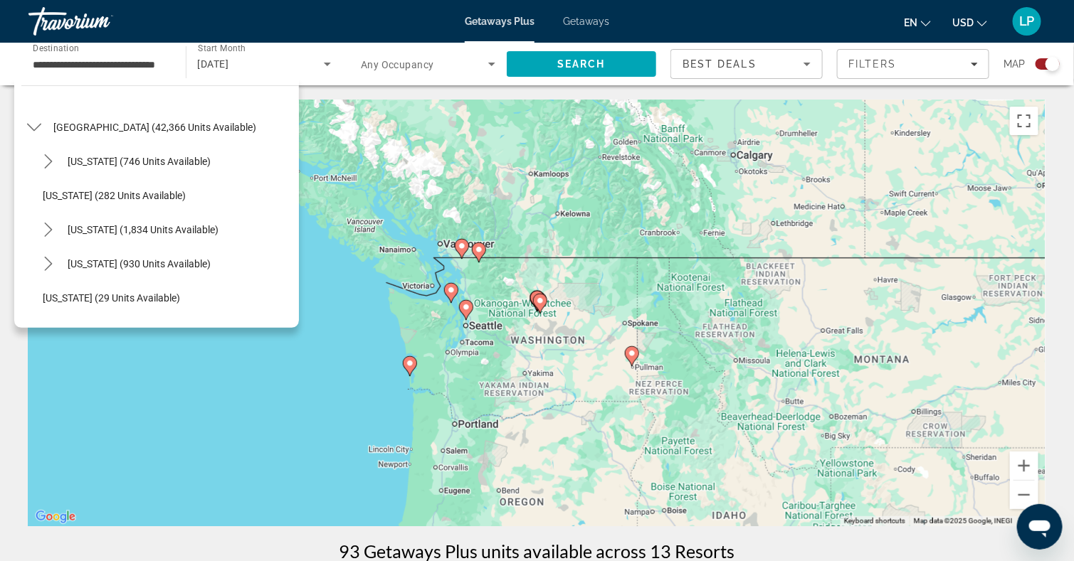
scroll to position [0, 0]
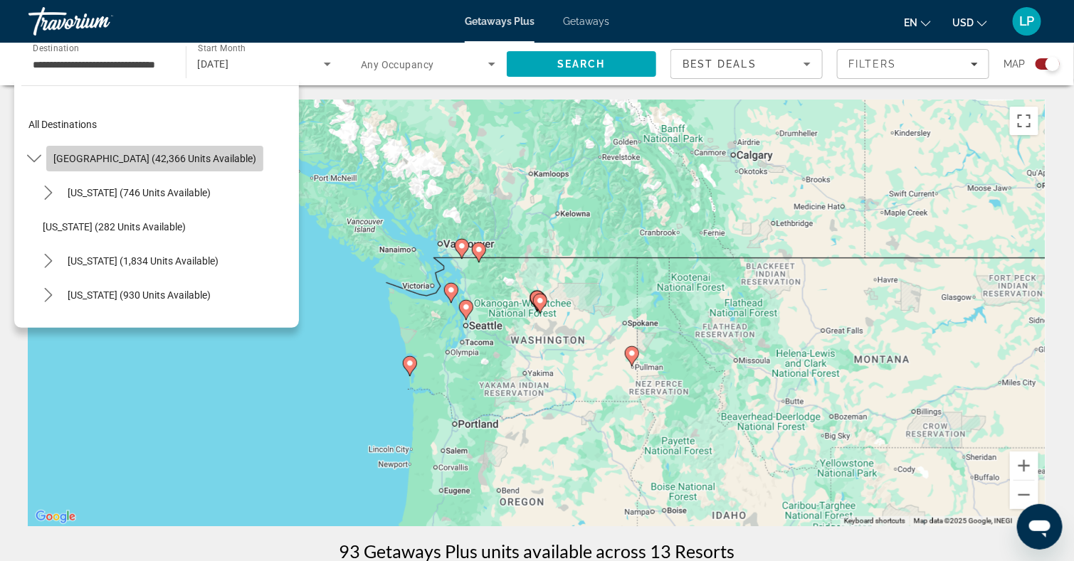
click at [188, 151] on span "Select destination: United States (42,366 units available)" at bounding box center [154, 159] width 217 height 34
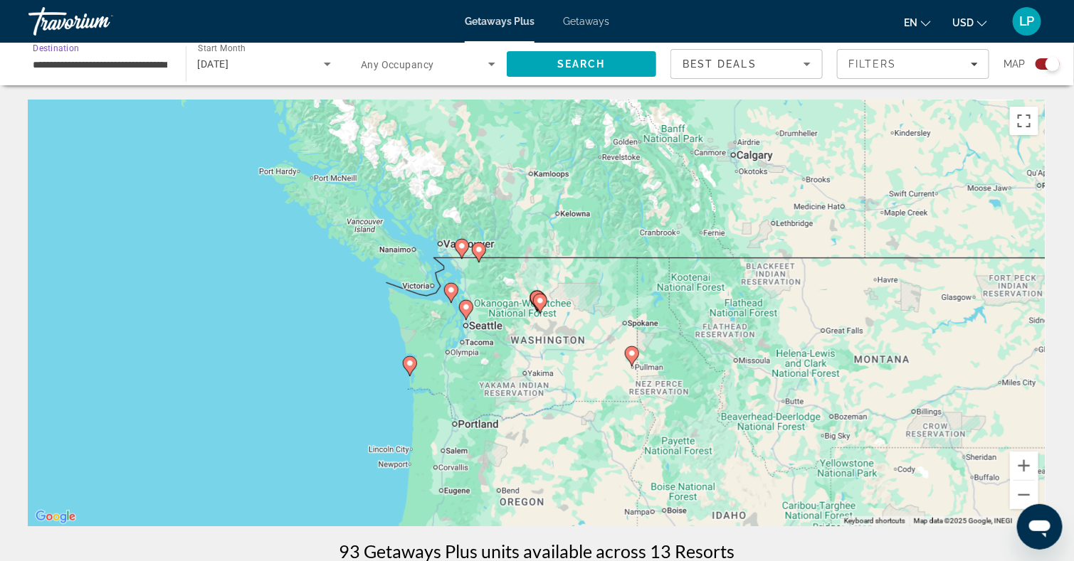
click at [480, 254] on icon "Main content" at bounding box center [478, 252] width 13 height 19
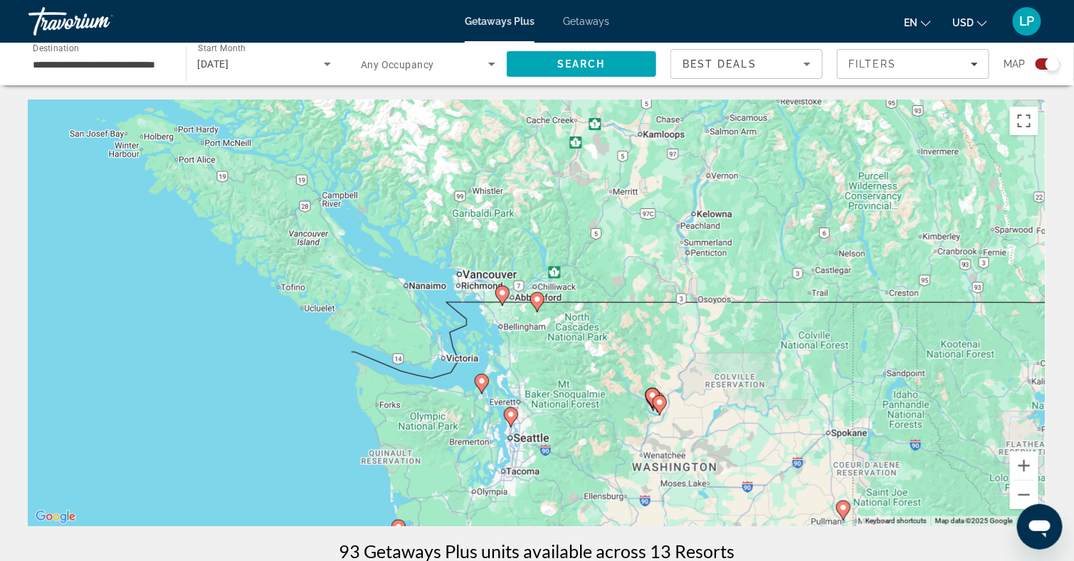
click at [108, 74] on div "**********" at bounding box center [100, 64] width 135 height 41
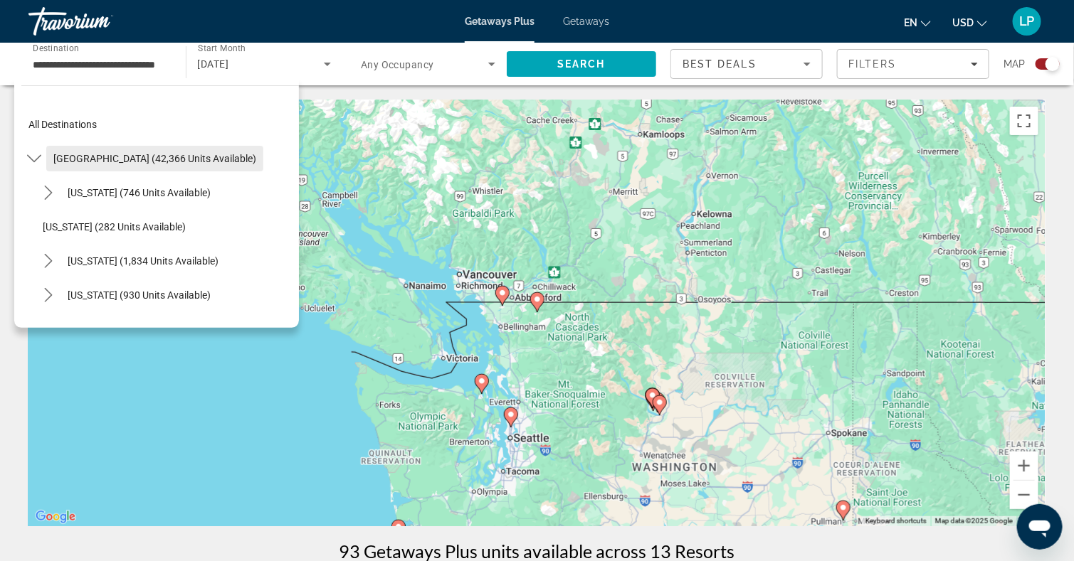
click at [163, 149] on span "Select destination: United States (42,366 units available)" at bounding box center [154, 159] width 217 height 34
type input "**********"
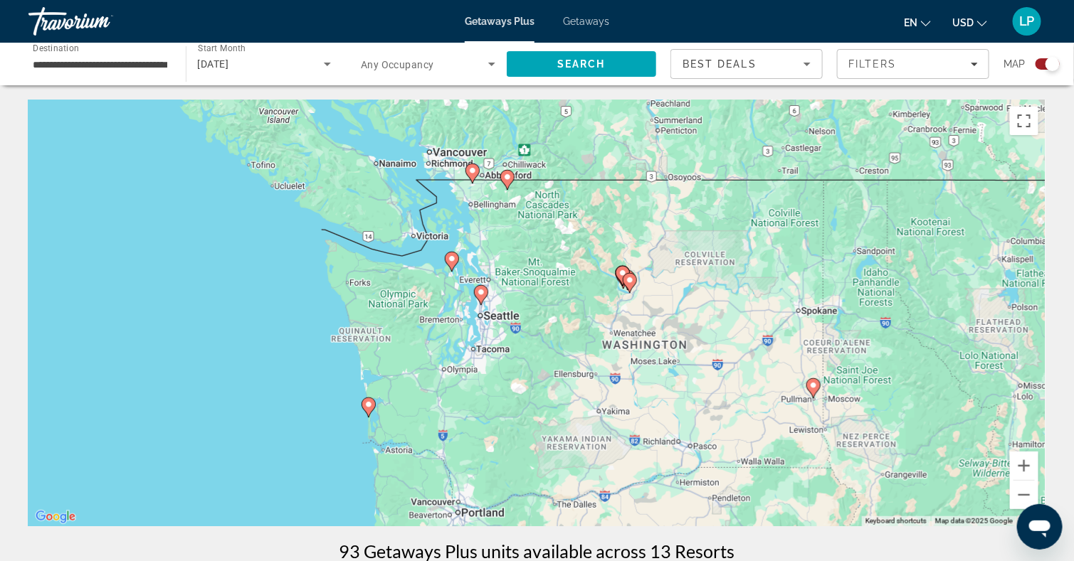
drag, startPoint x: 986, startPoint y: 413, endPoint x: 931, endPoint y: 171, distance: 248.8
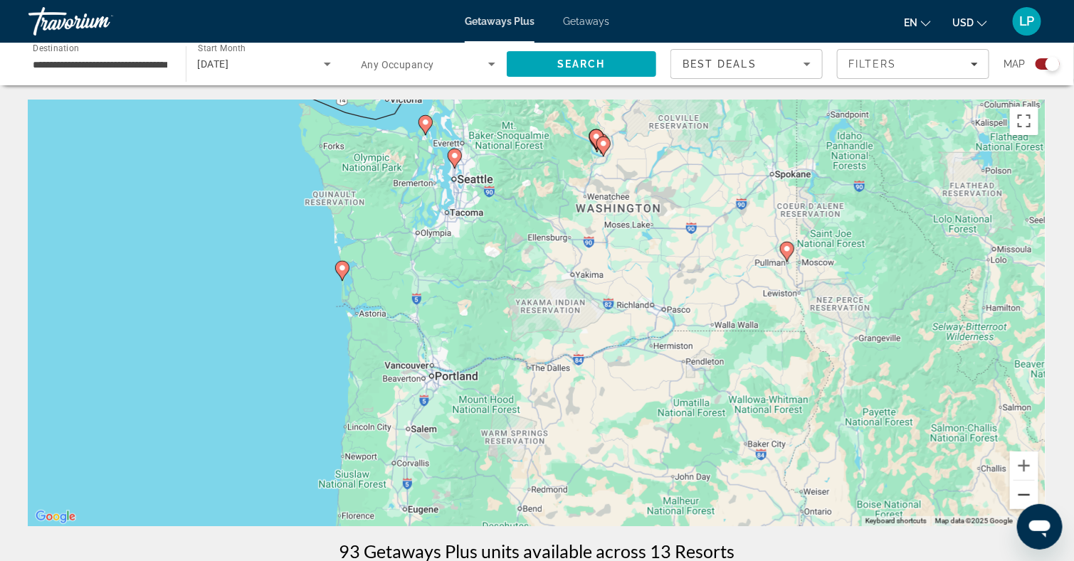
click at [1021, 492] on button "Zoom out" at bounding box center [1024, 495] width 28 height 28
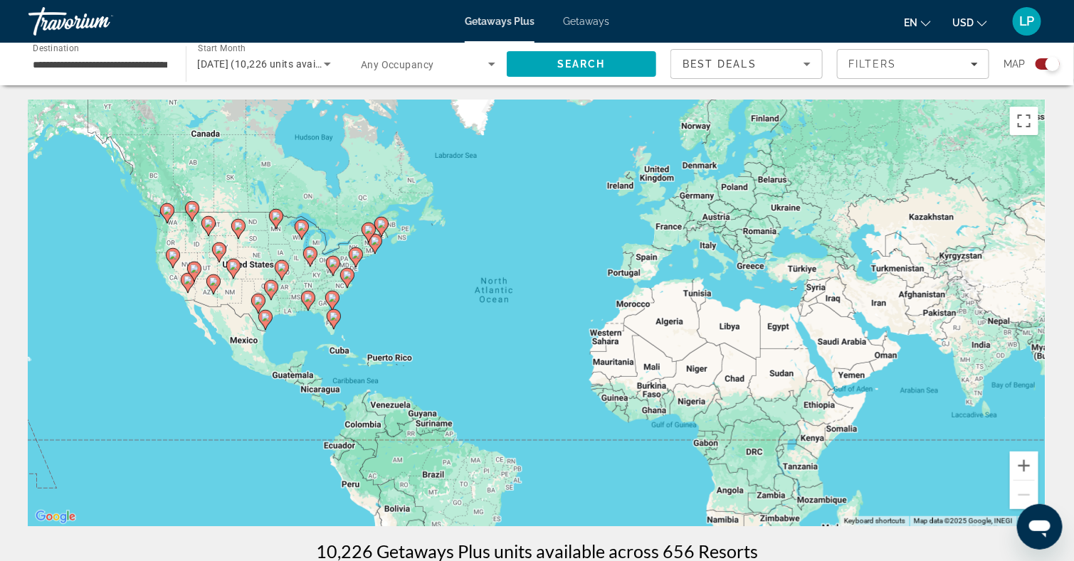
click at [180, 243] on div "To activate drag with keyboard, press Alt + Enter. Once in keyboard drag state,…" at bounding box center [536, 313] width 1017 height 427
click at [174, 249] on icon "Main content" at bounding box center [172, 258] width 13 height 19
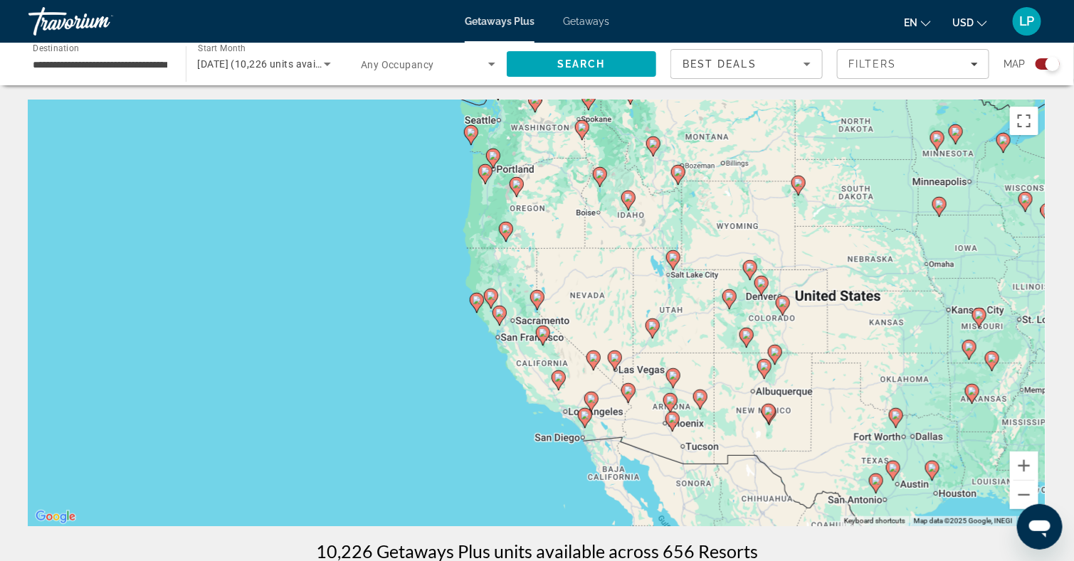
click at [477, 302] on image "Main content" at bounding box center [477, 300] width 9 height 9
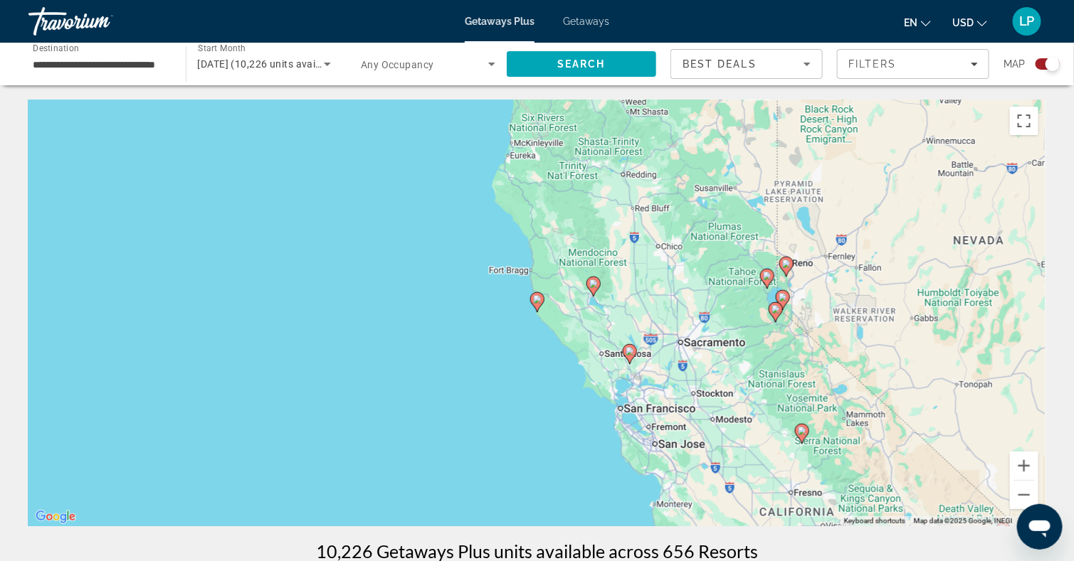
click at [538, 302] on image "Main content" at bounding box center [537, 299] width 9 height 9
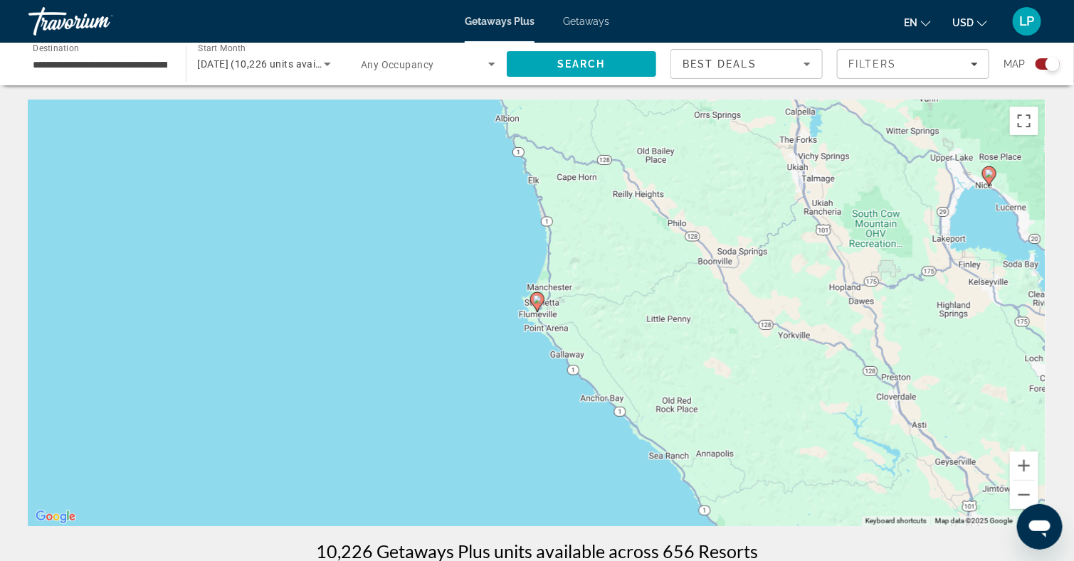
click at [538, 302] on image "Main content" at bounding box center [537, 299] width 9 height 9
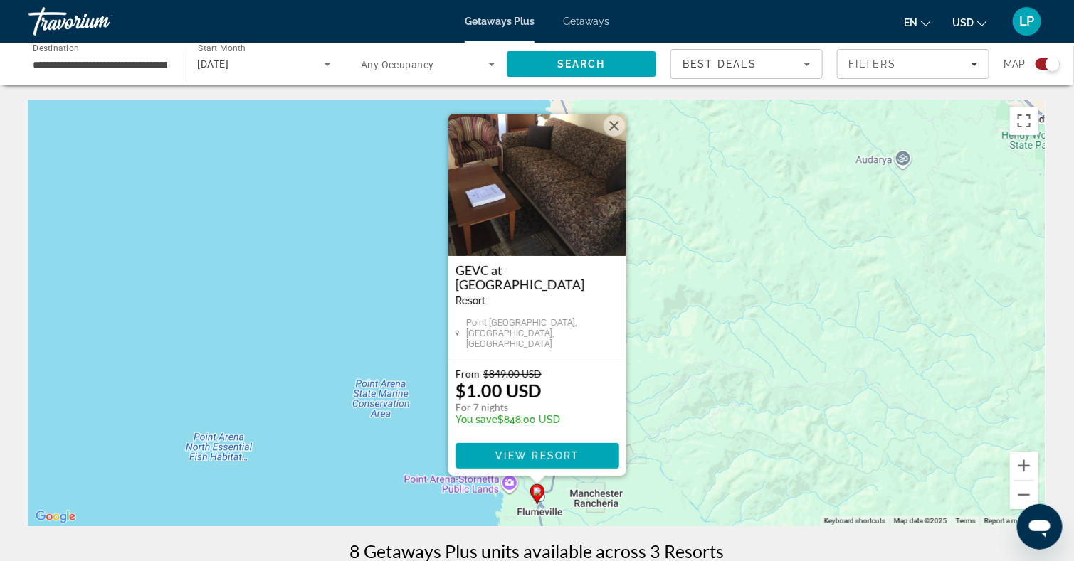
click at [617, 129] on button "Close" at bounding box center [613, 125] width 21 height 21
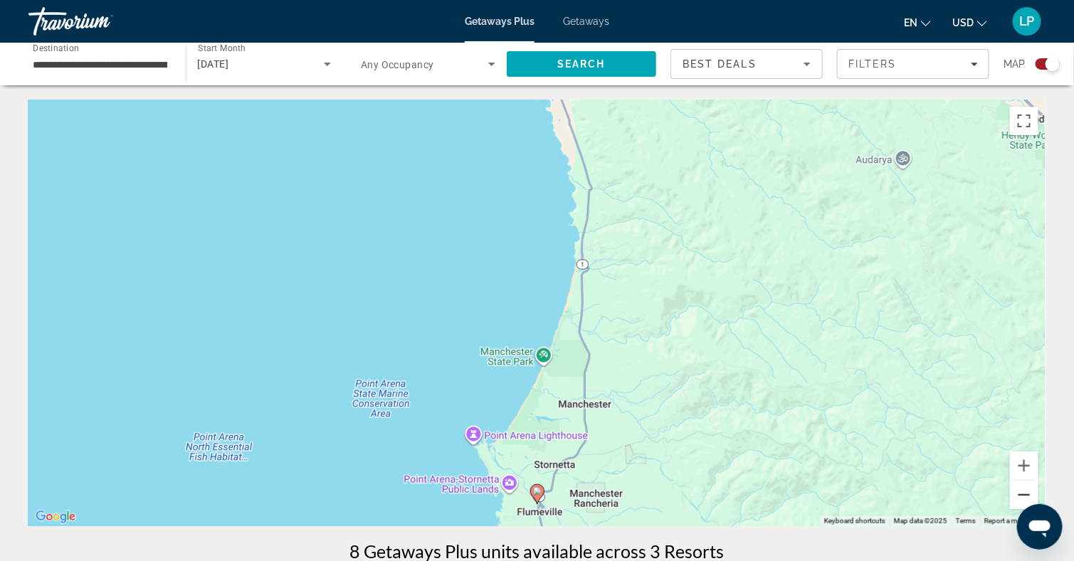
click at [1017, 490] on button "Zoom out" at bounding box center [1024, 495] width 28 height 28
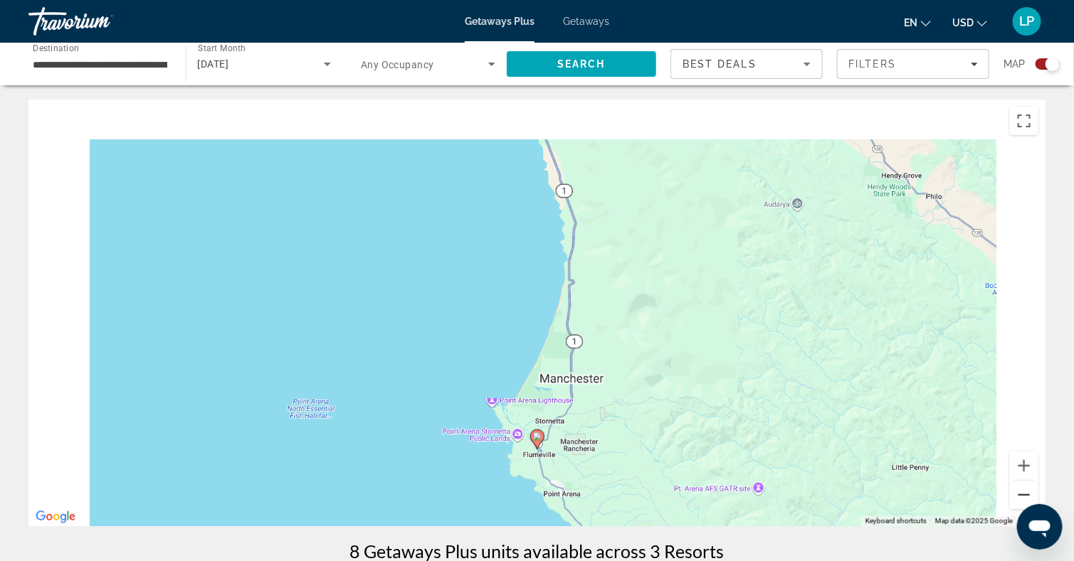
click at [1017, 490] on button "Zoom out" at bounding box center [1024, 495] width 28 height 28
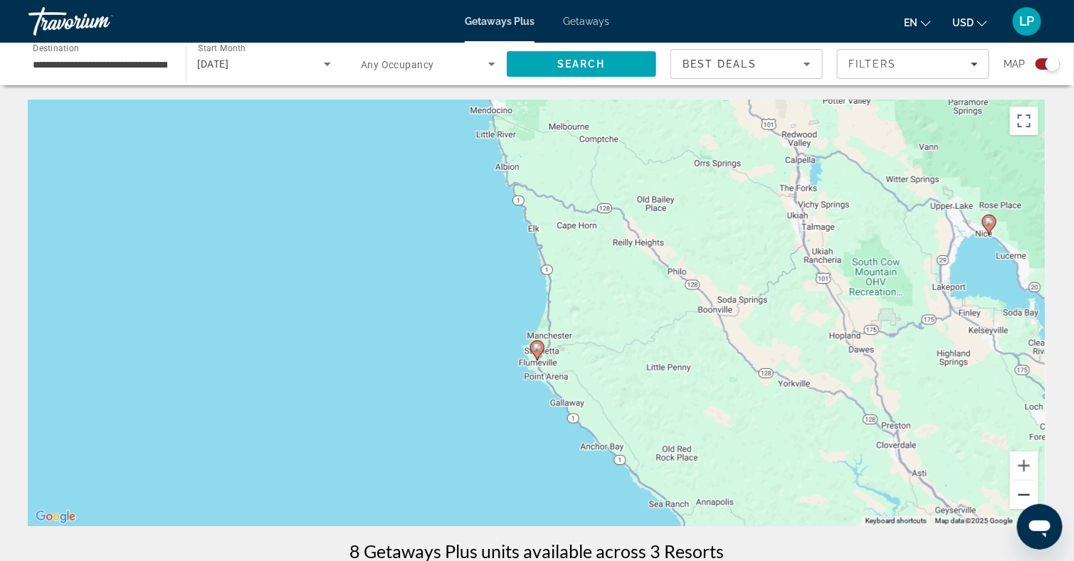
click at [1017, 490] on button "Zoom out" at bounding box center [1024, 495] width 28 height 28
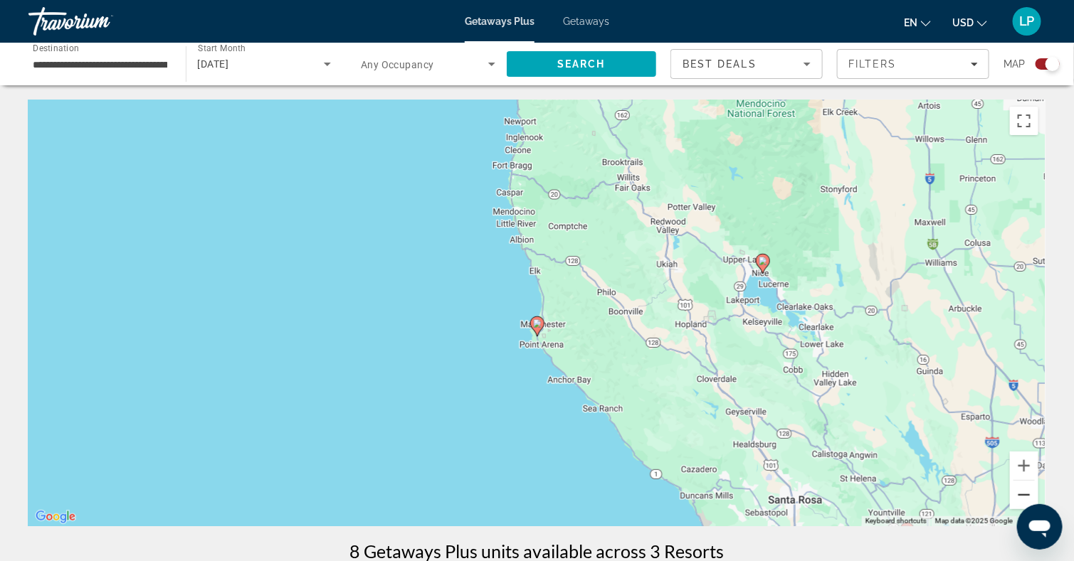
click at [1017, 490] on button "Zoom out" at bounding box center [1024, 495] width 28 height 28
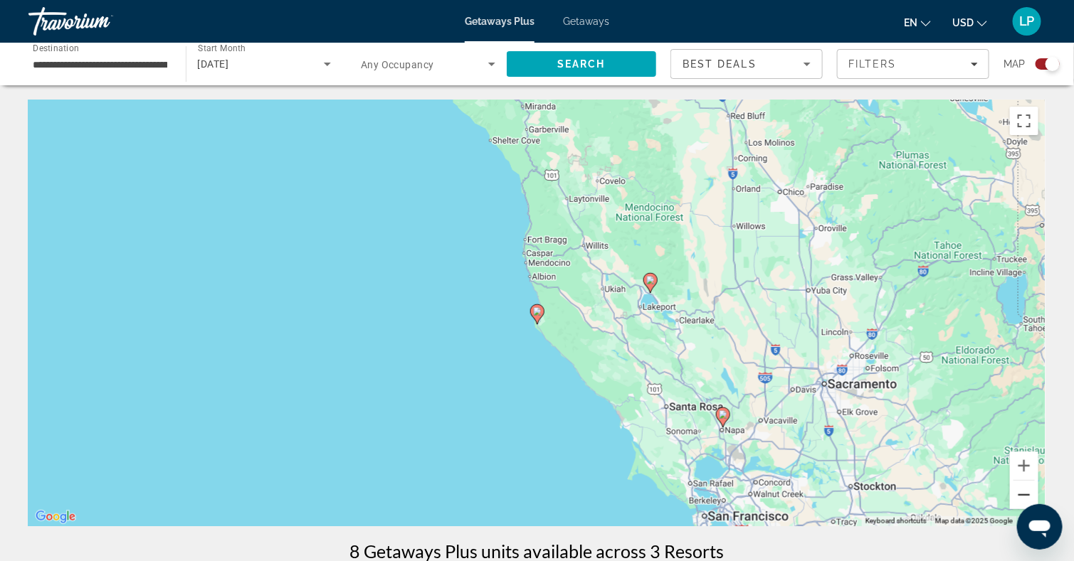
click at [1018, 489] on button "Zoom out" at bounding box center [1024, 495] width 28 height 28
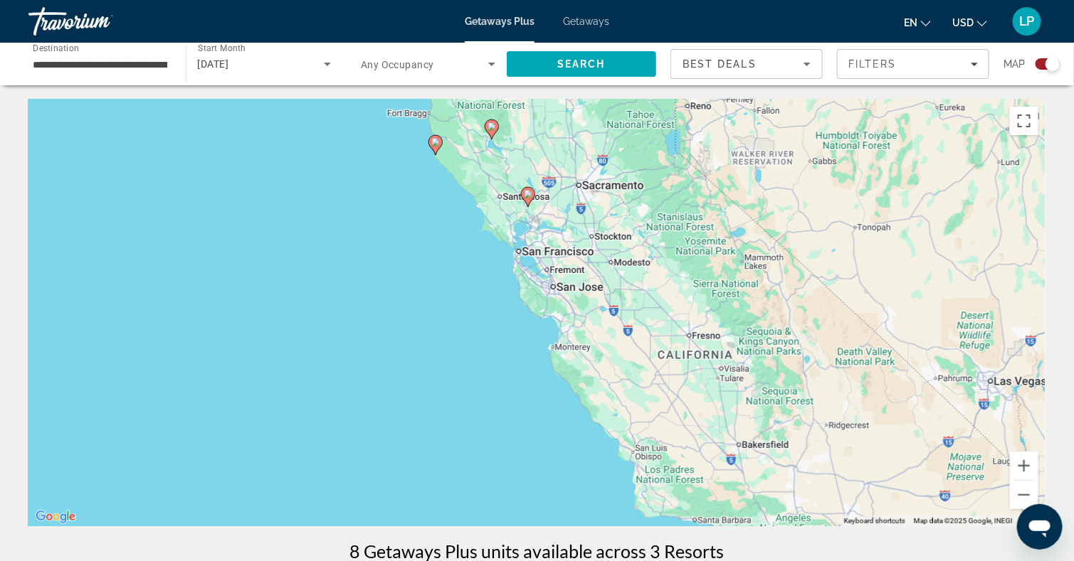
drag, startPoint x: 747, startPoint y: 487, endPoint x: 635, endPoint y: 315, distance: 205.1
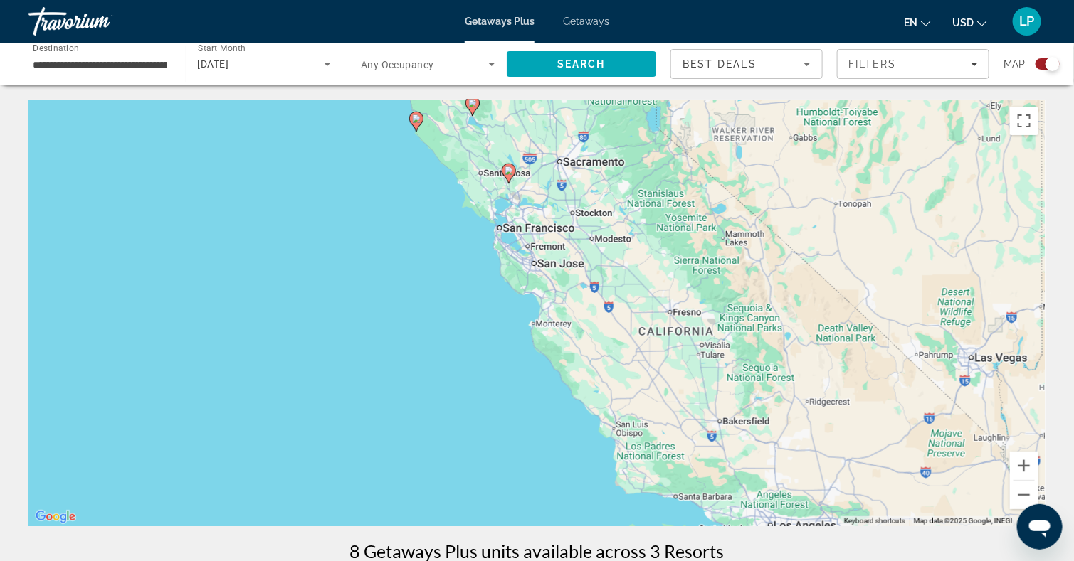
click at [150, 63] on input "**********" at bounding box center [100, 64] width 135 height 17
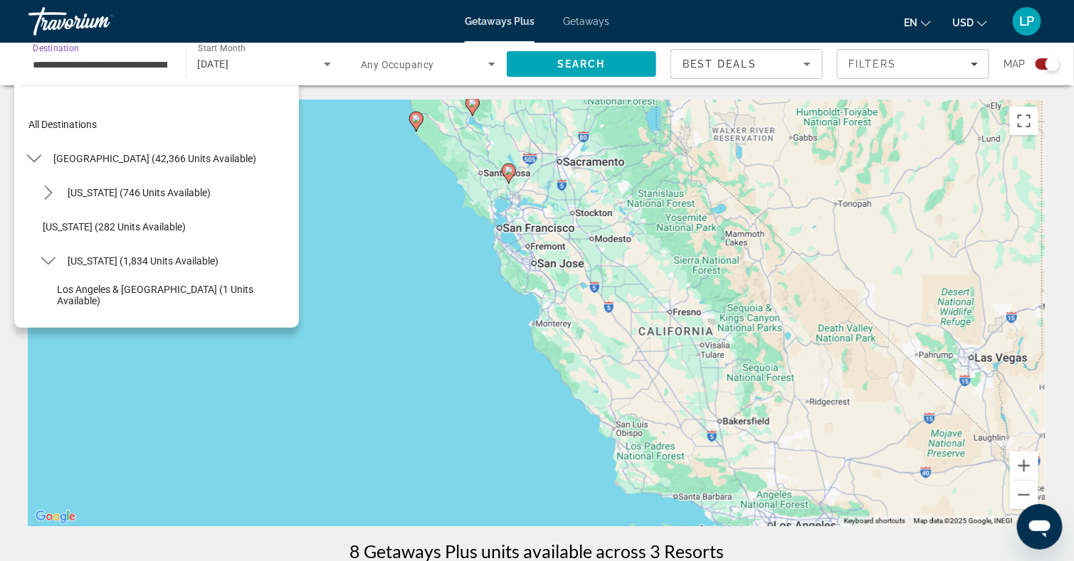
scroll to position [221, 0]
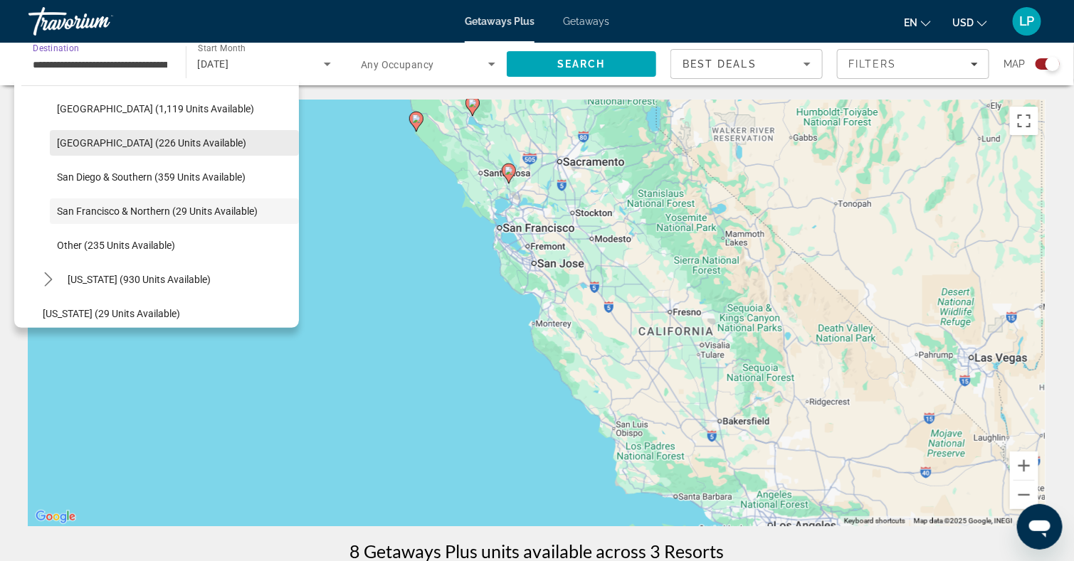
click at [107, 139] on span "Palm Springs (226 units available)" at bounding box center [151, 142] width 189 height 11
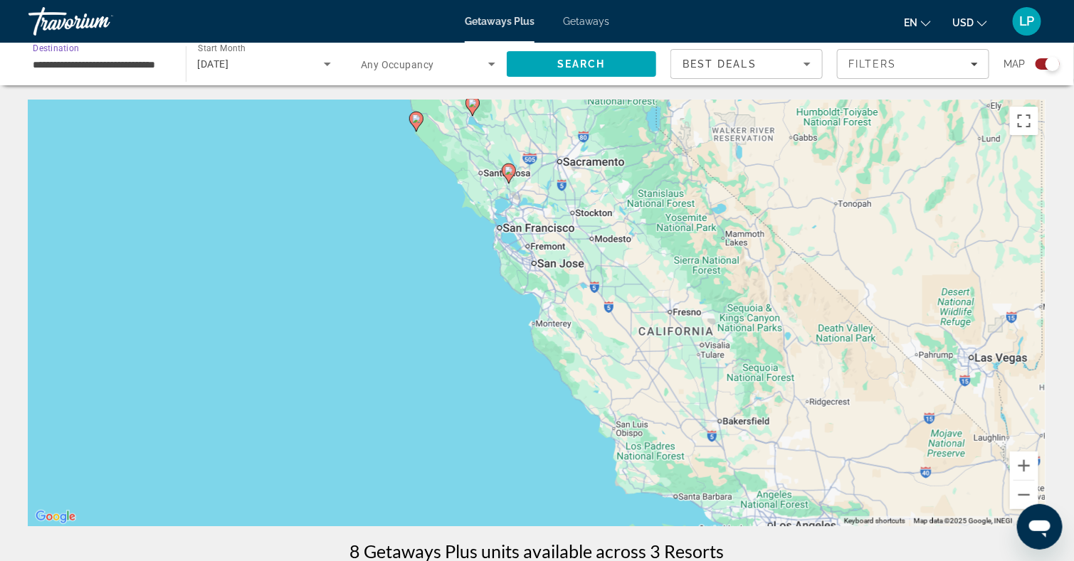
click at [505, 171] on image "Main content" at bounding box center [509, 171] width 9 height 9
type input "**********"
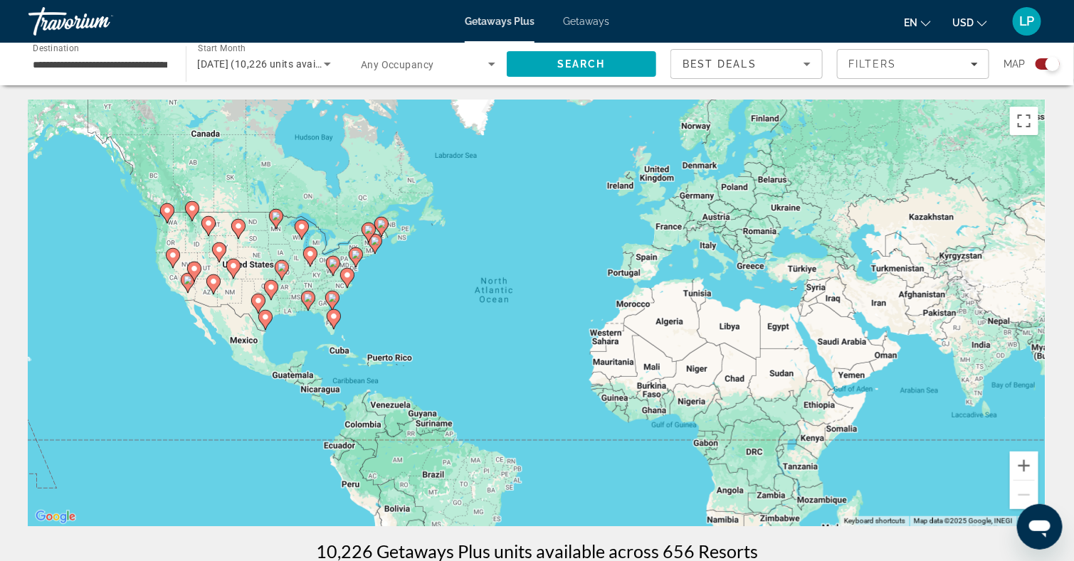
click at [176, 248] on gmp-advanced-marker "Main content" at bounding box center [173, 258] width 14 height 21
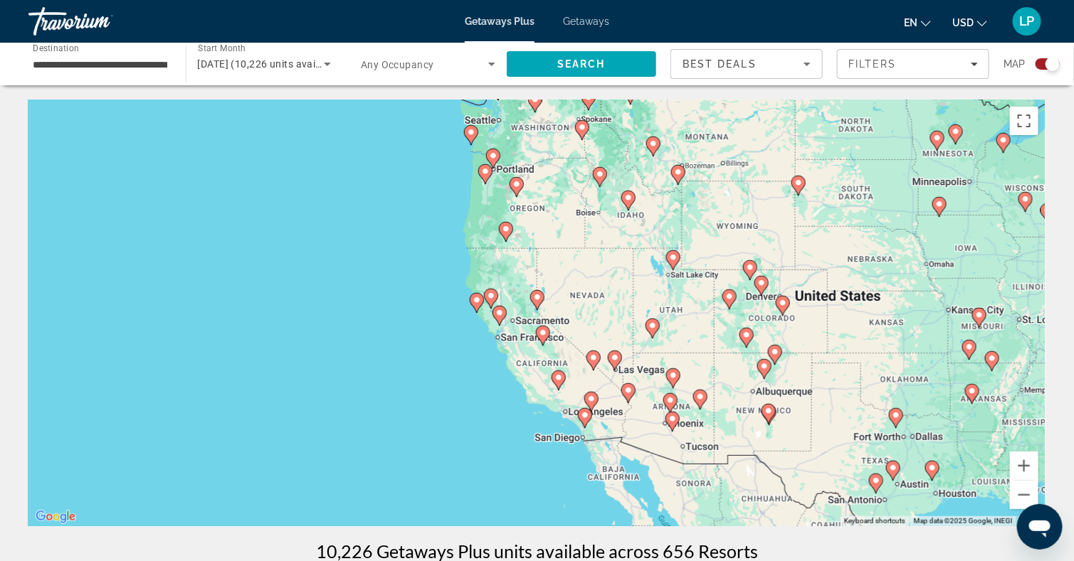
click at [490, 294] on image "Main content" at bounding box center [491, 296] width 9 height 9
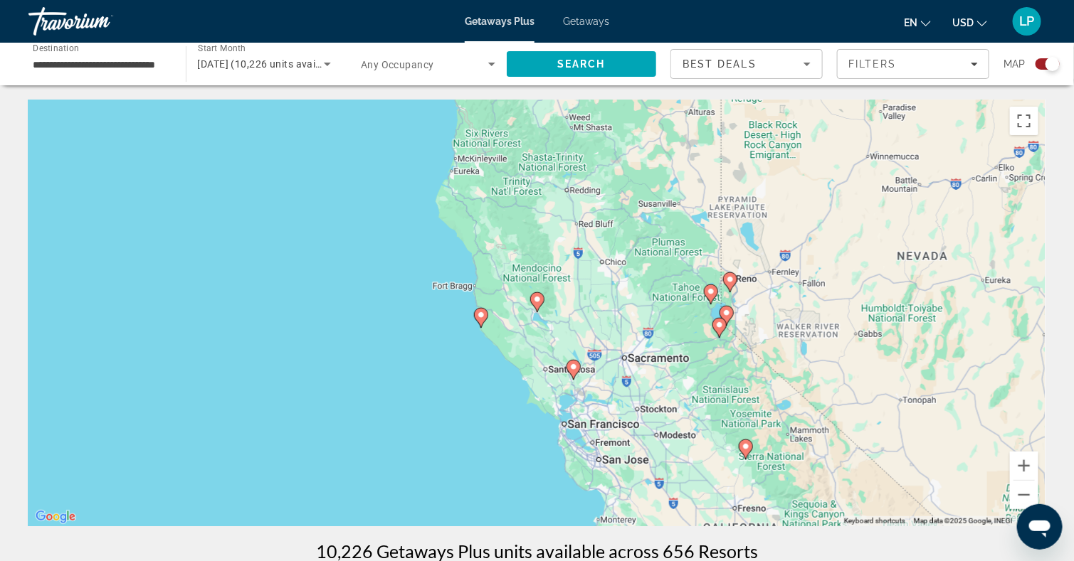
click at [534, 300] on image "Main content" at bounding box center [537, 299] width 9 height 9
type input "**********"
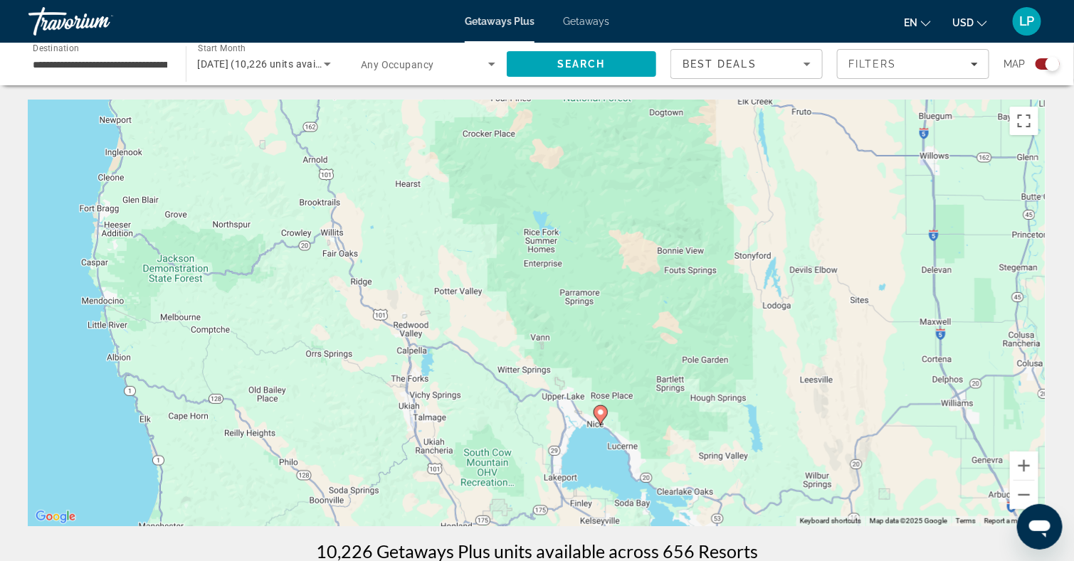
drag, startPoint x: 414, startPoint y: 240, endPoint x: 477, endPoint y: 359, distance: 135.0
click at [477, 359] on div "To navigate, press the arrow keys. To activate drag with keyboard, press Alt + …" at bounding box center [536, 313] width 1017 height 427
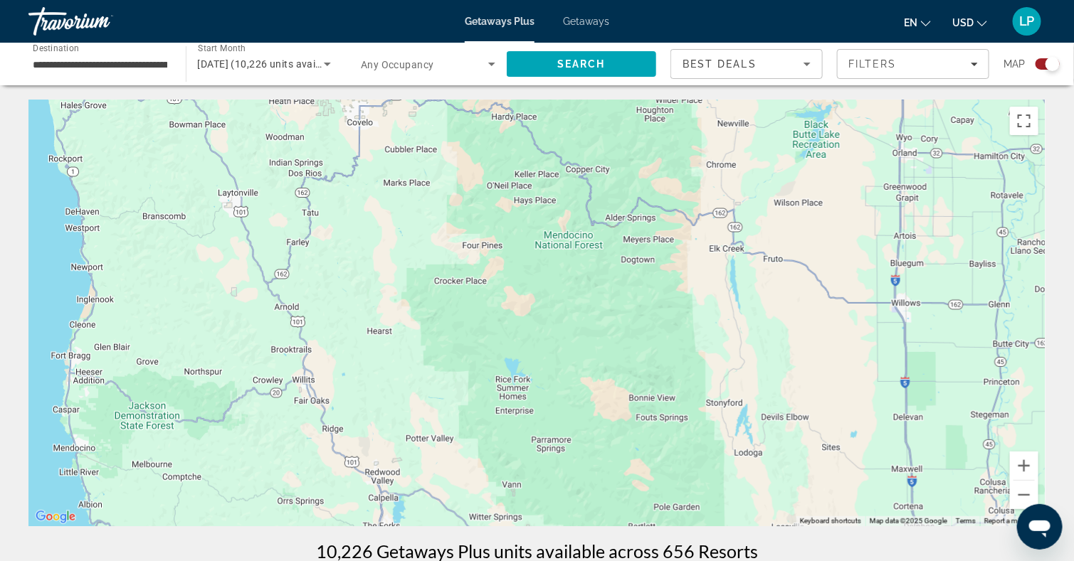
drag, startPoint x: 473, startPoint y: 181, endPoint x: 458, endPoint y: 354, distance: 174.3
click at [458, 354] on div "To navigate, press the arrow keys. To activate drag with keyboard, press Alt + …" at bounding box center [536, 313] width 1017 height 427
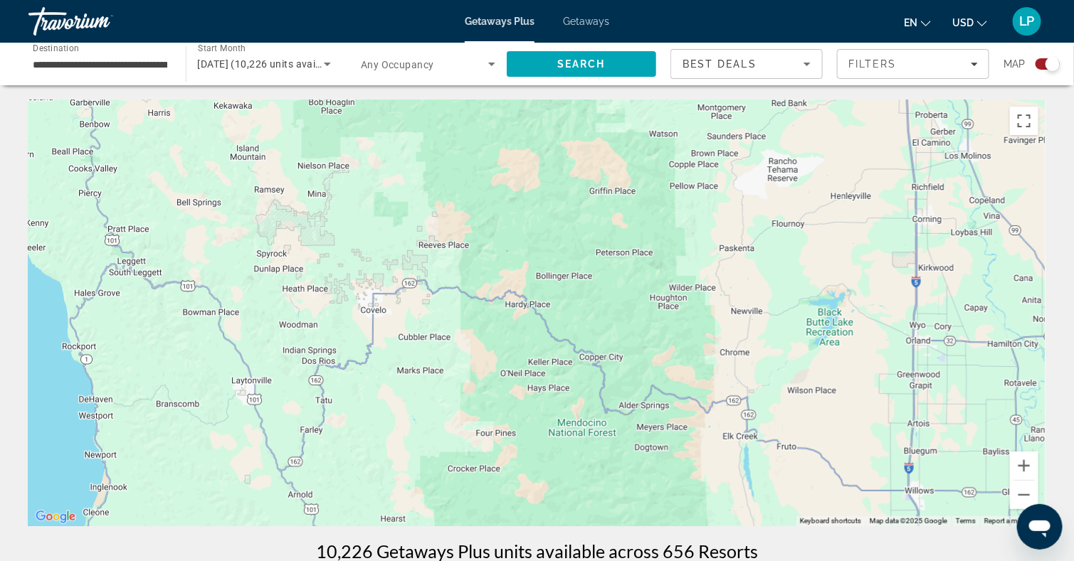
drag, startPoint x: 423, startPoint y: 204, endPoint x: 424, endPoint y: 364, distance: 160.1
click at [424, 364] on div "To navigate, press the arrow keys. To activate drag with keyboard, press Alt + …" at bounding box center [536, 313] width 1017 height 427
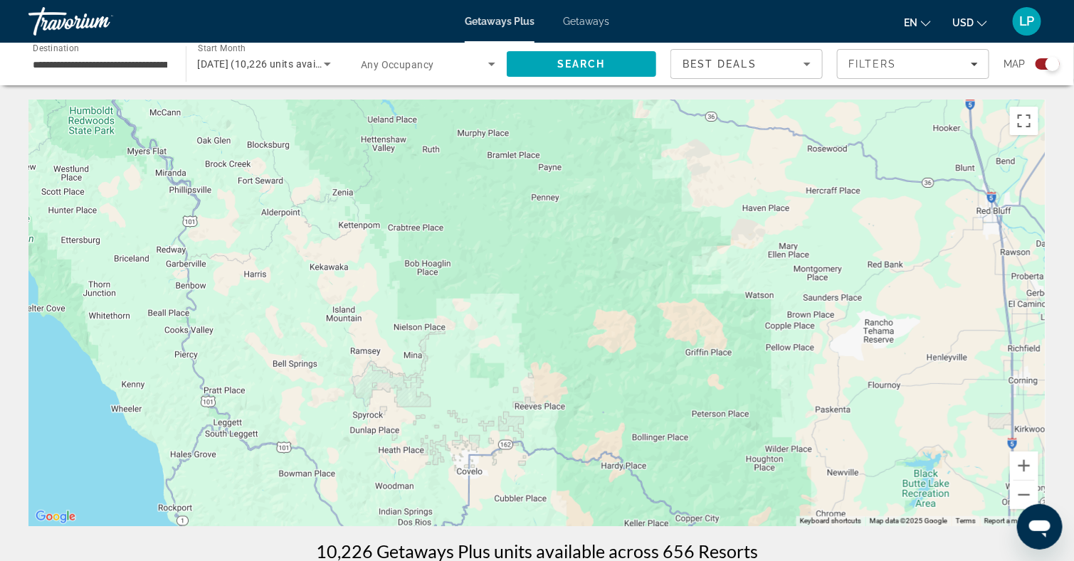
drag, startPoint x: 381, startPoint y: 214, endPoint x: 478, endPoint y: 376, distance: 188.9
click at [478, 376] on div "To navigate, press the arrow keys." at bounding box center [536, 313] width 1017 height 427
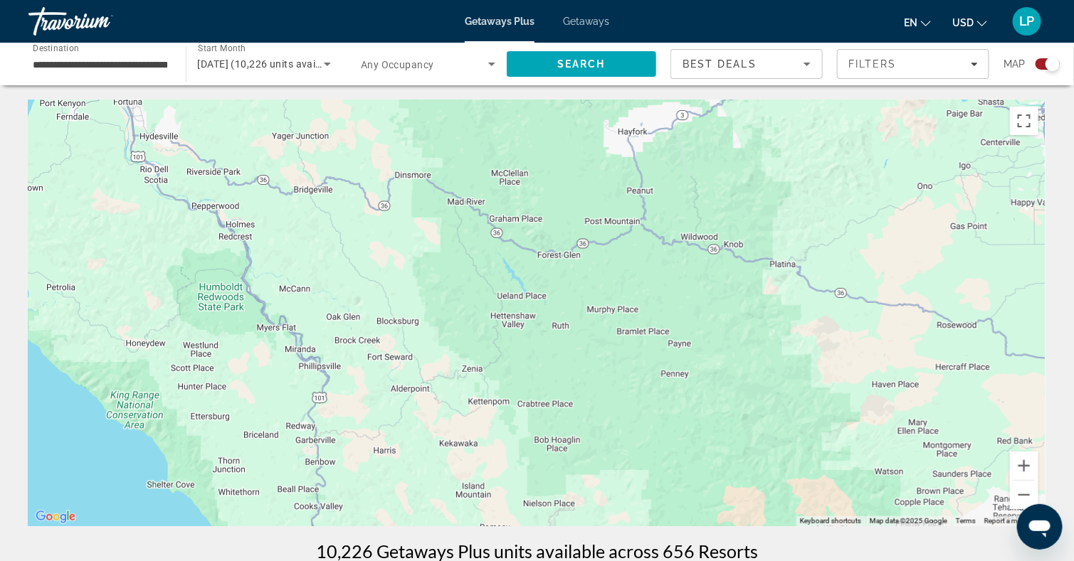
drag, startPoint x: 399, startPoint y: 204, endPoint x: 523, endPoint y: 390, distance: 224.2
click at [523, 390] on div "To navigate, press the arrow keys." at bounding box center [536, 313] width 1017 height 427
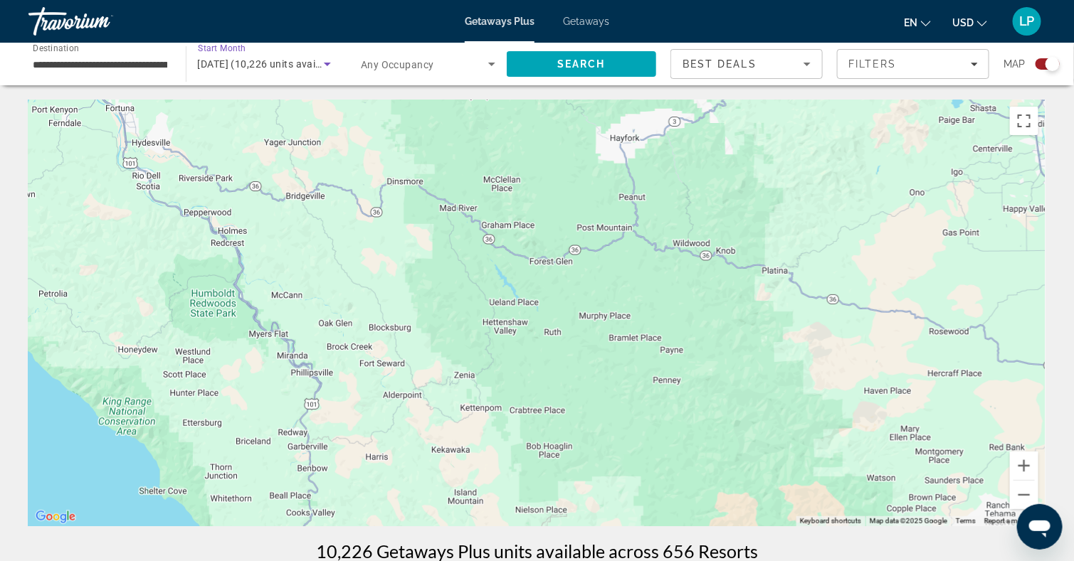
click at [256, 65] on span "[DATE] (10,226 units available)" at bounding box center [270, 63] width 144 height 11
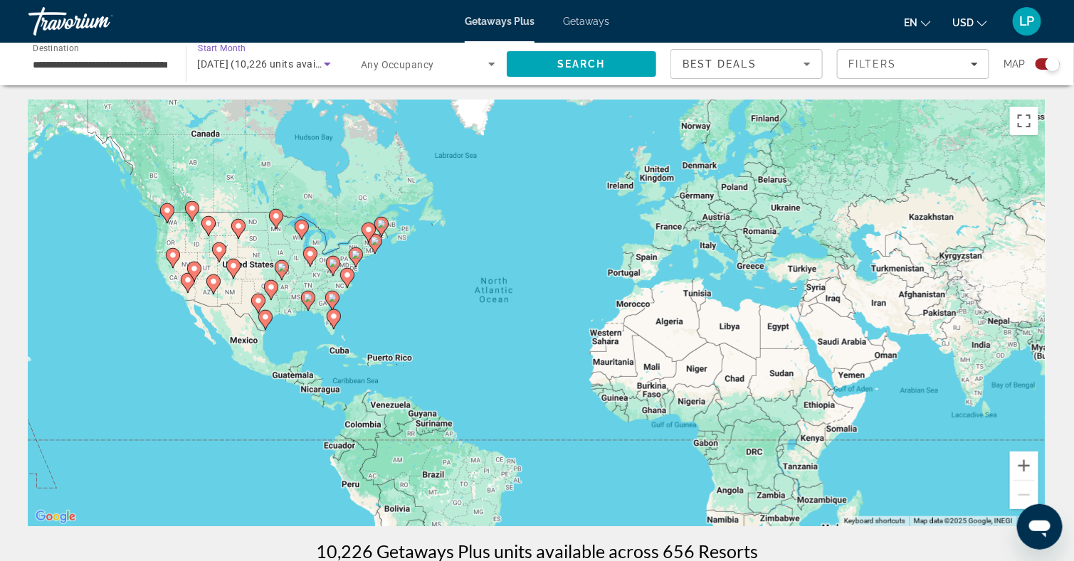
click at [234, 66] on span "[DATE] (10,226 units available)" at bounding box center [270, 63] width 144 height 11
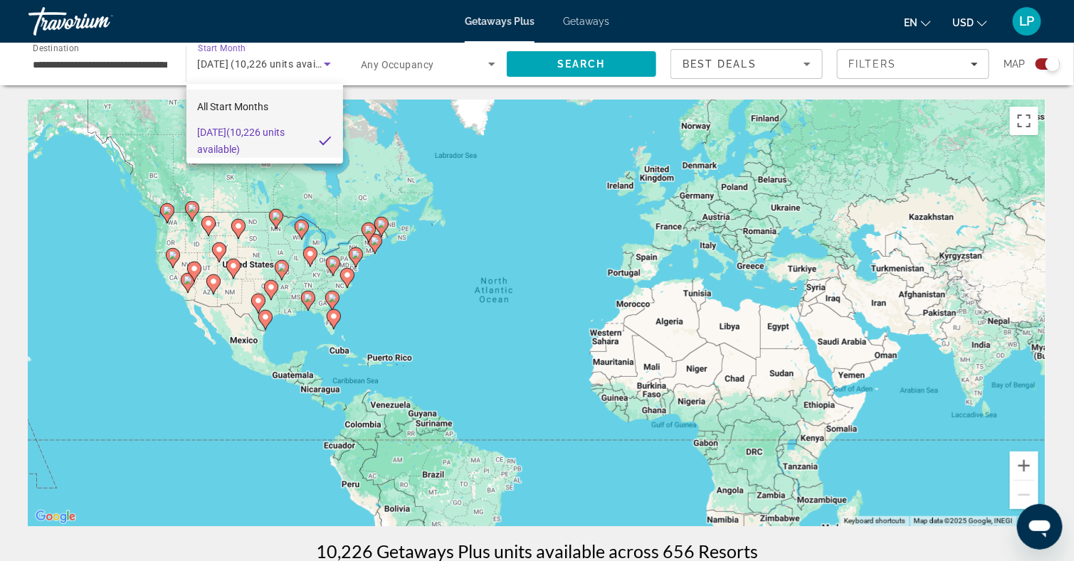
click at [225, 95] on mat-option "All Start Months" at bounding box center [264, 107] width 157 height 34
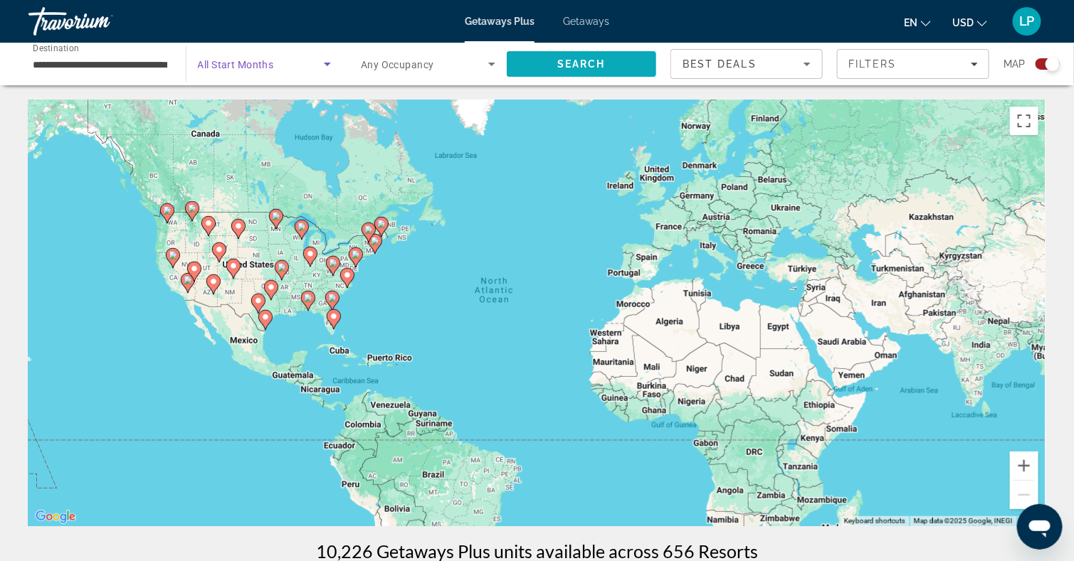
click at [618, 60] on span "Search" at bounding box center [582, 64] width 150 height 34
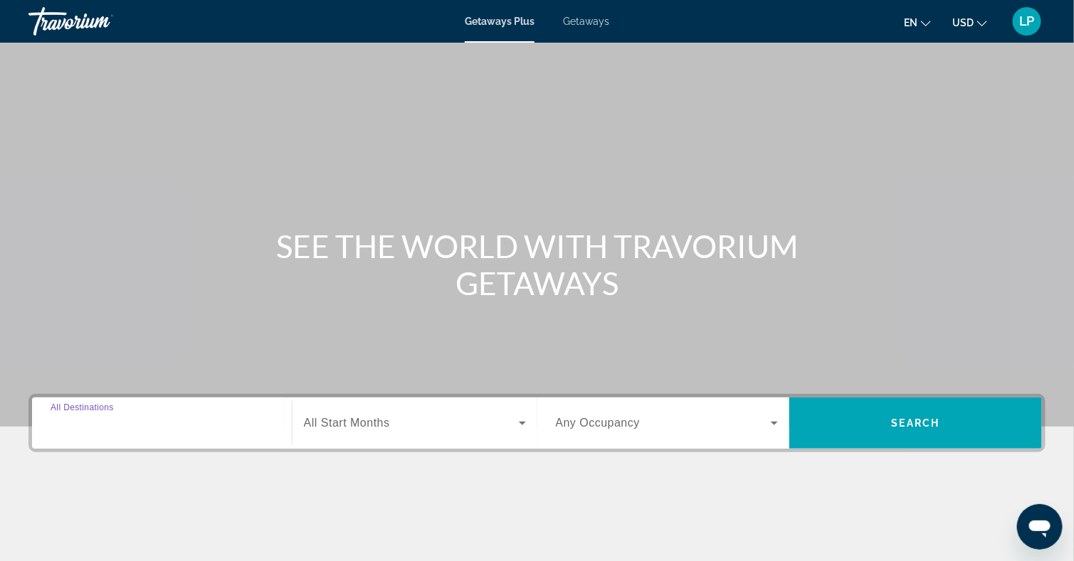
click at [91, 431] on input "Destination All Destinations" at bounding box center [162, 424] width 223 height 17
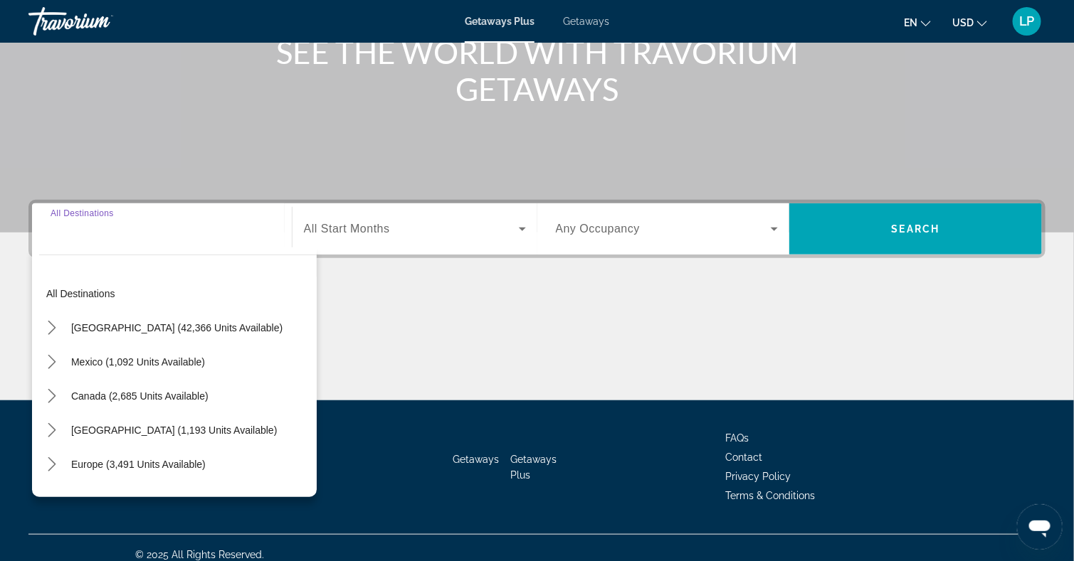
scroll to position [207, 0]
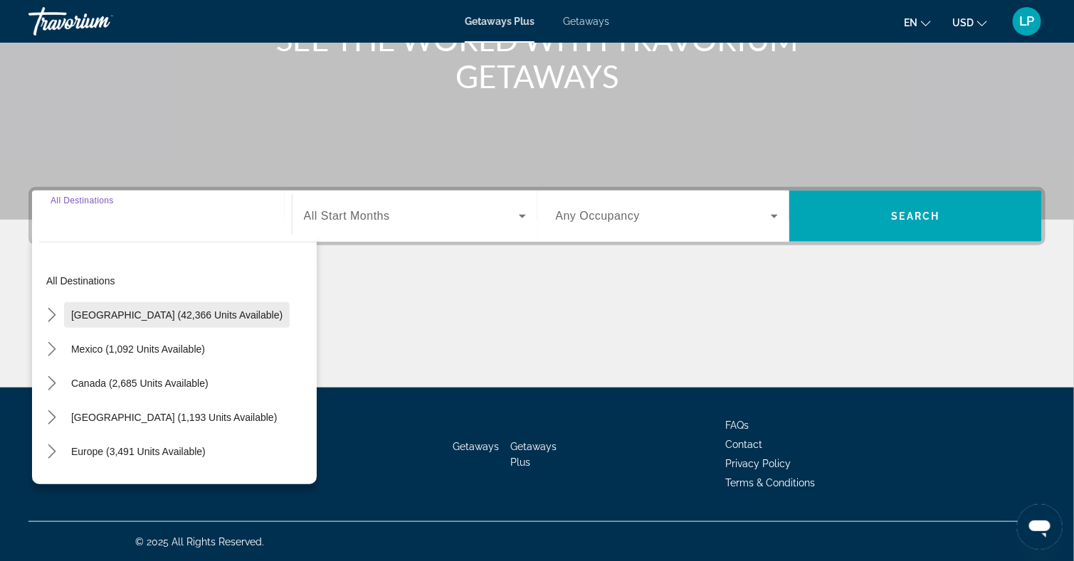
click at [135, 325] on span "Select destination: United States (42,366 units available)" at bounding box center [177, 315] width 226 height 34
type input "**********"
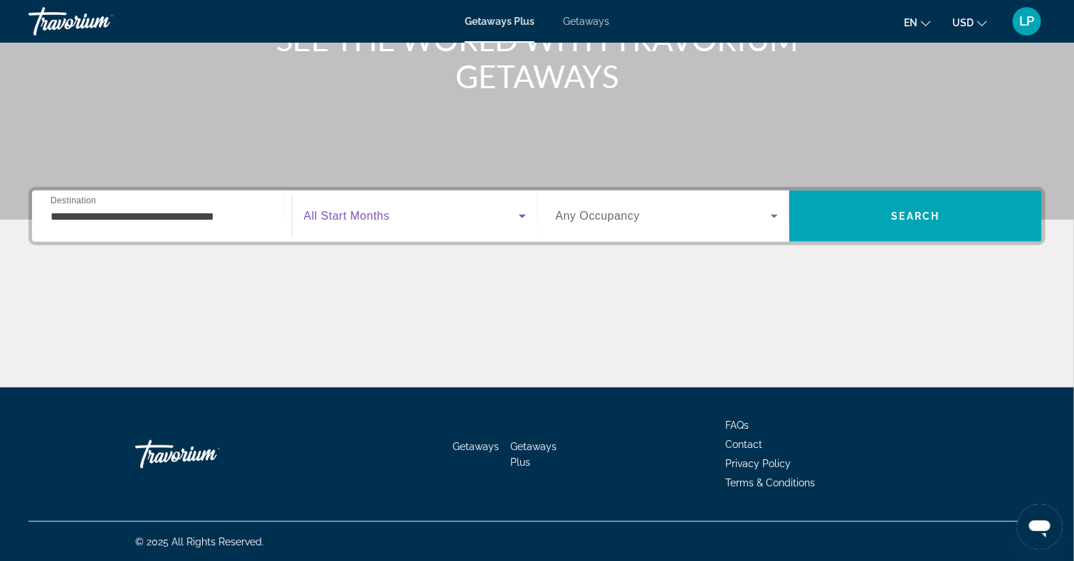
click at [396, 214] on span "Search widget" at bounding box center [411, 216] width 215 height 17
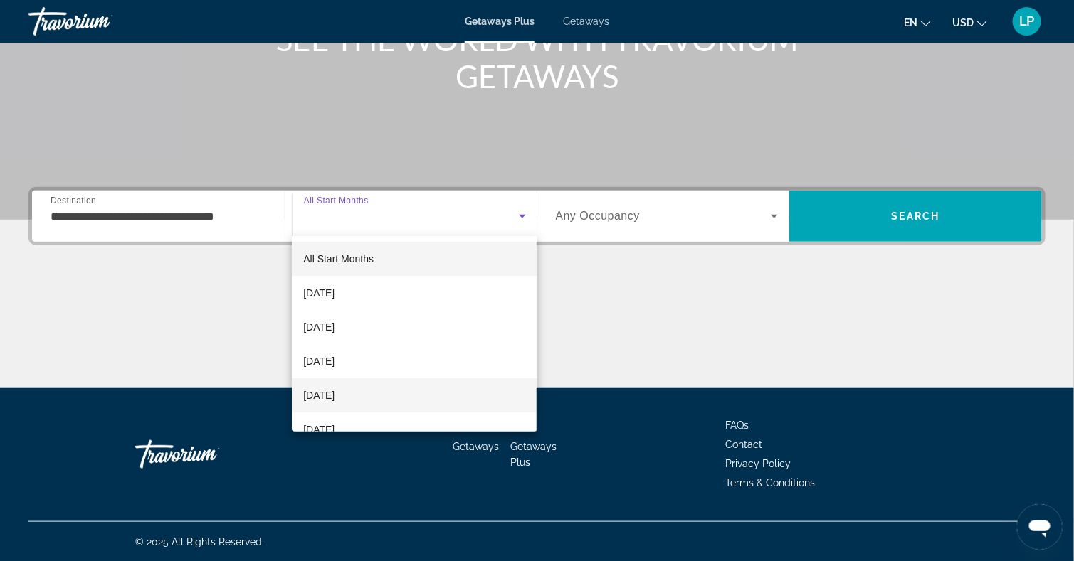
click at [320, 390] on span "[DATE]" at bounding box center [318, 395] width 31 height 17
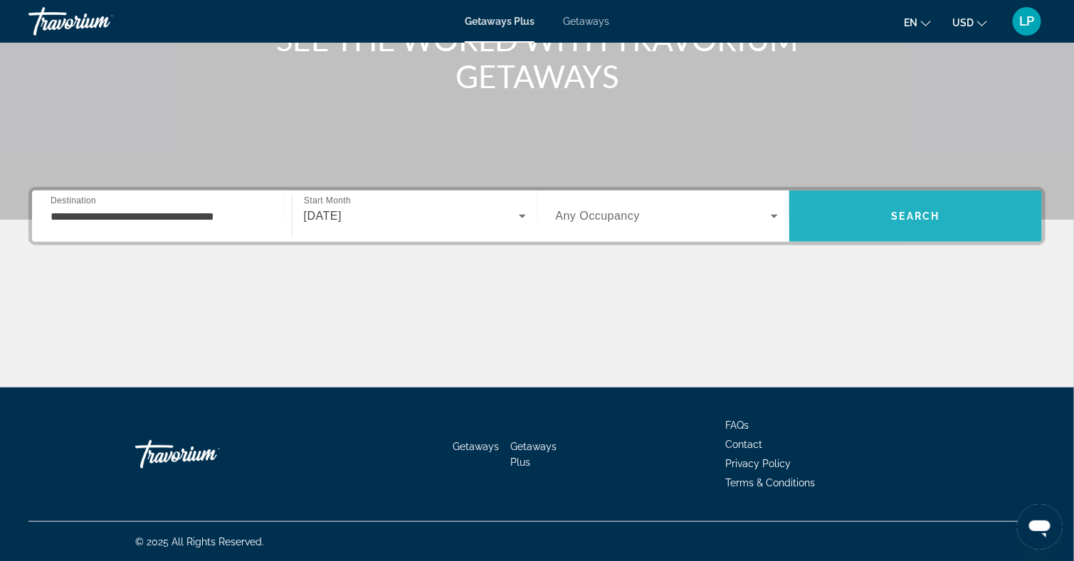
click at [879, 205] on span "Search" at bounding box center [915, 216] width 253 height 34
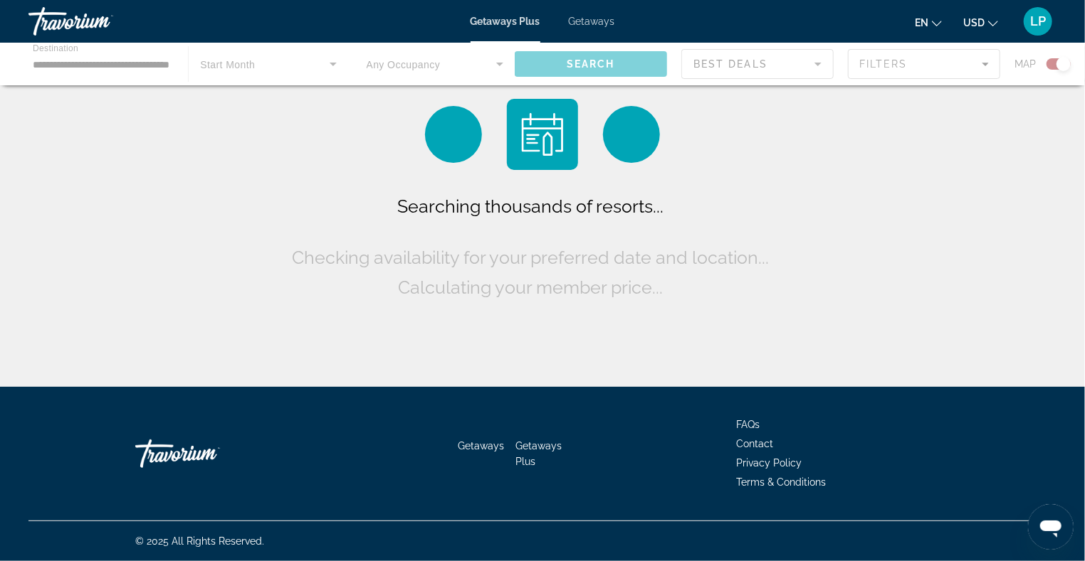
click at [879, 205] on div "Searching thousands of resorts... Checking availability for your preferred date…" at bounding box center [542, 197] width 1085 height 394
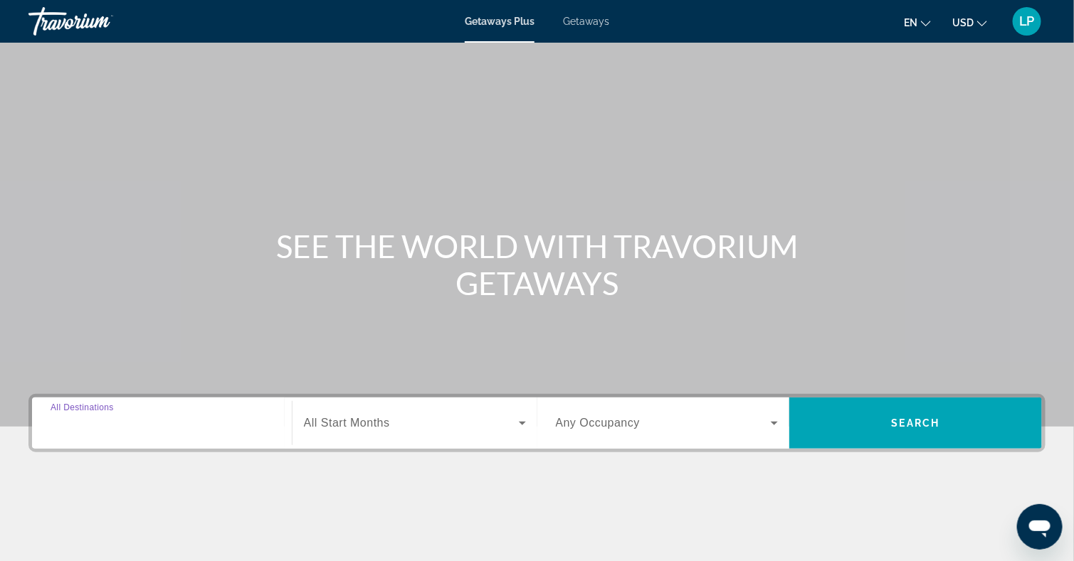
click at [171, 416] on input "Destination All Destinations" at bounding box center [162, 424] width 223 height 17
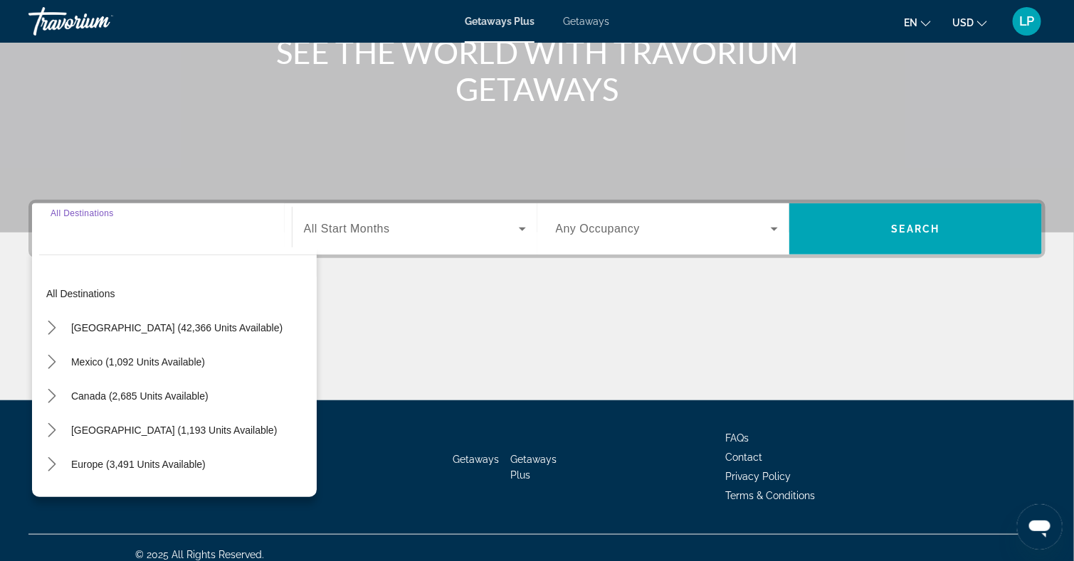
scroll to position [207, 0]
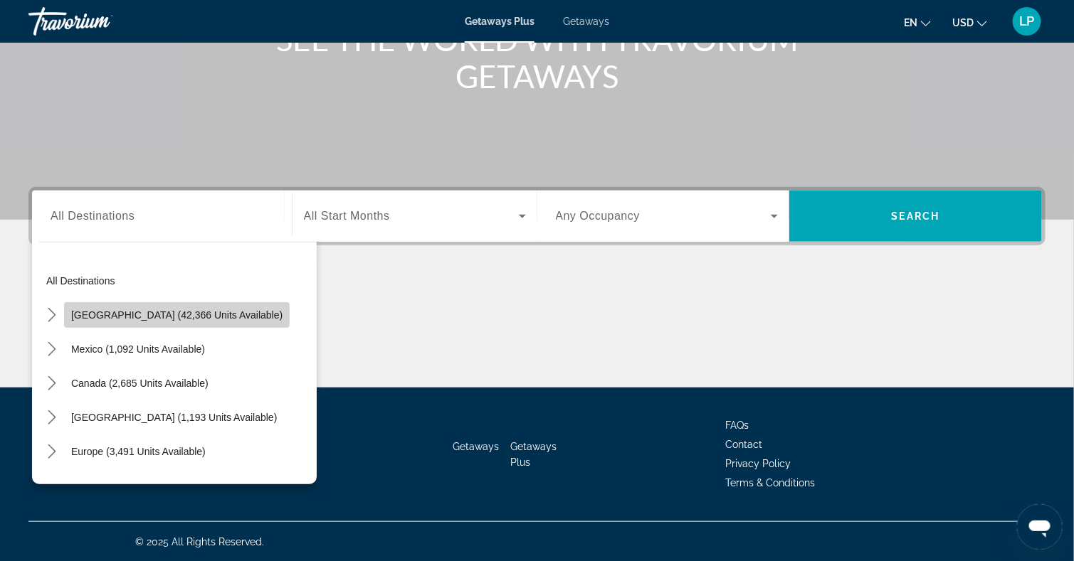
click at [199, 298] on span "Select destination: United States (42,366 units available)" at bounding box center [177, 315] width 226 height 34
type input "**********"
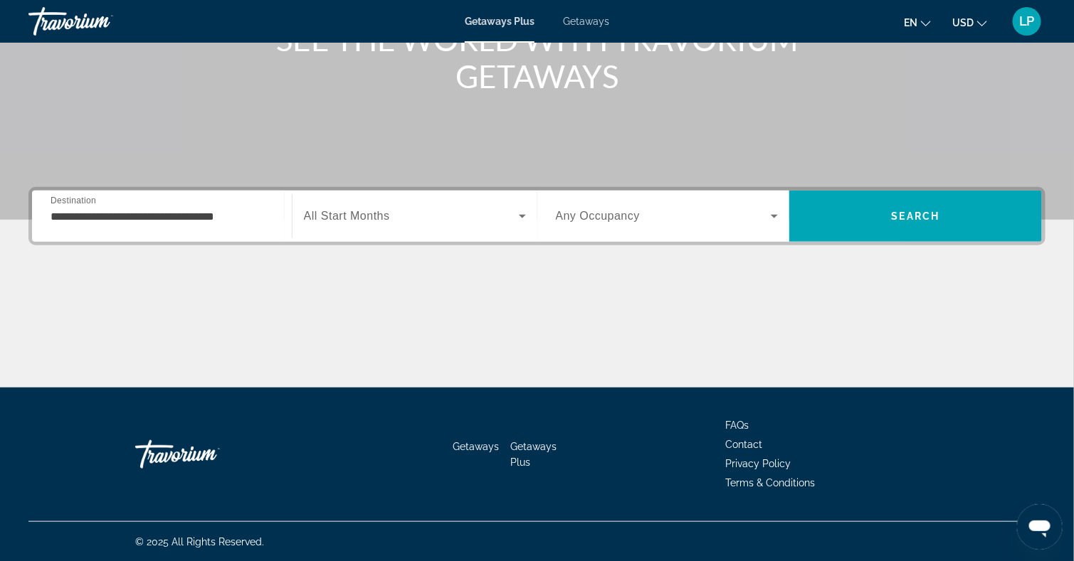
drag, startPoint x: 366, startPoint y: 220, endPoint x: 307, endPoint y: 196, distance: 62.9
click at [307, 196] on div "Start Month All Start Months" at bounding box center [415, 216] width 246 height 51
click at [308, 196] on div "Search widget" at bounding box center [415, 216] width 222 height 40
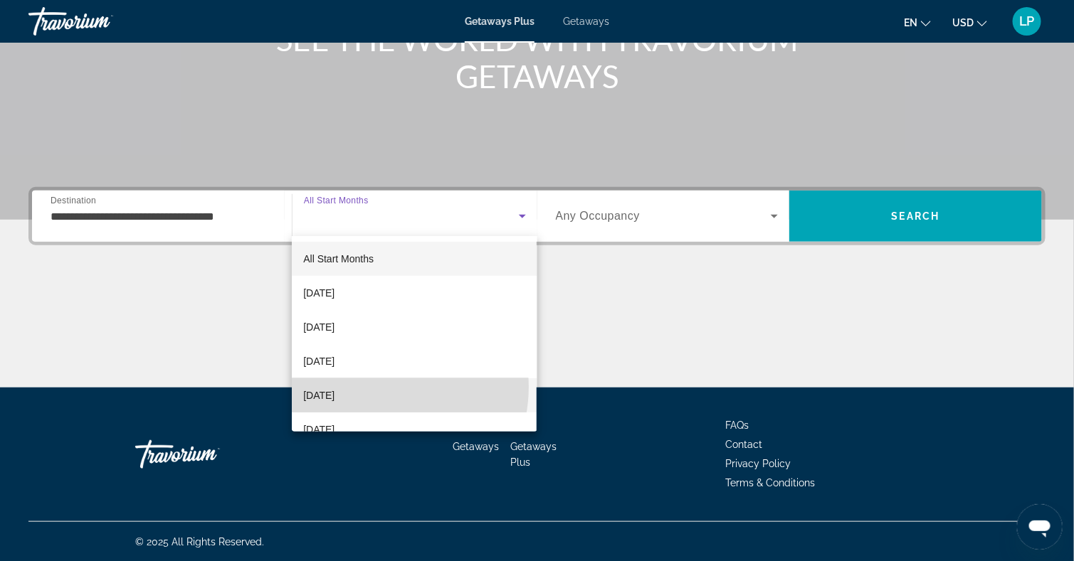
click at [376, 387] on mat-option "[DATE]" at bounding box center [414, 396] width 245 height 34
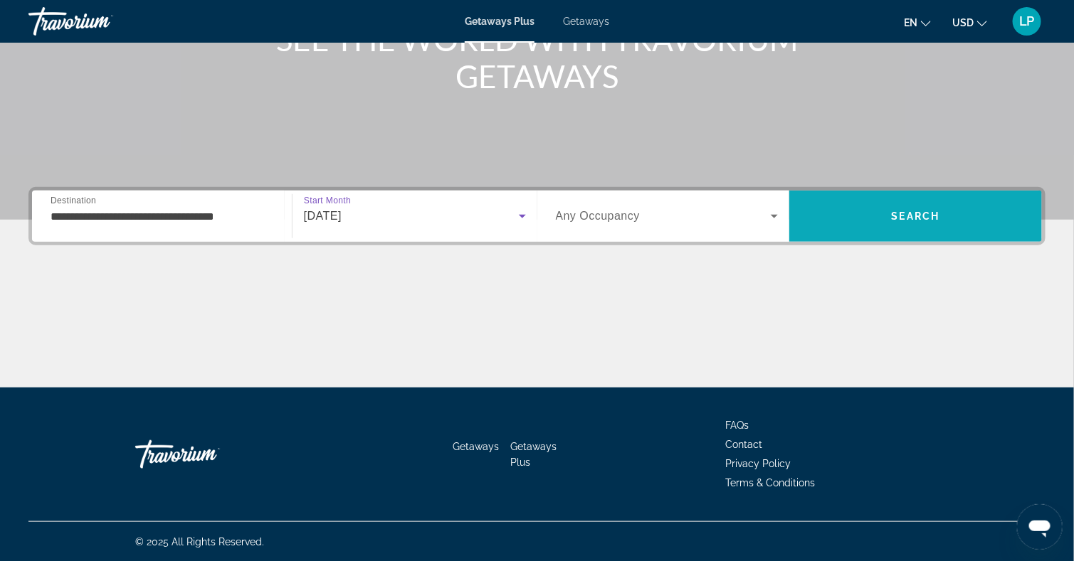
click at [904, 207] on span "Search" at bounding box center [915, 216] width 253 height 34
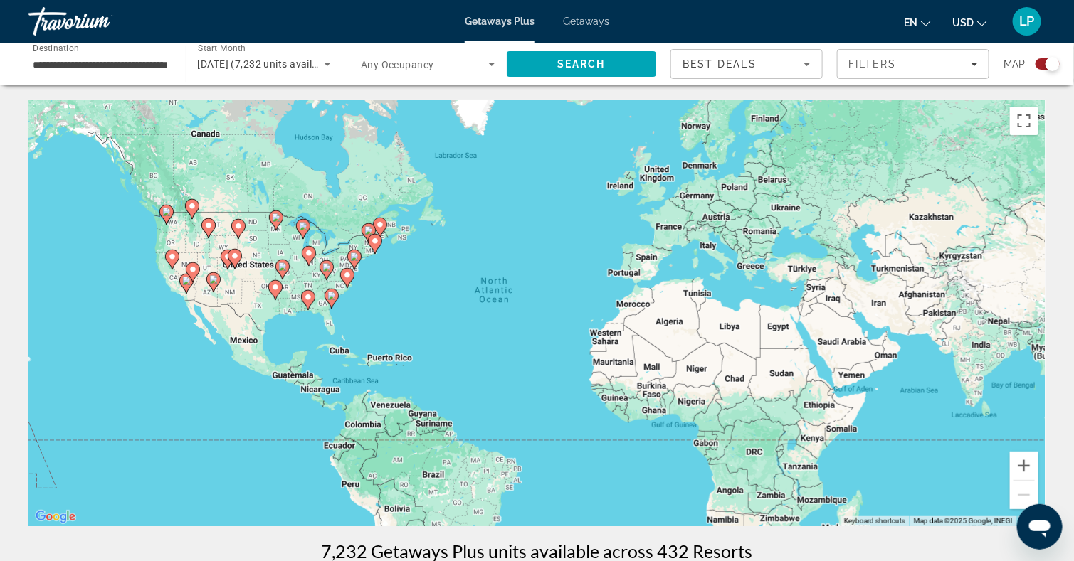
click at [179, 217] on div "To activate drag with keyboard, press Alt + Enter. Once in keyboard drag state,…" at bounding box center [536, 313] width 1017 height 427
click at [167, 216] on icon "Main content" at bounding box center [165, 215] width 13 height 19
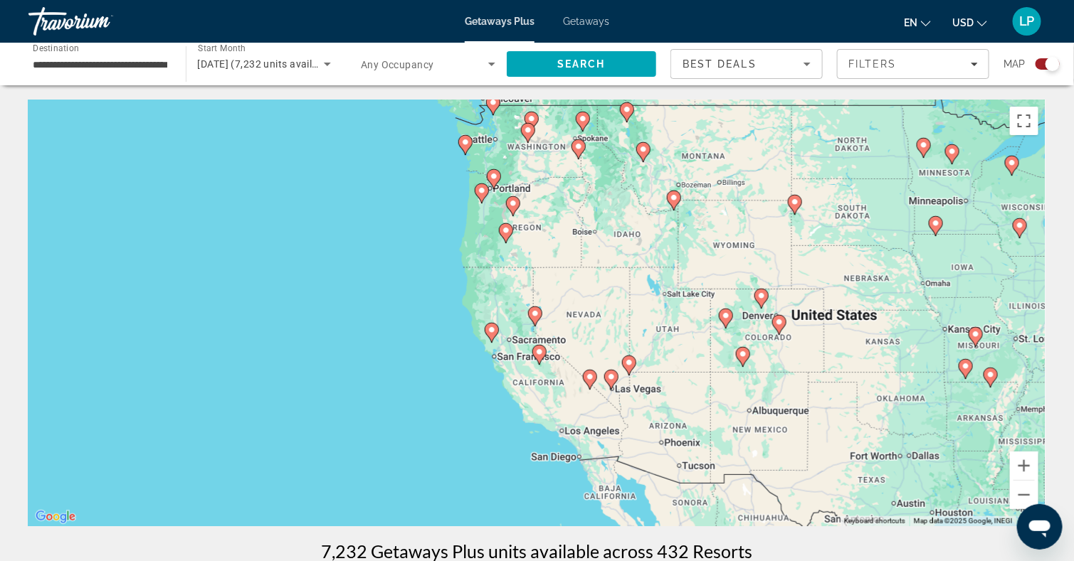
drag, startPoint x: 589, startPoint y: 411, endPoint x: 534, endPoint y: 197, distance: 221.3
click at [534, 197] on div "To navigate, press the arrow keys. To activate drag with keyboard, press Alt + …" at bounding box center [536, 313] width 1017 height 427
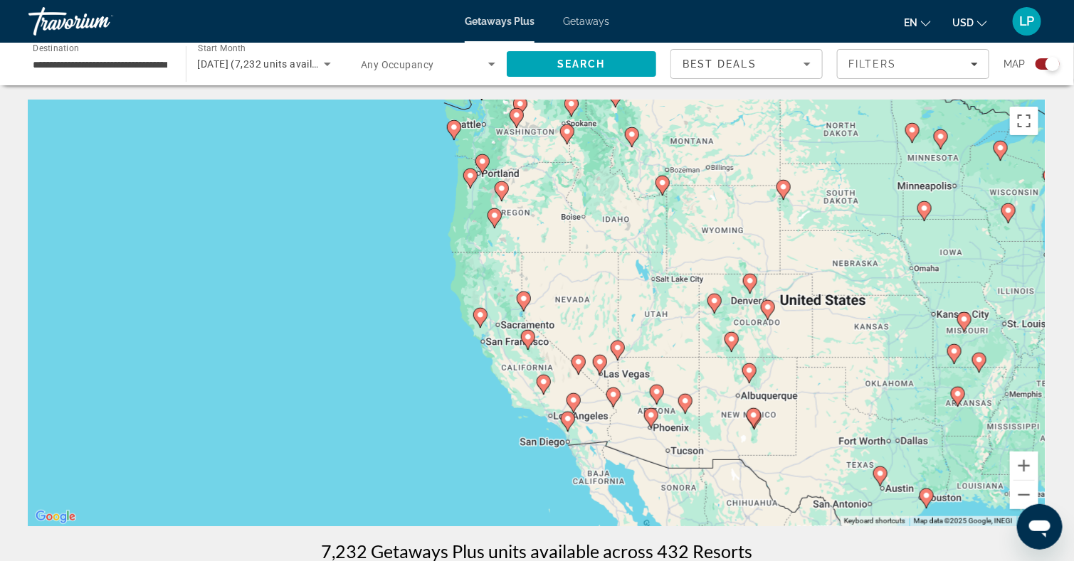
click at [1020, 450] on div "To navigate, press the arrow keys. To activate drag with keyboard, press Alt + …" at bounding box center [536, 313] width 1017 height 427
click at [1026, 457] on button "Zoom in" at bounding box center [1024, 466] width 28 height 28
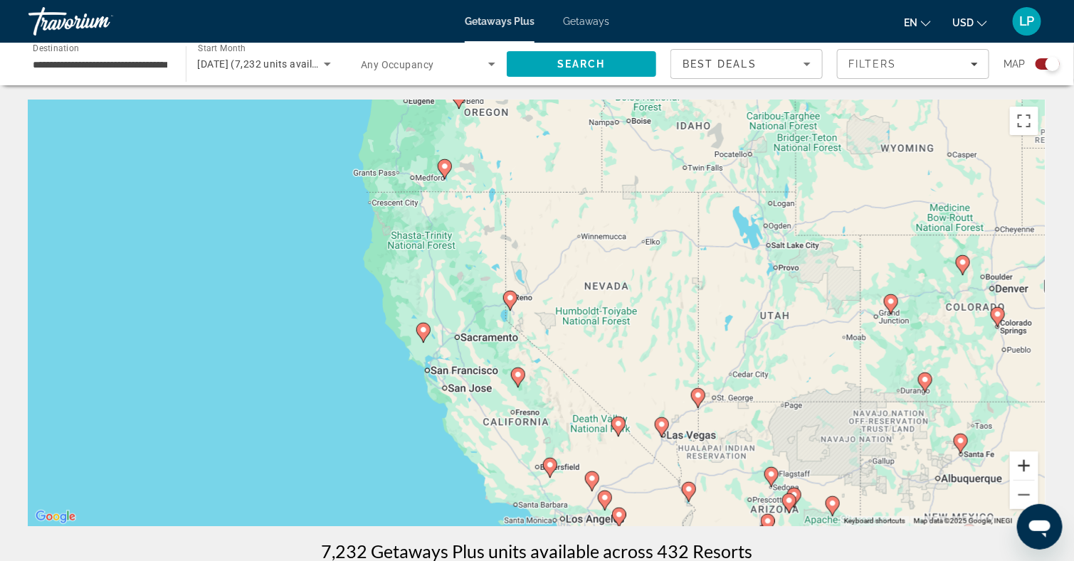
click at [1026, 457] on button "Zoom in" at bounding box center [1024, 466] width 28 height 28
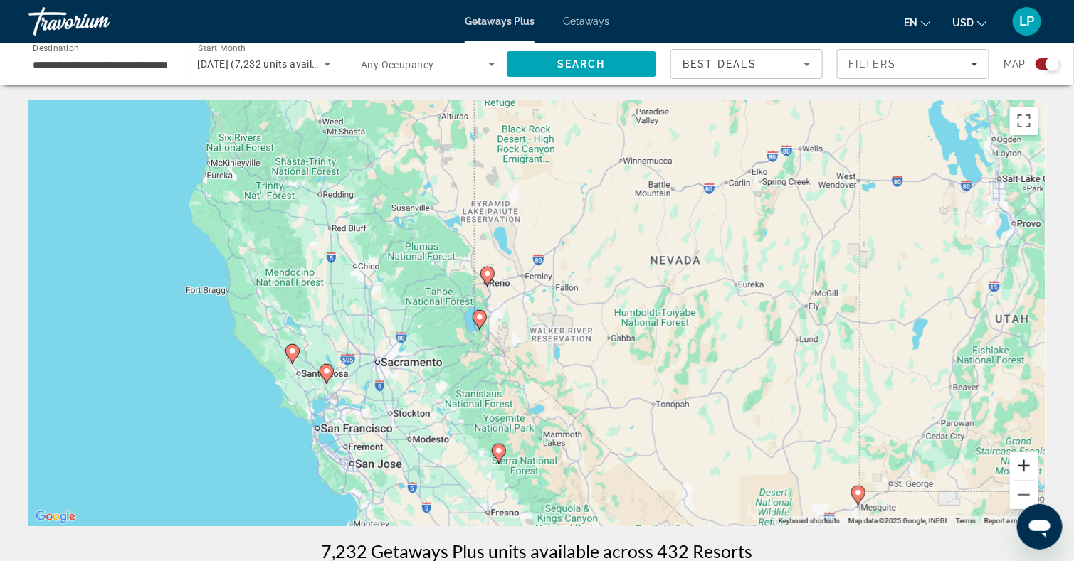
click at [1026, 457] on button "Zoom in" at bounding box center [1024, 466] width 28 height 28
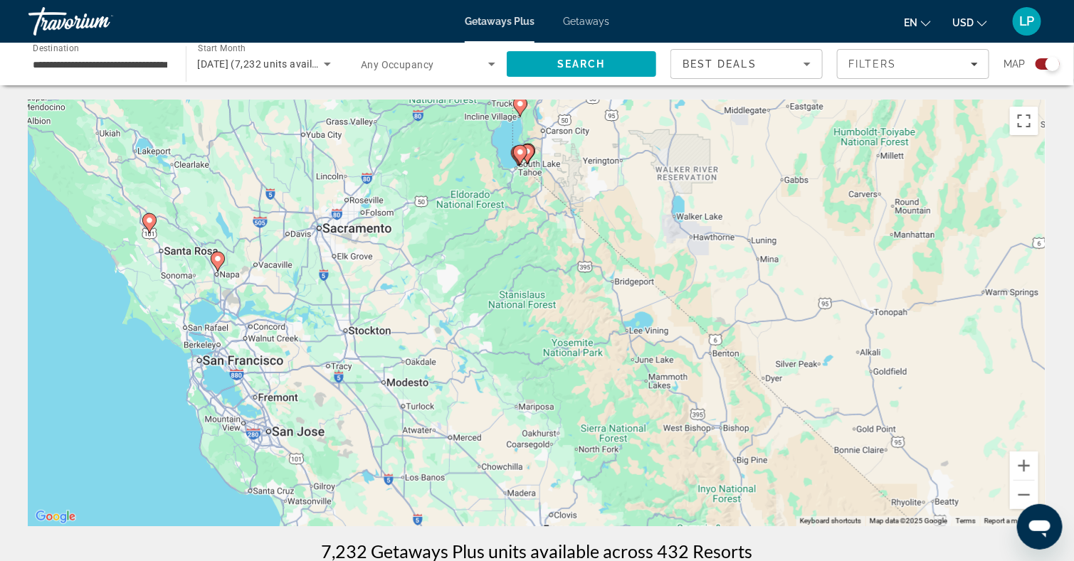
drag, startPoint x: 275, startPoint y: 463, endPoint x: 377, endPoint y: 275, distance: 213.7
click at [377, 275] on div "To navigate, press the arrow keys. To activate drag with keyboard, press Alt + …" at bounding box center [536, 313] width 1017 height 427
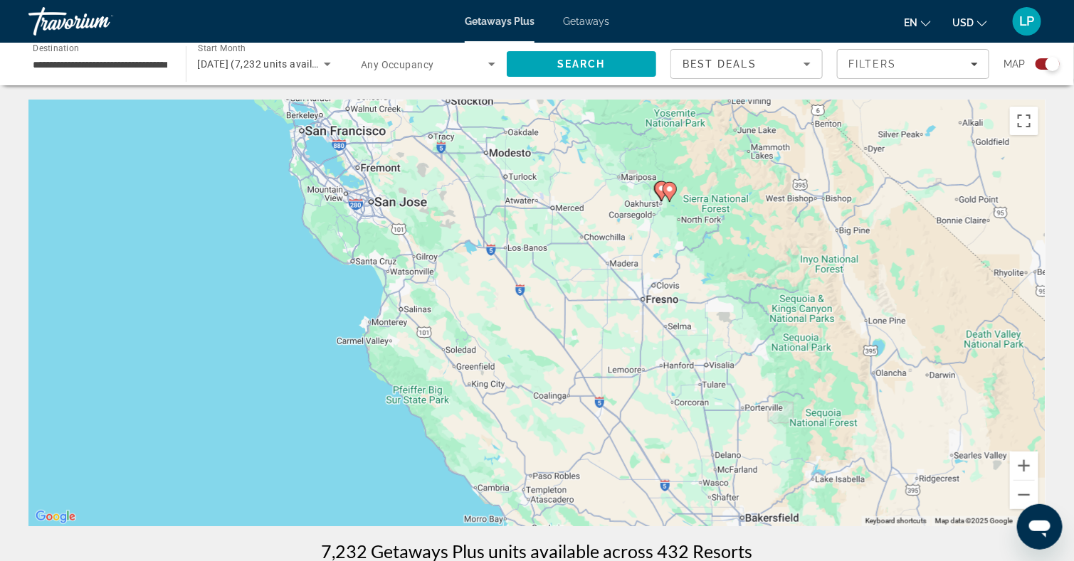
drag, startPoint x: 299, startPoint y: 435, endPoint x: 399, endPoint y: 199, distance: 256.0
click at [399, 199] on div "To navigate, press the arrow keys. To activate drag with keyboard, press Alt + …" at bounding box center [536, 313] width 1017 height 427
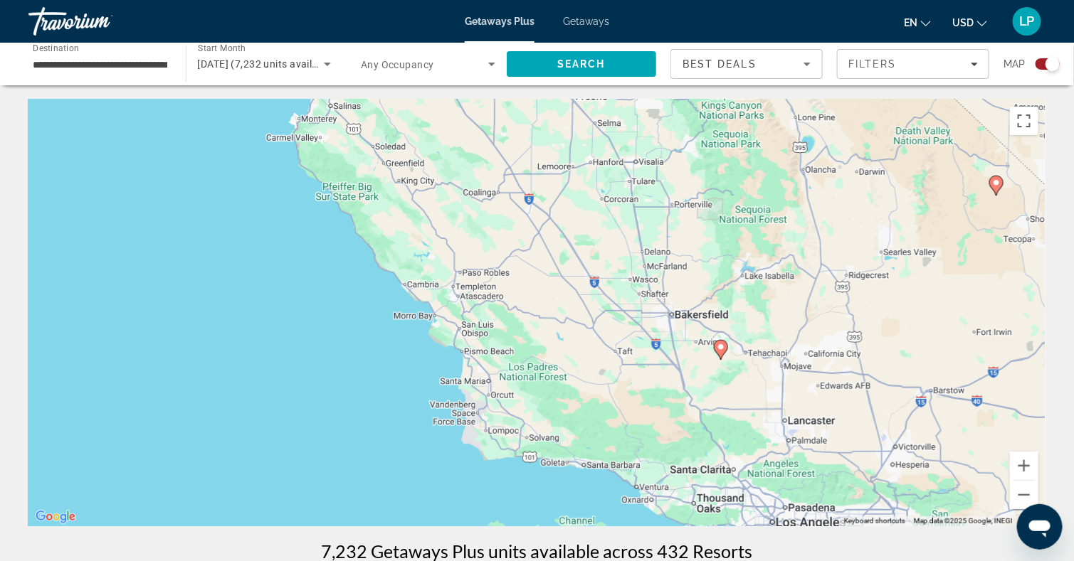
drag, startPoint x: 490, startPoint y: 353, endPoint x: 416, endPoint y: 147, distance: 219.0
click at [416, 147] on div "To navigate, press the arrow keys. To activate drag with keyboard, press Alt + …" at bounding box center [536, 313] width 1017 height 427
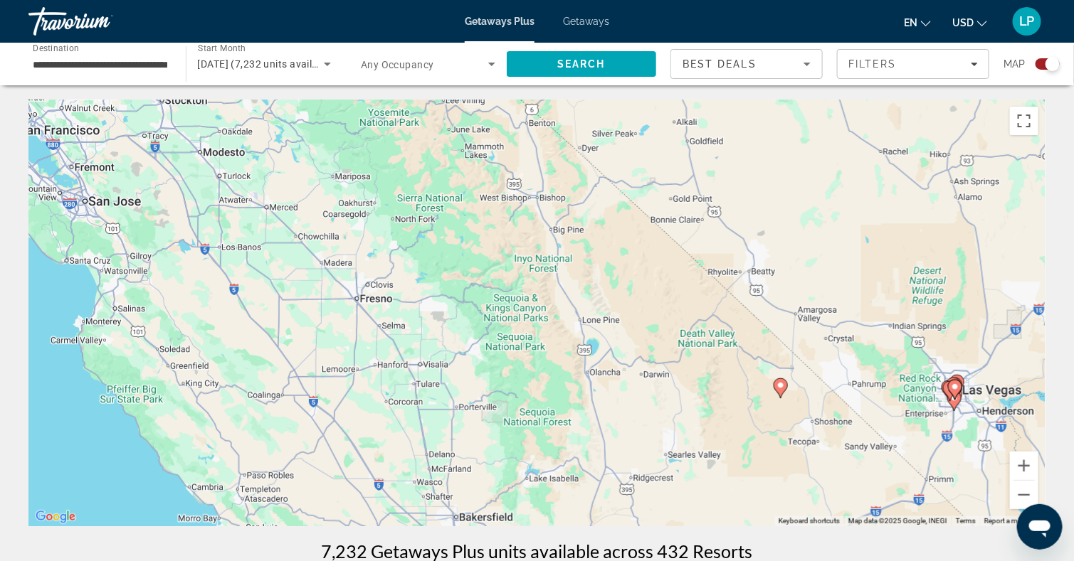
drag, startPoint x: 517, startPoint y: 274, endPoint x: 320, endPoint y: 489, distance: 292.1
click at [320, 489] on div "To navigate, press the arrow keys. To activate drag with keyboard, press Alt + …" at bounding box center [536, 313] width 1017 height 427
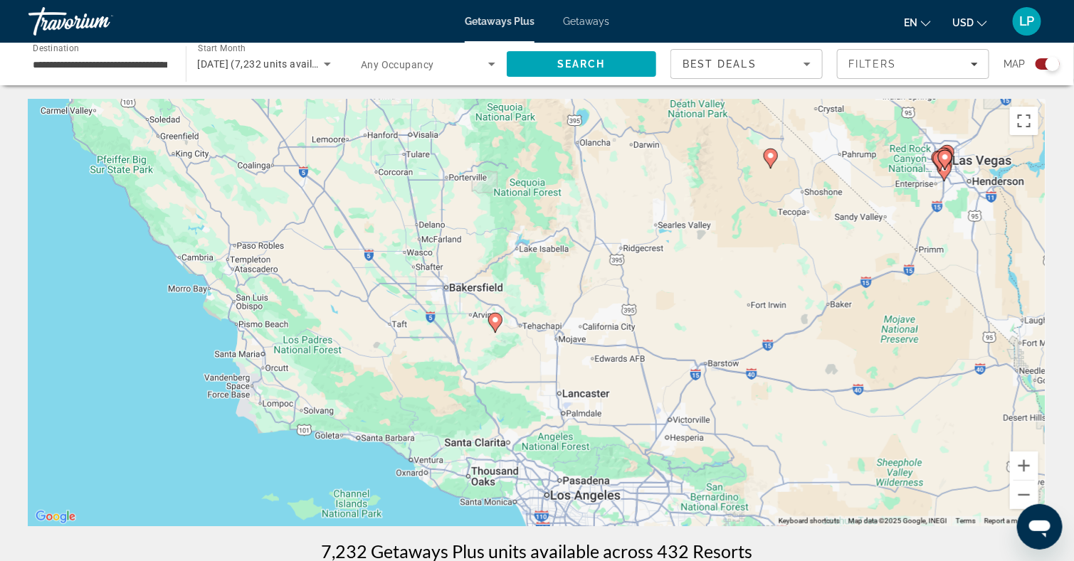
drag, startPoint x: 460, startPoint y: 413, endPoint x: 427, endPoint y: 153, distance: 262.5
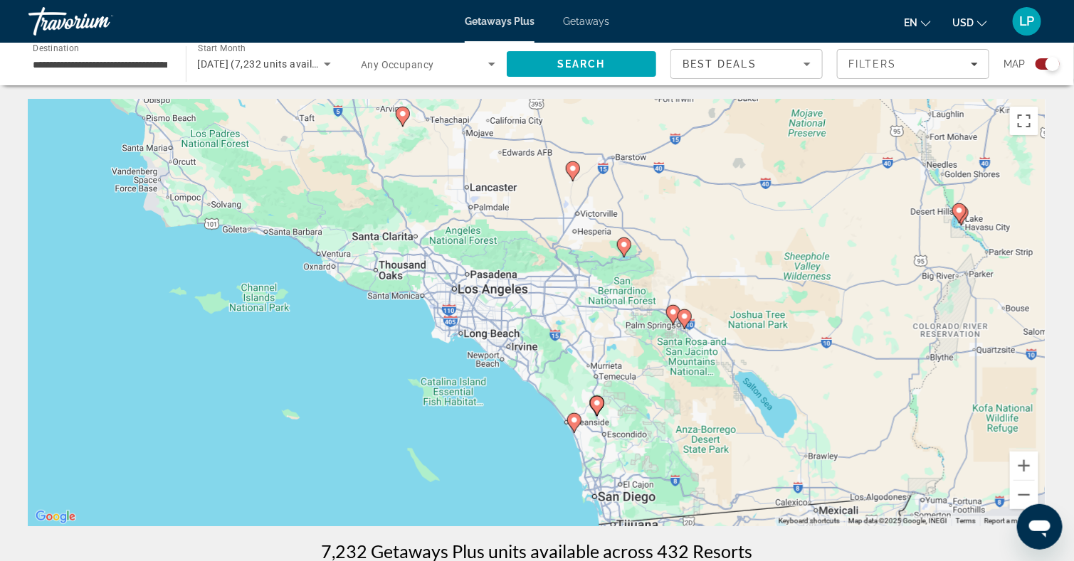
drag, startPoint x: 526, startPoint y: 364, endPoint x: 458, endPoint y: 196, distance: 180.4
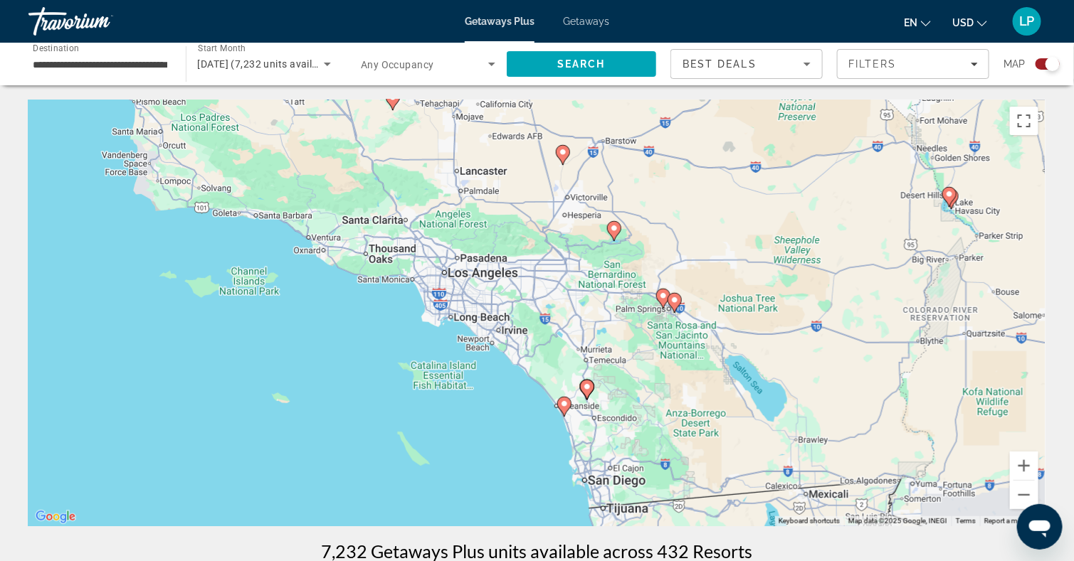
click at [665, 300] on image "Main content" at bounding box center [663, 296] width 9 height 9
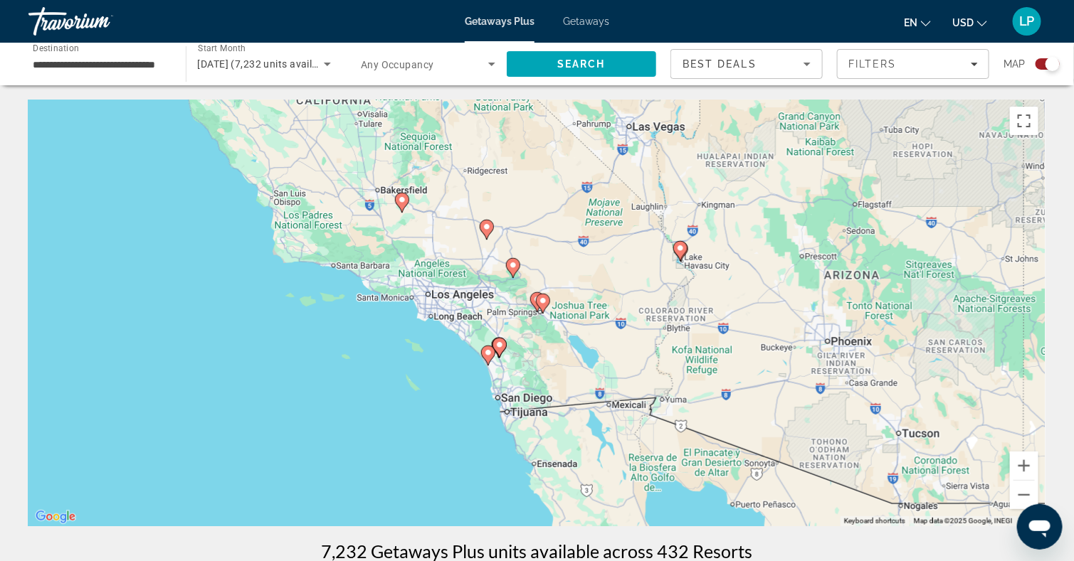
click at [544, 300] on image "Main content" at bounding box center [543, 301] width 9 height 9
type input "**********"
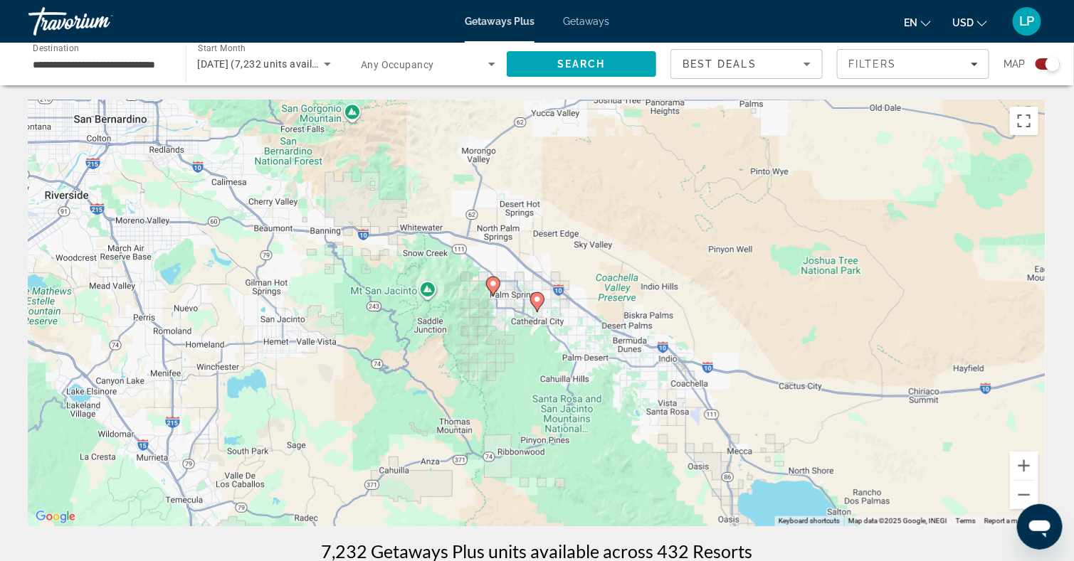
click at [494, 282] on image "Main content" at bounding box center [493, 284] width 9 height 9
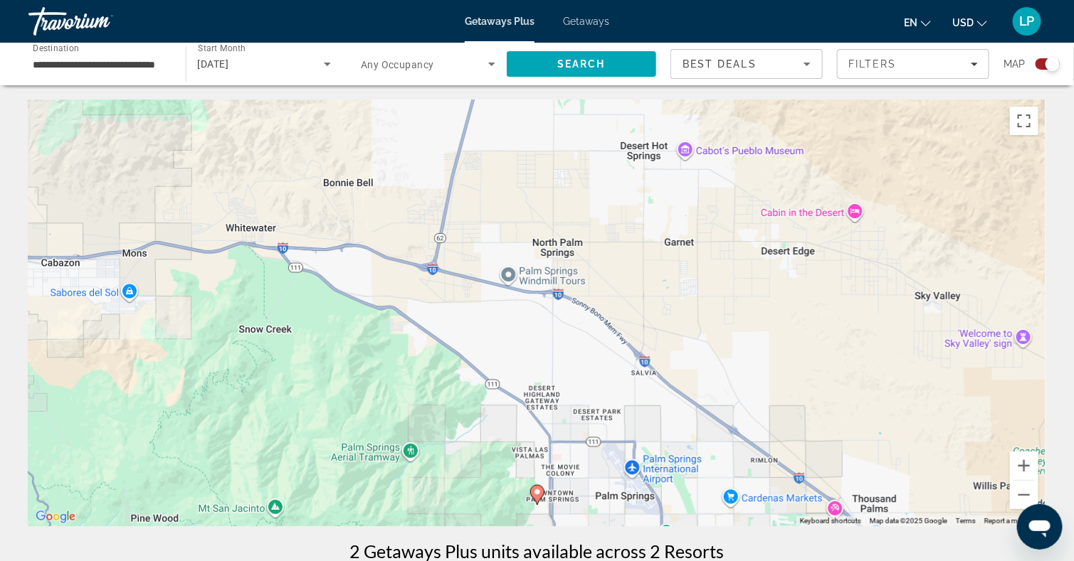
click at [537, 493] on image "Main content" at bounding box center [537, 492] width 9 height 9
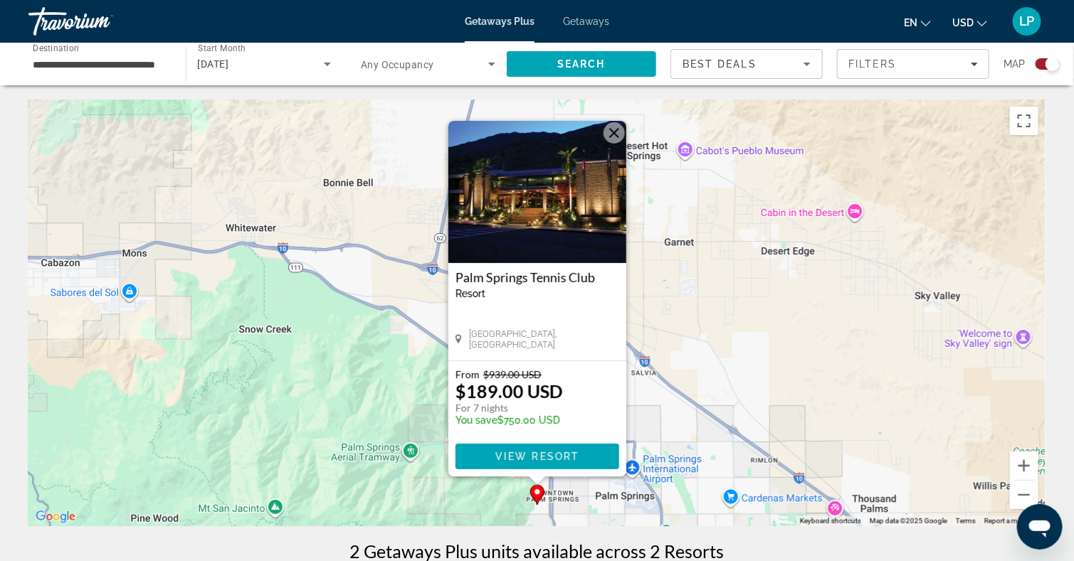
click at [508, 223] on img "Main content" at bounding box center [537, 192] width 178 height 142
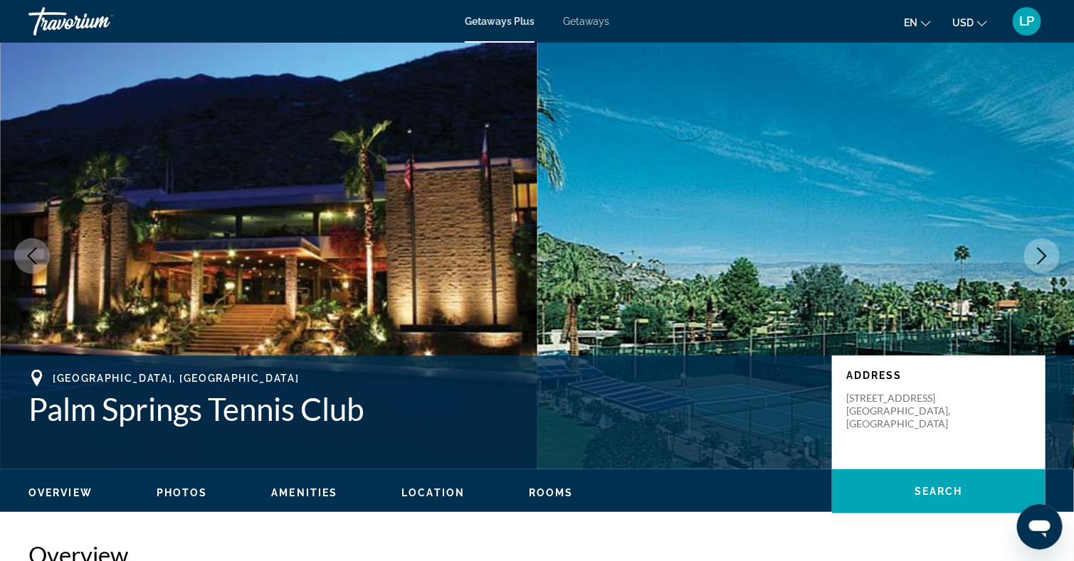
click at [1042, 249] on icon "Next image" at bounding box center [1041, 256] width 17 height 17
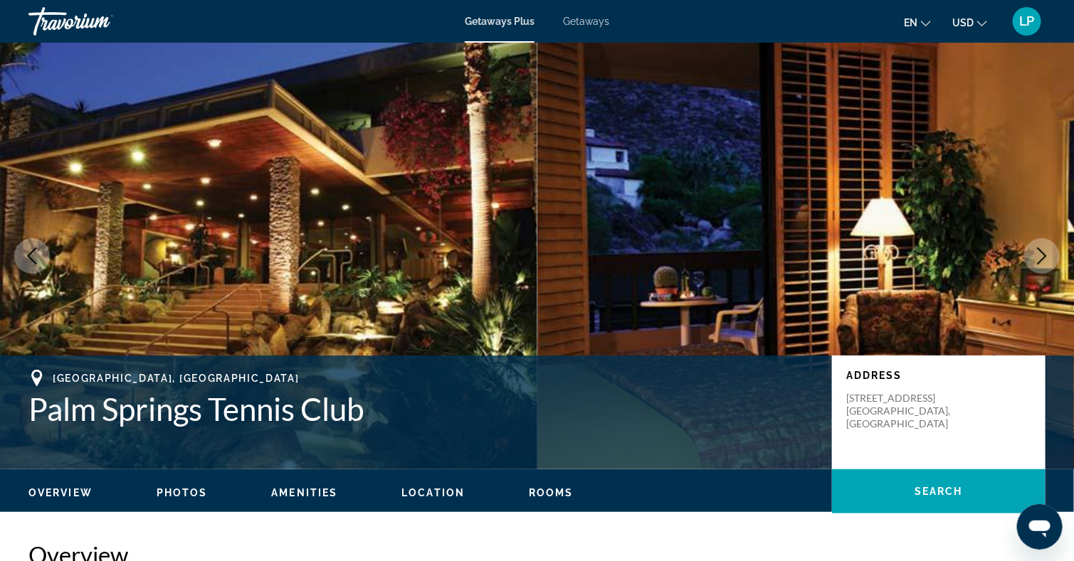
click at [1042, 249] on icon "Next image" at bounding box center [1041, 256] width 17 height 17
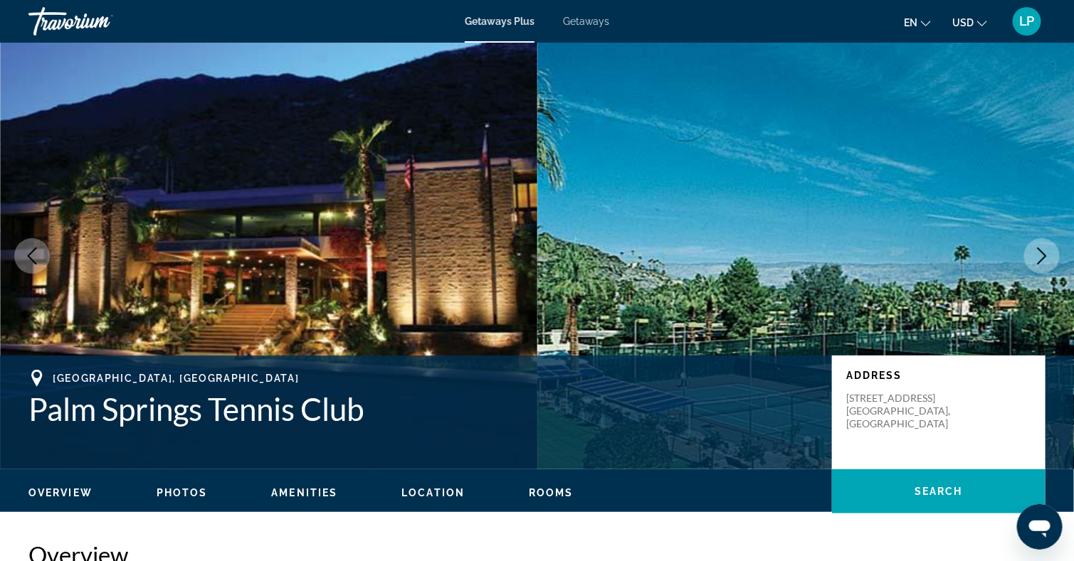
click at [1042, 249] on icon "Next image" at bounding box center [1041, 256] width 17 height 17
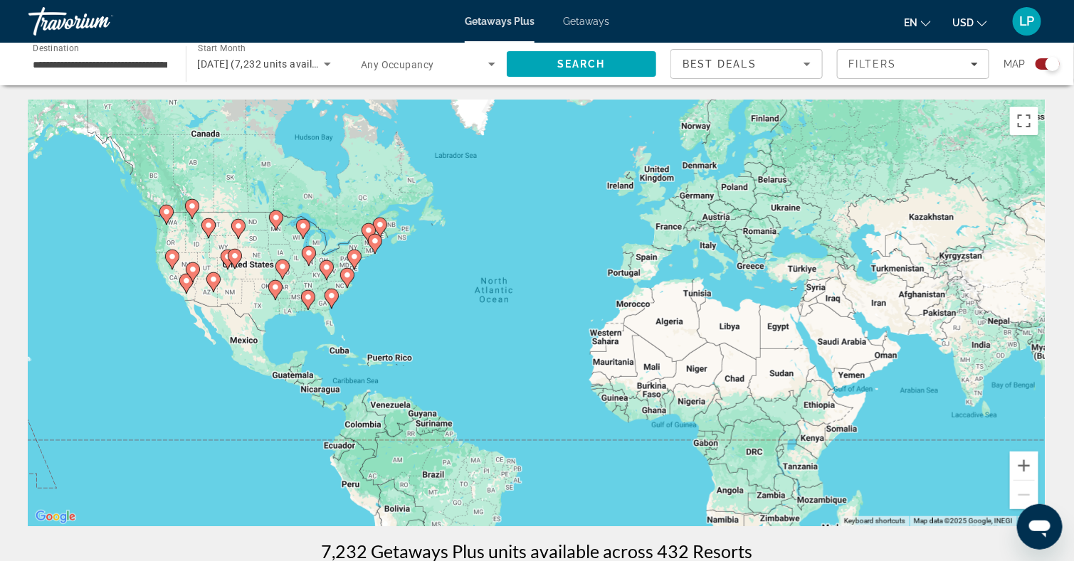
click at [181, 257] on div "To activate drag with keyboard, press Alt + Enter. Once in keyboard drag state,…" at bounding box center [536, 313] width 1017 height 427
click at [172, 261] on icon "Main content" at bounding box center [171, 259] width 13 height 19
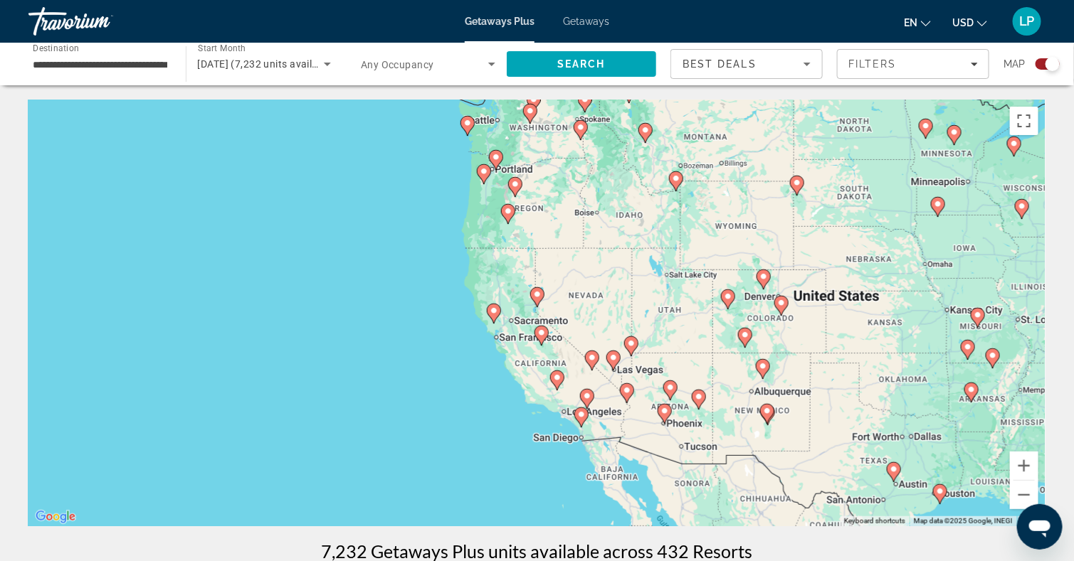
click at [588, 398] on image "Main content" at bounding box center [587, 396] width 9 height 9
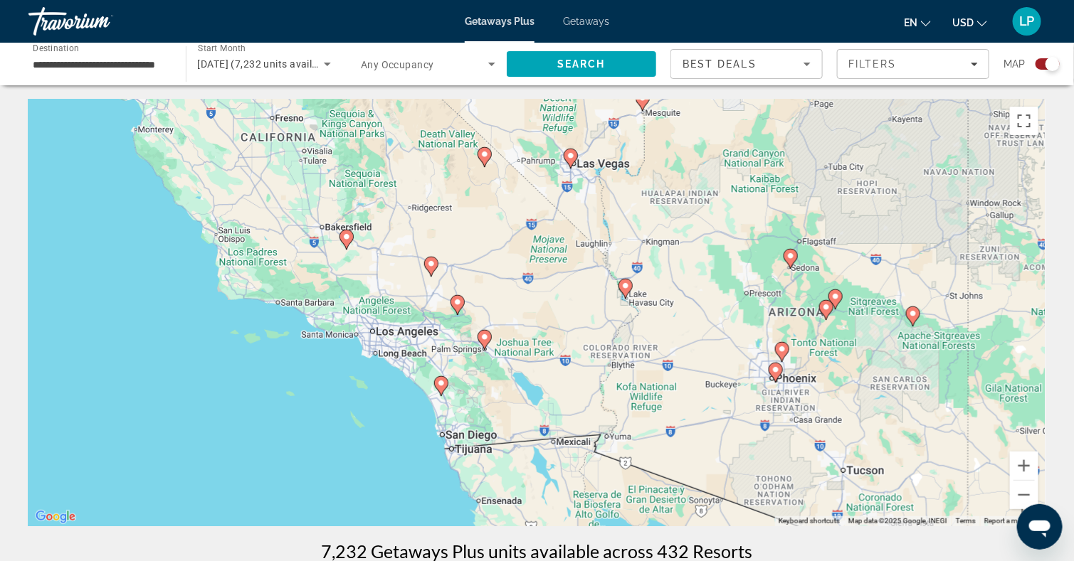
drag, startPoint x: 591, startPoint y: 395, endPoint x: 534, endPoint y: 431, distance: 66.9
click at [534, 431] on div "To activate drag with keyboard, press Alt + Enter. Once in keyboard drag state,…" at bounding box center [536, 313] width 1017 height 427
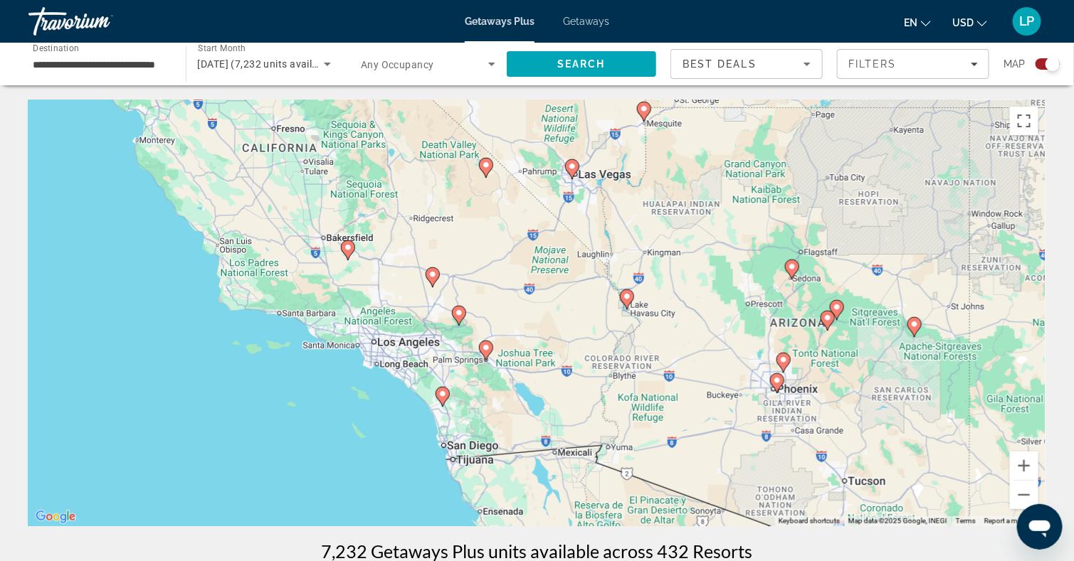
click at [527, 305] on div "To activate drag with keyboard, press Alt + Enter. Once in keyboard drag state,…" at bounding box center [536, 313] width 1017 height 427
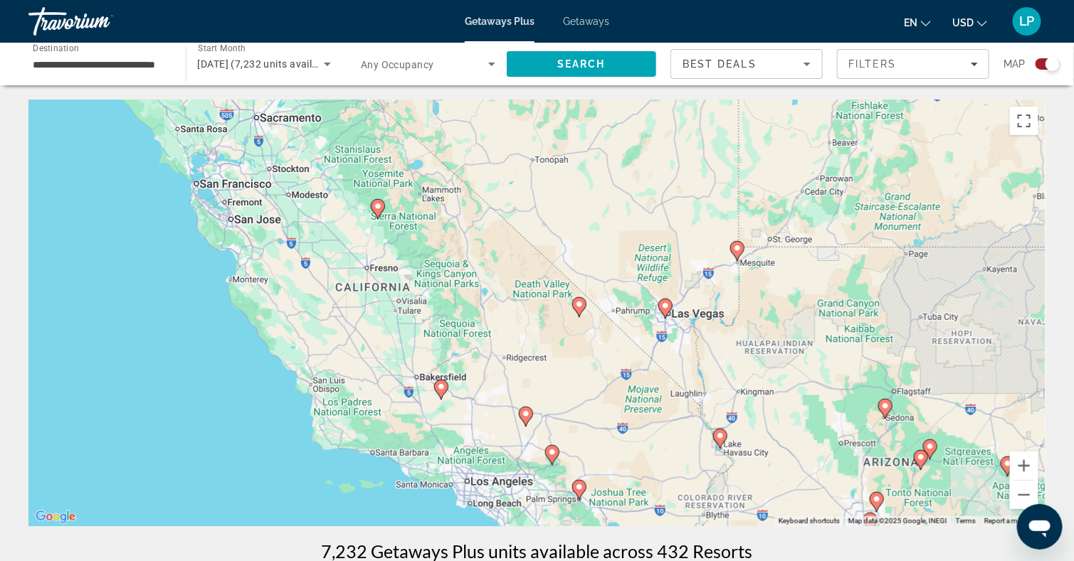
drag, startPoint x: 482, startPoint y: 256, endPoint x: 605, endPoint y: 467, distance: 244.0
click at [605, 467] on div "To activate drag with keyboard, press Alt + Enter. Once in keyboard drag state,…" at bounding box center [536, 313] width 1017 height 427
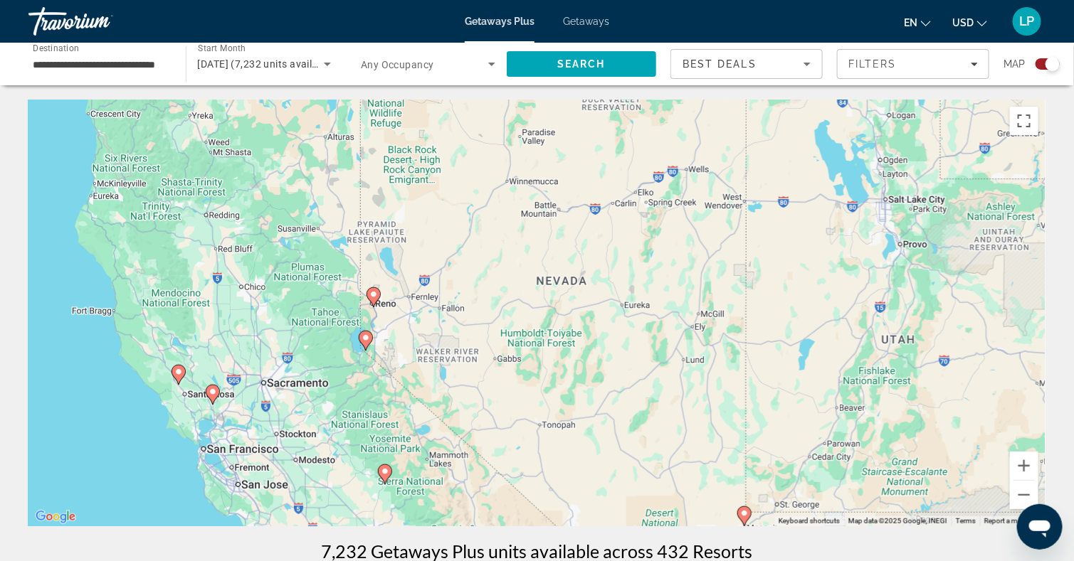
drag, startPoint x: 572, startPoint y: 278, endPoint x: 534, endPoint y: 464, distance: 189.5
click at [534, 464] on div "To activate drag with keyboard, press Alt + Enter. Once in keyboard drag state,…" at bounding box center [536, 313] width 1017 height 427
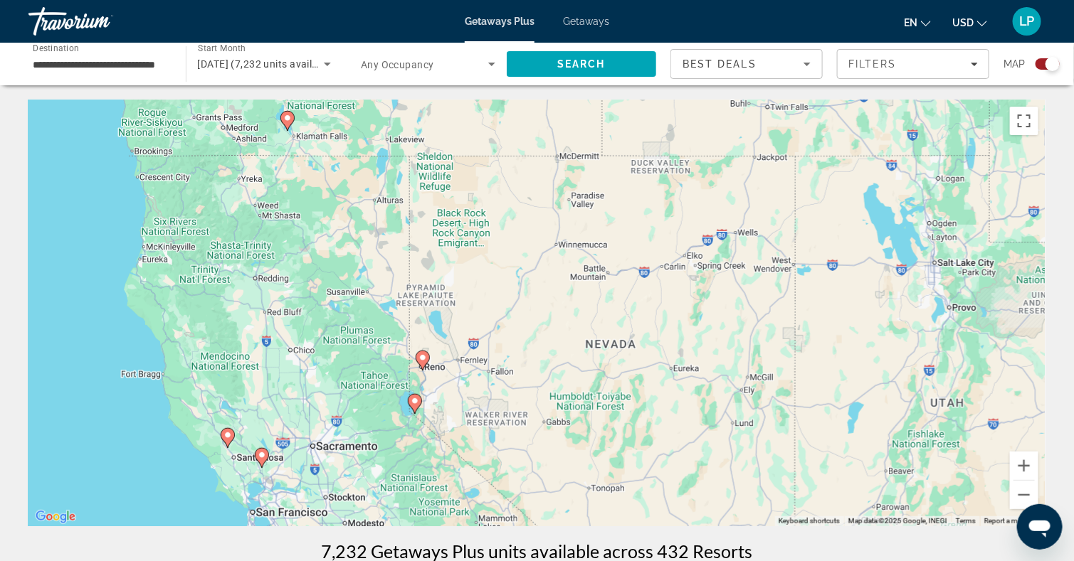
drag, startPoint x: 343, startPoint y: 309, endPoint x: 393, endPoint y: 369, distance: 78.4
click at [393, 369] on div "To activate drag with keyboard, press Alt + Enter. Once in keyboard drag state,…" at bounding box center [536, 313] width 1017 height 427
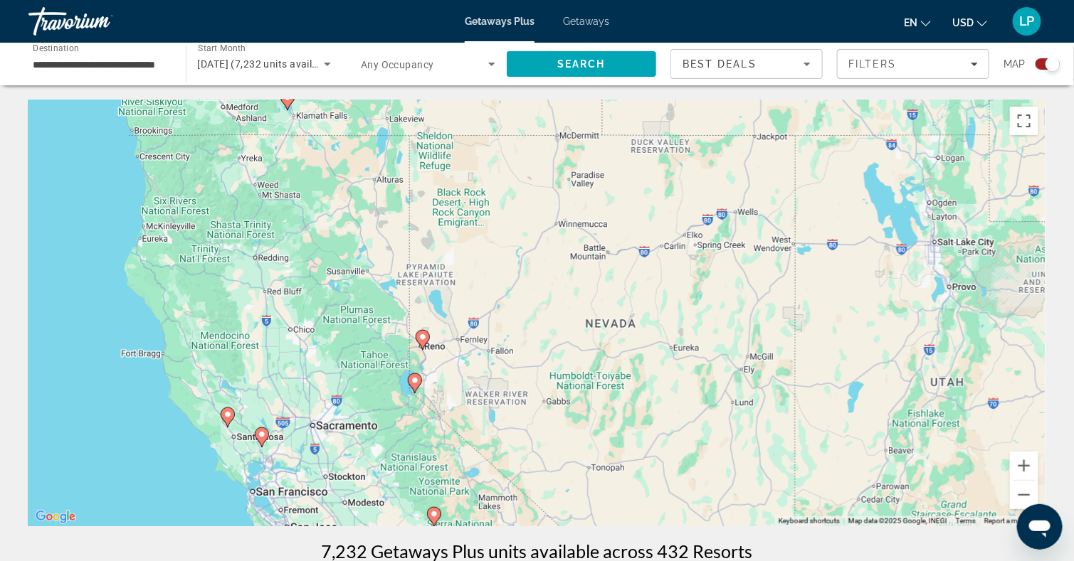
click at [265, 435] on image "Main content" at bounding box center [262, 435] width 9 height 9
type input "**********"
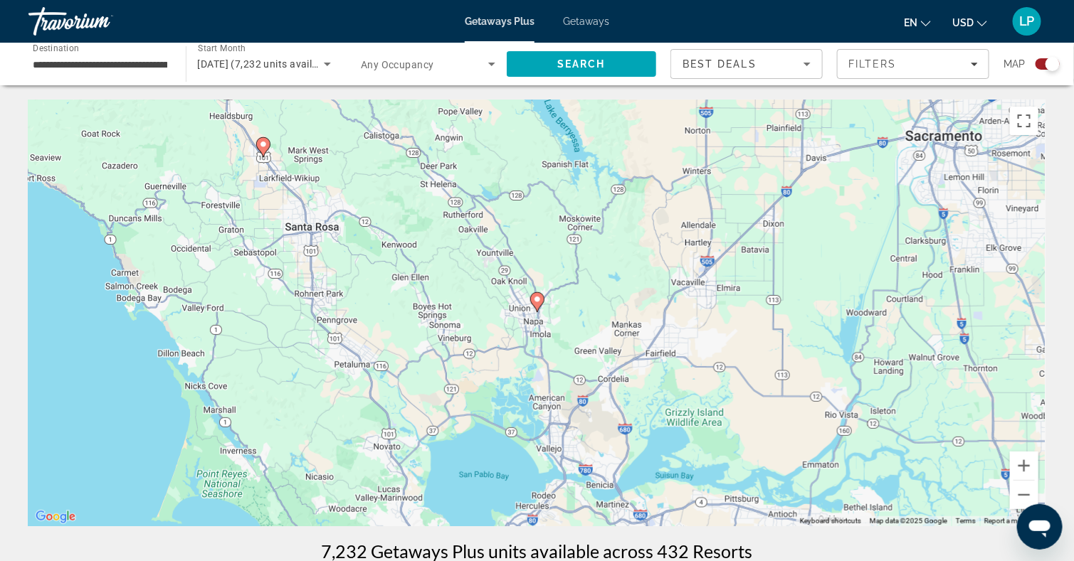
click at [265, 139] on icon "Main content" at bounding box center [262, 147] width 13 height 19
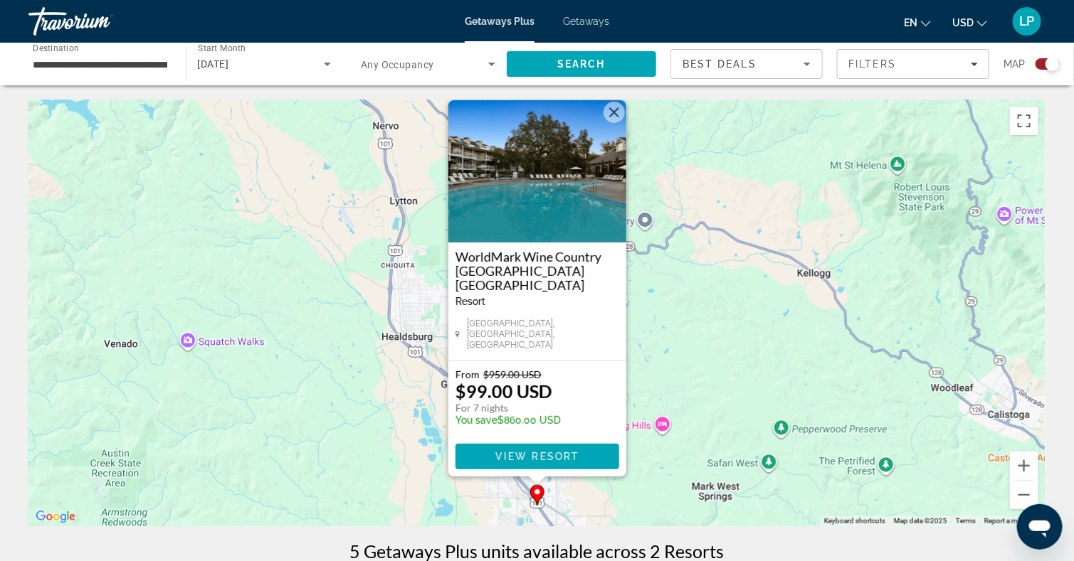
click at [610, 123] on button "Close" at bounding box center [613, 112] width 21 height 21
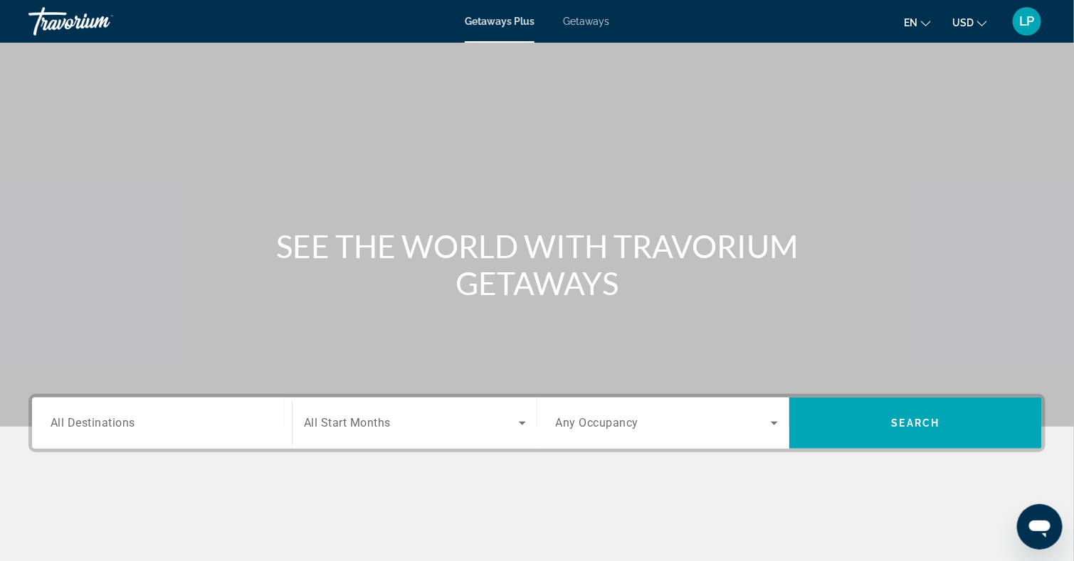
click at [112, 431] on input "Destination All Destinations" at bounding box center [162, 424] width 223 height 17
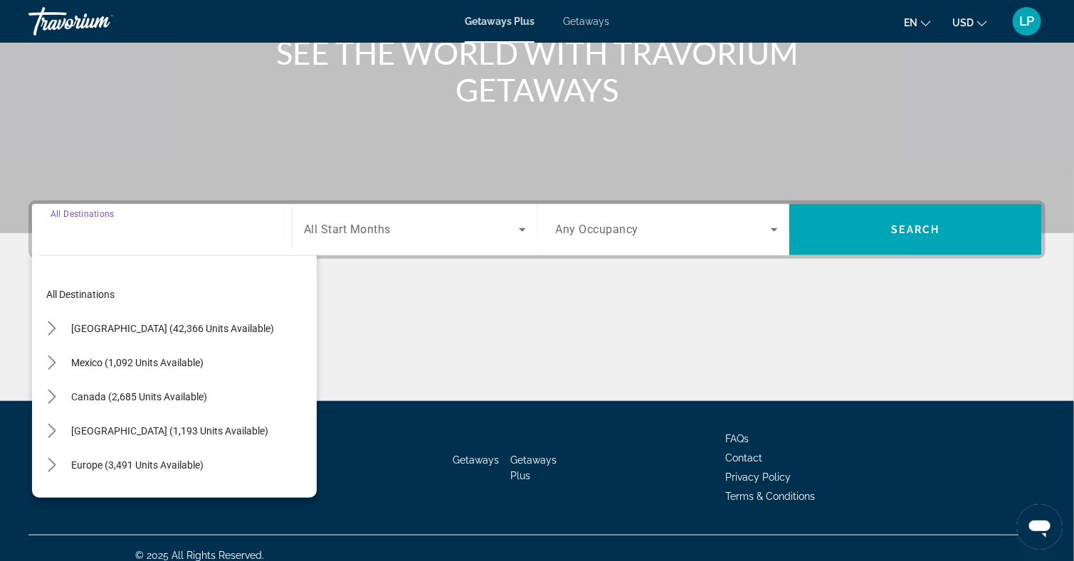
scroll to position [207, 0]
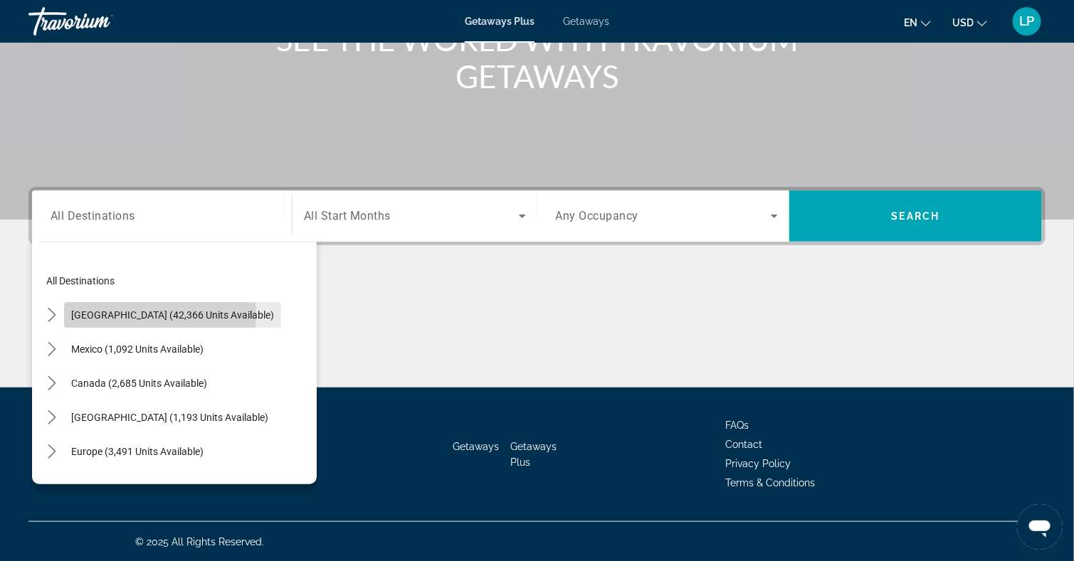
click at [159, 315] on span "[GEOGRAPHIC_DATA] (42,366 units available)" at bounding box center [172, 315] width 203 height 11
type input "**********"
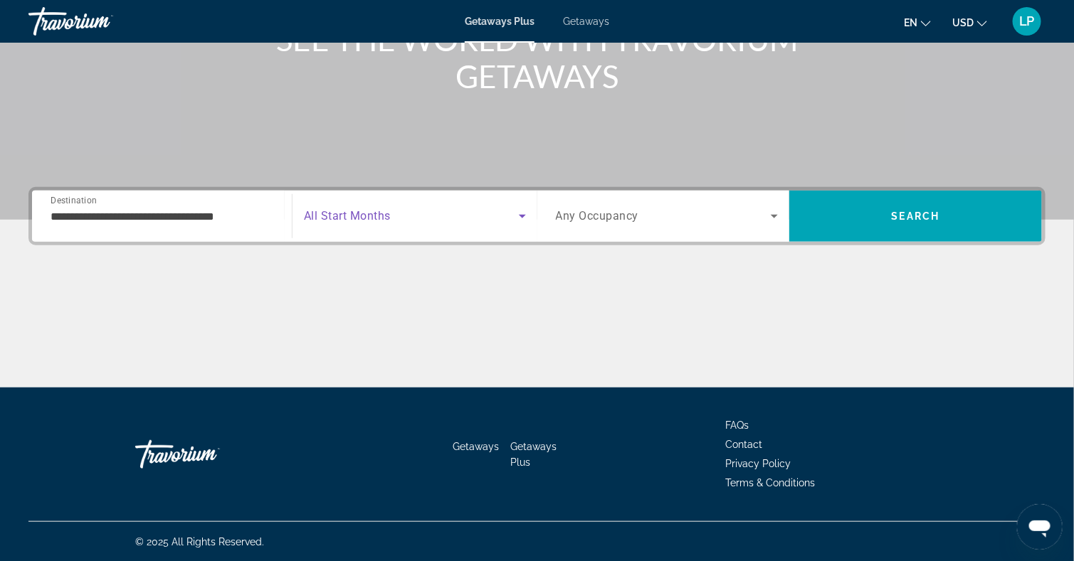
click at [375, 208] on span "Search widget" at bounding box center [411, 216] width 215 height 17
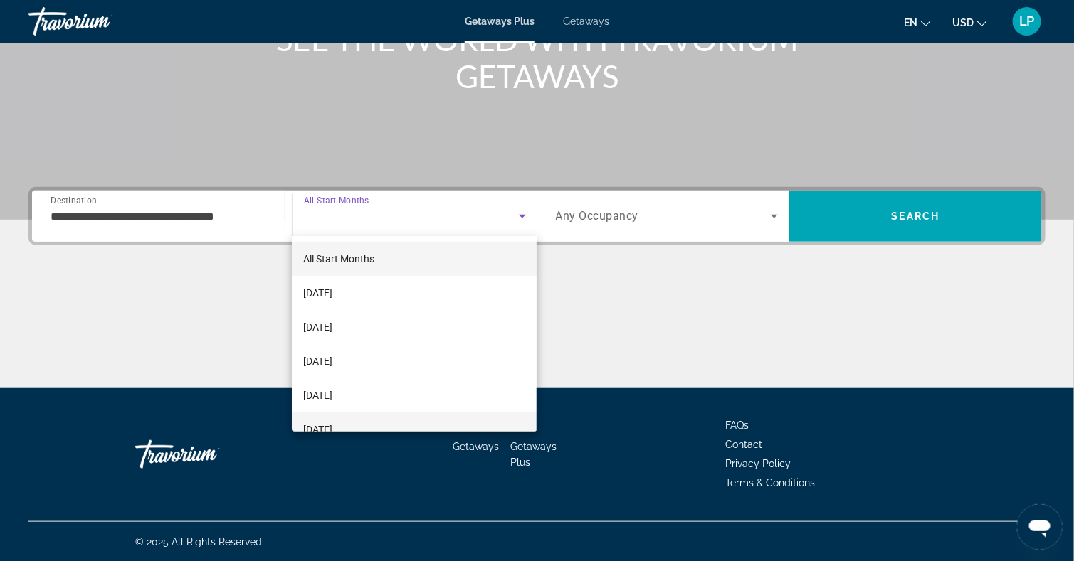
click at [338, 417] on mat-option "[DATE]" at bounding box center [414, 430] width 245 height 34
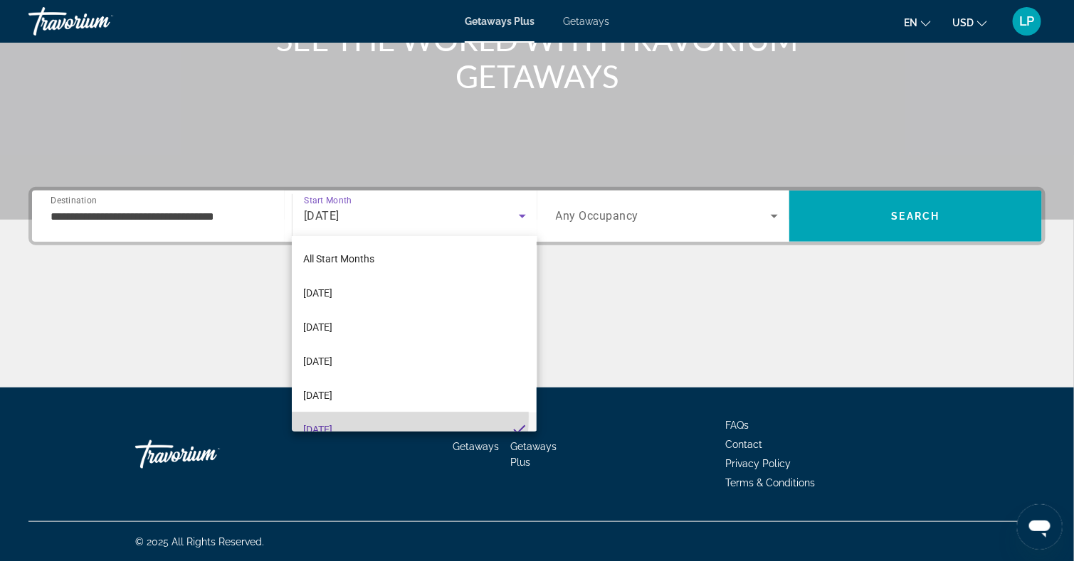
scroll to position [0, 0]
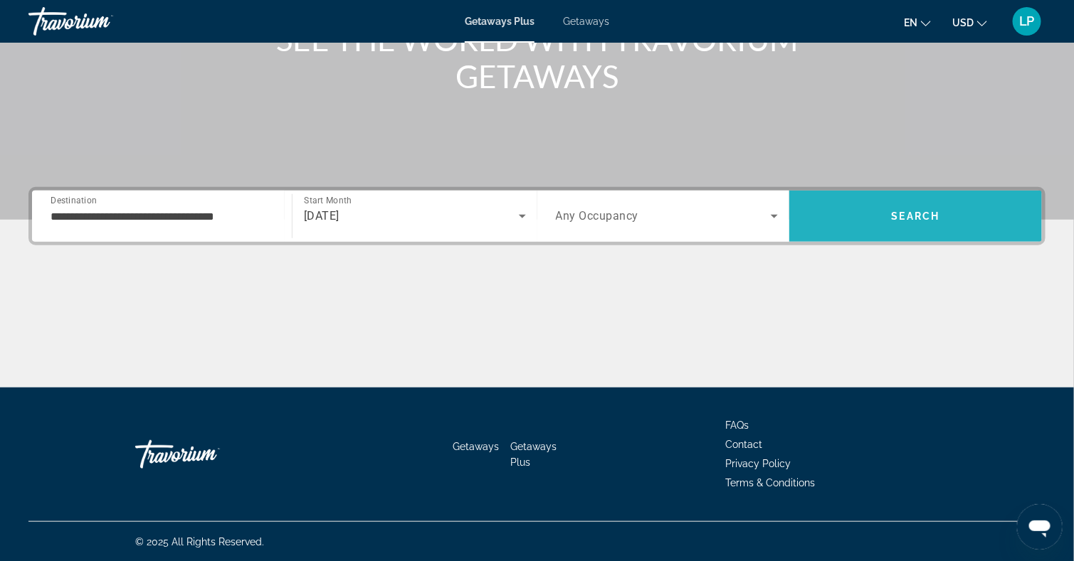
click at [911, 205] on span "Search" at bounding box center [915, 216] width 253 height 34
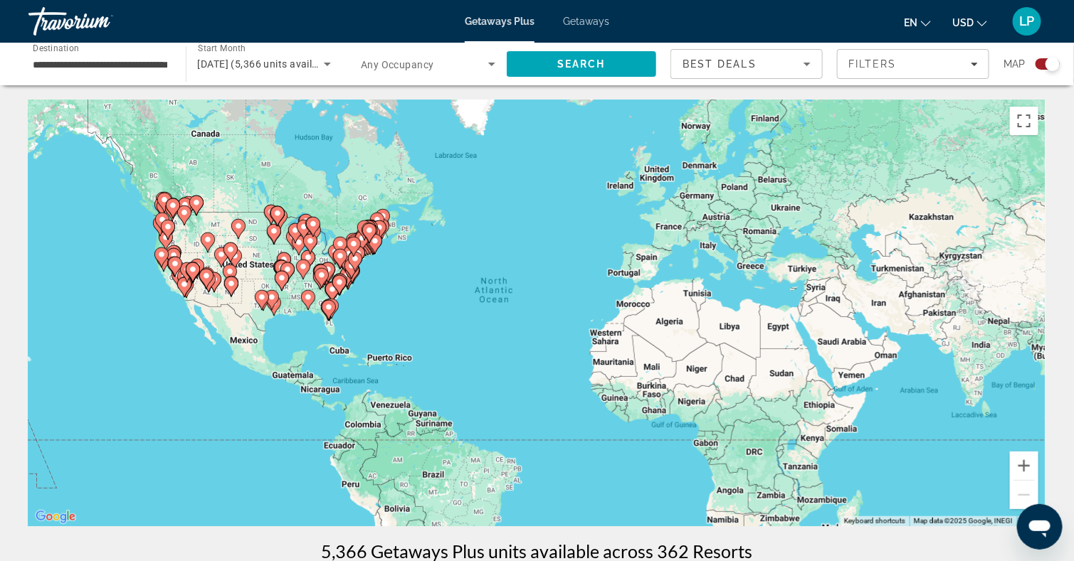
click at [174, 217] on gmp-advanced-marker "Main content" at bounding box center [173, 208] width 14 height 21
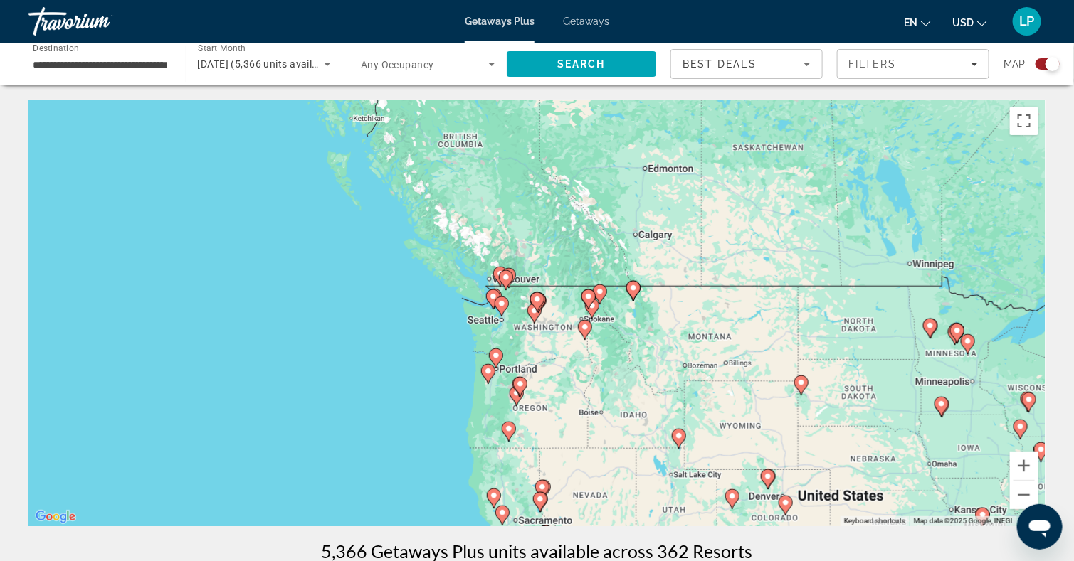
click at [500, 307] on image "Main content" at bounding box center [501, 304] width 9 height 9
type input "**********"
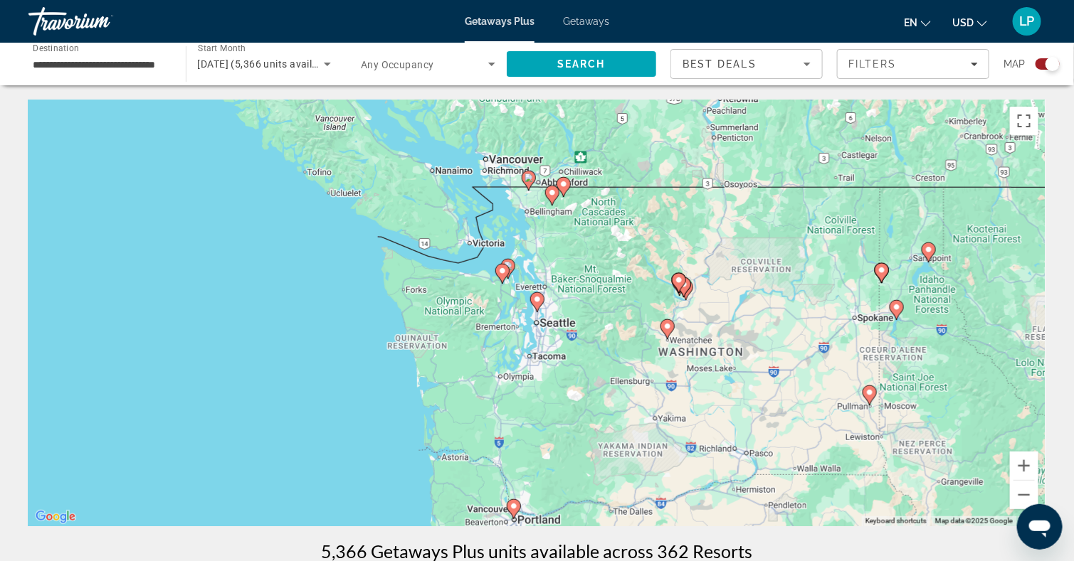
click at [537, 302] on image "Main content" at bounding box center [537, 299] width 9 height 9
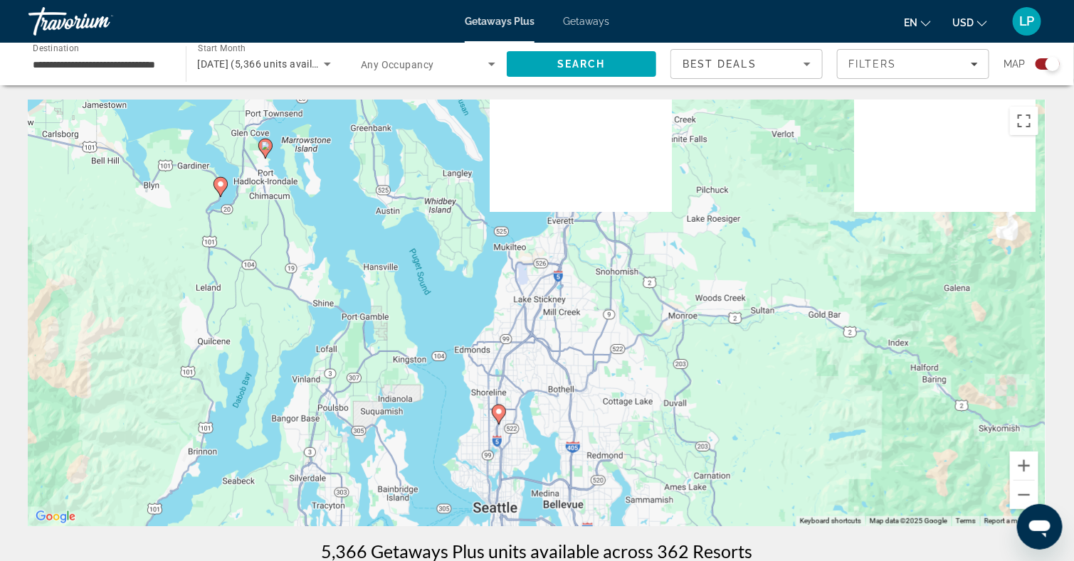
drag, startPoint x: 576, startPoint y: 270, endPoint x: 545, endPoint y: 403, distance: 136.0
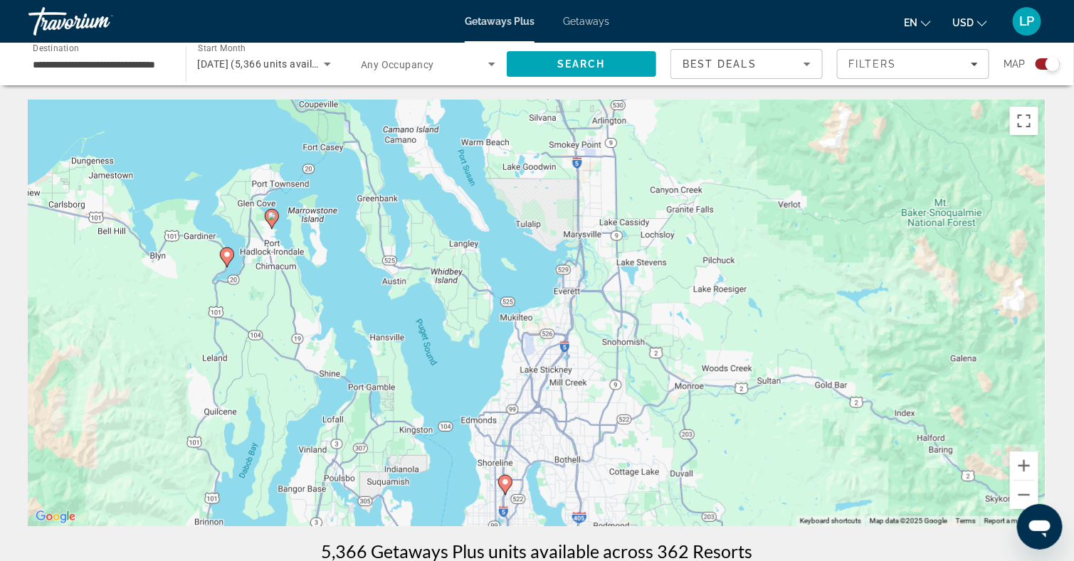
click at [224, 251] on image "Main content" at bounding box center [227, 254] width 9 height 9
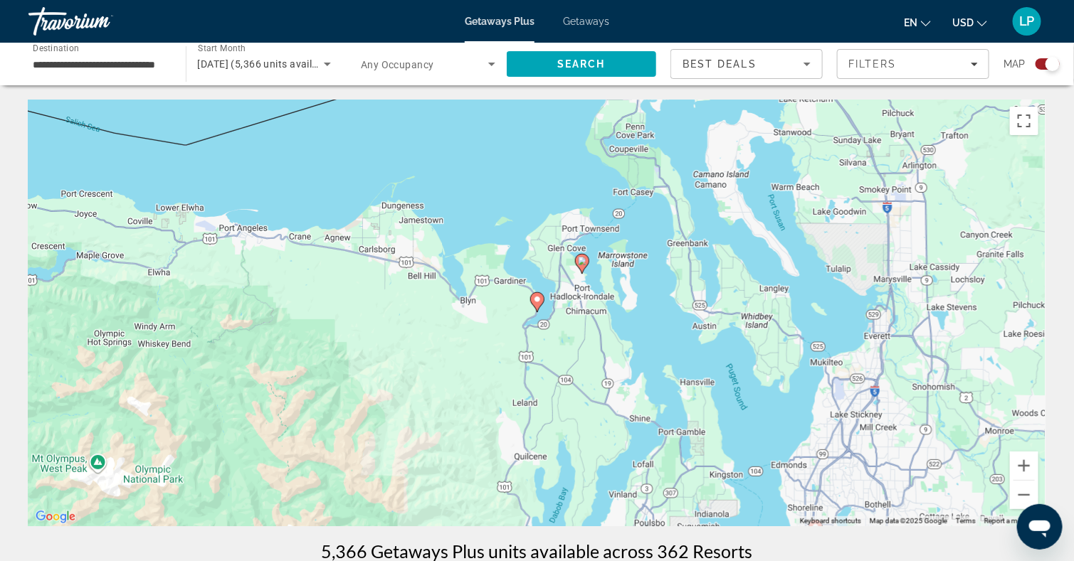
click at [534, 304] on icon "Main content" at bounding box center [536, 302] width 13 height 19
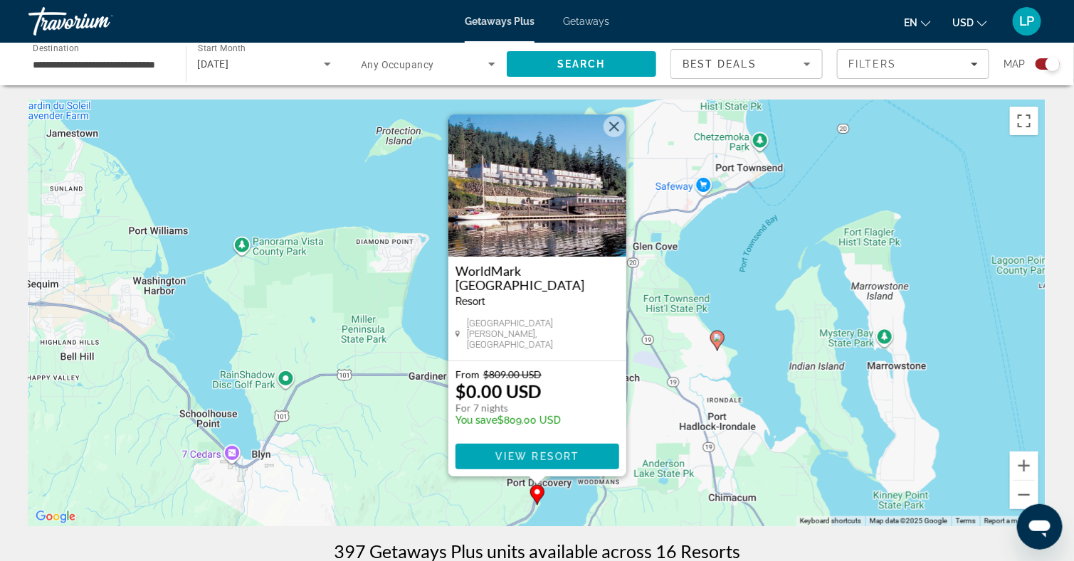
click at [535, 223] on img "Main content" at bounding box center [537, 186] width 178 height 142
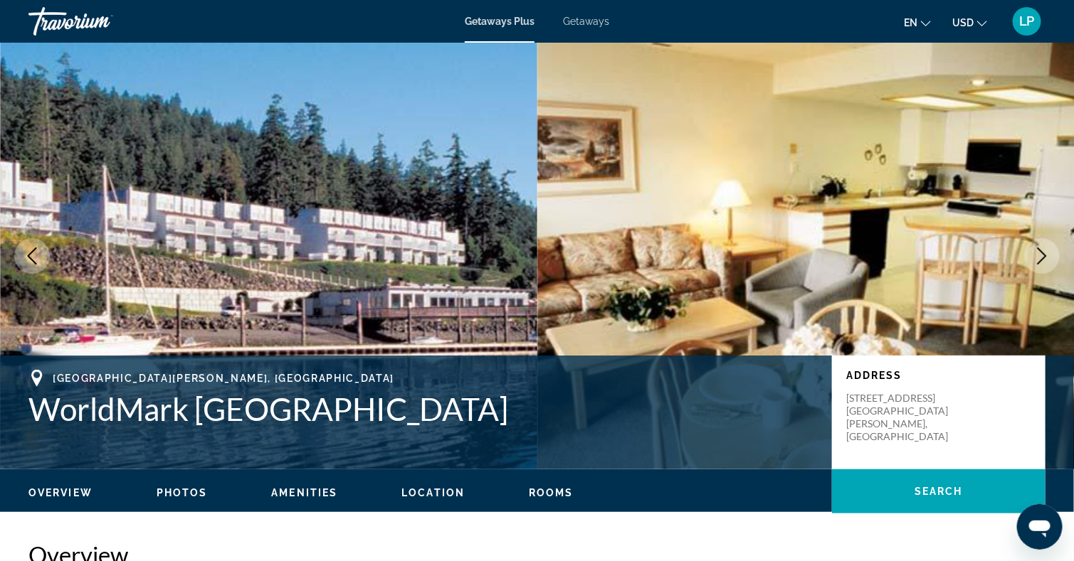
click at [1034, 253] on icon "Next image" at bounding box center [1041, 256] width 17 height 17
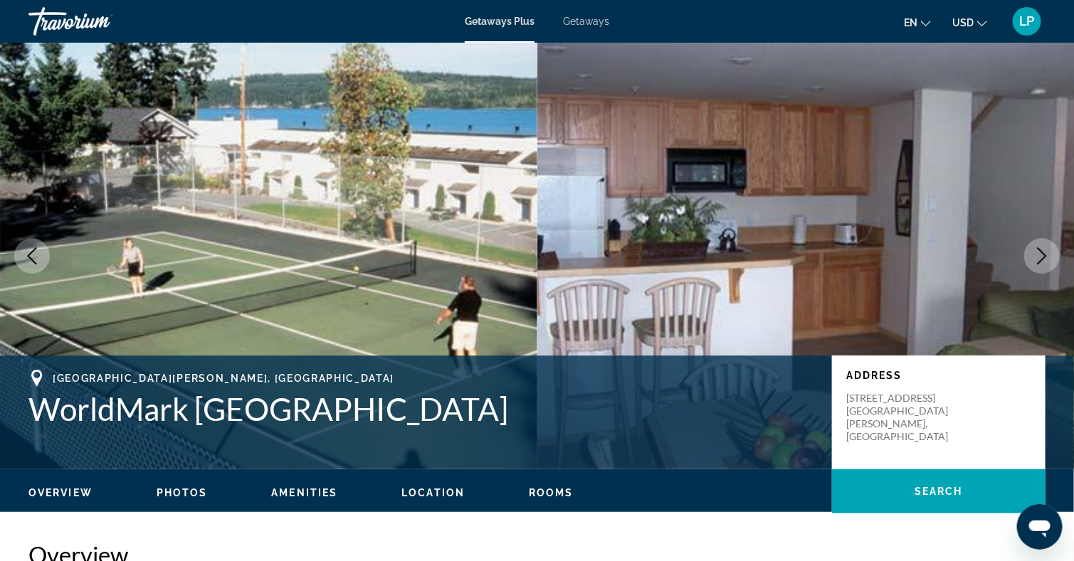
click at [1034, 253] on icon "Next image" at bounding box center [1041, 256] width 17 height 17
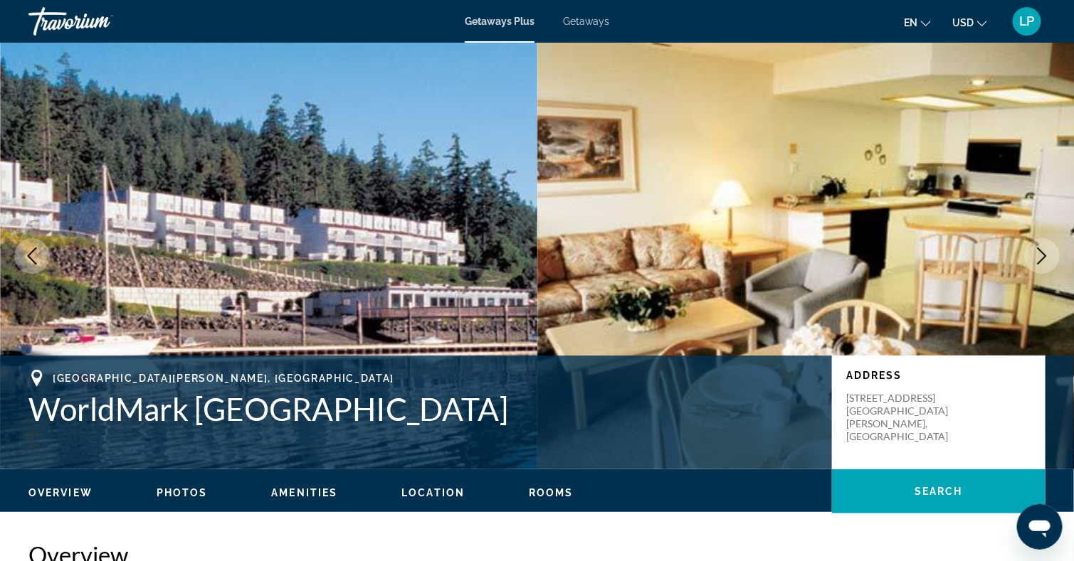
click at [1034, 253] on icon "Next image" at bounding box center [1041, 256] width 17 height 17
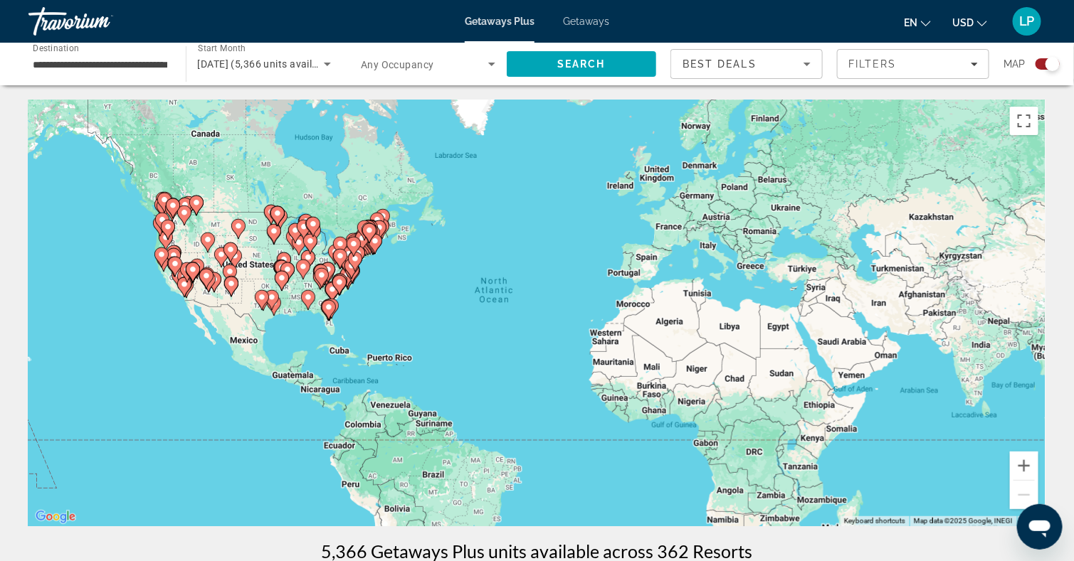
click at [179, 214] on gmp-advanced-marker "Main content" at bounding box center [173, 208] width 14 height 21
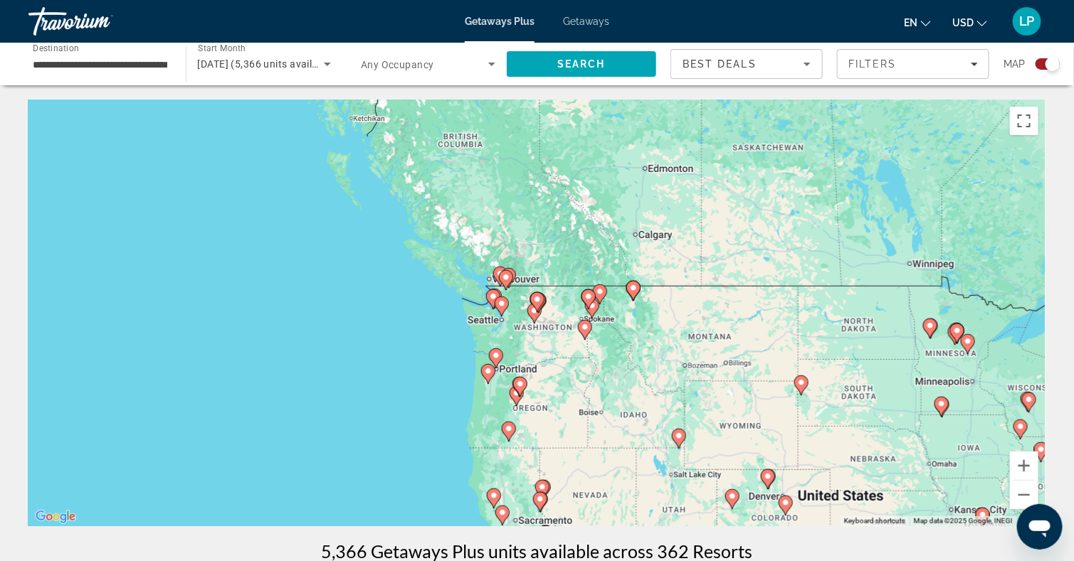
click at [537, 301] on image "Main content" at bounding box center [537, 299] width 9 height 9
type input "**********"
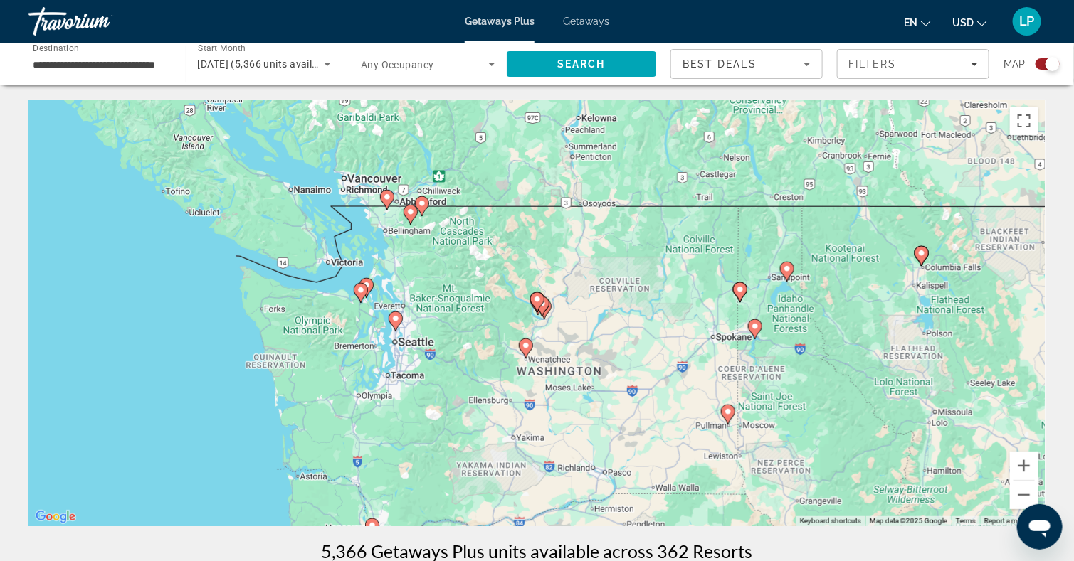
click at [525, 346] on image "Main content" at bounding box center [526, 346] width 9 height 9
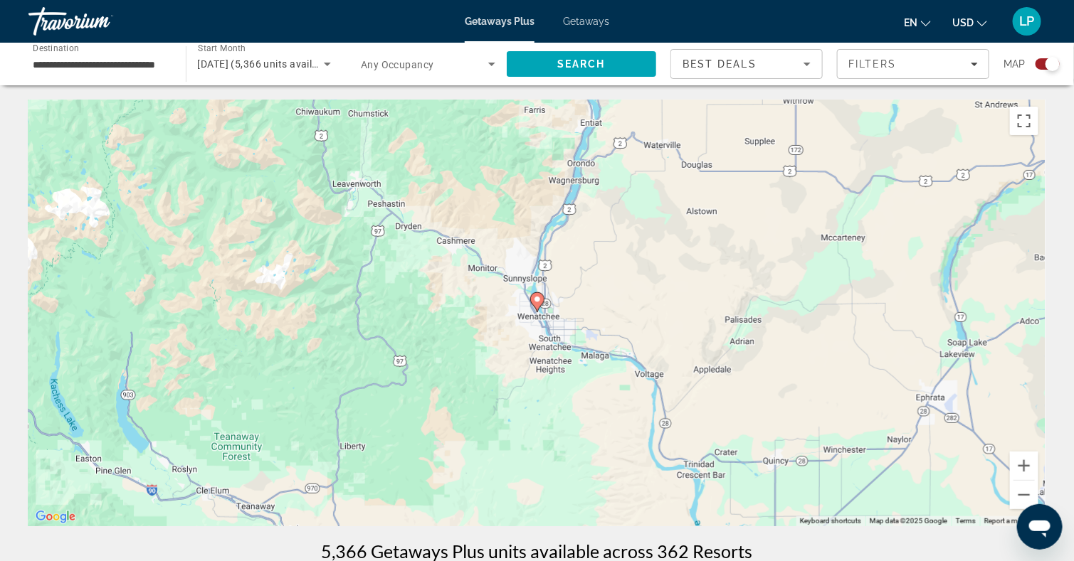
click at [537, 305] on icon "Main content" at bounding box center [536, 302] width 13 height 19
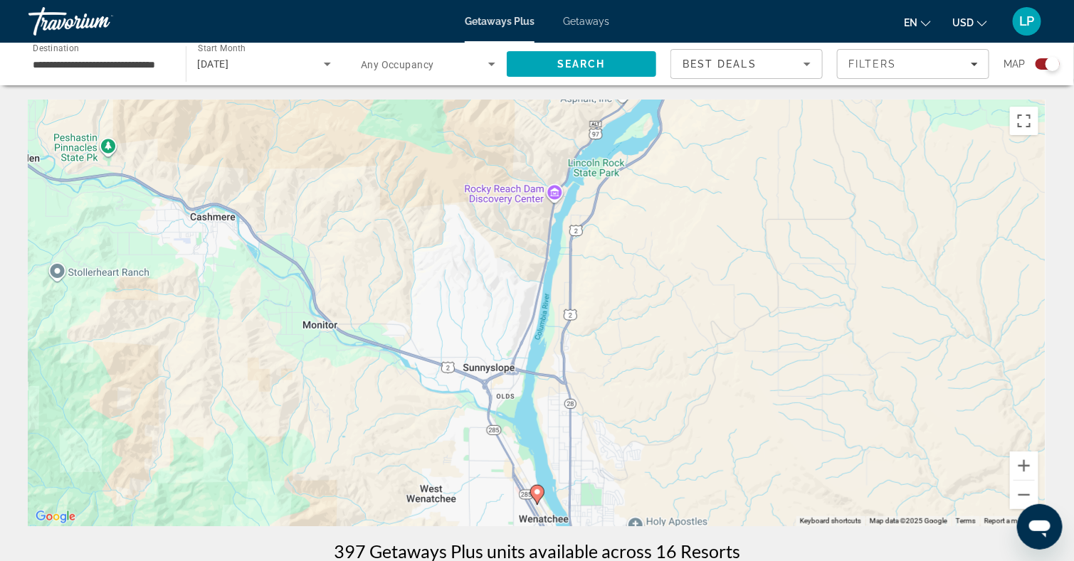
click at [537, 496] on image "Main content" at bounding box center [537, 492] width 9 height 9
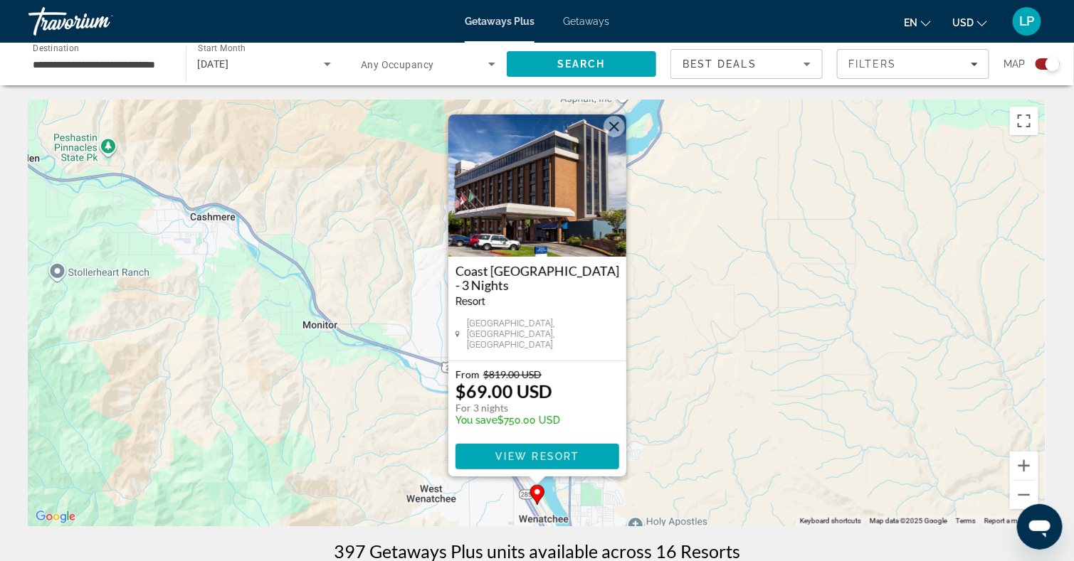
click at [613, 127] on button "Close" at bounding box center [613, 126] width 21 height 21
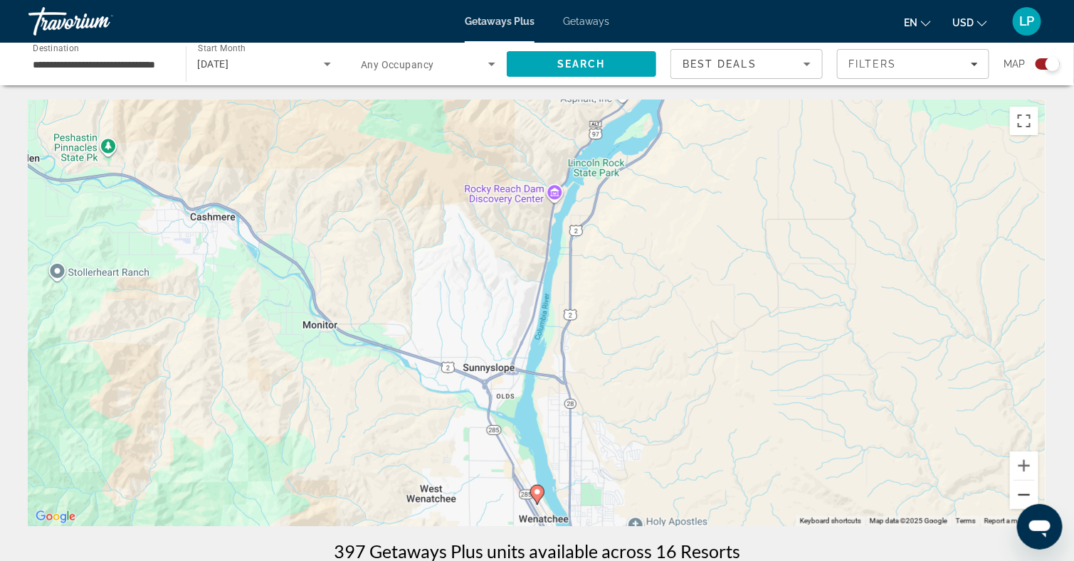
click at [1023, 495] on button "Zoom out" at bounding box center [1024, 495] width 28 height 28
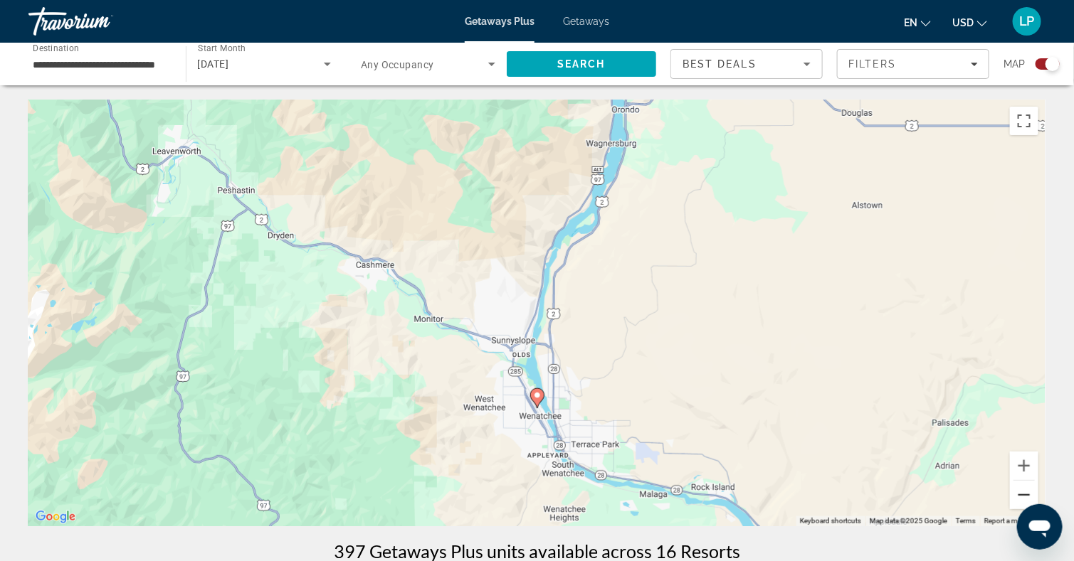
click at [1023, 495] on button "Zoom out" at bounding box center [1024, 495] width 28 height 28
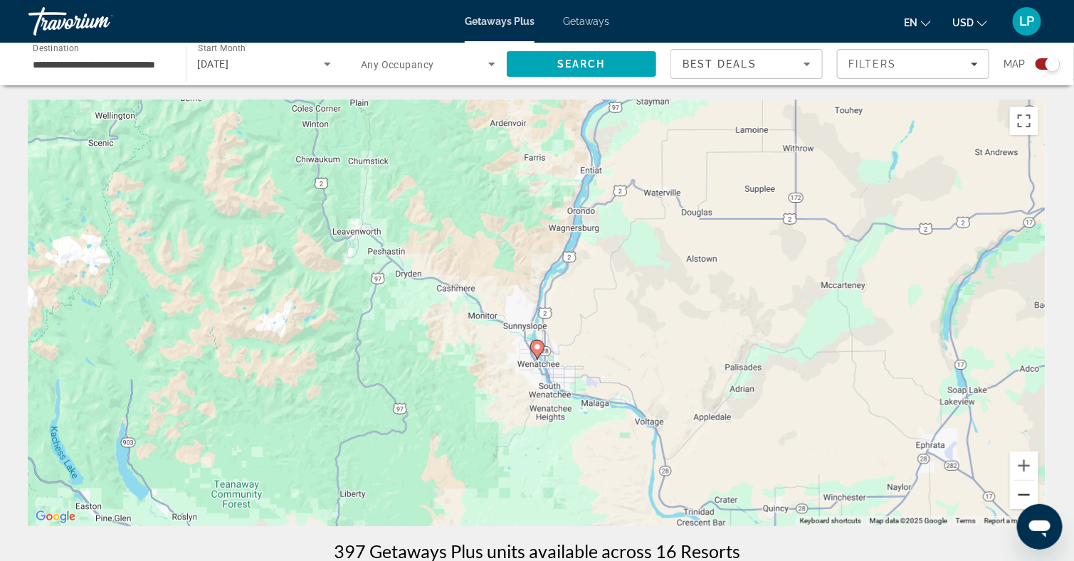
click at [1023, 495] on button "Zoom out" at bounding box center [1024, 495] width 28 height 28
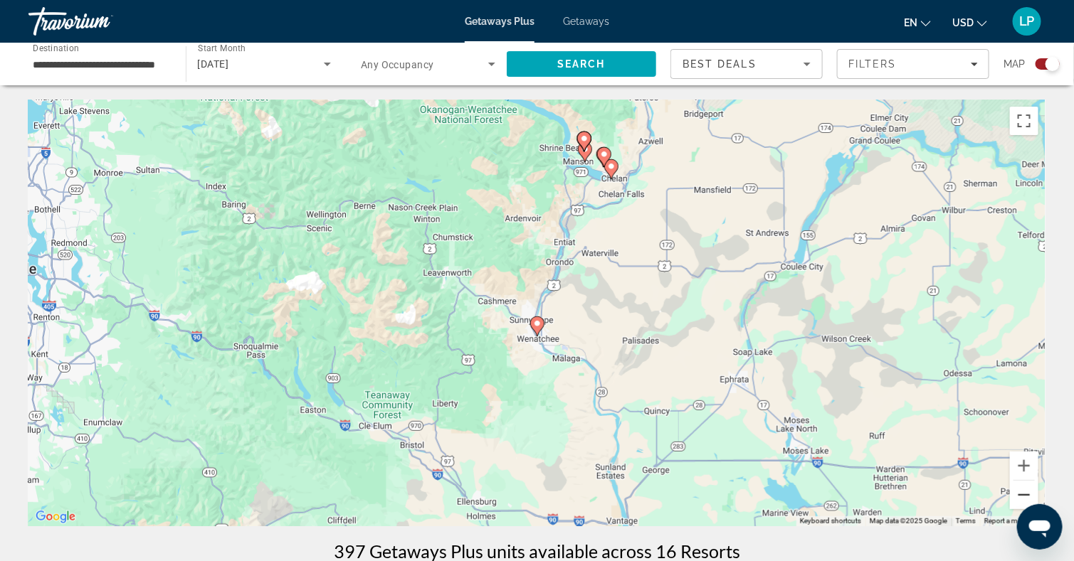
click at [1023, 495] on button "Zoom out" at bounding box center [1024, 495] width 28 height 28
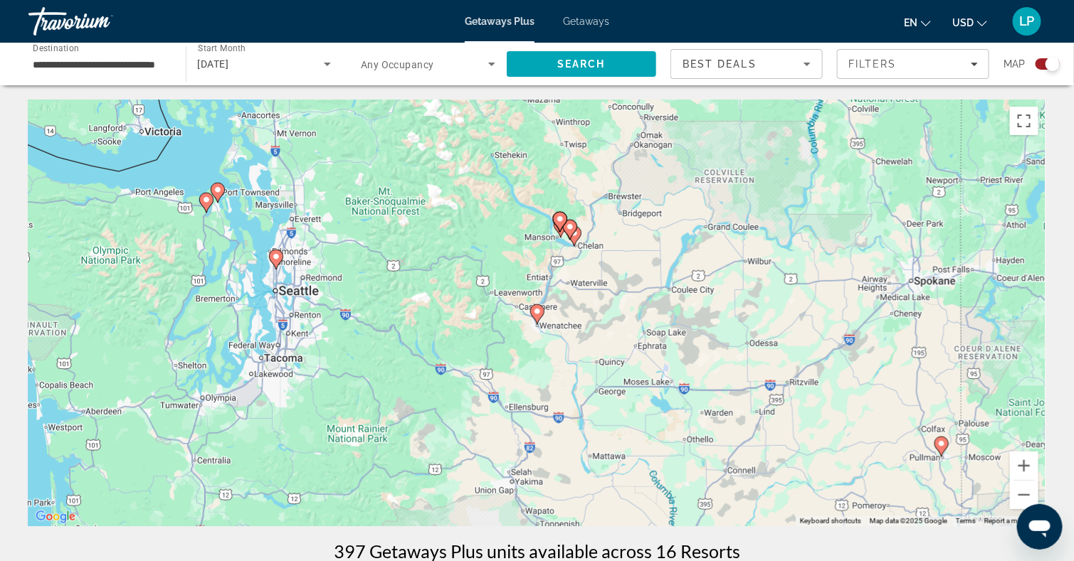
click at [221, 191] on icon "Main content" at bounding box center [217, 193] width 13 height 19
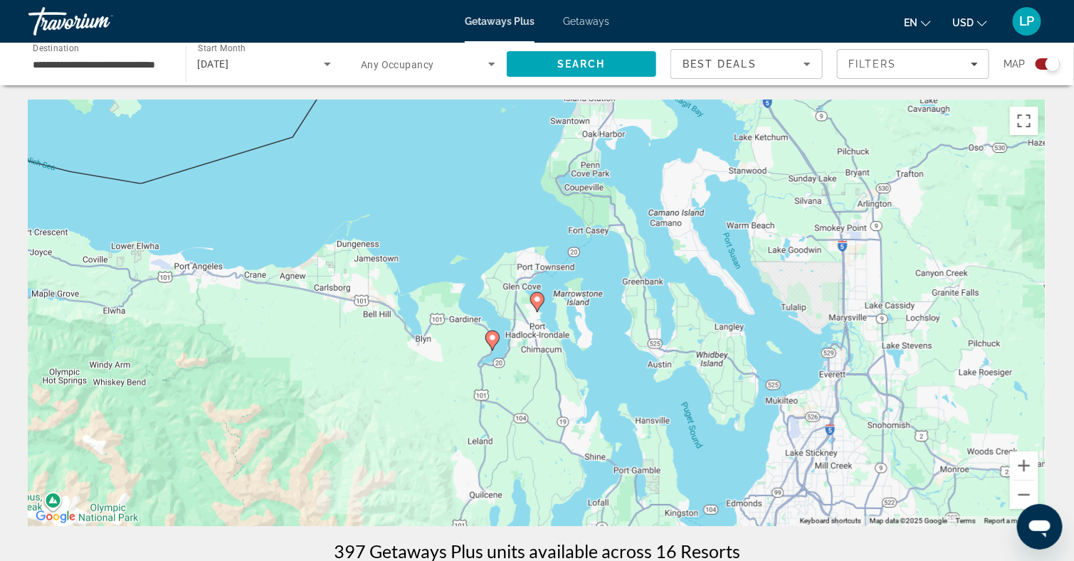
click at [540, 295] on image "Main content" at bounding box center [537, 299] width 9 height 9
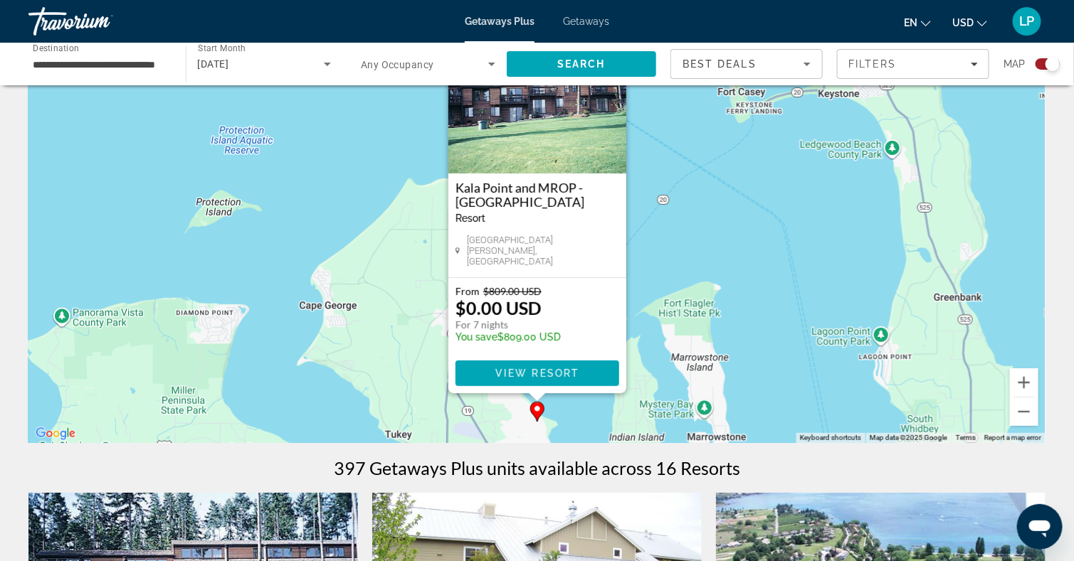
scroll to position [85, 0]
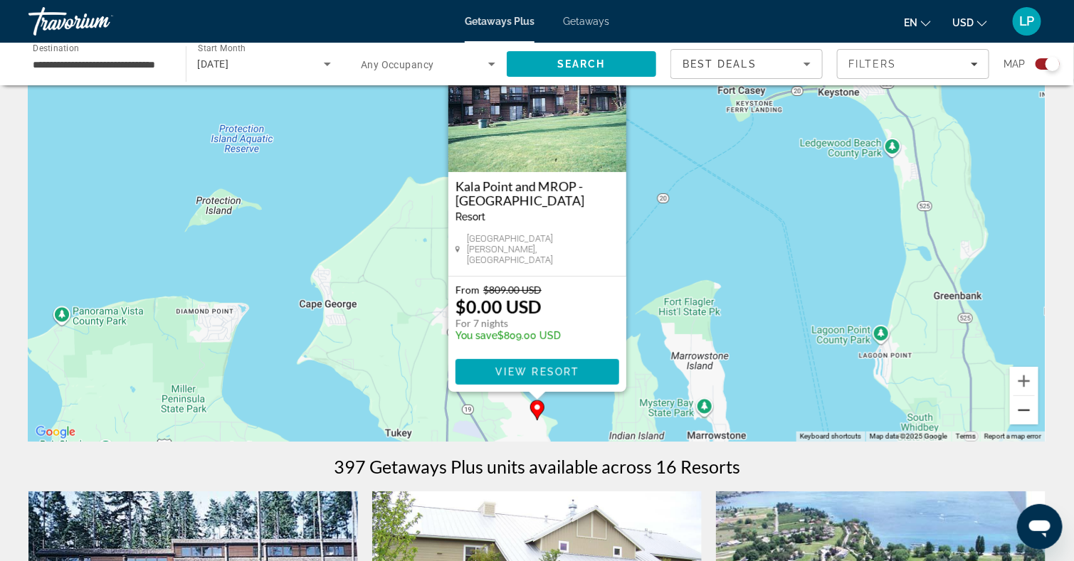
click at [1023, 413] on button "Zoom out" at bounding box center [1024, 410] width 28 height 28
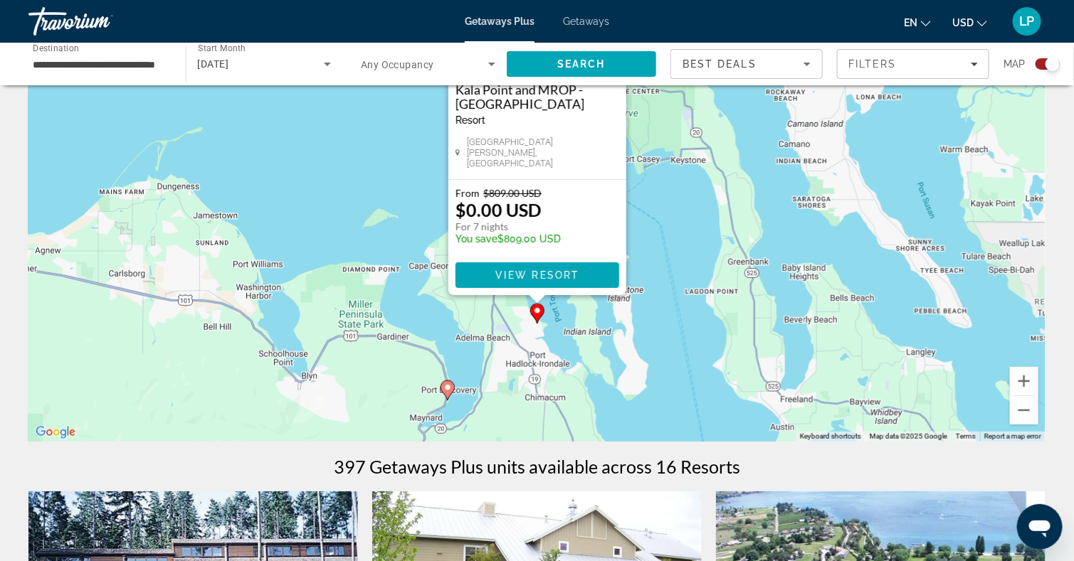
click at [450, 387] on image "Main content" at bounding box center [447, 388] width 9 height 9
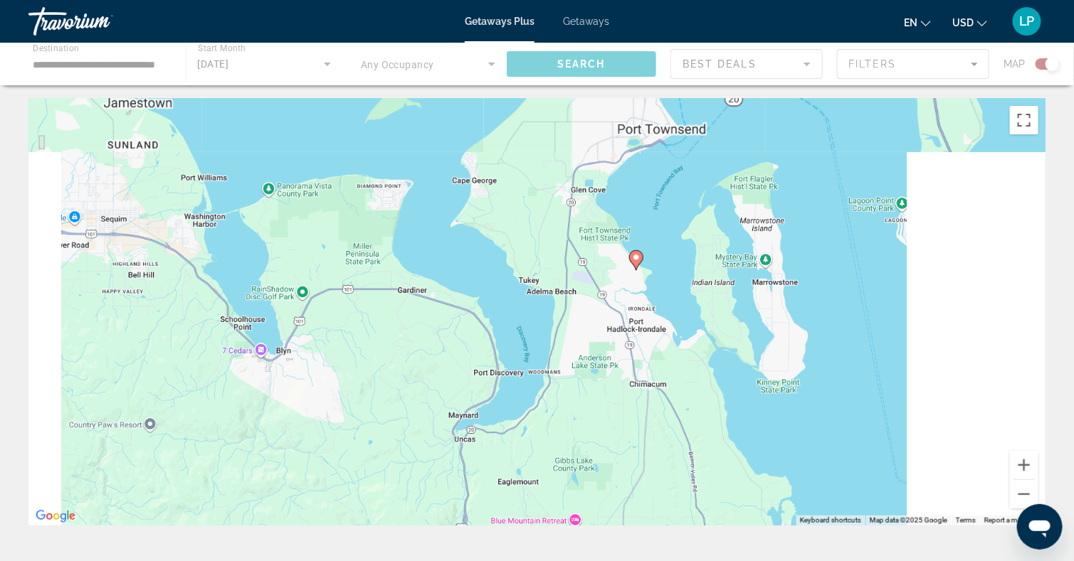
scroll to position [0, 0]
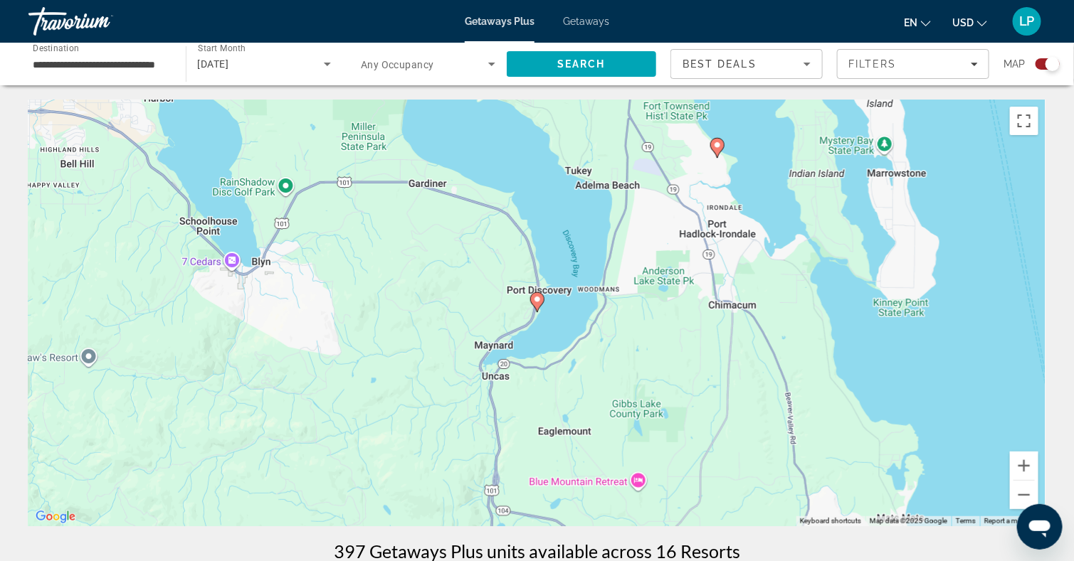
click at [534, 296] on image "Main content" at bounding box center [537, 299] width 9 height 9
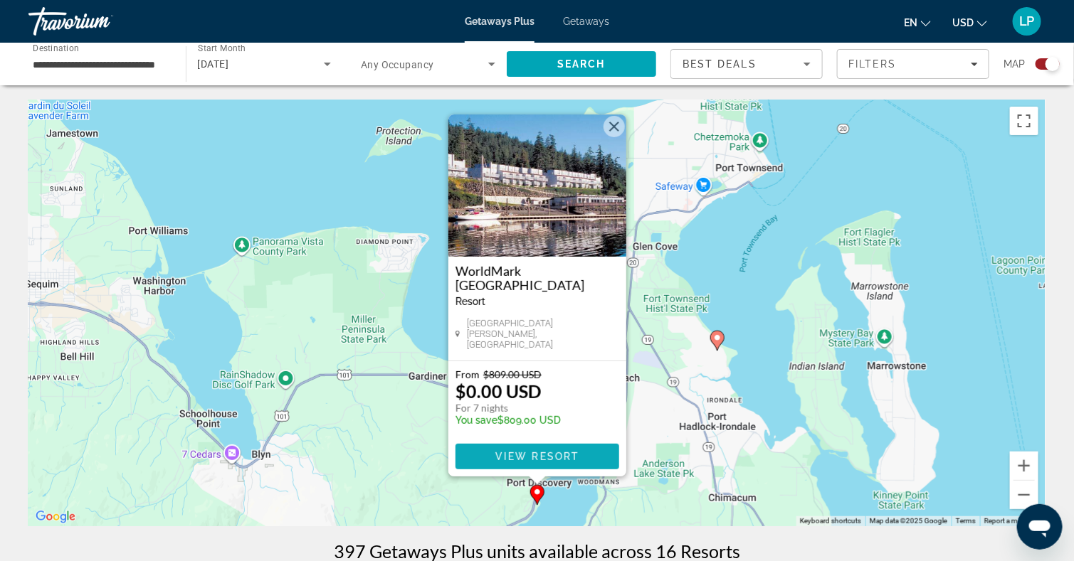
click at [537, 457] on span "View Resort" at bounding box center [537, 456] width 84 height 11
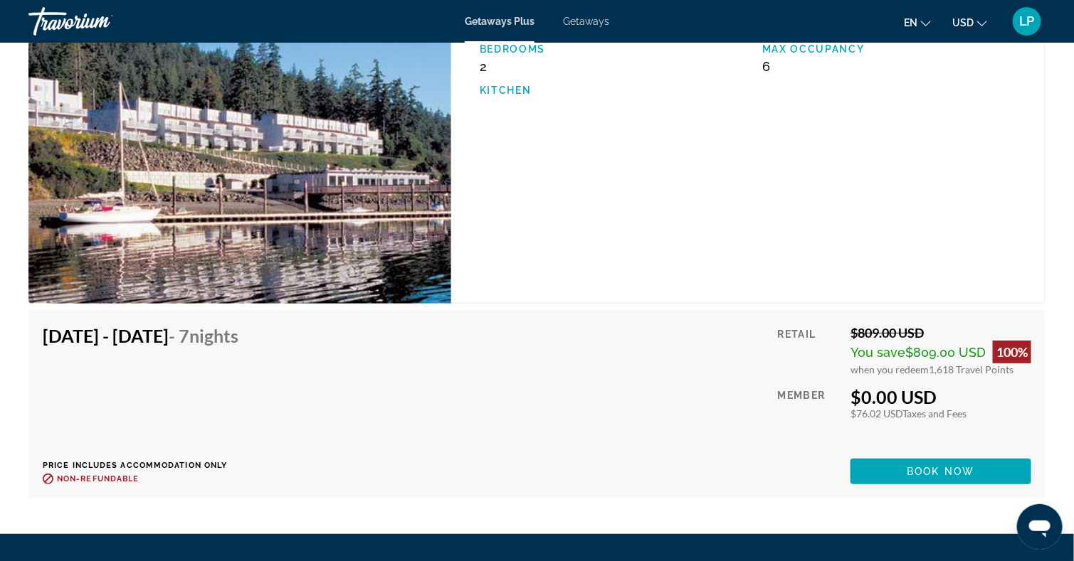
scroll to position [1986, 0]
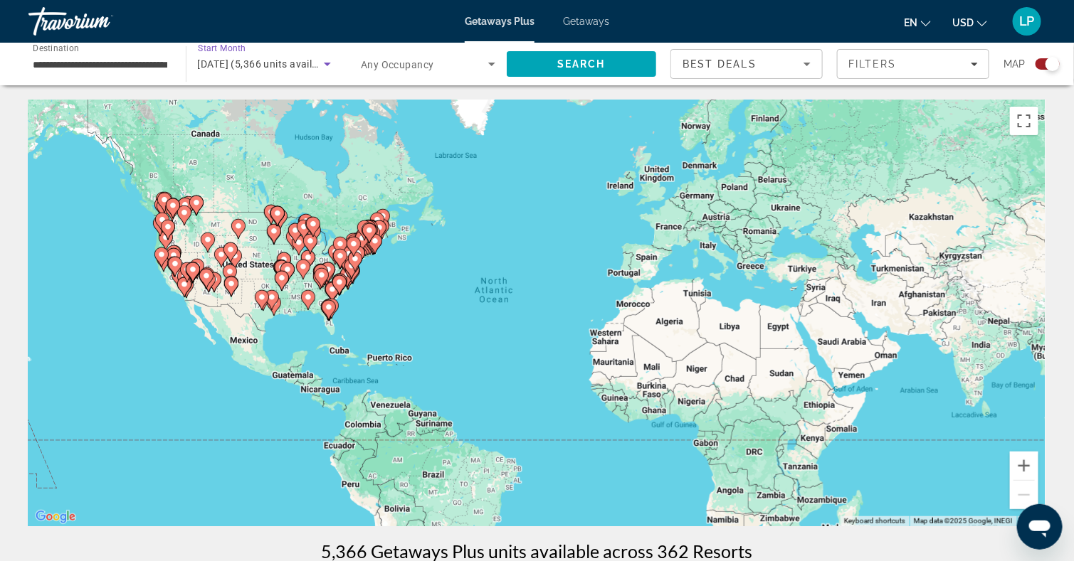
click at [243, 59] on span "February 2026 (5,366 units available)" at bounding box center [267, 63] width 138 height 11
